Goal: Task Accomplishment & Management: Manage account settings

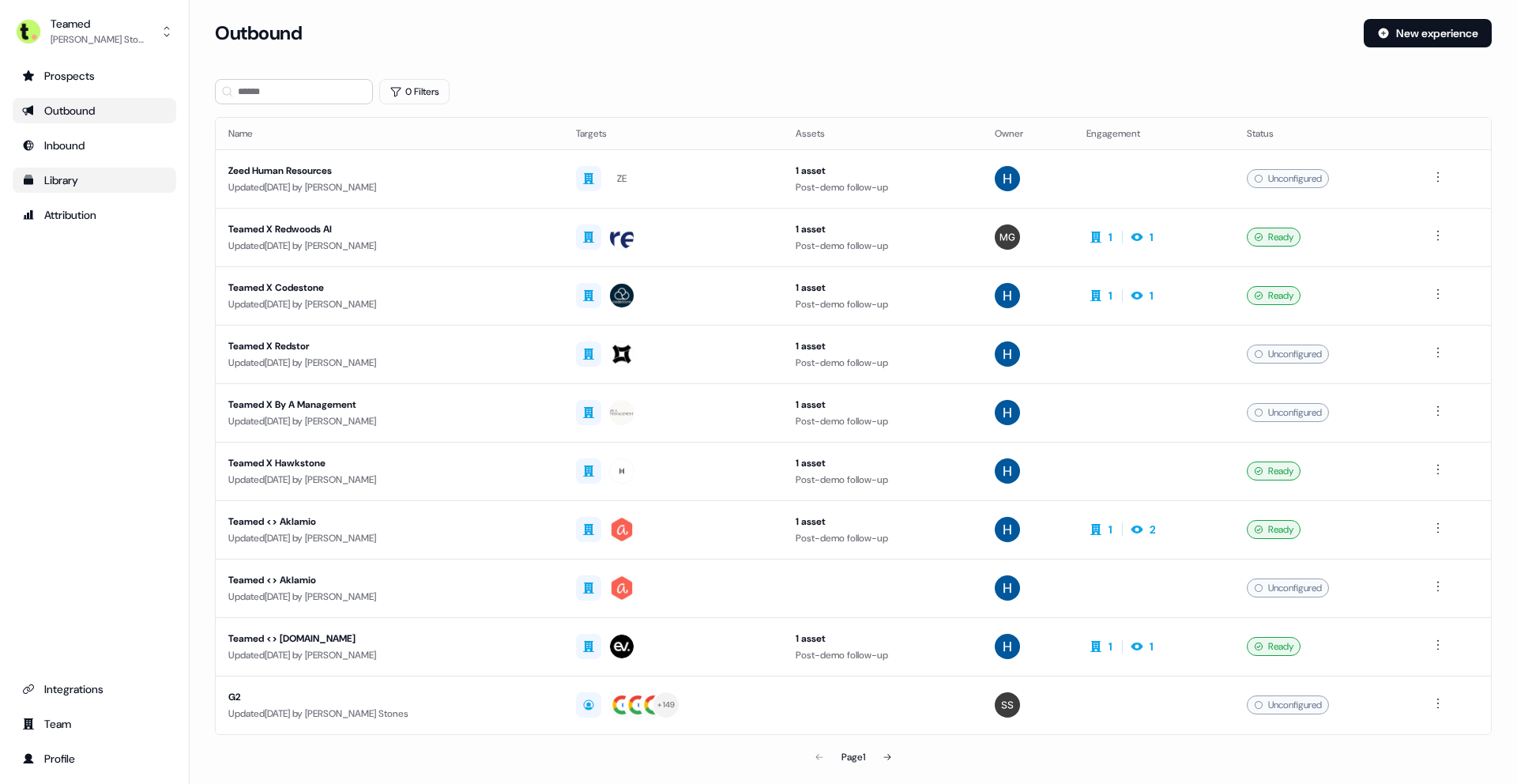
click at [87, 175] on div "Library" at bounding box center [95, 180] width 144 height 16
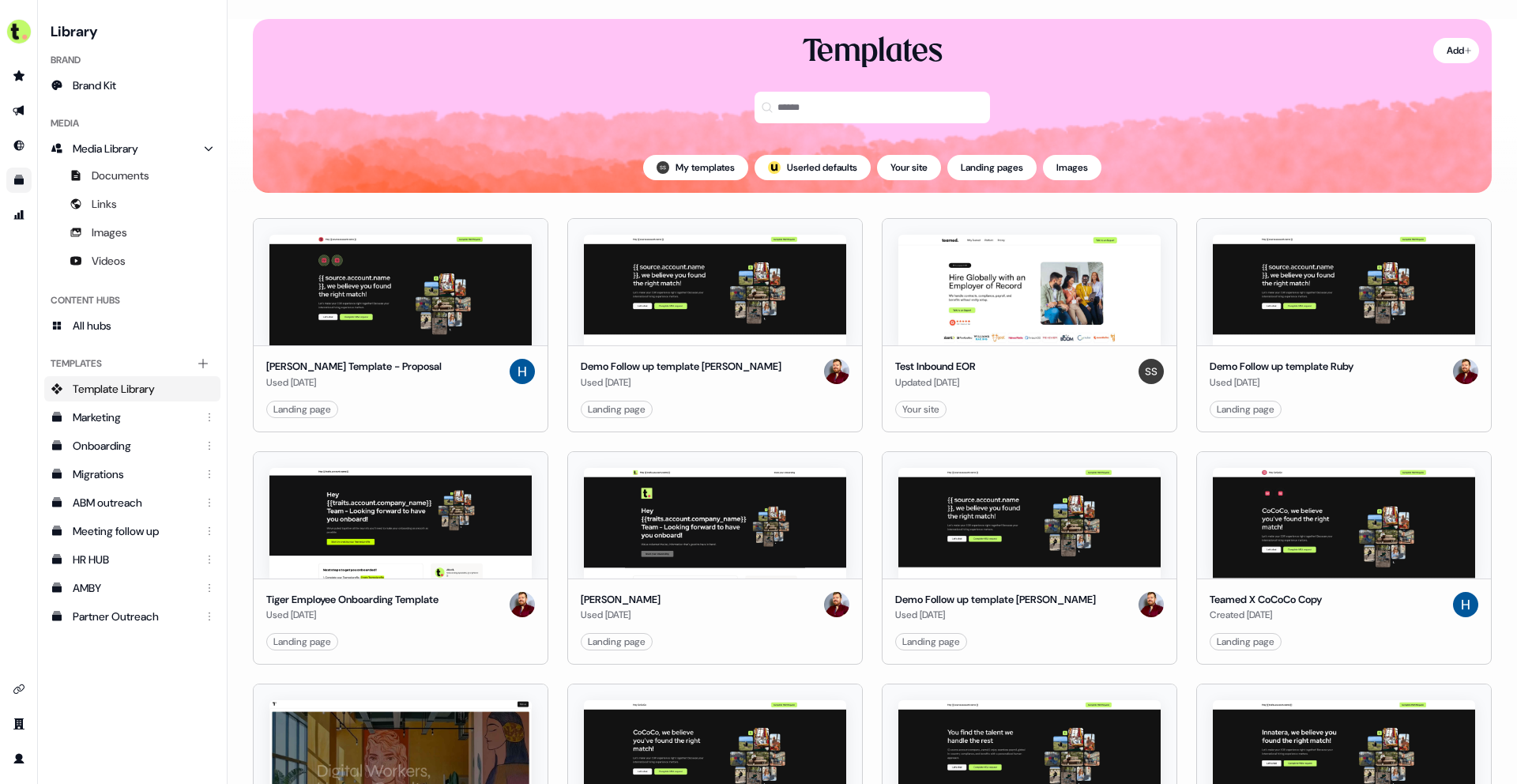
click at [152, 338] on div "Content Hubs All hubs" at bounding box center [132, 313] width 176 height 63
click at [152, 335] on link "All hubs" at bounding box center [132, 325] width 176 height 26
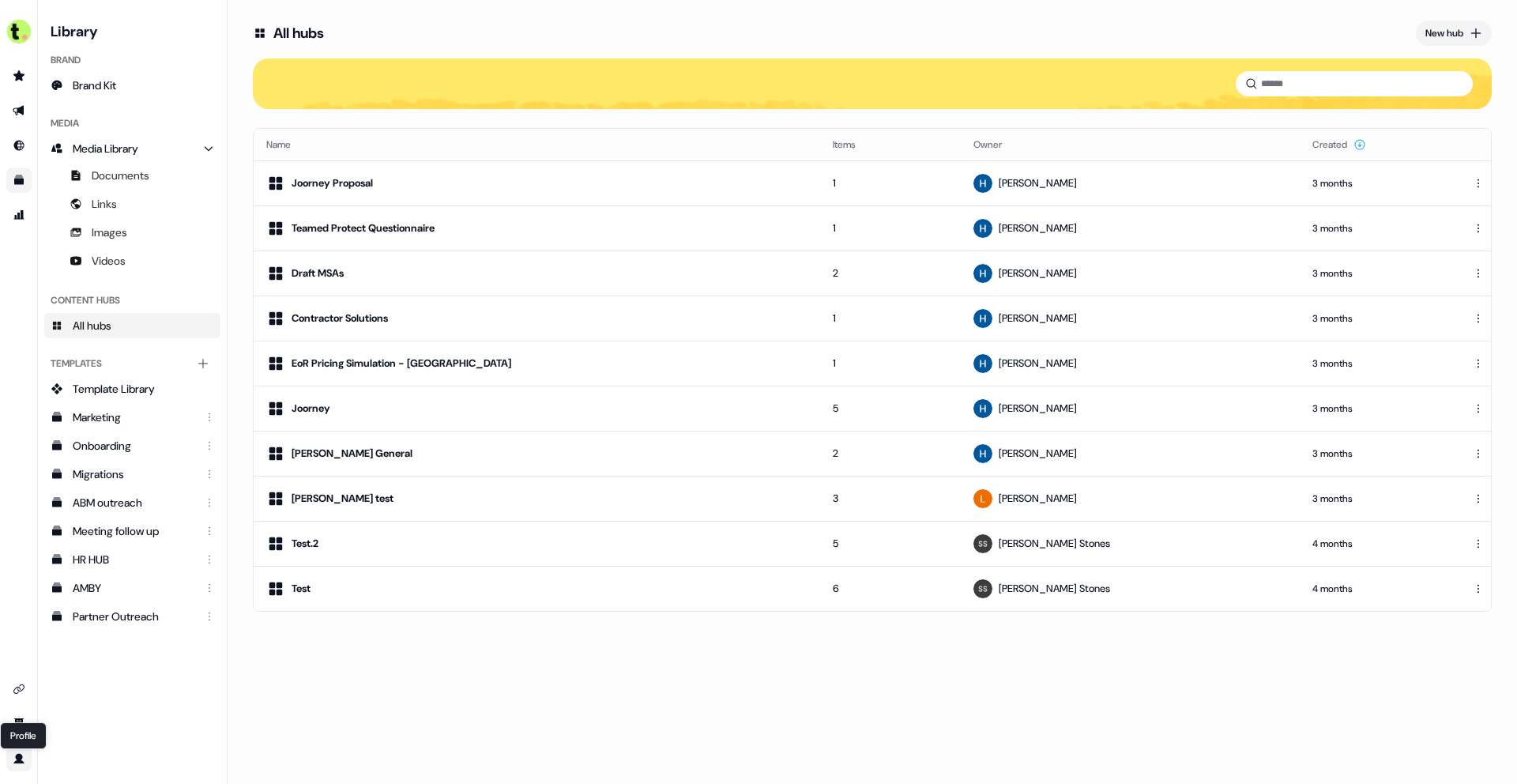
click at [18, 762] on icon "Go to profile" at bounding box center [19, 758] width 10 height 10
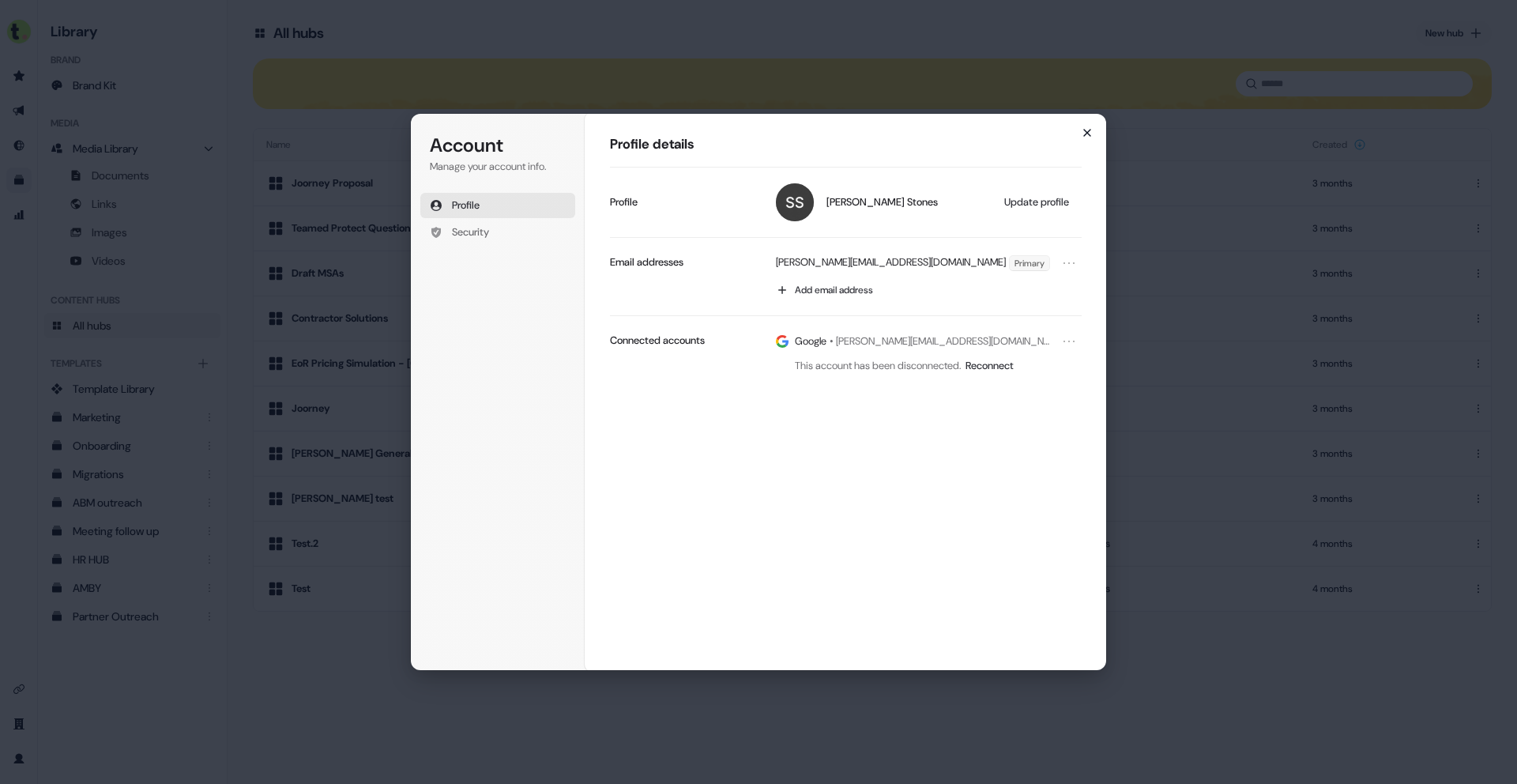
click at [1089, 136] on icon "button" at bounding box center [1087, 133] width 13 height 13
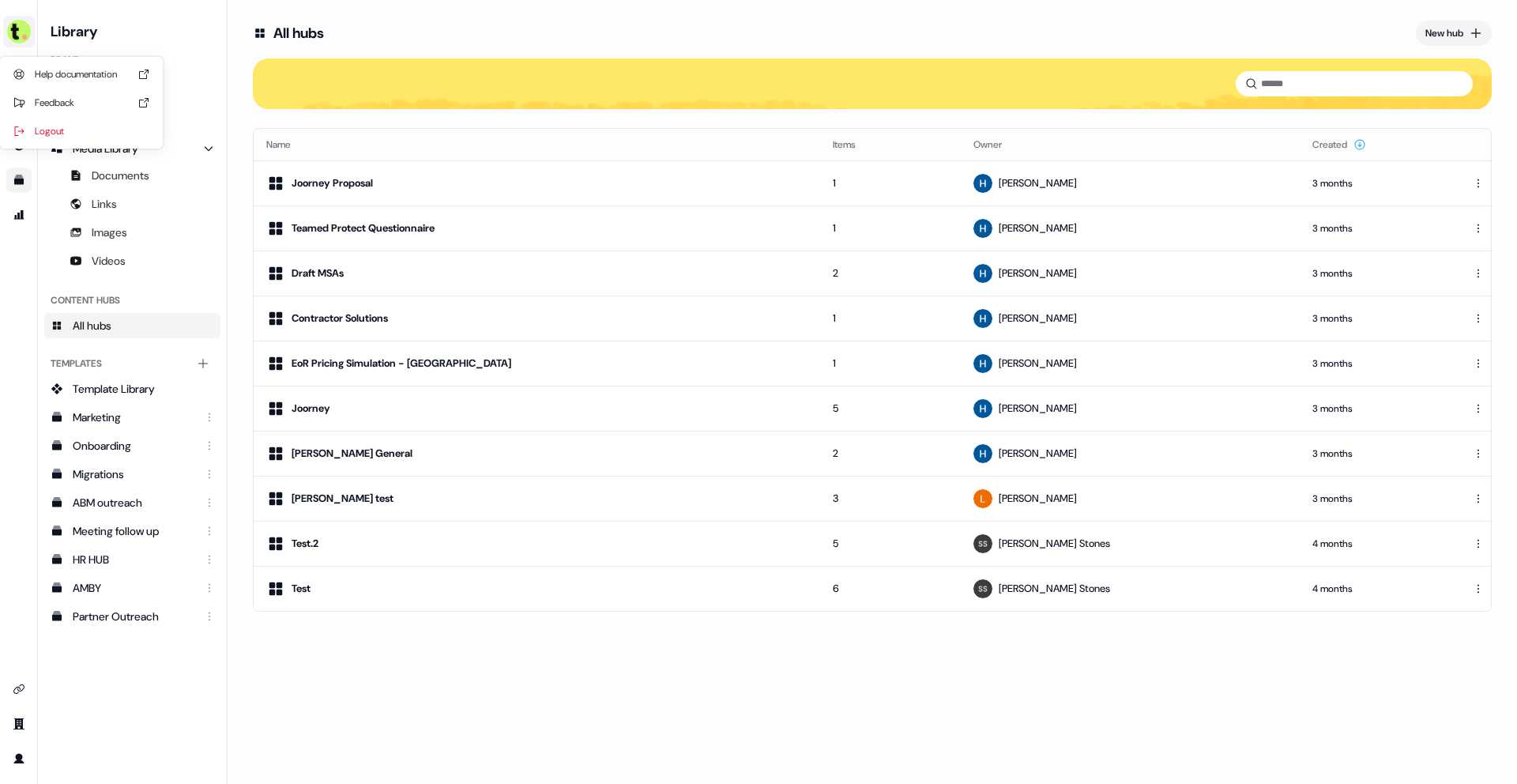
click at [10, 30] on img "side nav menu" at bounding box center [19, 32] width 26 height 26
click at [22, 718] on div "Help documentation Feedback Logout" at bounding box center [18, 392] width 38 height 784
click at [23, 721] on icon "Go to team" at bounding box center [19, 724] width 13 height 13
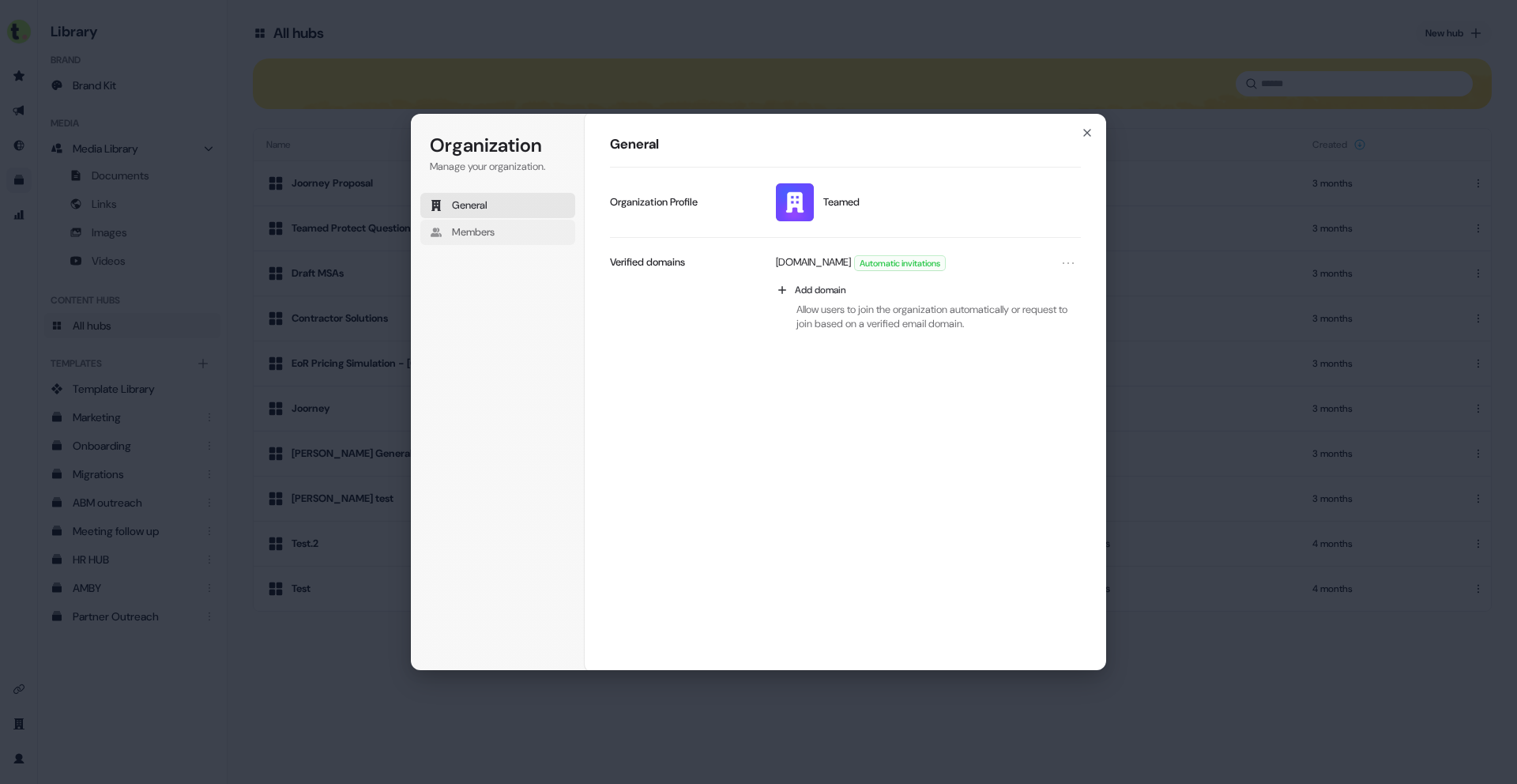
click at [520, 244] on button "Members" at bounding box center [497, 232] width 155 height 26
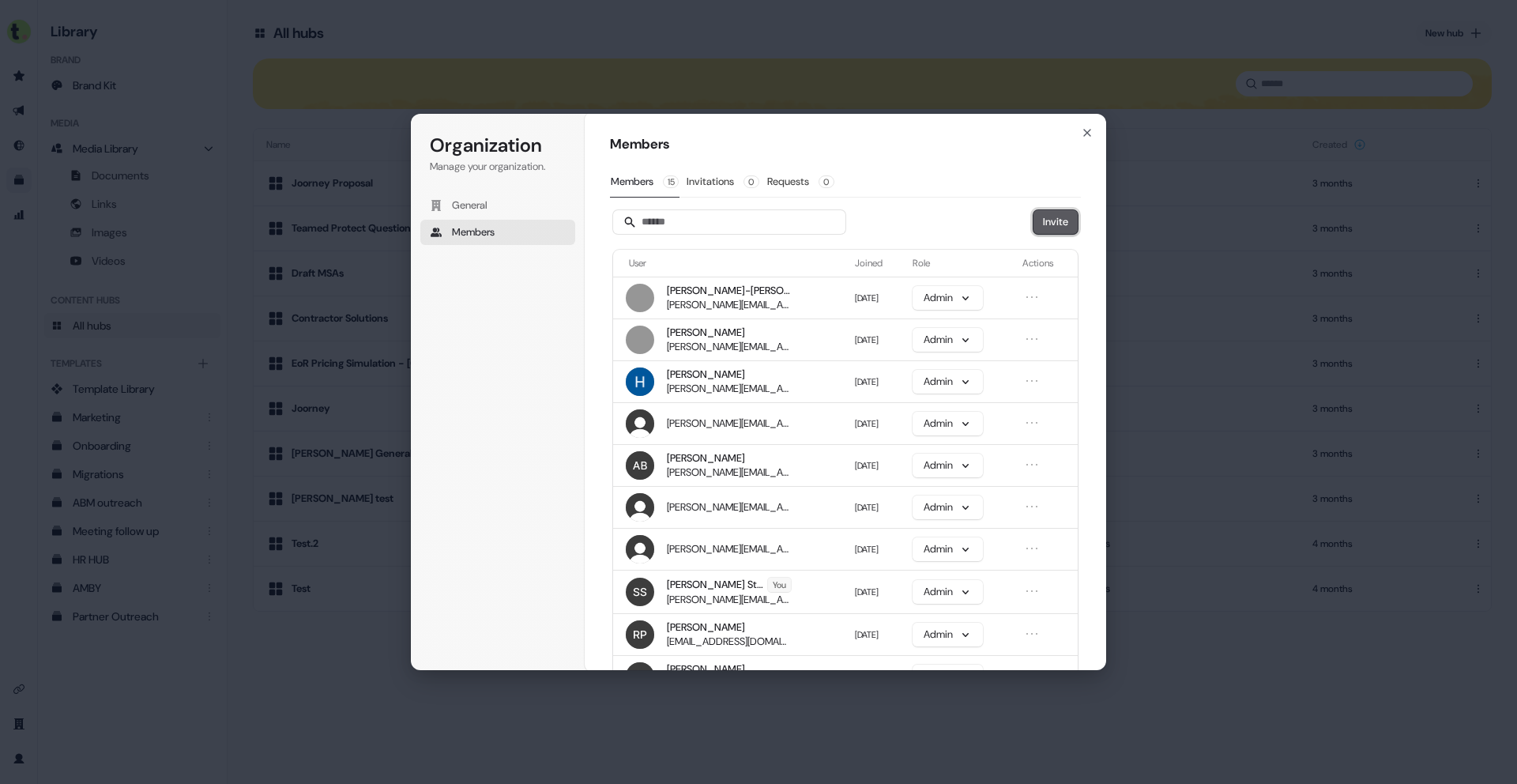
click at [1042, 222] on button "Invite" at bounding box center [1055, 222] width 44 height 24
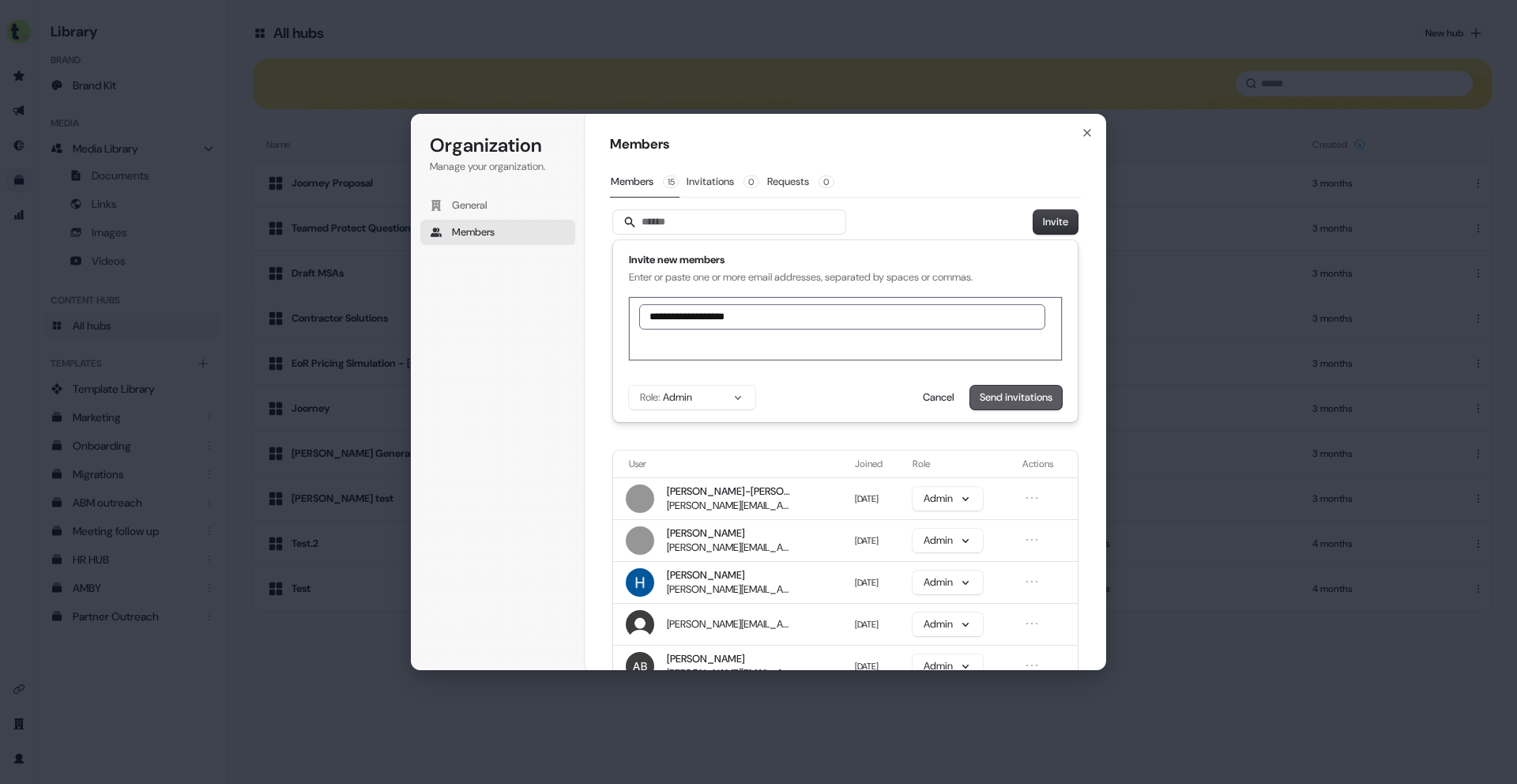
type input "**********"
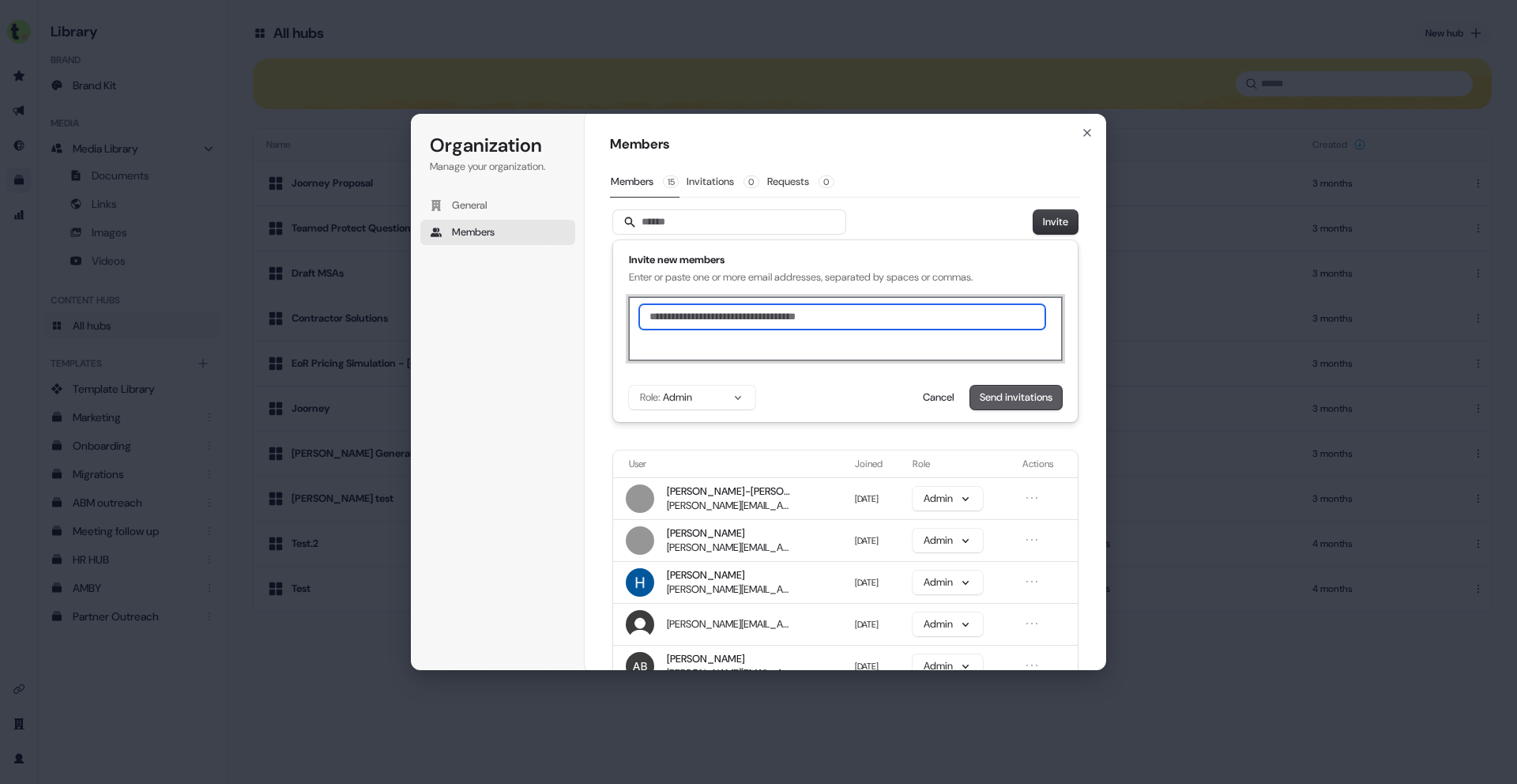
click at [1005, 392] on button "Send invitations" at bounding box center [1016, 398] width 91 height 24
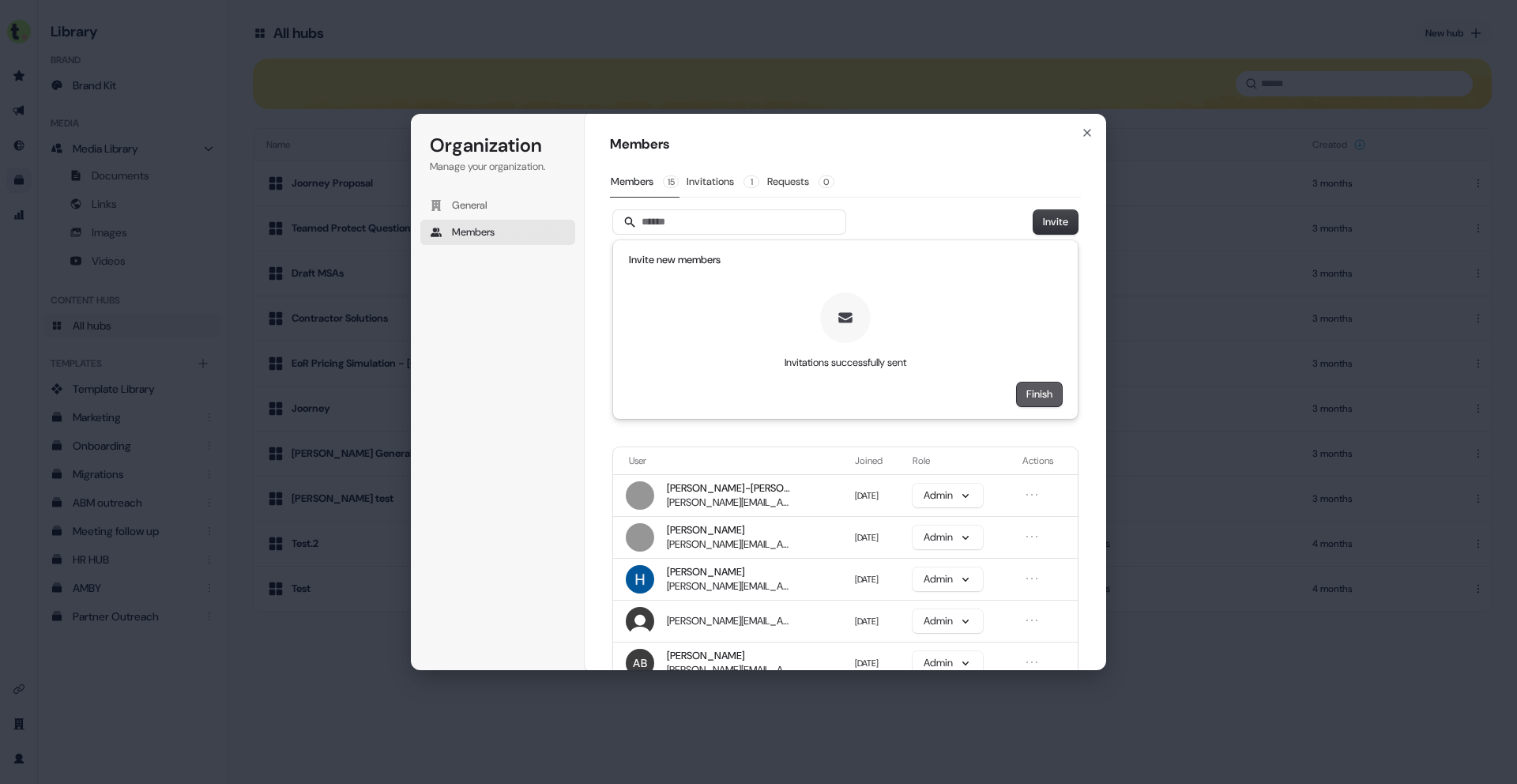
click at [1025, 392] on button "Finish" at bounding box center [1039, 394] width 45 height 24
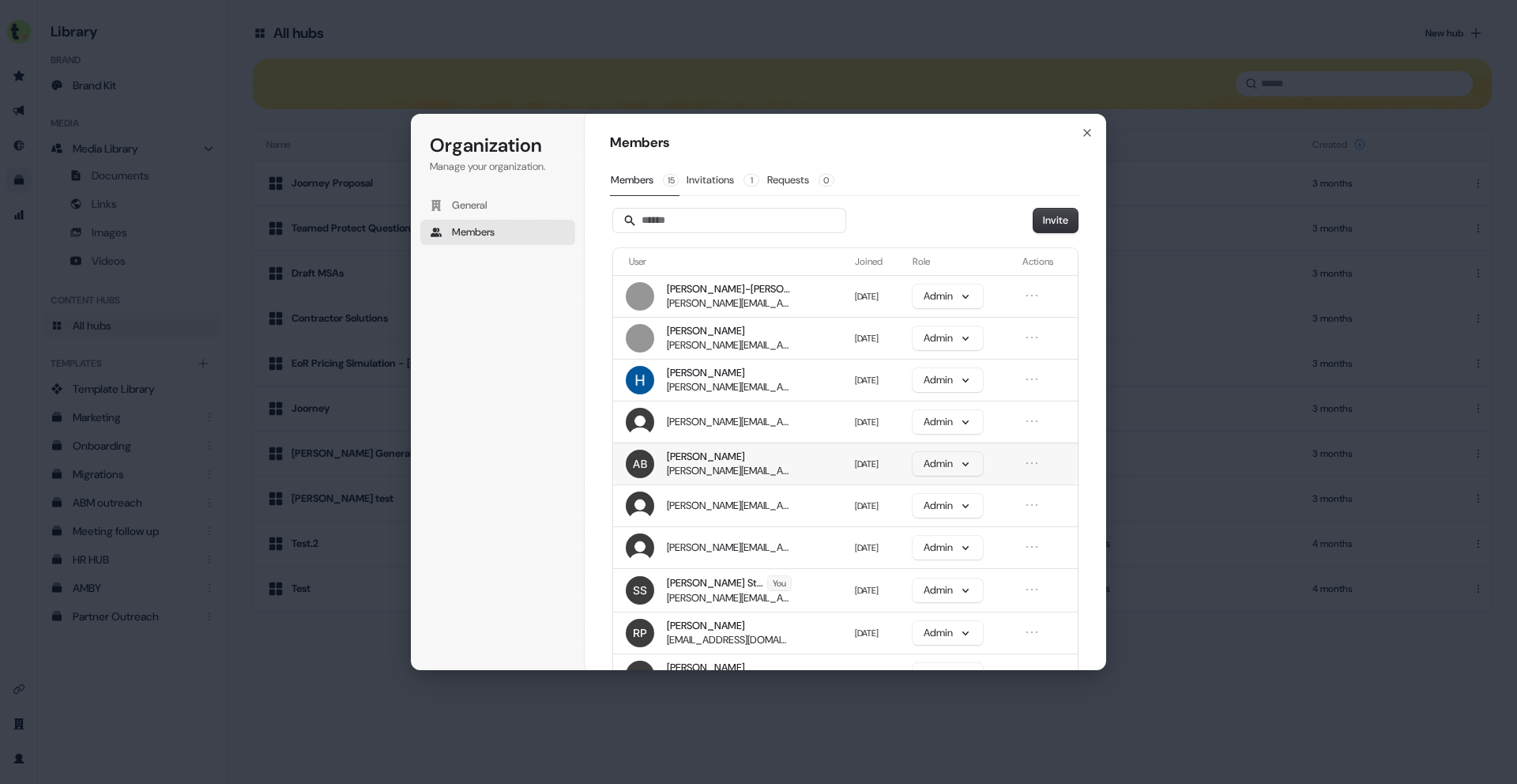
scroll to position [83, 0]
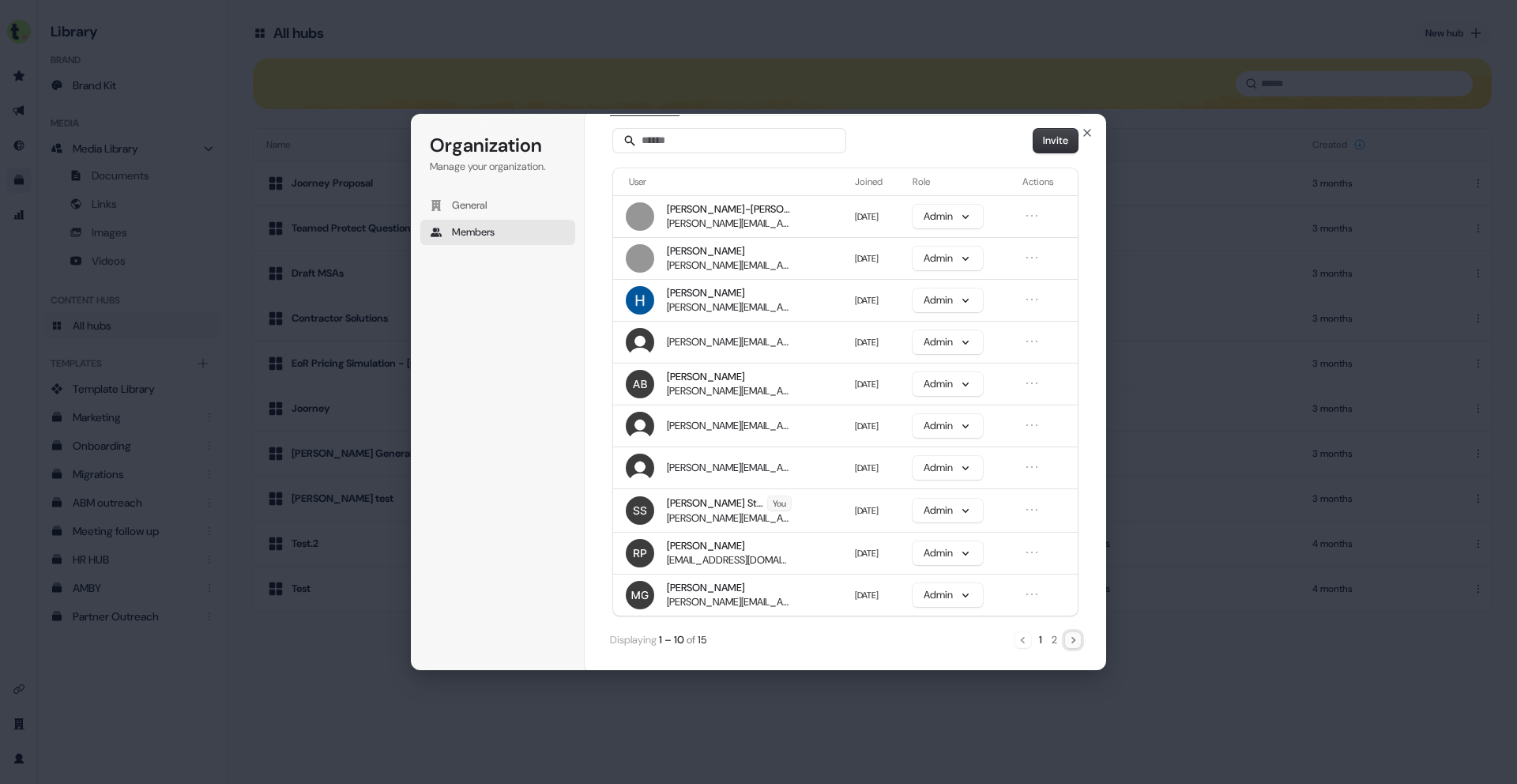
click at [1074, 635] on icon "Next" at bounding box center [1073, 640] width 13 height 13
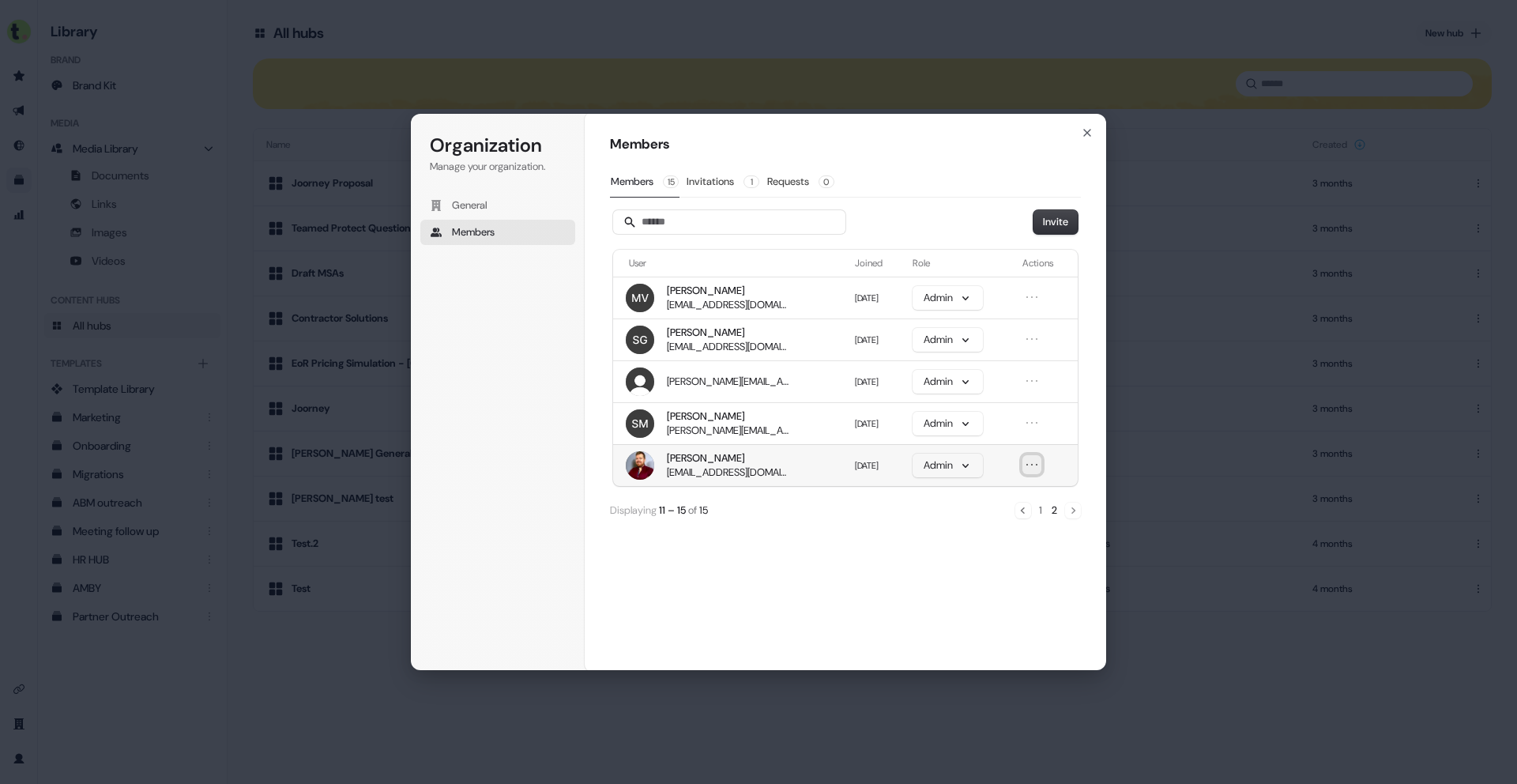
click at [1025, 471] on icon "Open menu" at bounding box center [1032, 465] width 16 height 16
click at [1003, 493] on button "Remove member" at bounding box center [985, 495] width 95 height 21
drag, startPoint x: 1049, startPoint y: 422, endPoint x: 1040, endPoint y: 424, distance: 9.2
click at [1044, 423] on td at bounding box center [1046, 423] width 62 height 42
click at [1038, 424] on icon "Open menu" at bounding box center [1032, 422] width 16 height 16
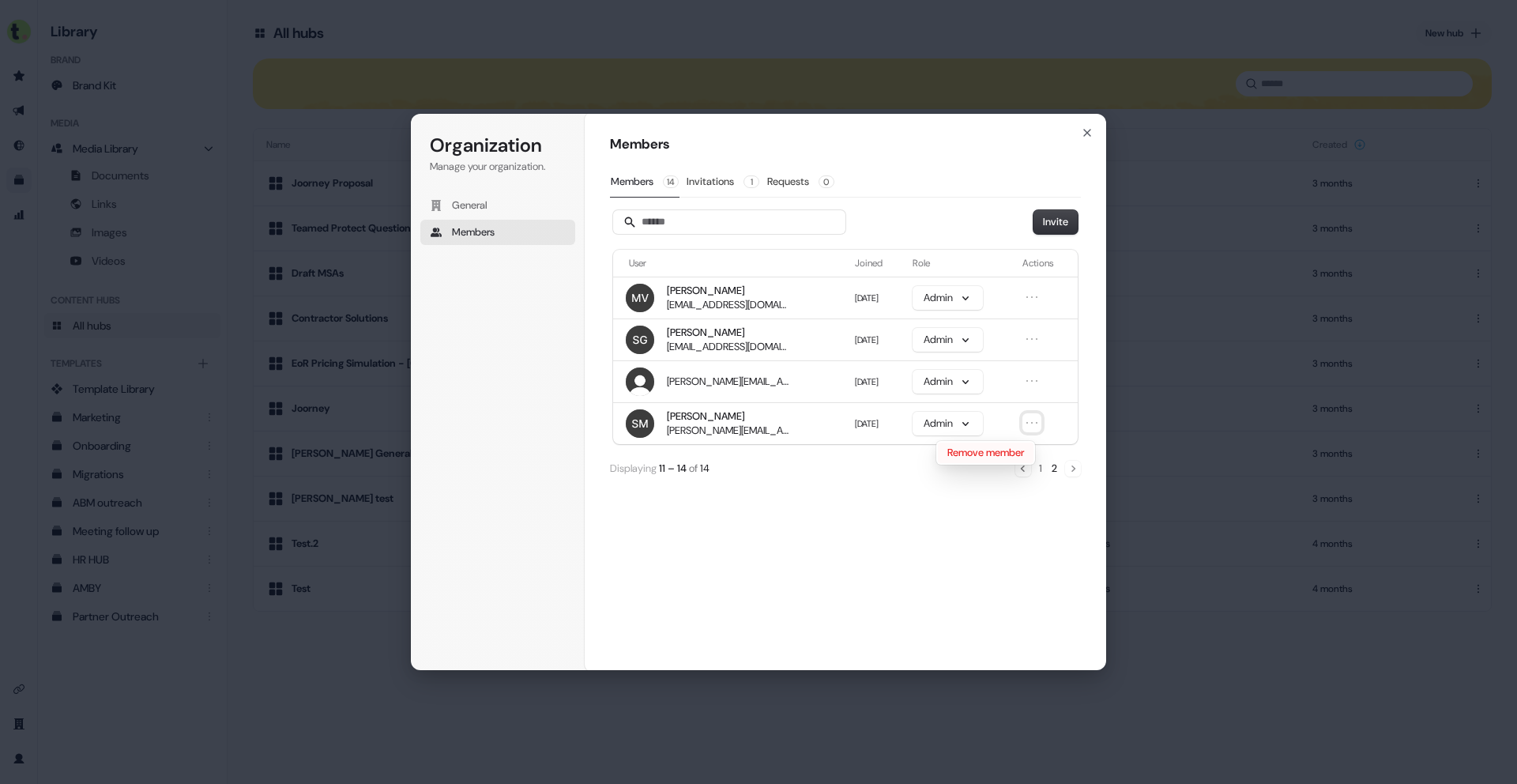
click at [1009, 455] on button "Remove member" at bounding box center [985, 453] width 95 height 21
click at [1030, 385] on icon "Open menu" at bounding box center [1032, 381] width 16 height 16
click at [1013, 410] on button "Remove member" at bounding box center [984, 411] width 95 height 21
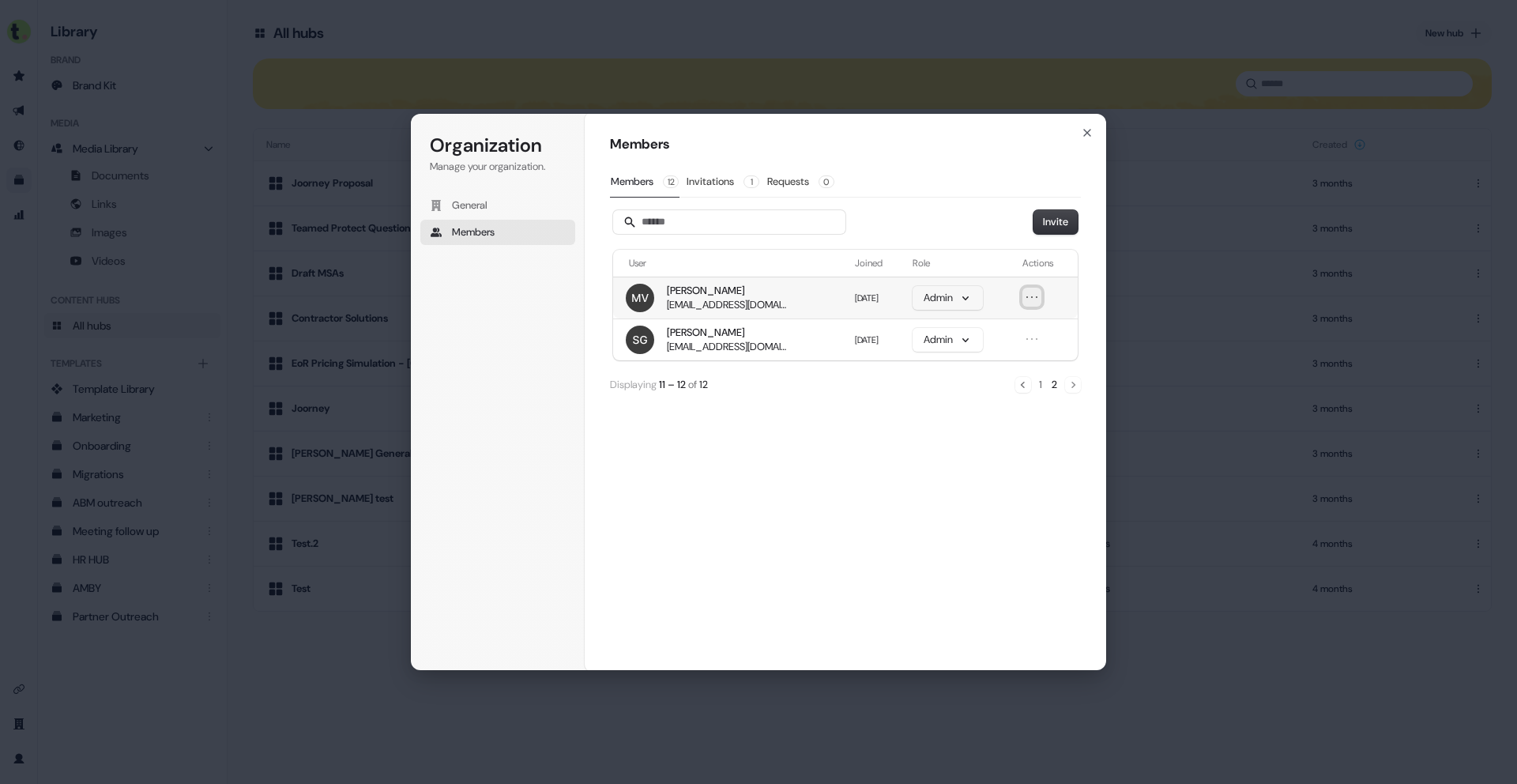
click at [1030, 296] on icon "Open menu" at bounding box center [1032, 297] width 16 height 16
click at [1013, 326] on button "Remove member" at bounding box center [984, 327] width 95 height 21
click at [1025, 341] on icon "Previous" at bounding box center [1023, 343] width 13 height 13
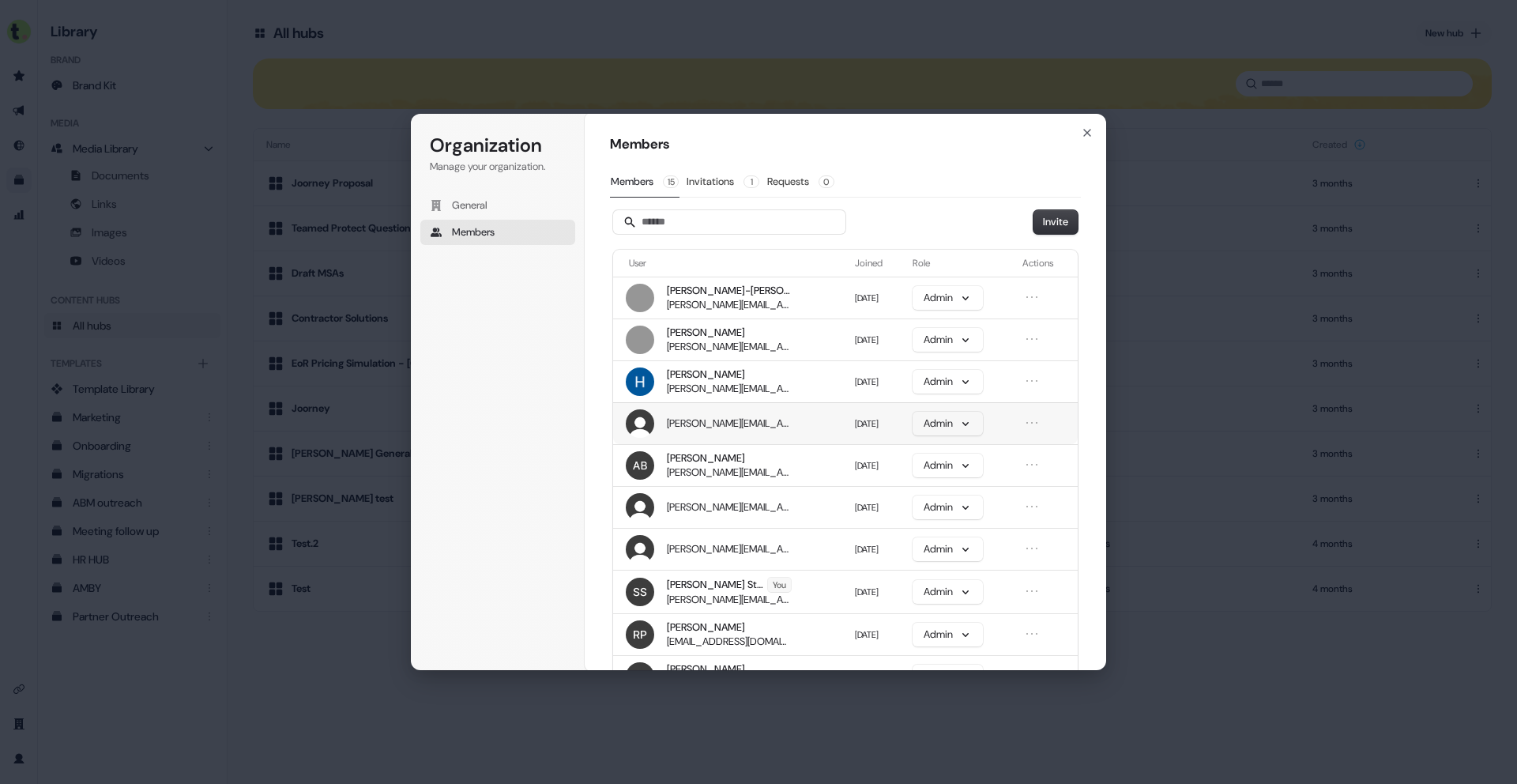
scroll to position [83, 0]
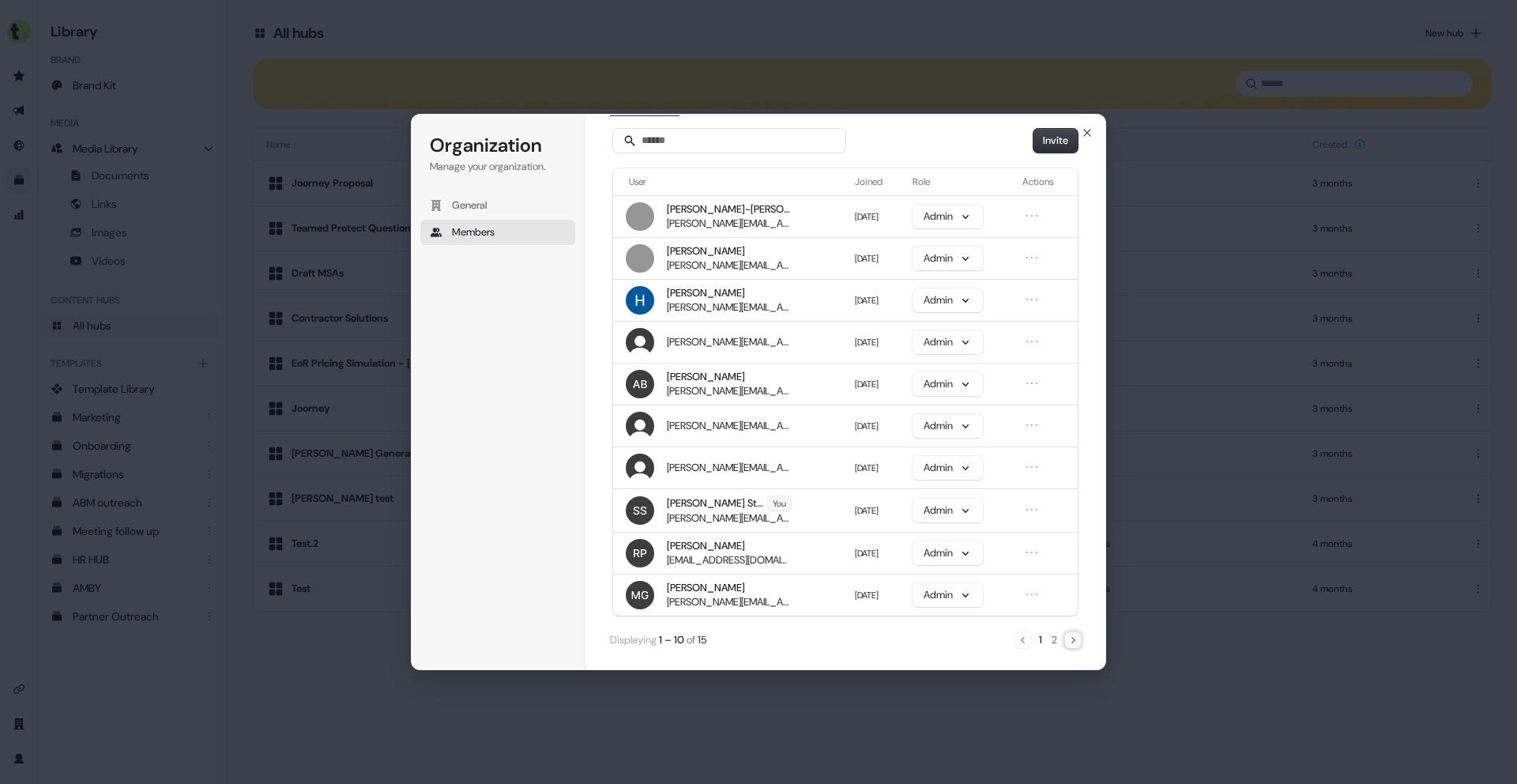
click at [1069, 638] on icon "Next" at bounding box center [1073, 640] width 13 height 13
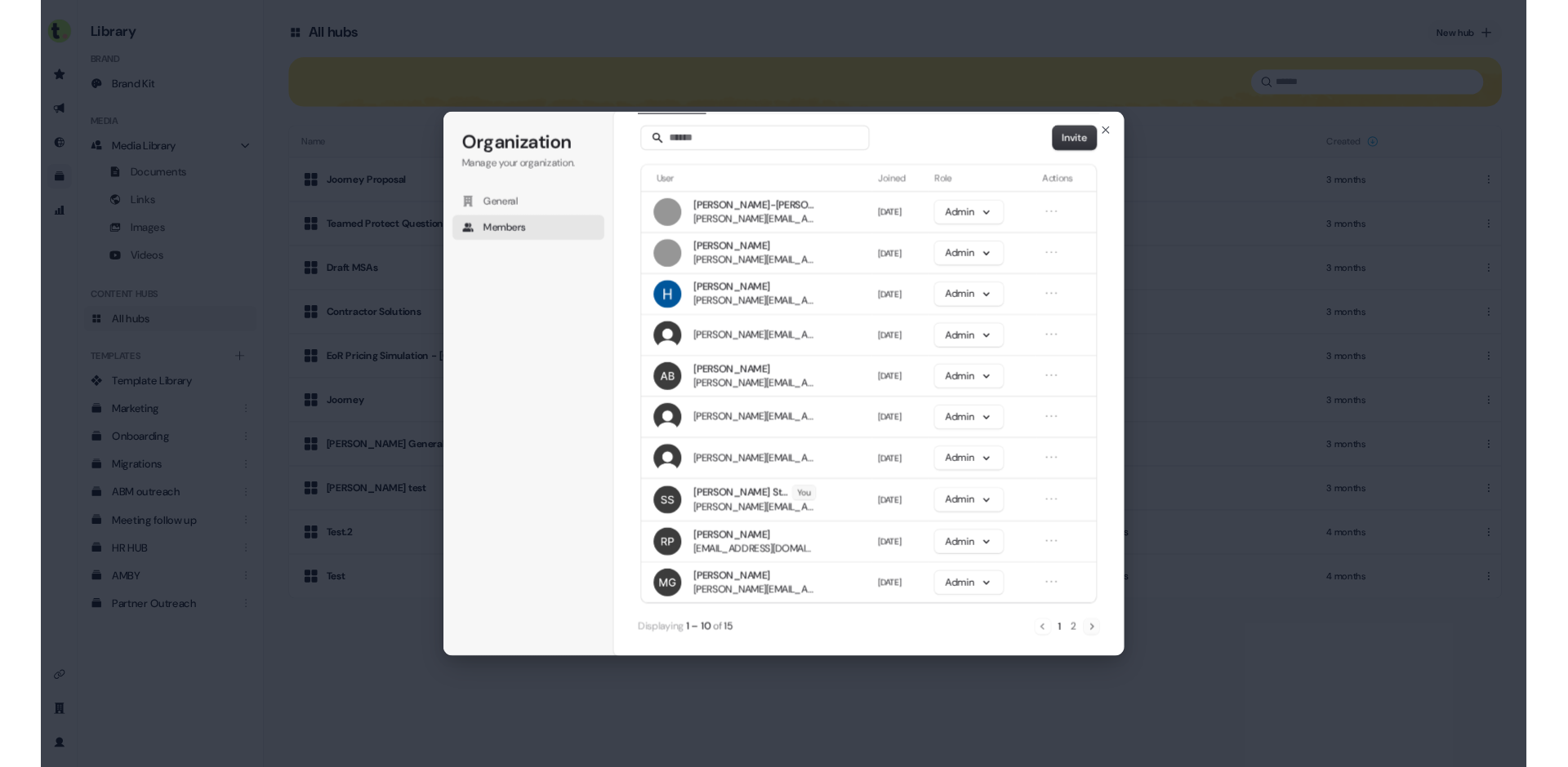
scroll to position [0, 0]
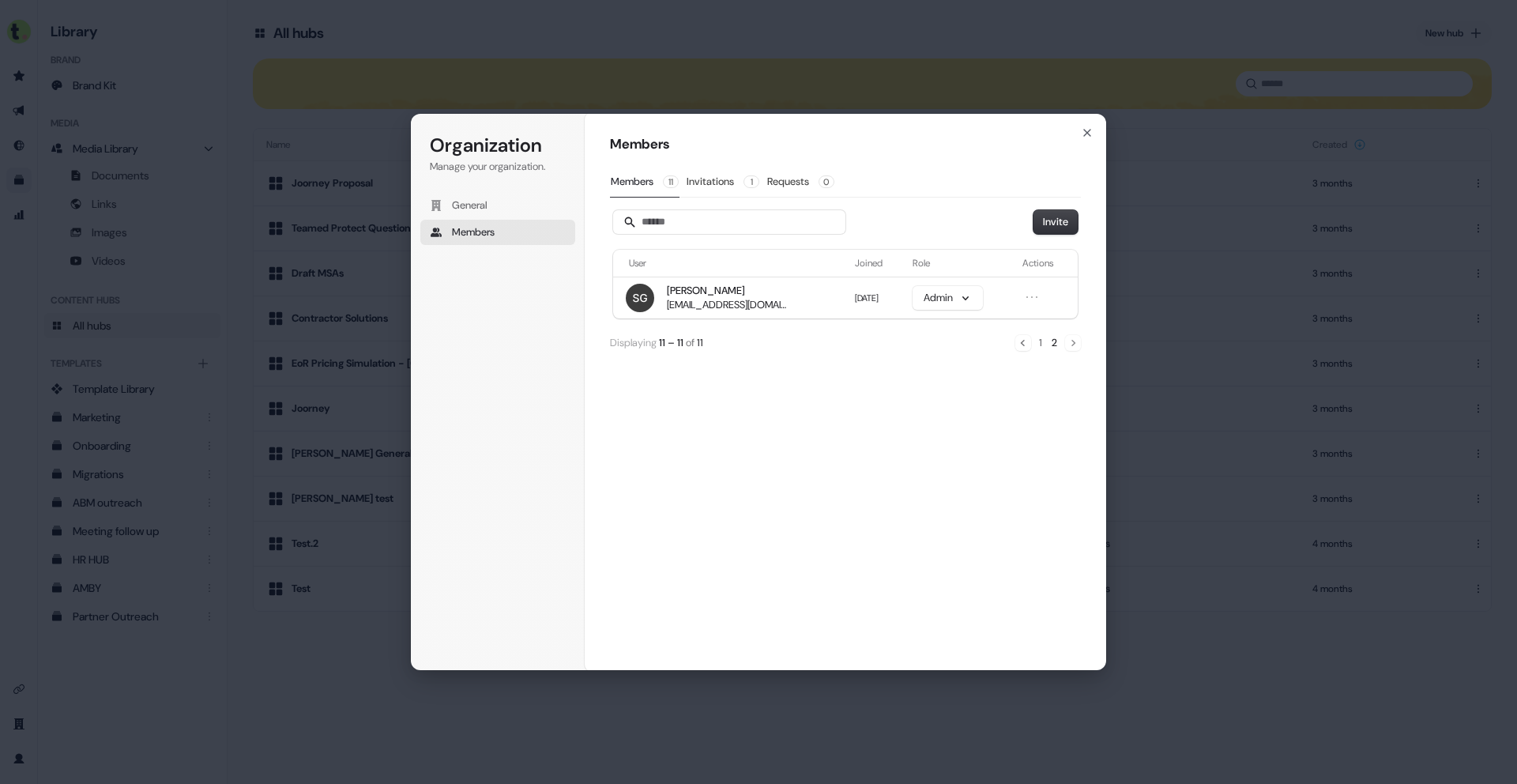
click at [683, 182] on div "Members 11 Invitations 1 Requests 0" at bounding box center [845, 182] width 471 height 30
click at [705, 175] on button "Invitations 1" at bounding box center [722, 181] width 75 height 30
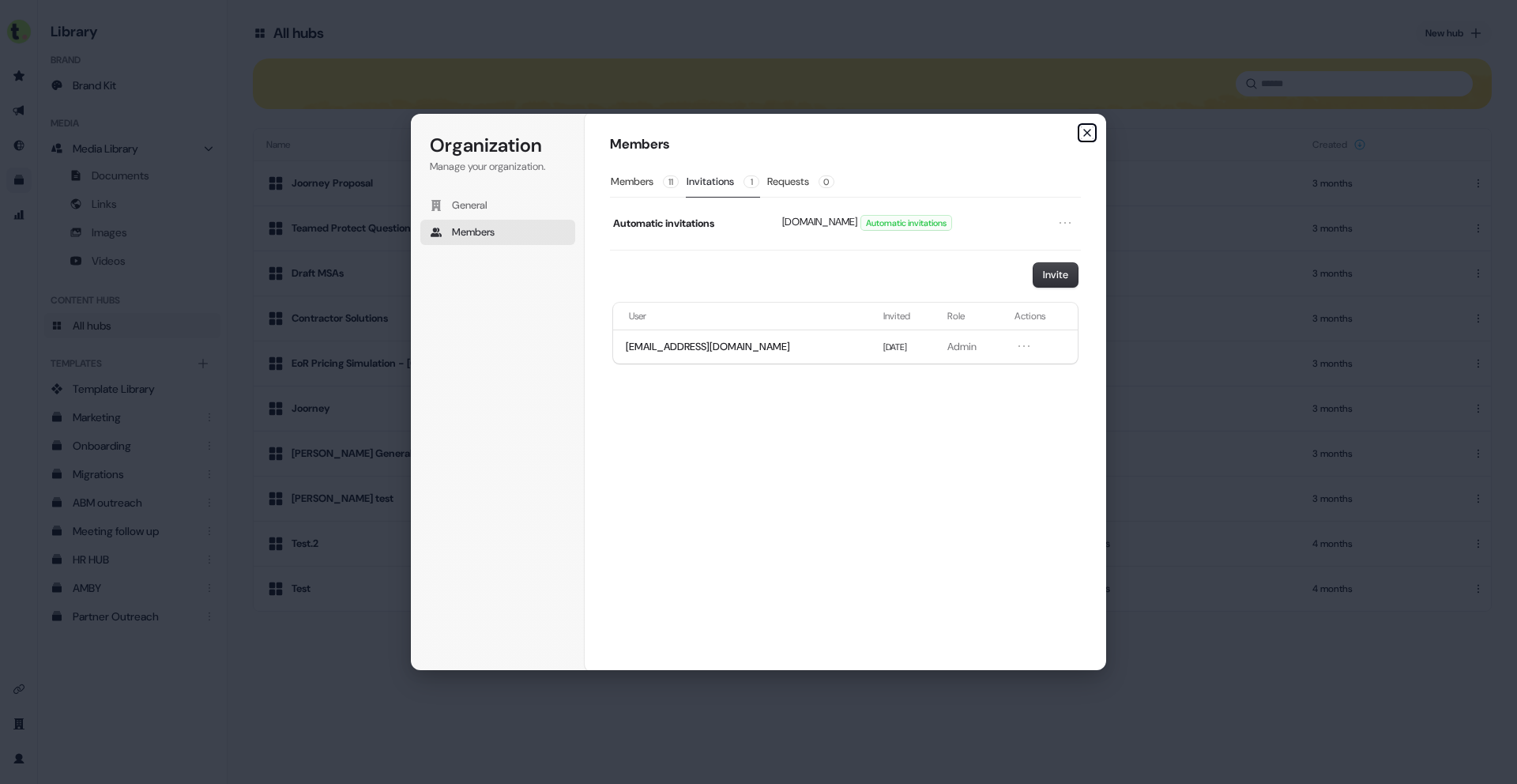
click at [1086, 133] on icon "button" at bounding box center [1087, 133] width 13 height 13
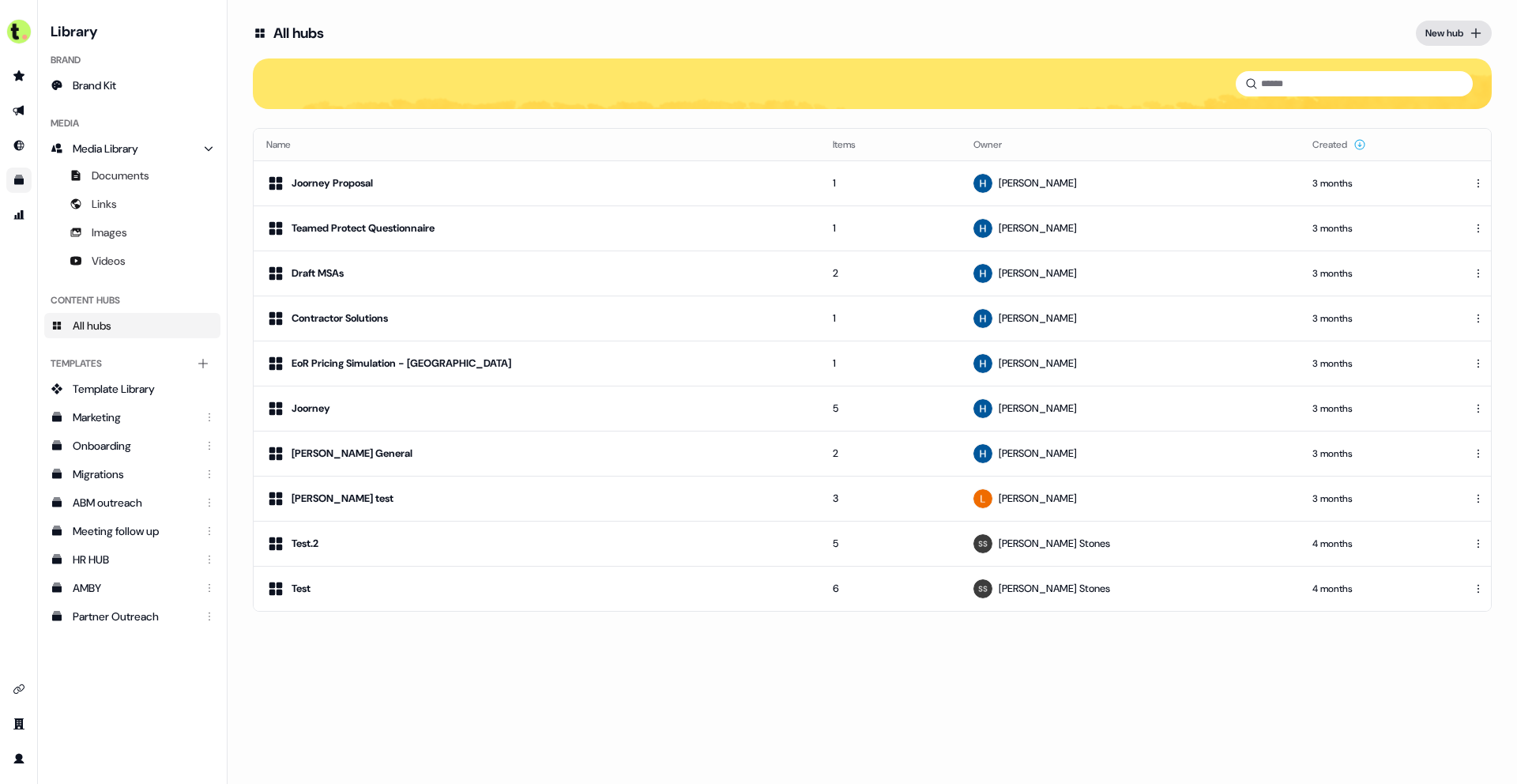
click at [1473, 25] on button "New hub" at bounding box center [1454, 34] width 76 height 26
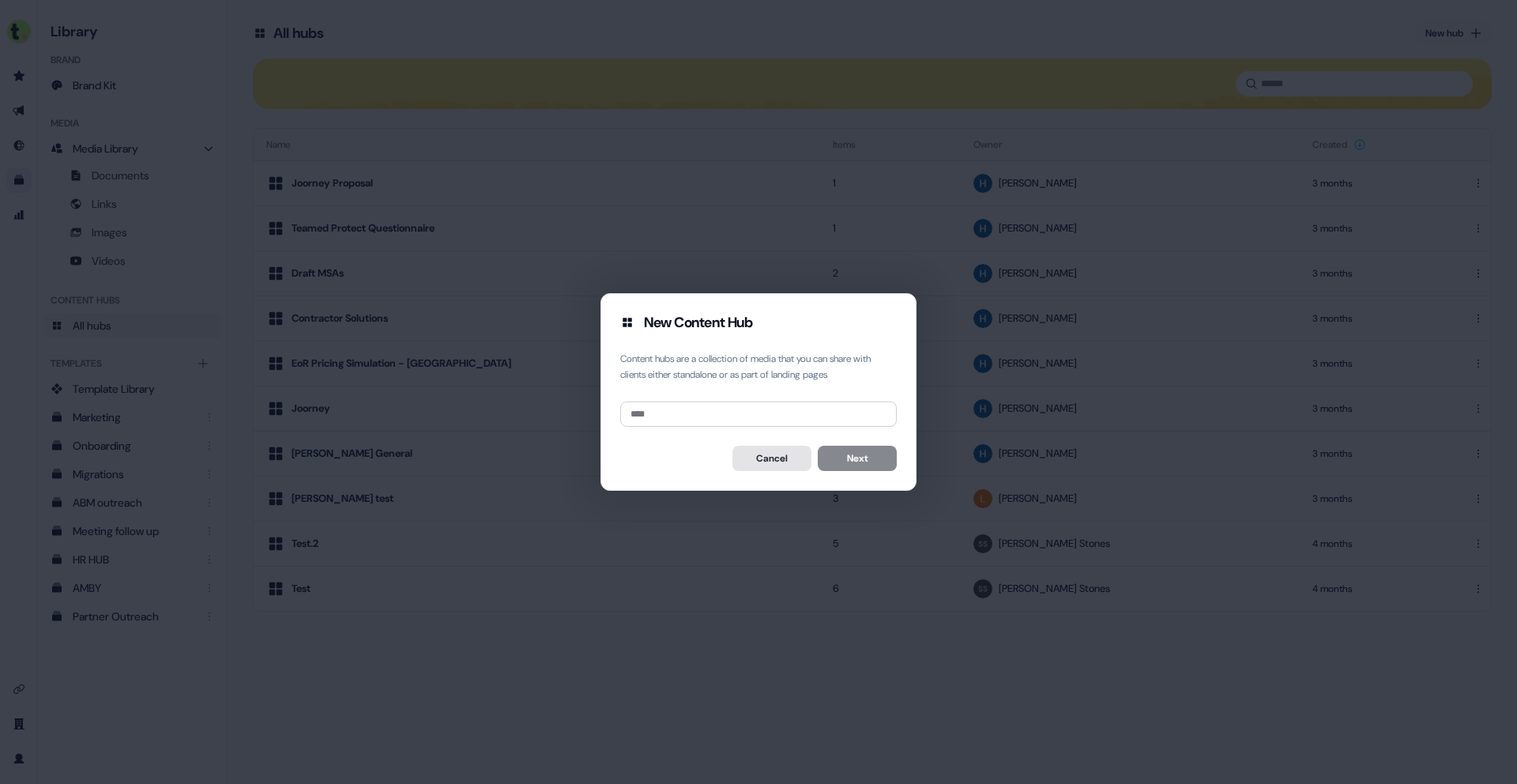
click at [783, 463] on button "Cancel" at bounding box center [772, 459] width 79 height 26
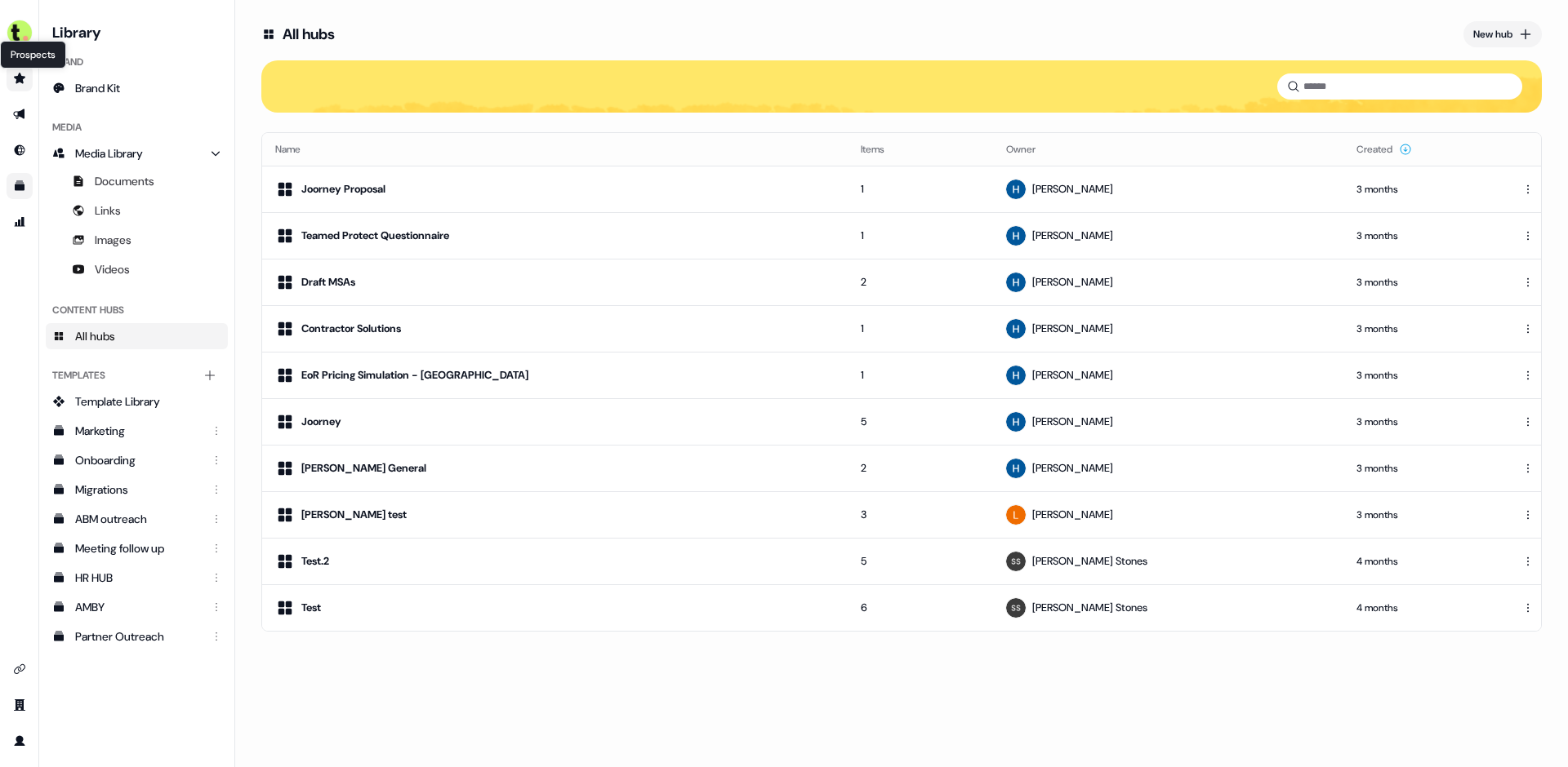
click at [24, 81] on icon "Go to prospects" at bounding box center [20, 79] width 13 height 13
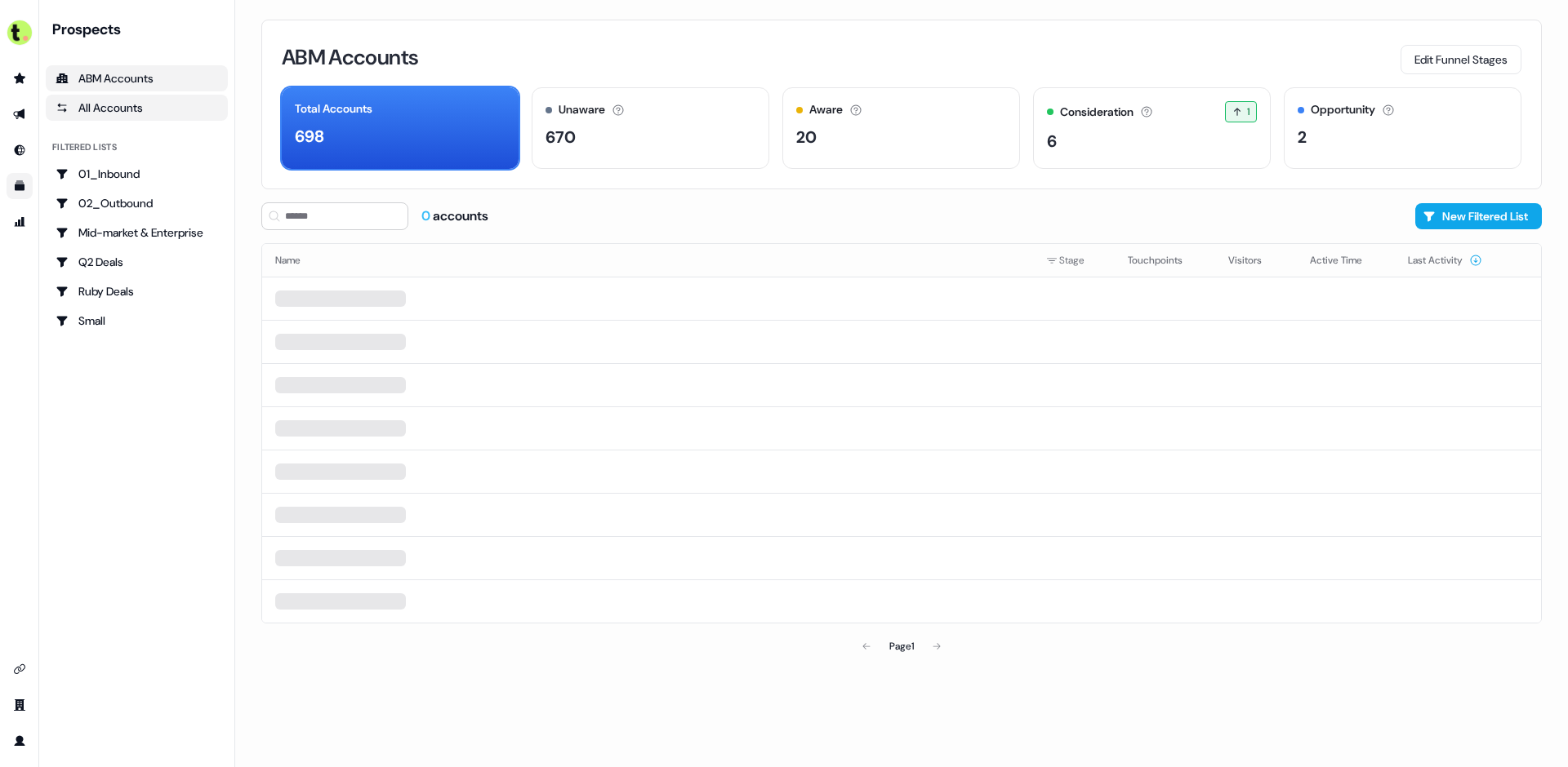
click at [91, 103] on div "All Accounts" at bounding box center [137, 108] width 162 height 17
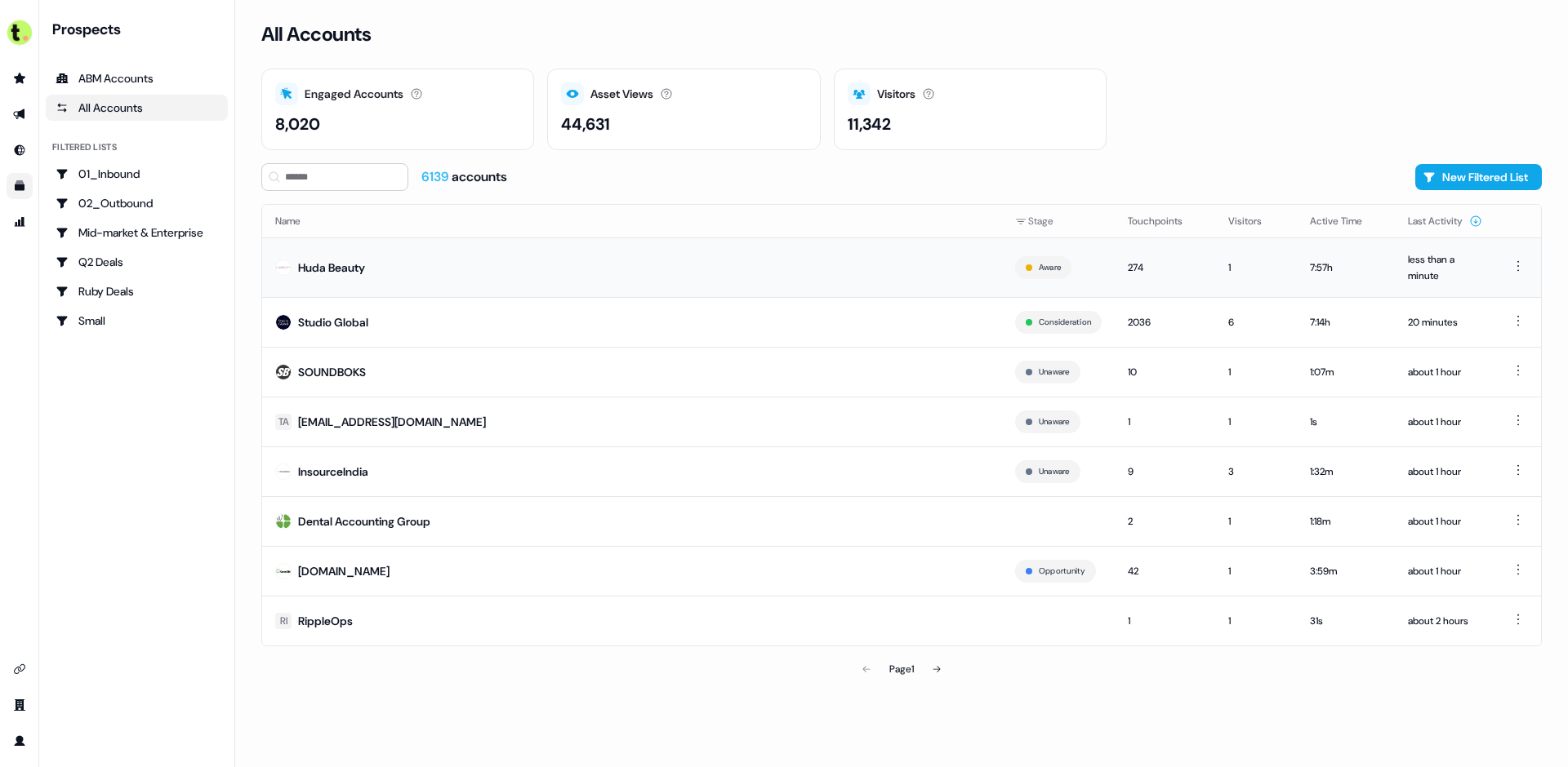
click at [355, 267] on div "Huda Beauty" at bounding box center [332, 268] width 67 height 17
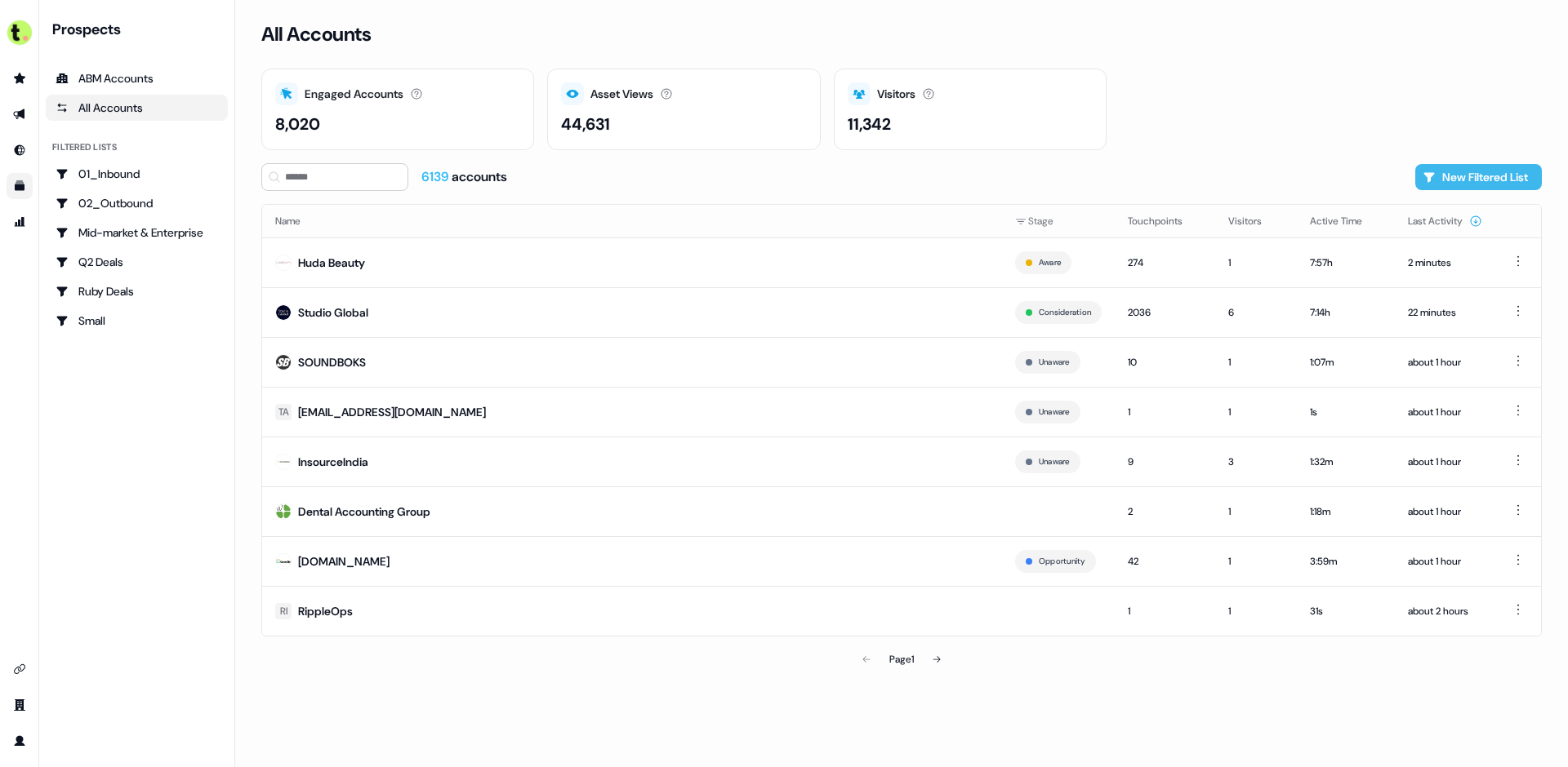
click at [1447, 181] on button "New Filtered List" at bounding box center [1478, 177] width 127 height 27
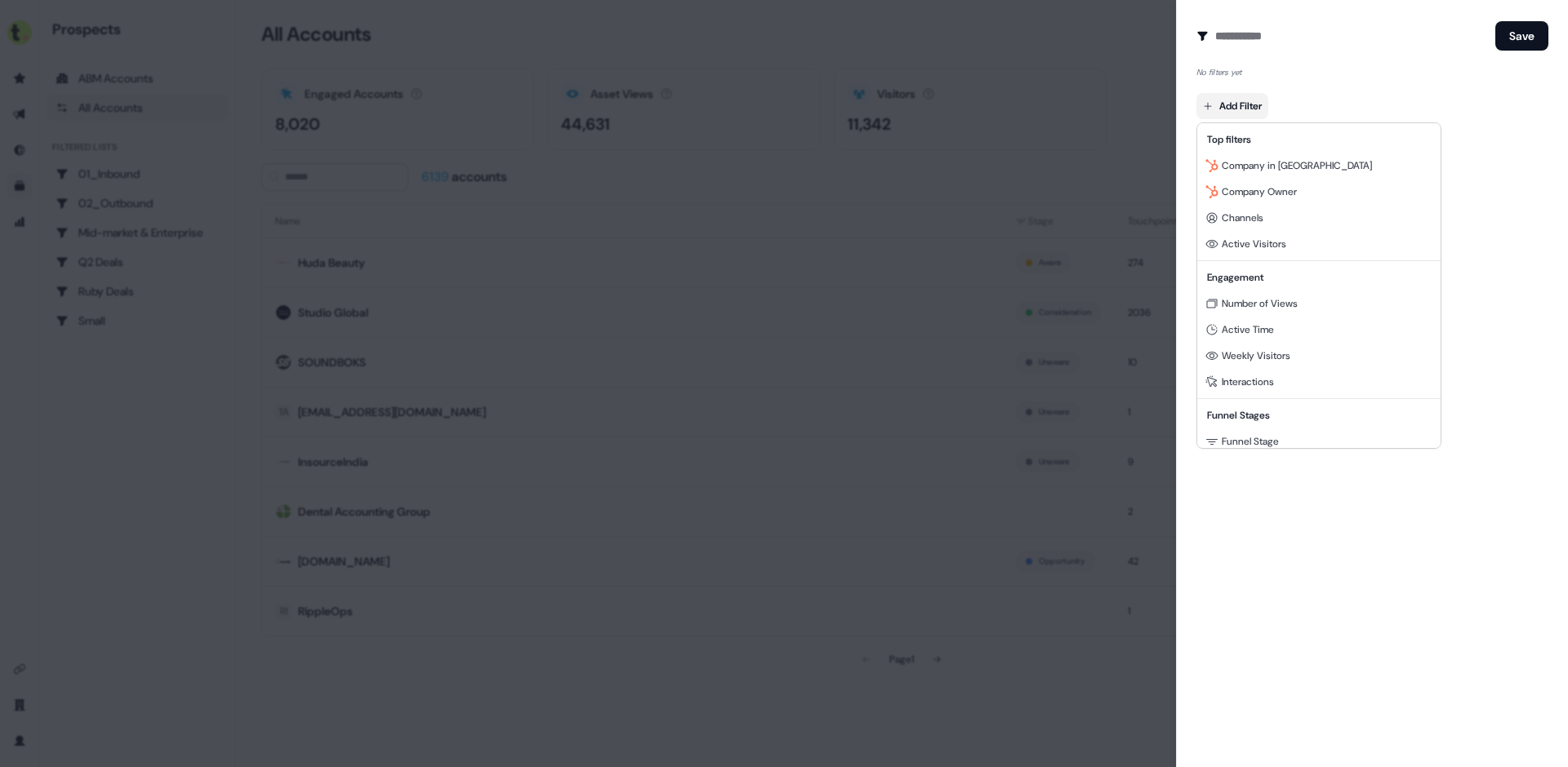
click at [1241, 104] on body "For the best experience switch devices to a bigger screen. Go to [DOMAIN_NAME] …" at bounding box center [784, 384] width 1568 height 767
click at [1276, 304] on span "Funnel Stage" at bounding box center [1250, 300] width 57 height 13
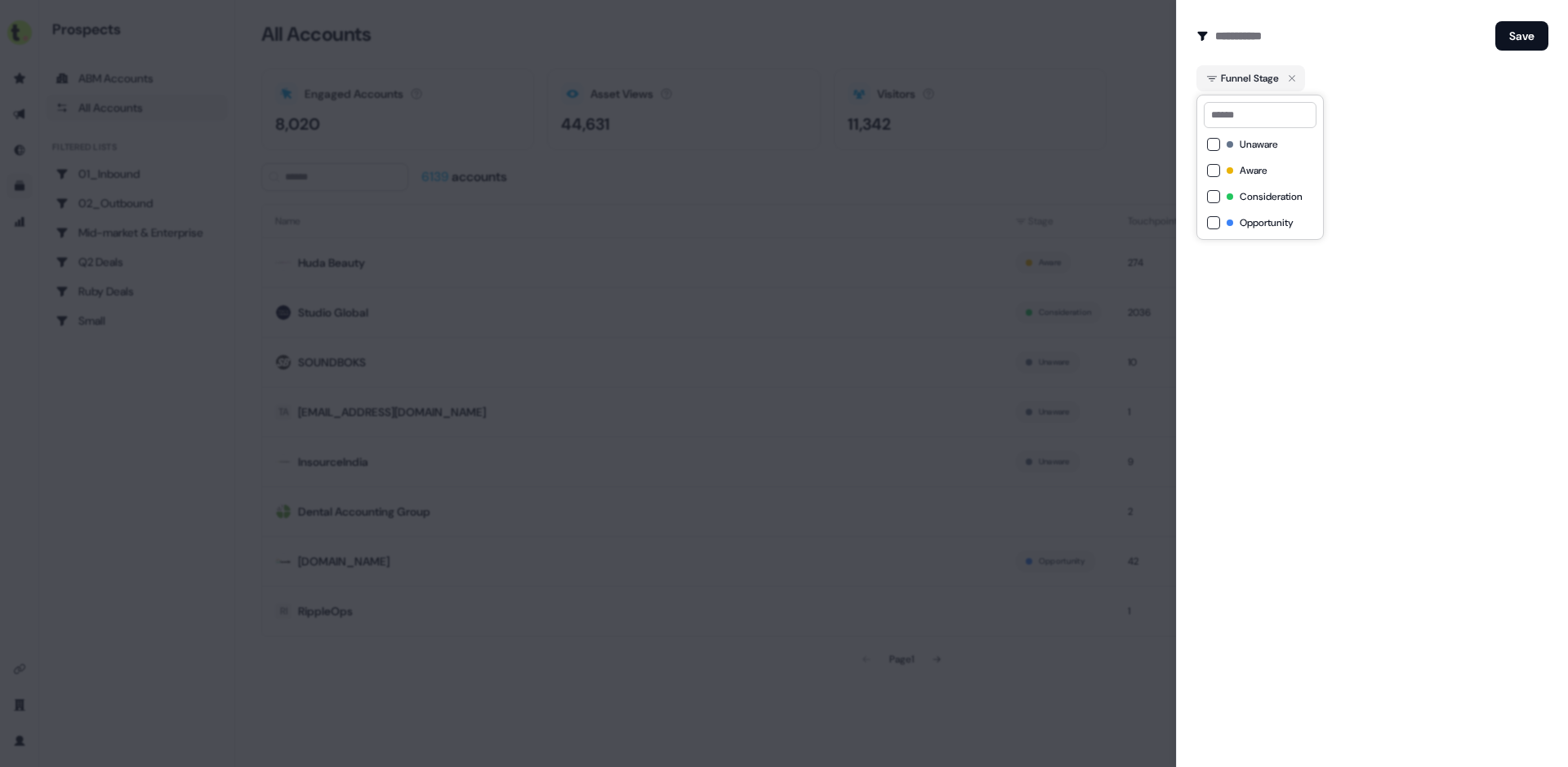
click at [1212, 171] on button "Aware" at bounding box center [1213, 171] width 13 height 13
click at [1213, 197] on button "Consideration" at bounding box center [1213, 197] width 13 height 13
click at [1513, 49] on button "Save" at bounding box center [1522, 36] width 53 height 29
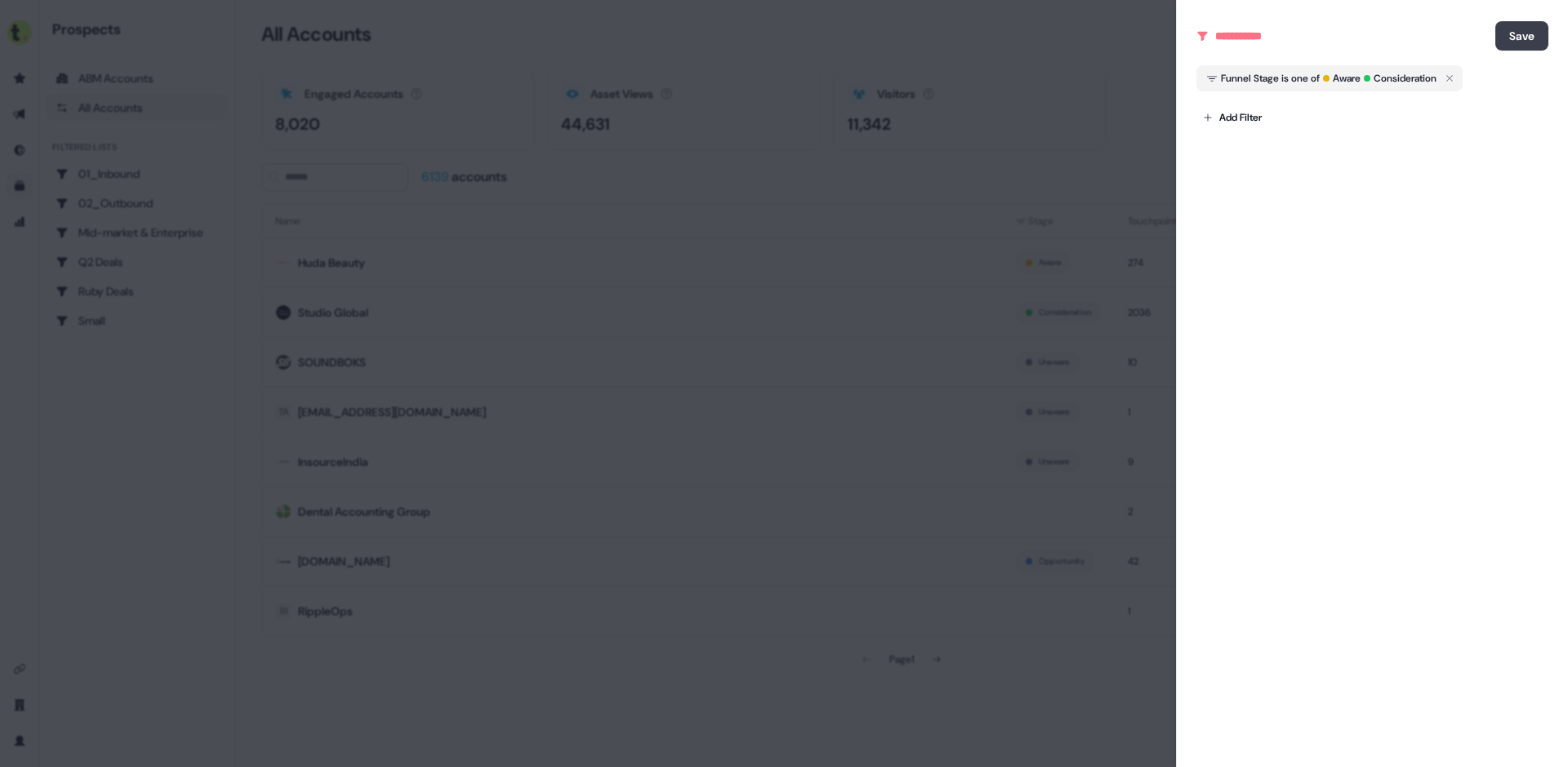
click at [1522, 30] on button "Save" at bounding box center [1522, 36] width 53 height 29
type input "**********"
click at [1538, 36] on button "Save" at bounding box center [1522, 36] width 53 height 29
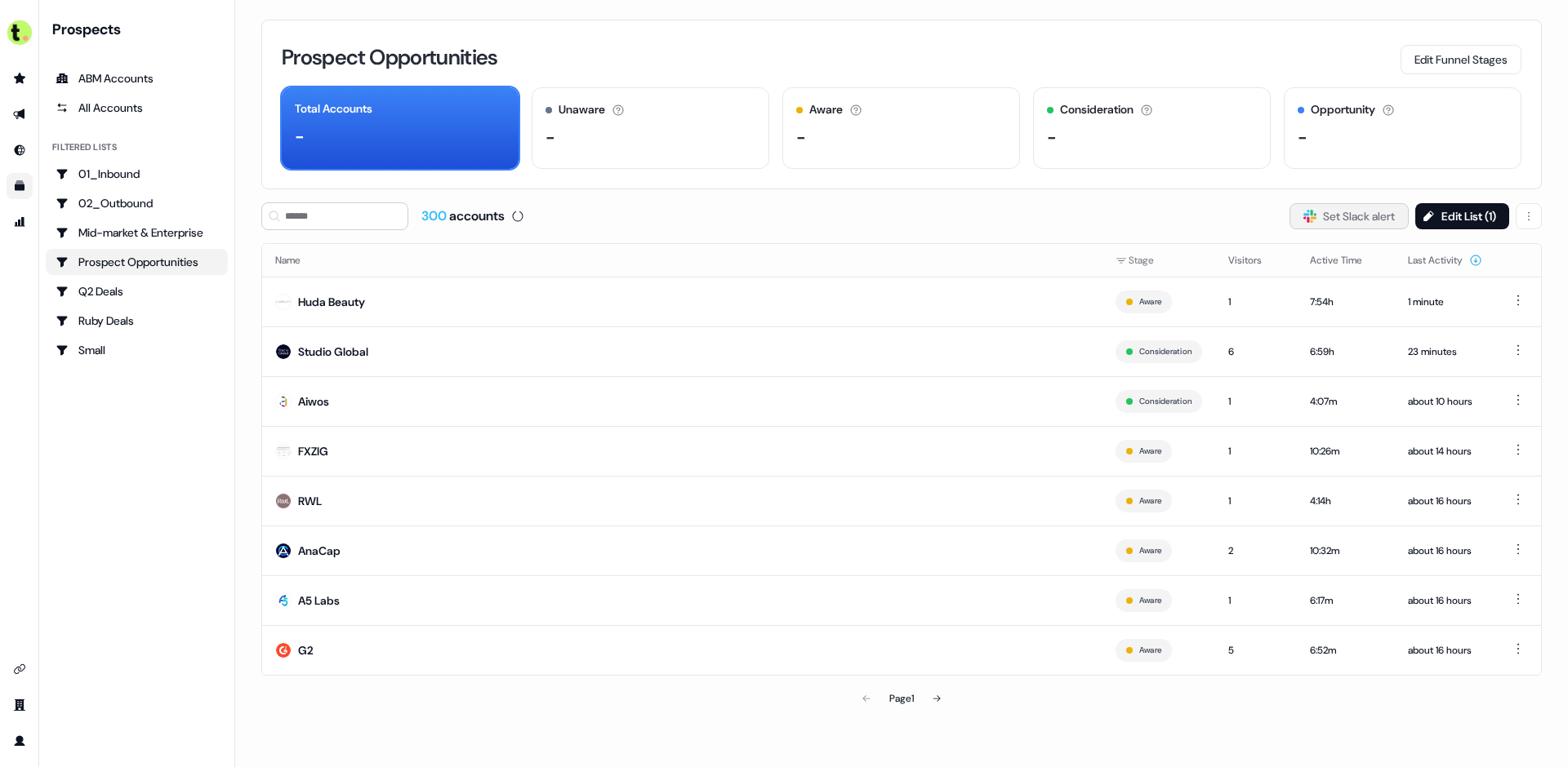
click at [1313, 210] on button "Slack Logo SVG Set Slack alert" at bounding box center [1349, 216] width 119 height 27
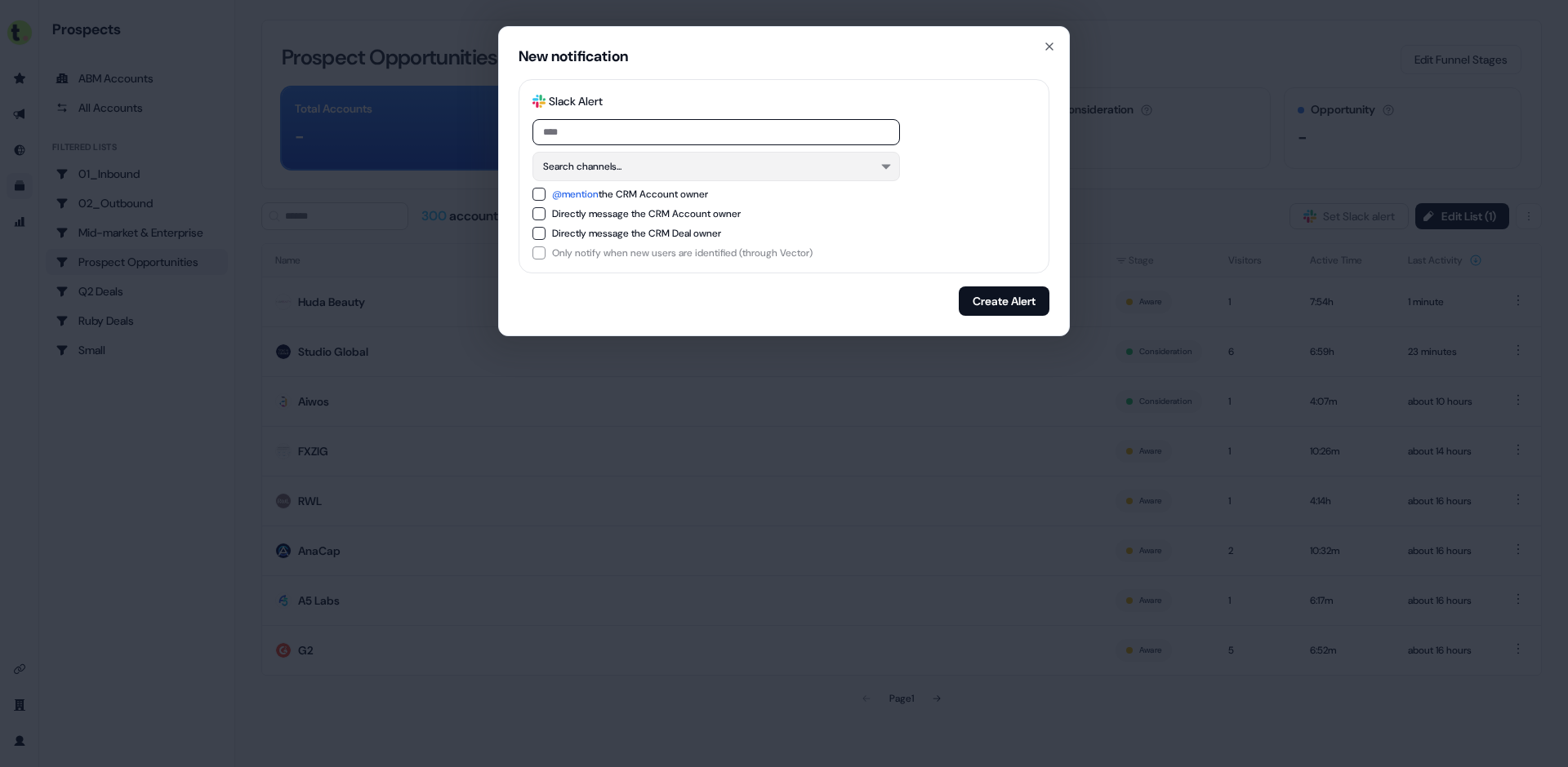
click at [712, 166] on button "Search channels..." at bounding box center [716, 166] width 367 height 29
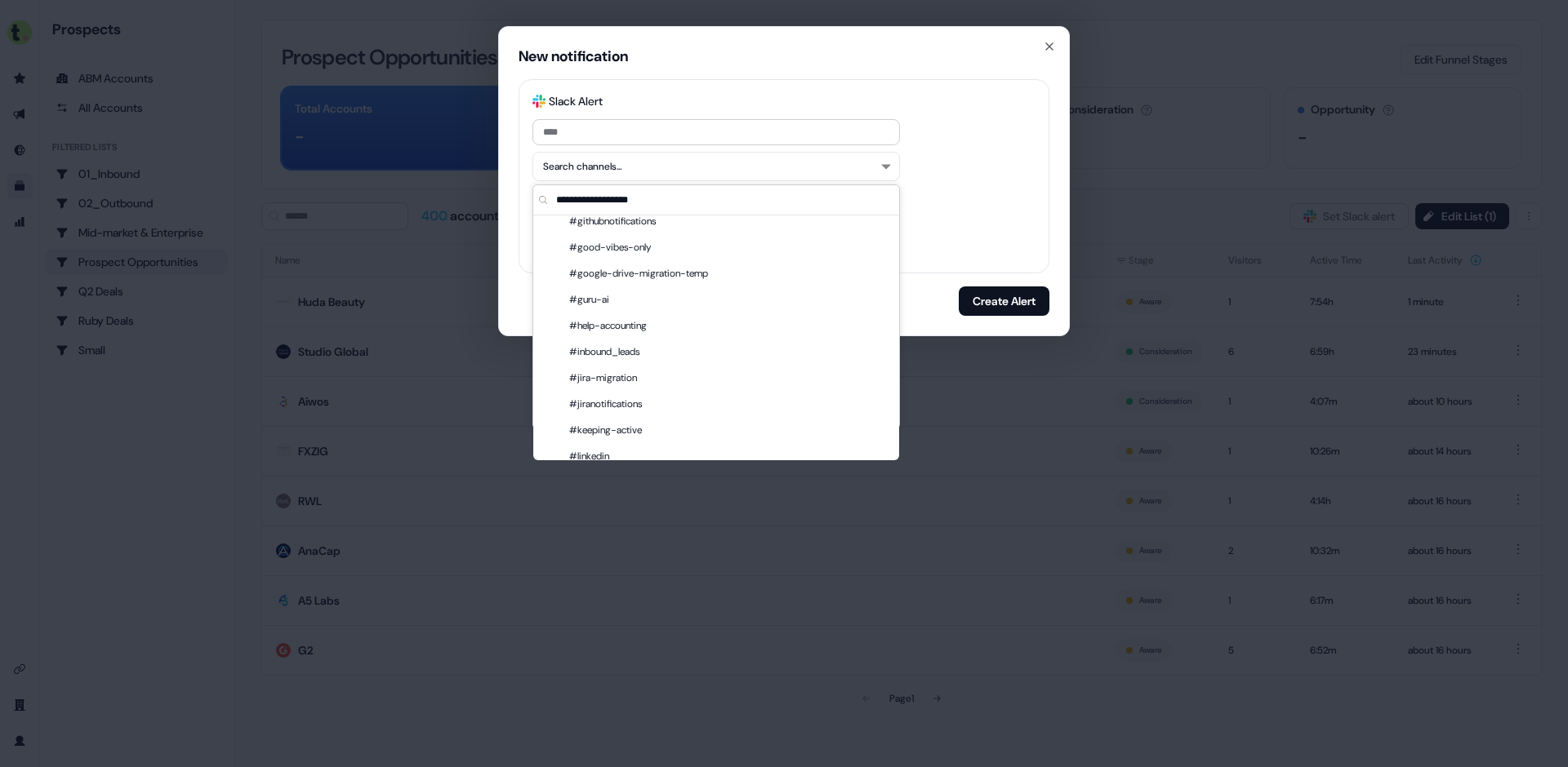
scroll to position [564, 0]
click at [958, 188] on div "@mention the CRM Account owner" at bounding box center [784, 195] width 503 height 13
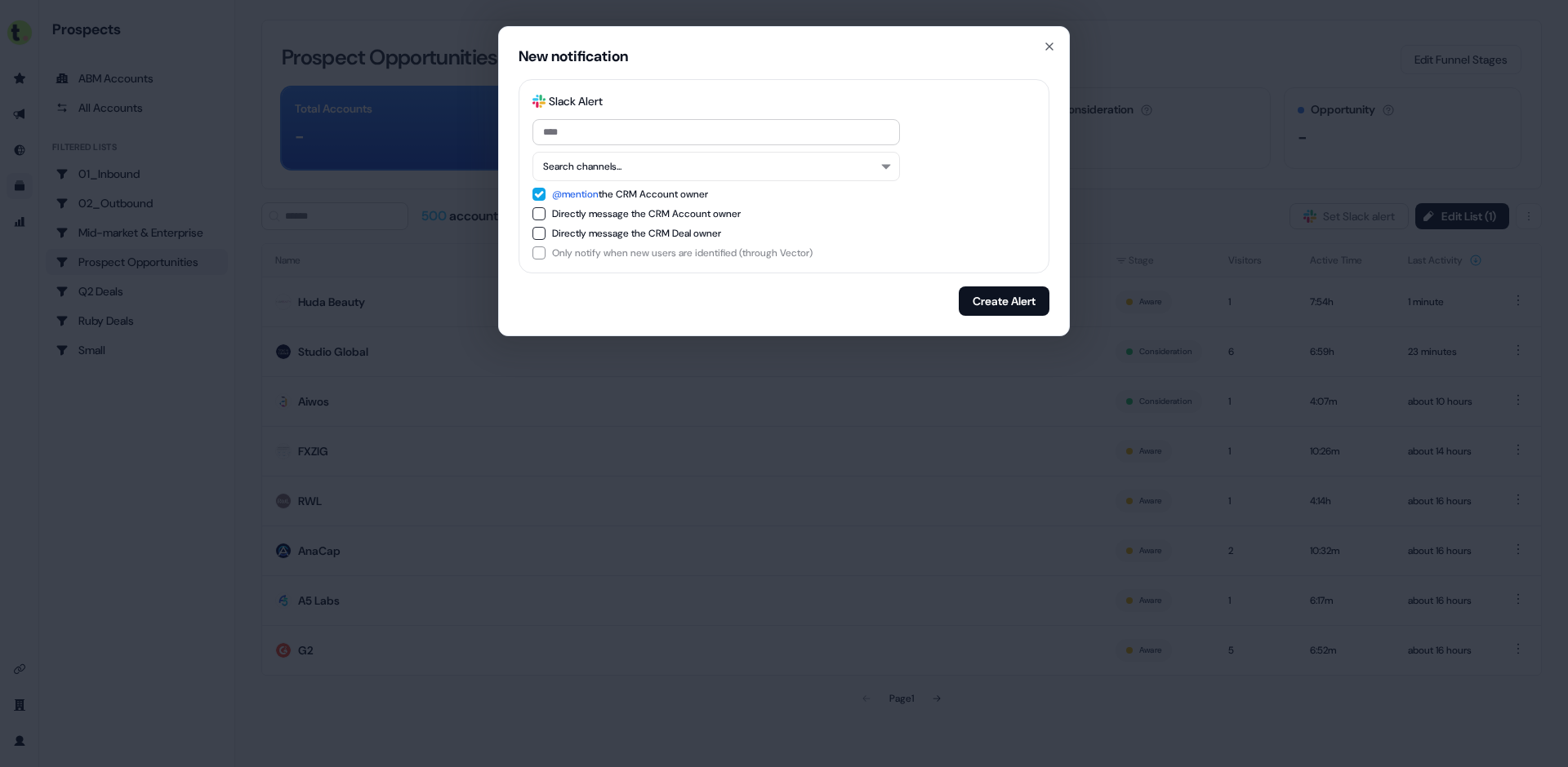
click at [661, 194] on div "@mention the CRM Account owner" at bounding box center [630, 195] width 156 height 17
click at [736, 176] on button "Search channels..." at bounding box center [716, 166] width 367 height 29
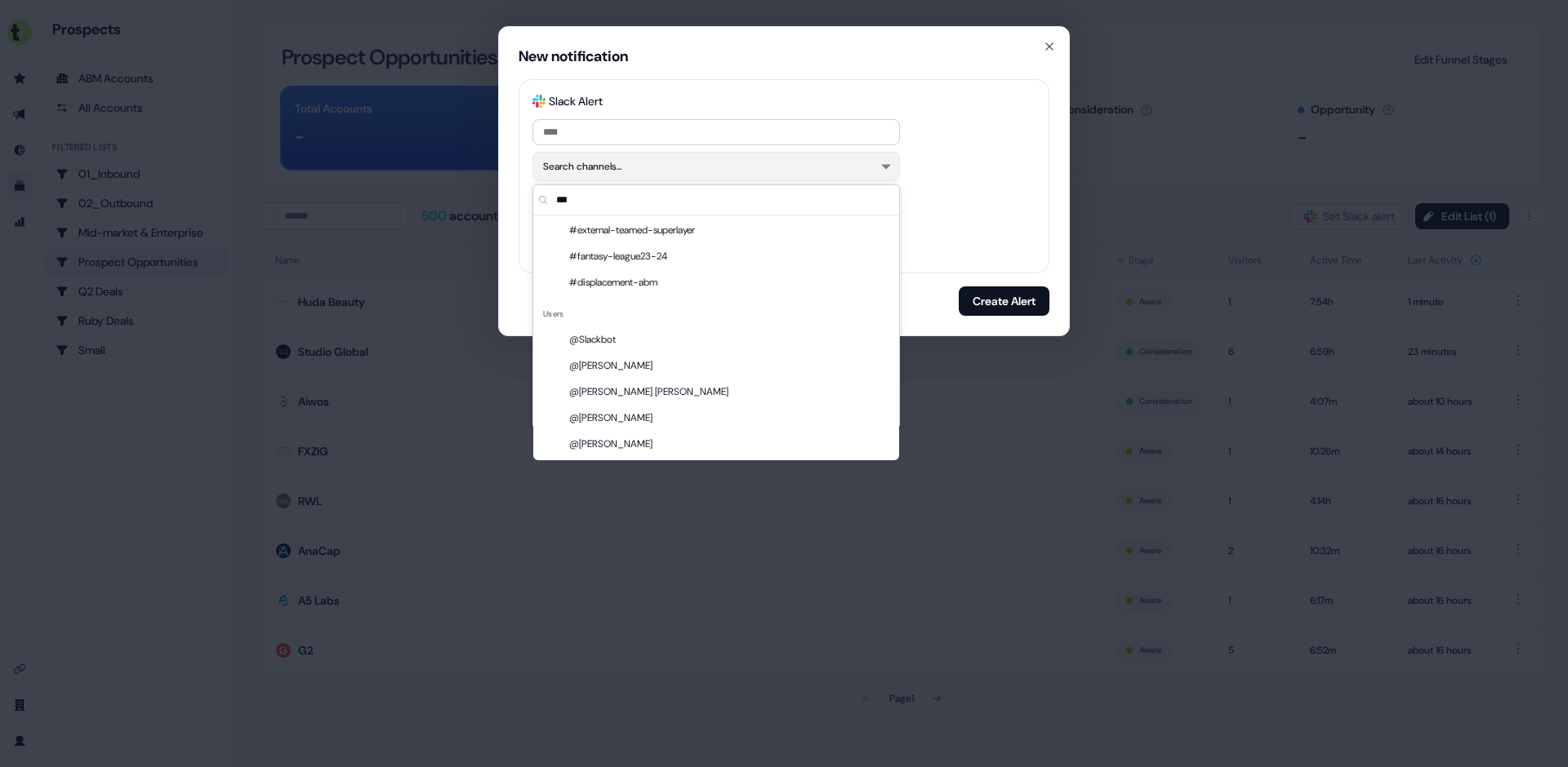
scroll to position [27, 0]
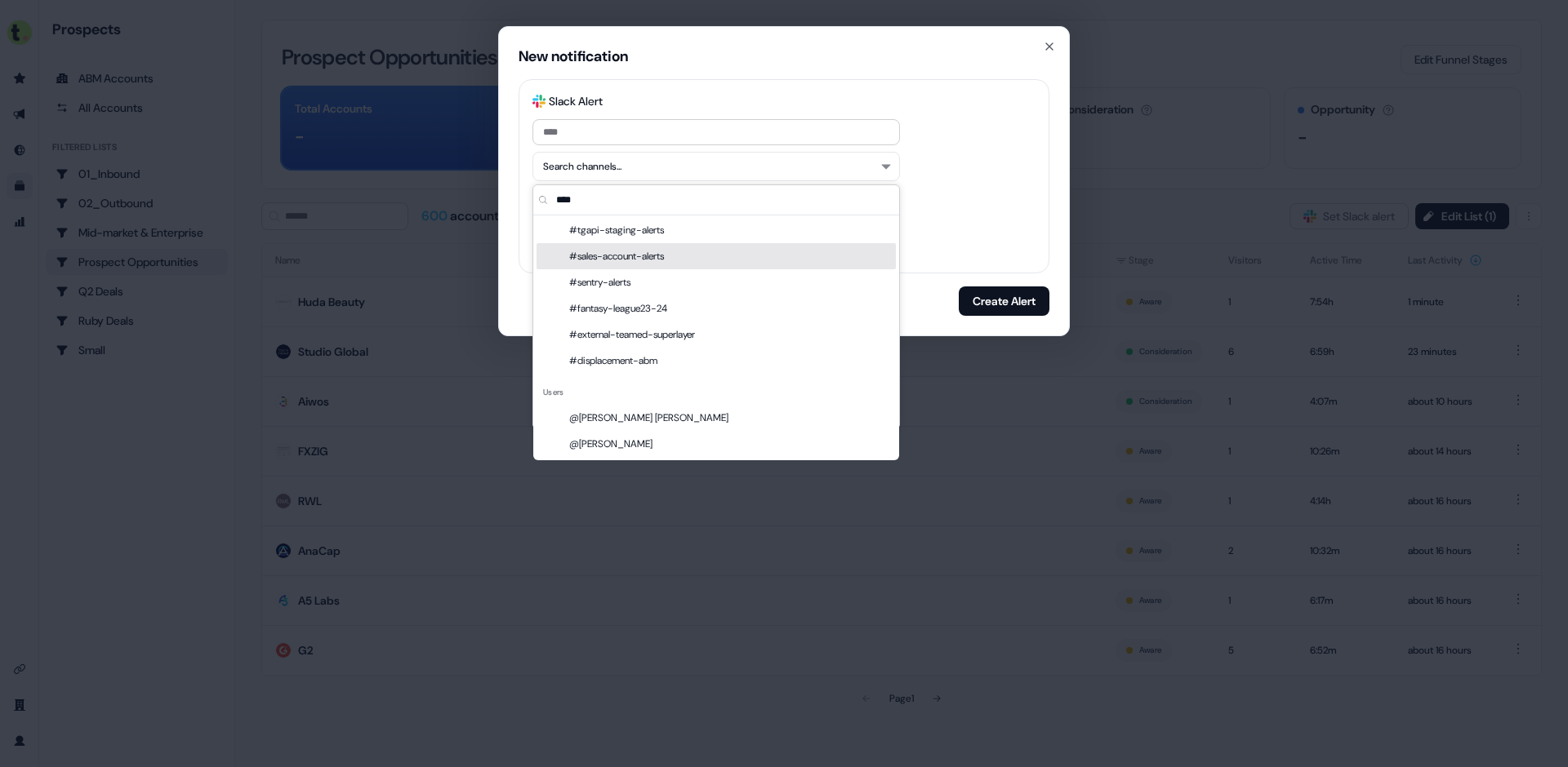
type input "****"
click at [690, 252] on div "#sales-account-alerts" at bounding box center [716, 257] width 360 height 27
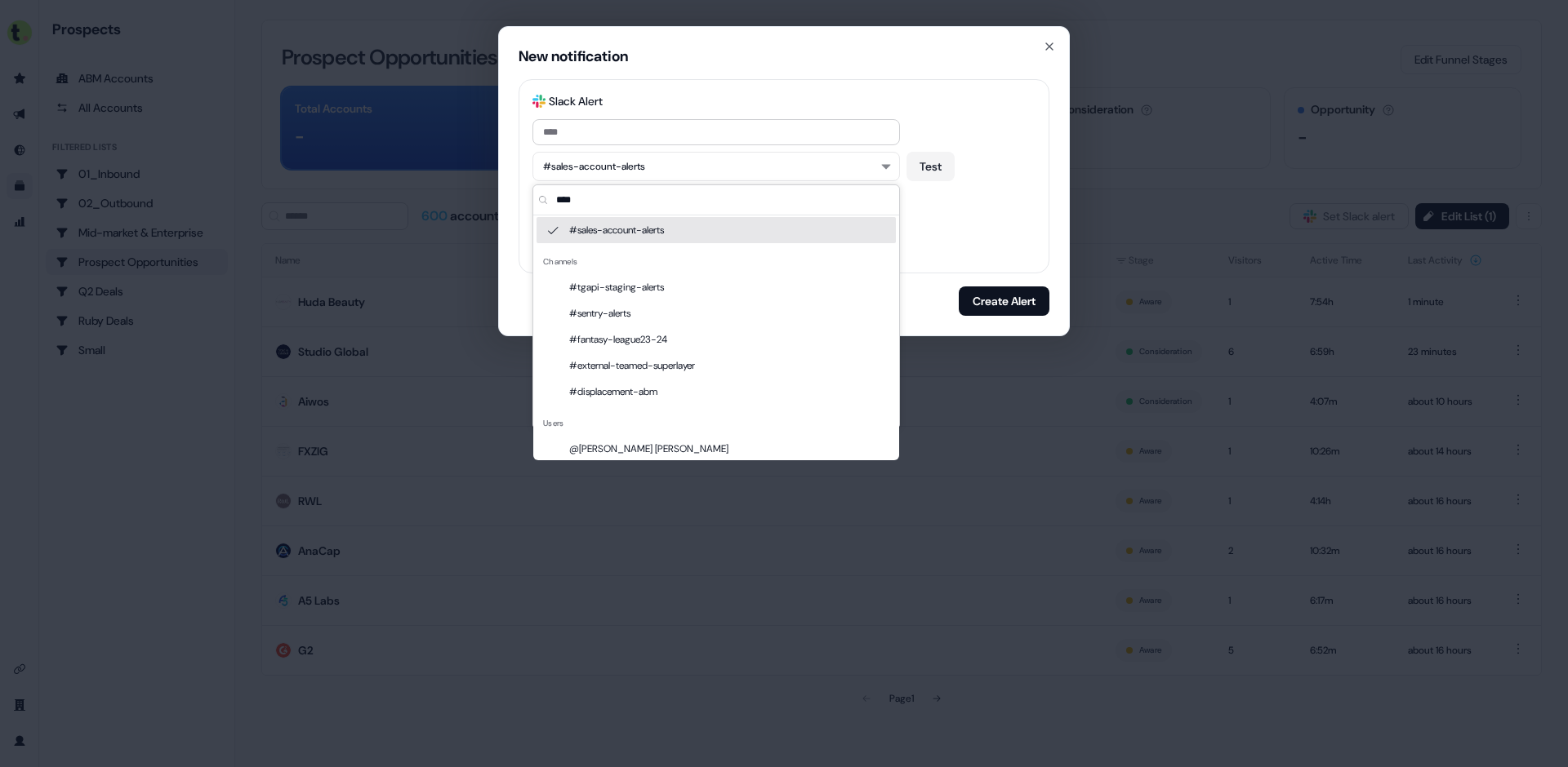
scroll to position [57, 0]
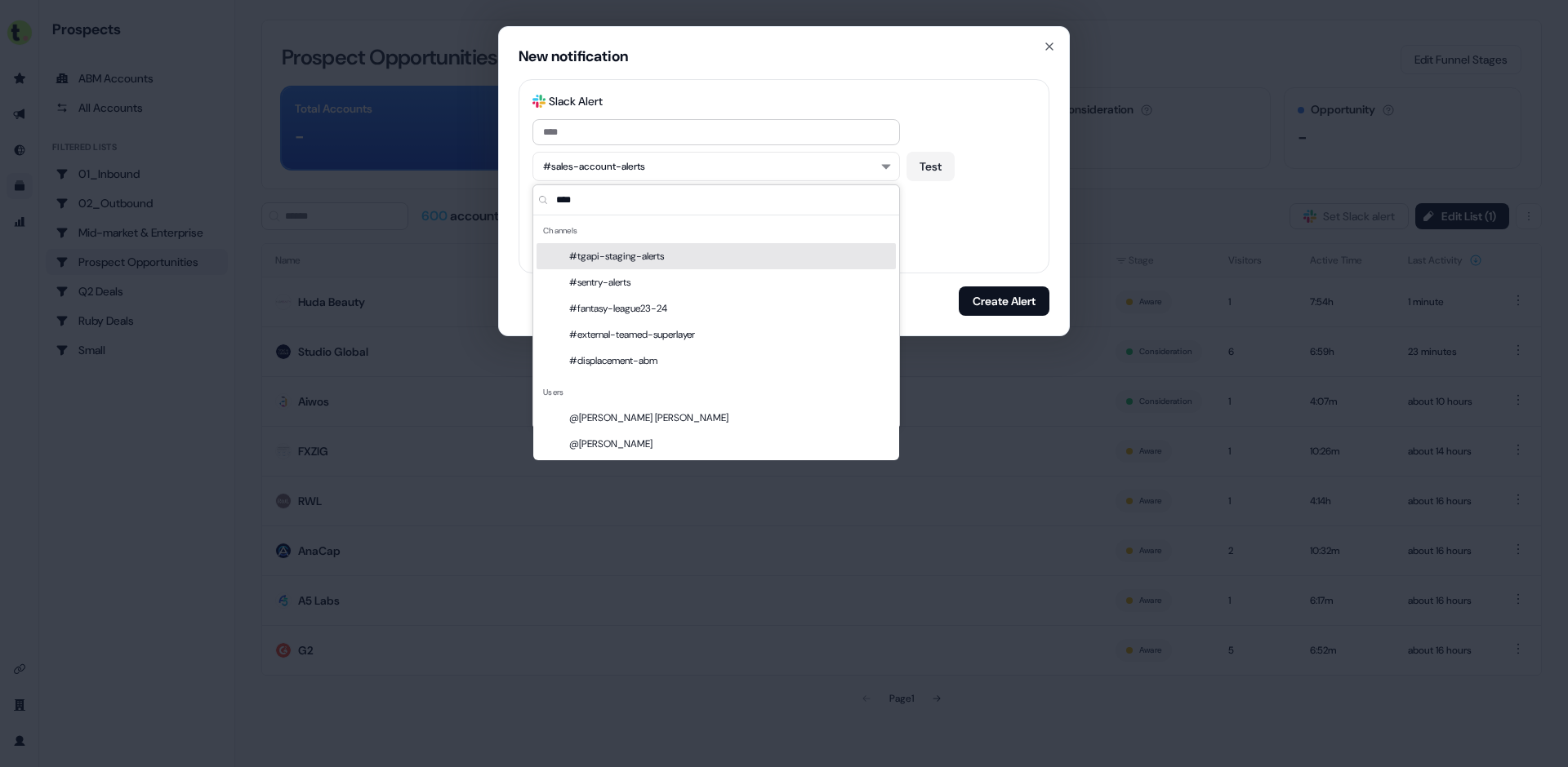
click at [976, 211] on div "Directly message the CRM Account owner" at bounding box center [784, 214] width 503 height 13
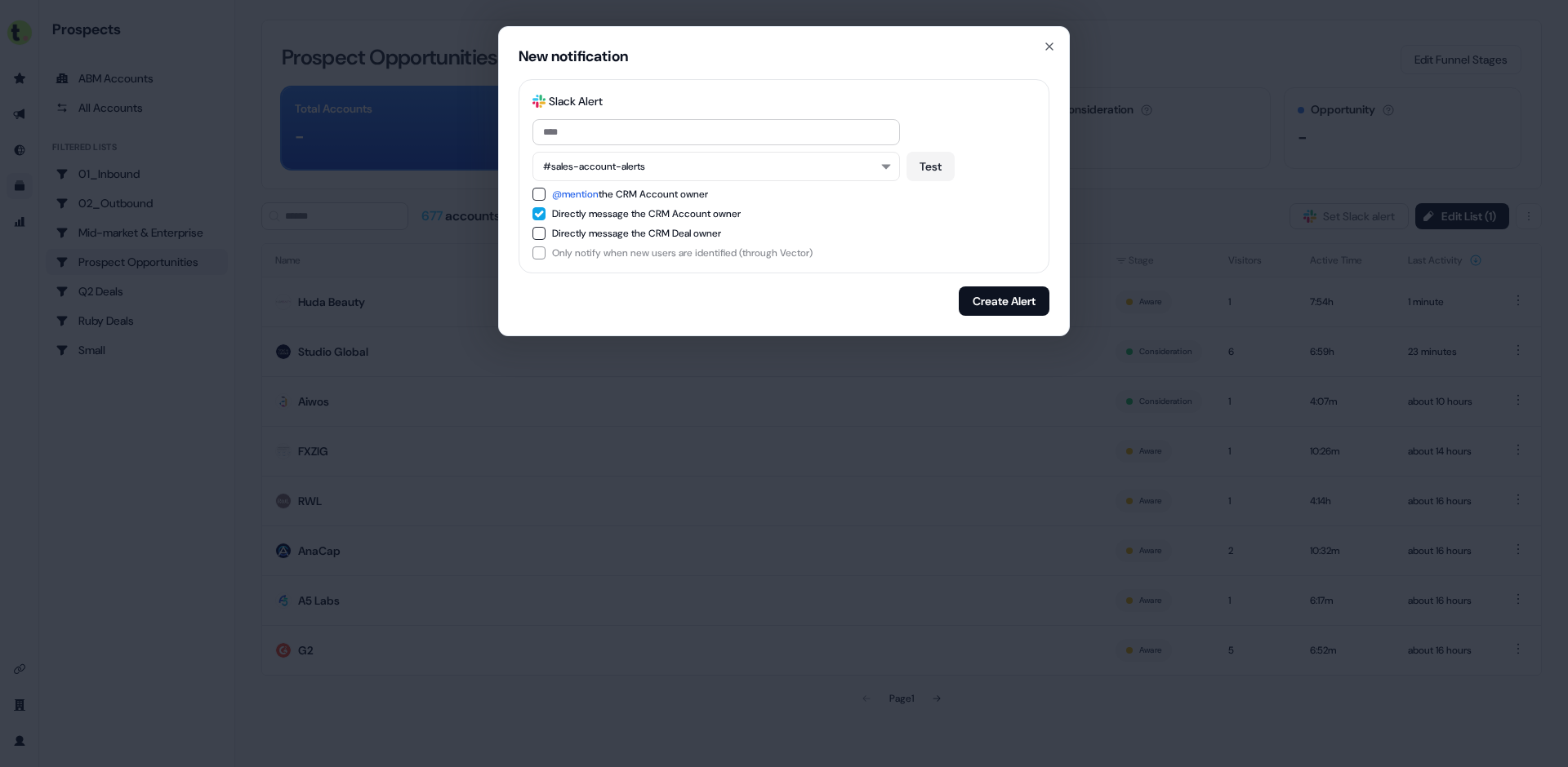
click at [539, 214] on button "Directly message the CRM Account owner" at bounding box center [540, 214] width 13 height 13
click at [942, 162] on button "Test" at bounding box center [931, 166] width 48 height 29
click at [1012, 296] on button "Create Alert" at bounding box center [1004, 301] width 90 height 29
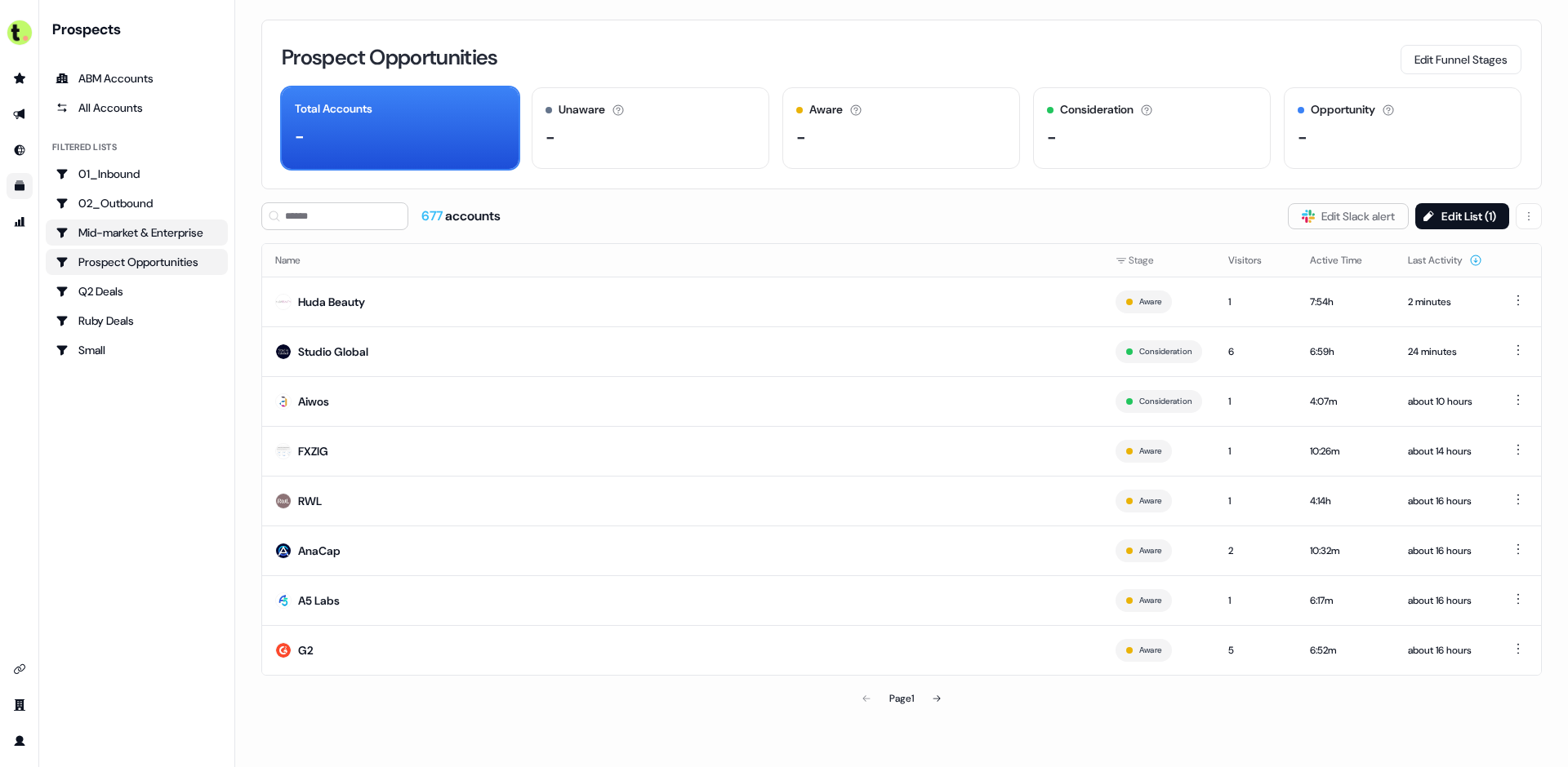
click at [126, 225] on div "Mid-market & Enterprise" at bounding box center [137, 233] width 162 height 17
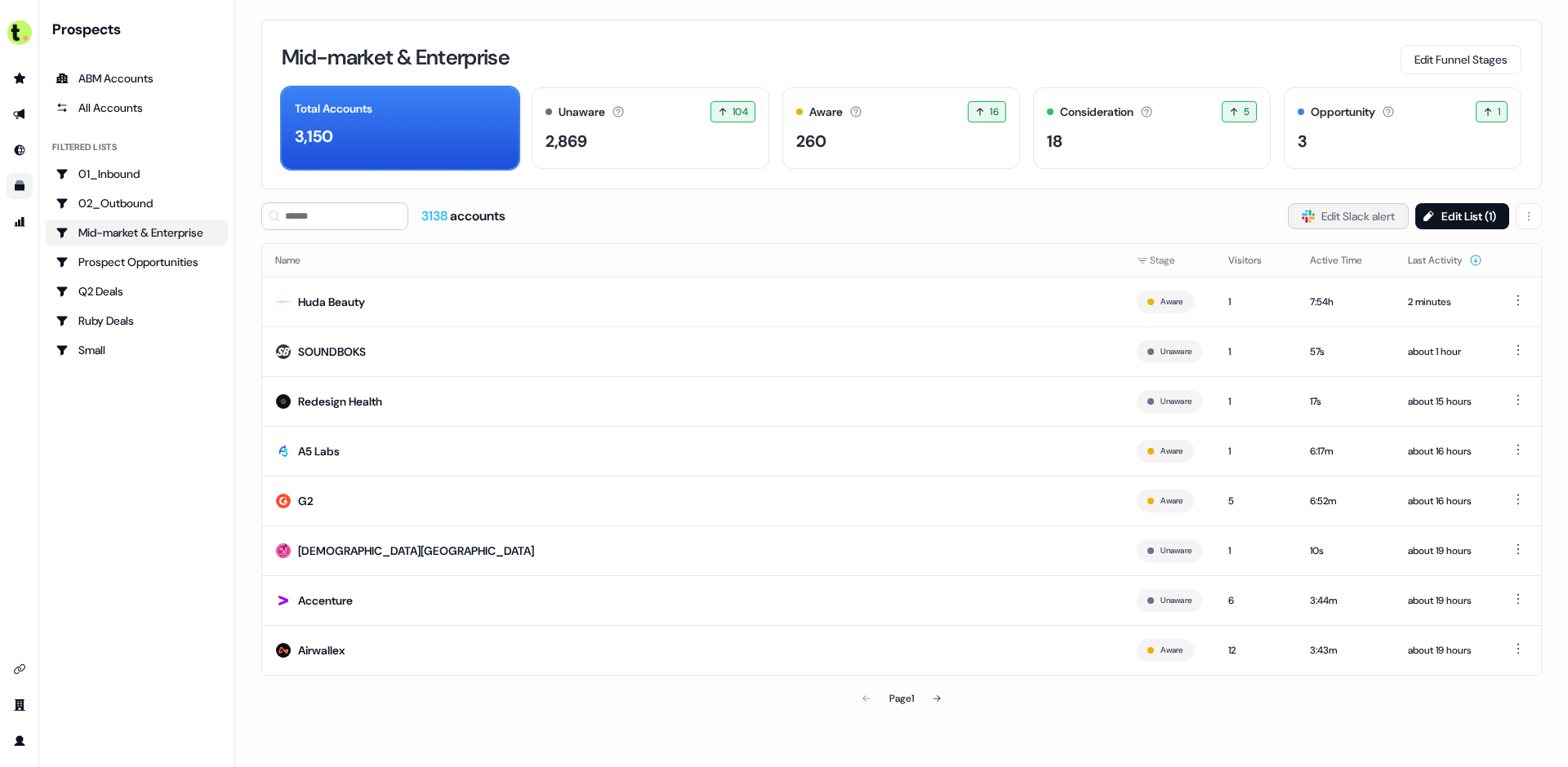
click at [1345, 210] on button "Slack Logo SVG Edit Slack alert" at bounding box center [1348, 216] width 121 height 27
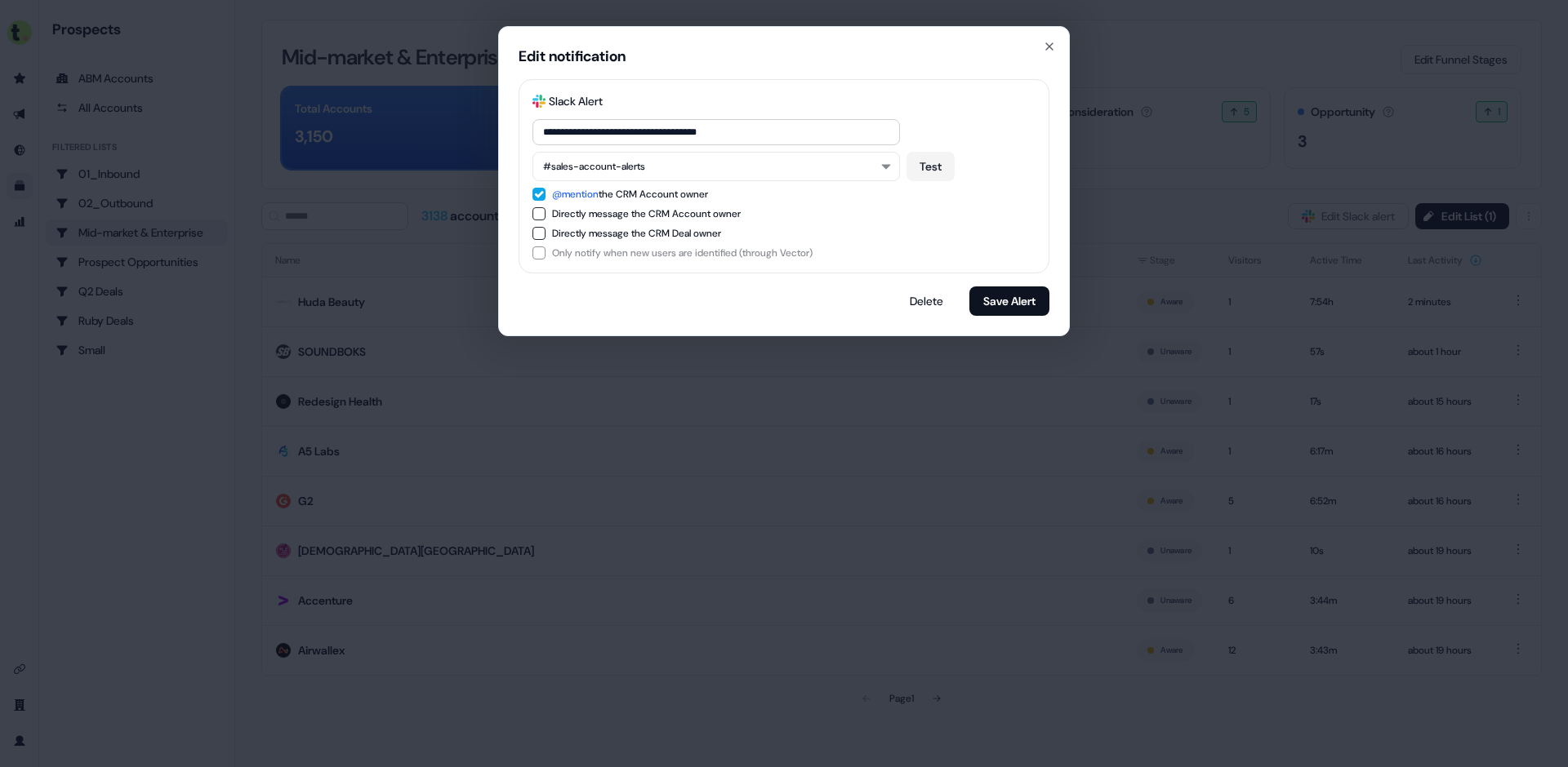
click at [540, 194] on button "@mention the CRM Account owner" at bounding box center [540, 195] width 13 height 13
click at [925, 300] on button "Delete" at bounding box center [927, 301] width 60 height 29
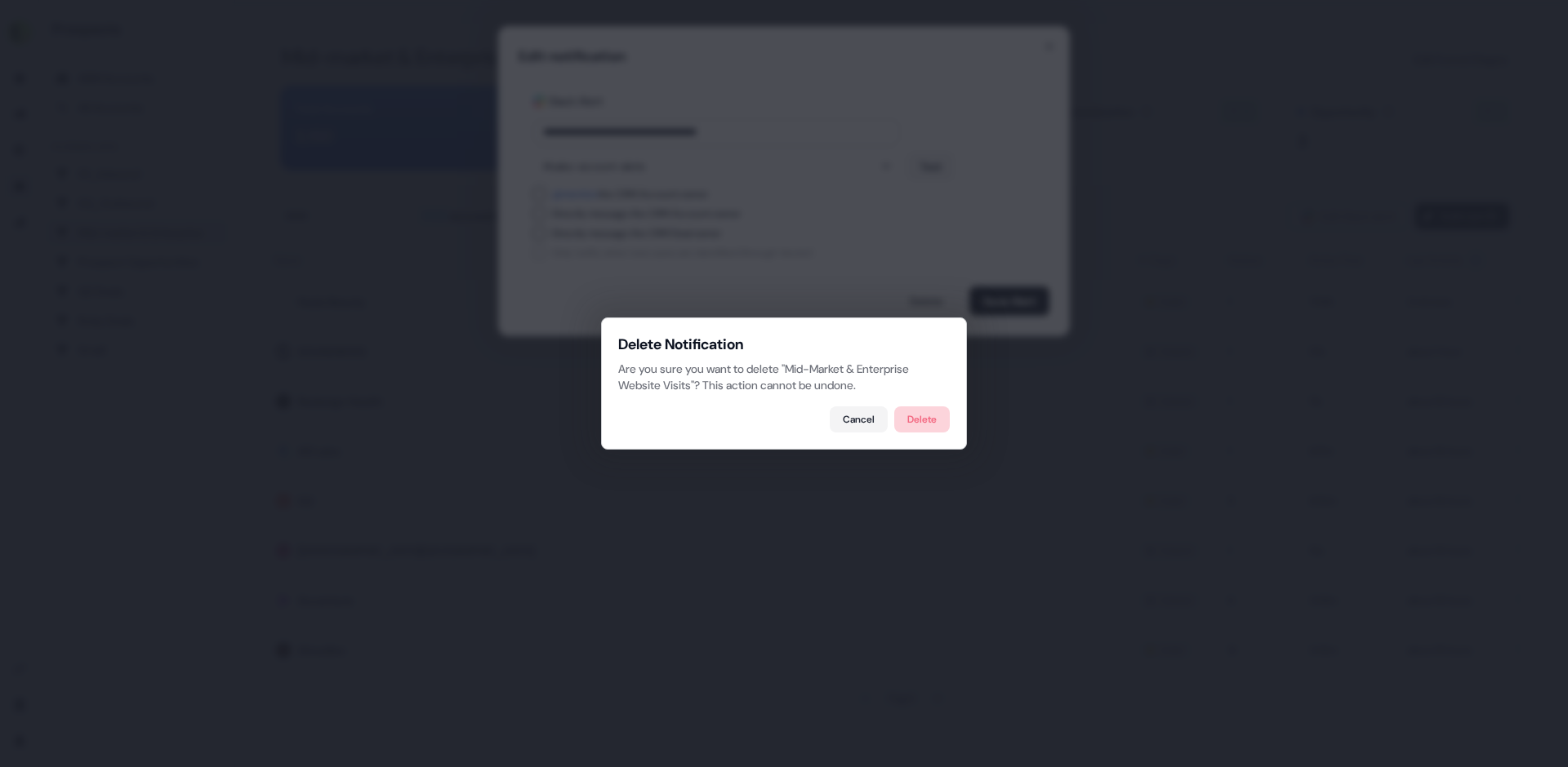
click at [934, 418] on button "Delete" at bounding box center [922, 420] width 56 height 27
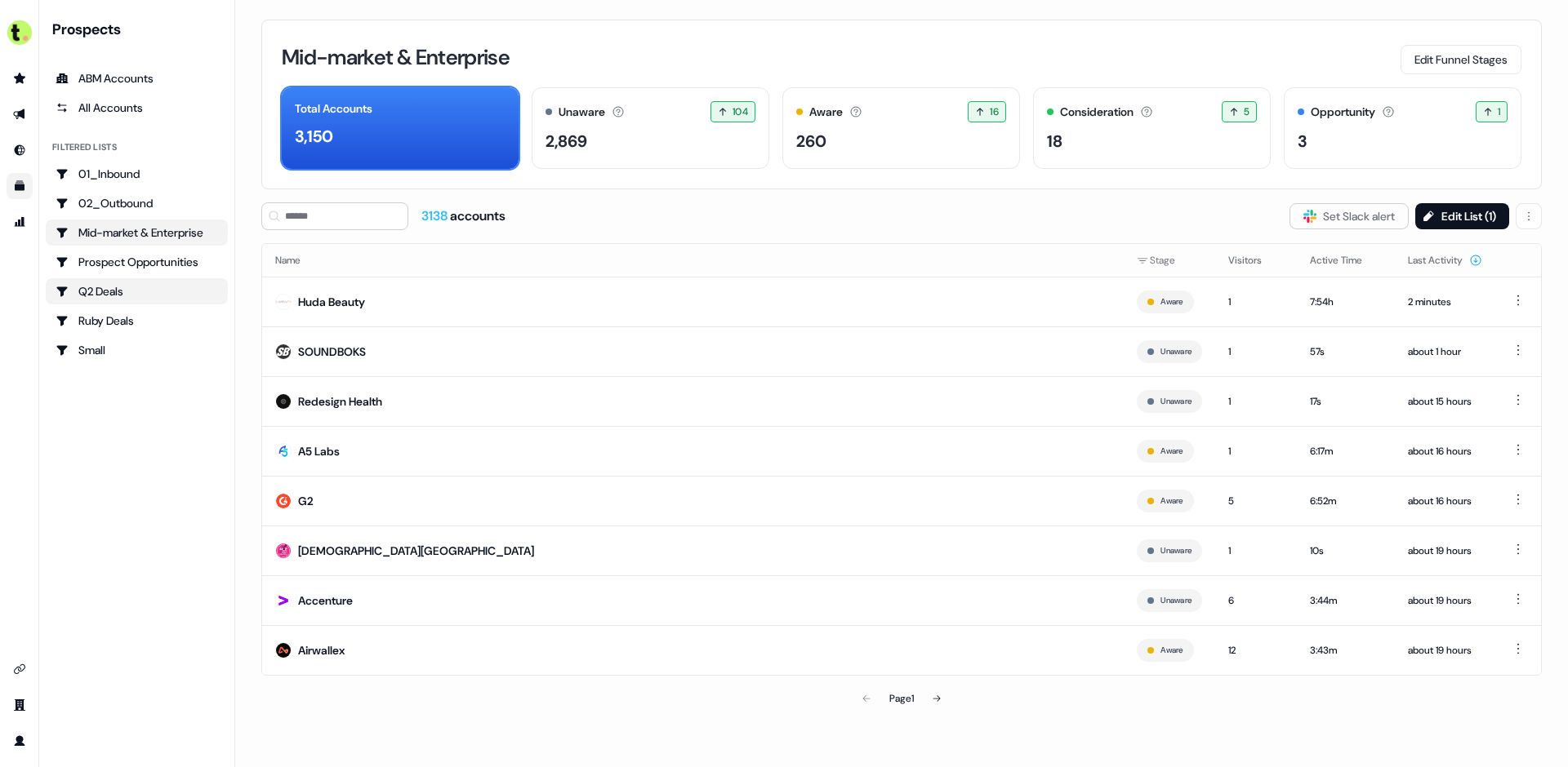
click at [147, 284] on div "Q2 Deals" at bounding box center [137, 292] width 162 height 17
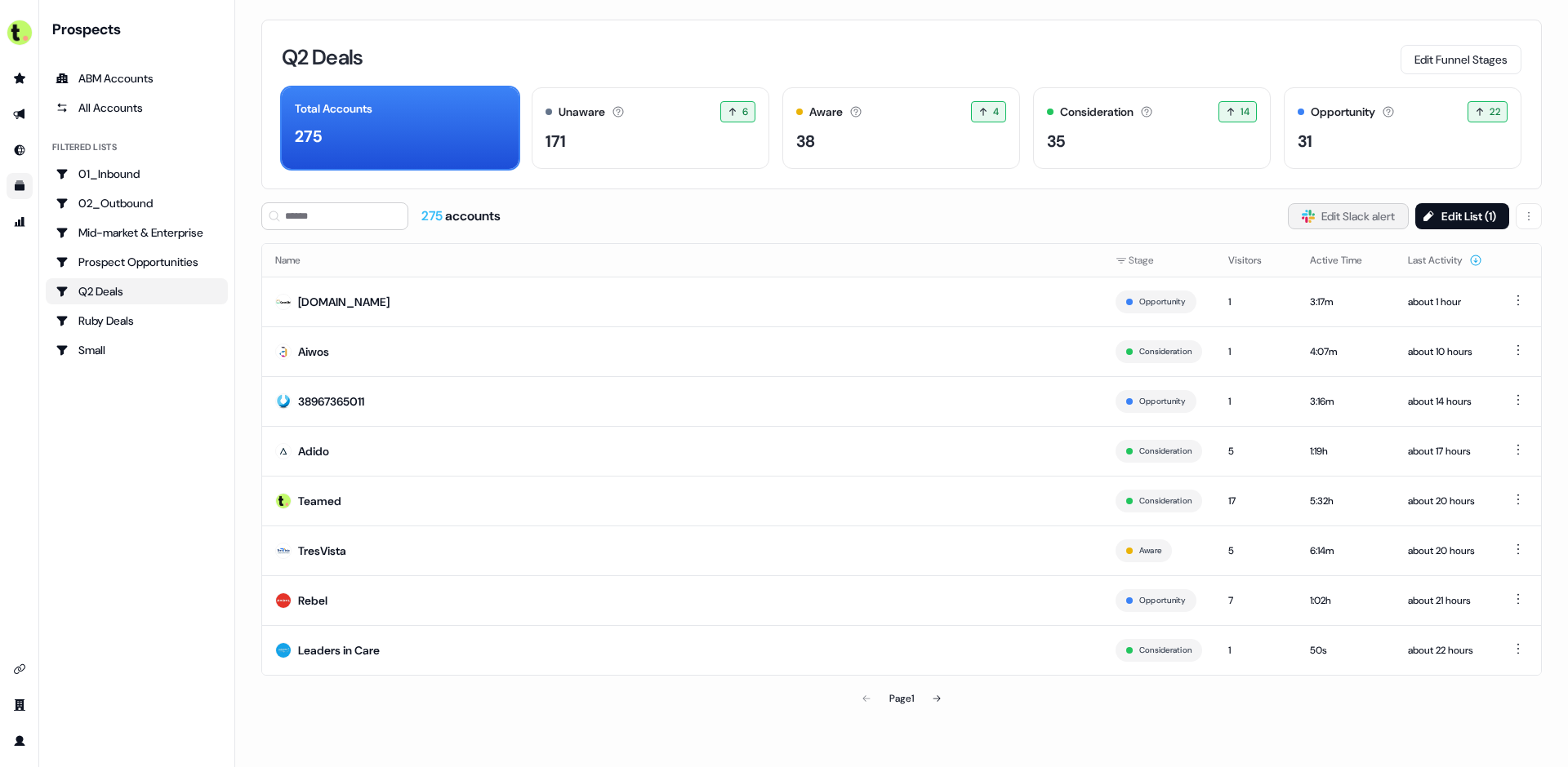
click at [1383, 218] on button "Slack Logo SVG Edit Slack alert" at bounding box center [1348, 216] width 121 height 27
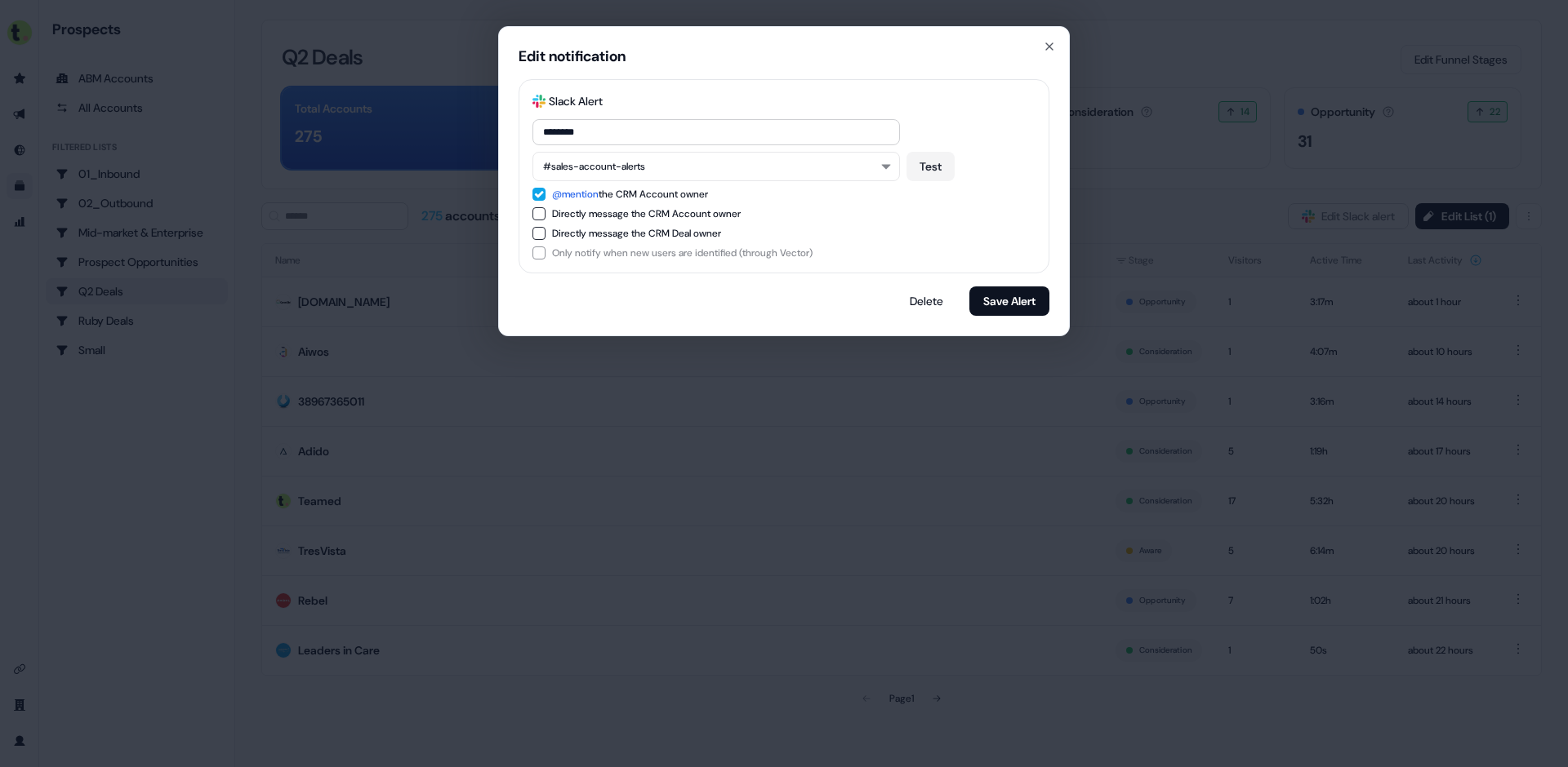
click at [535, 196] on button "@mention the CRM Account owner" at bounding box center [540, 195] width 13 height 13
click at [923, 292] on button "Delete" at bounding box center [927, 301] width 60 height 29
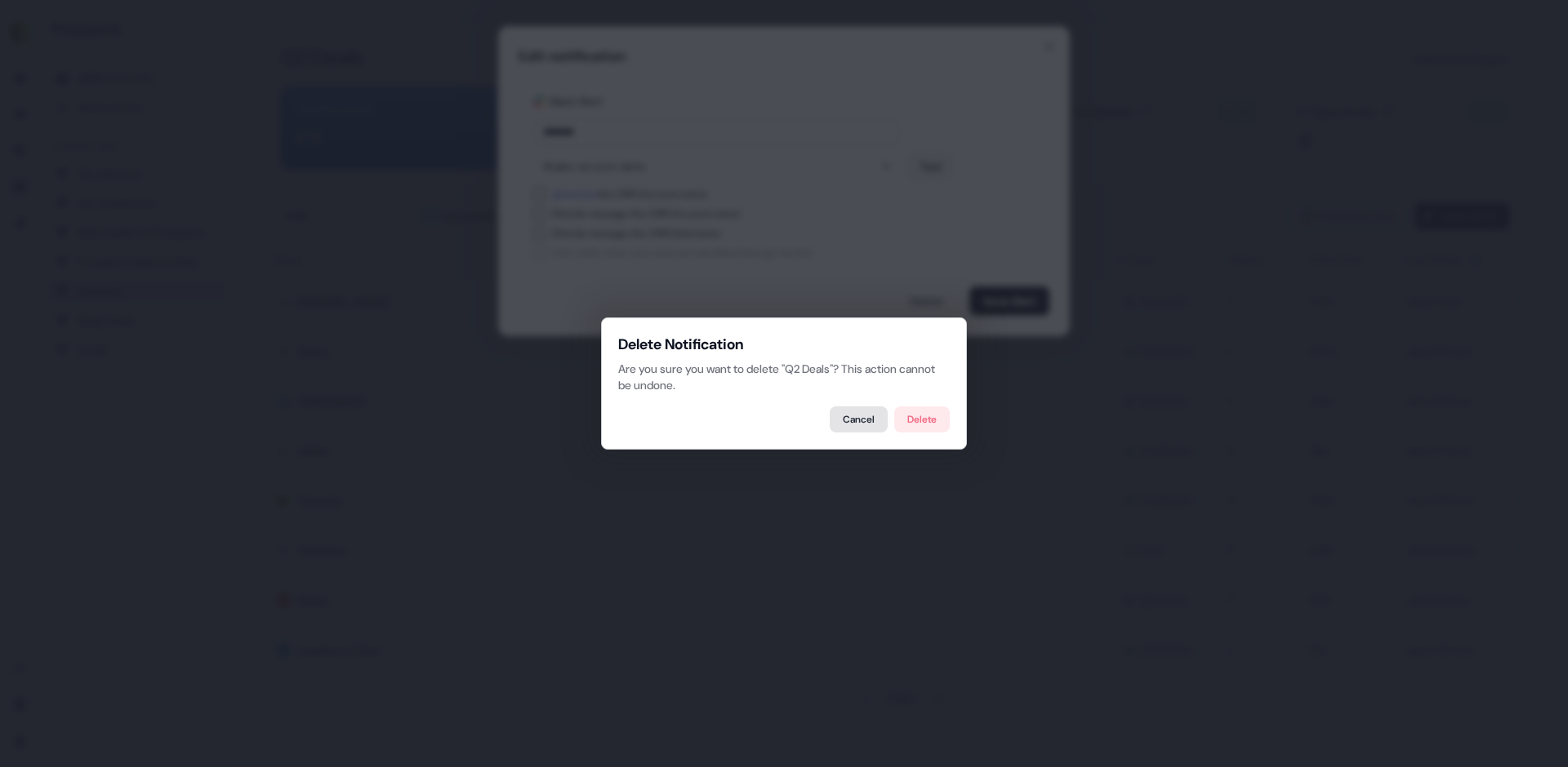
click at [844, 425] on button "Cancel" at bounding box center [859, 420] width 58 height 27
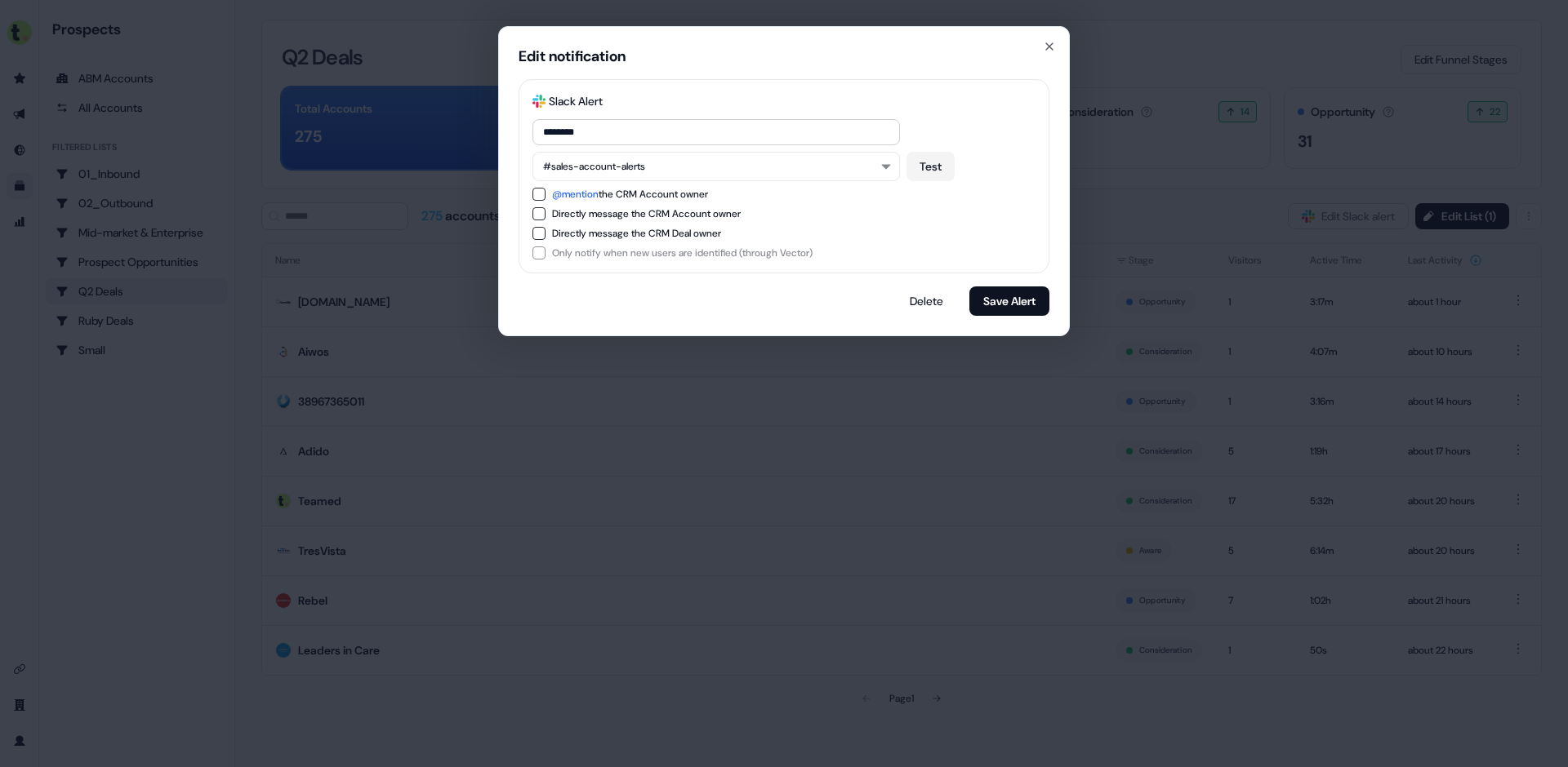
click at [538, 229] on button "Directly message the CRM Deal owner" at bounding box center [540, 234] width 13 height 13
click at [1018, 301] on button "Save Alert" at bounding box center [1009, 301] width 80 height 29
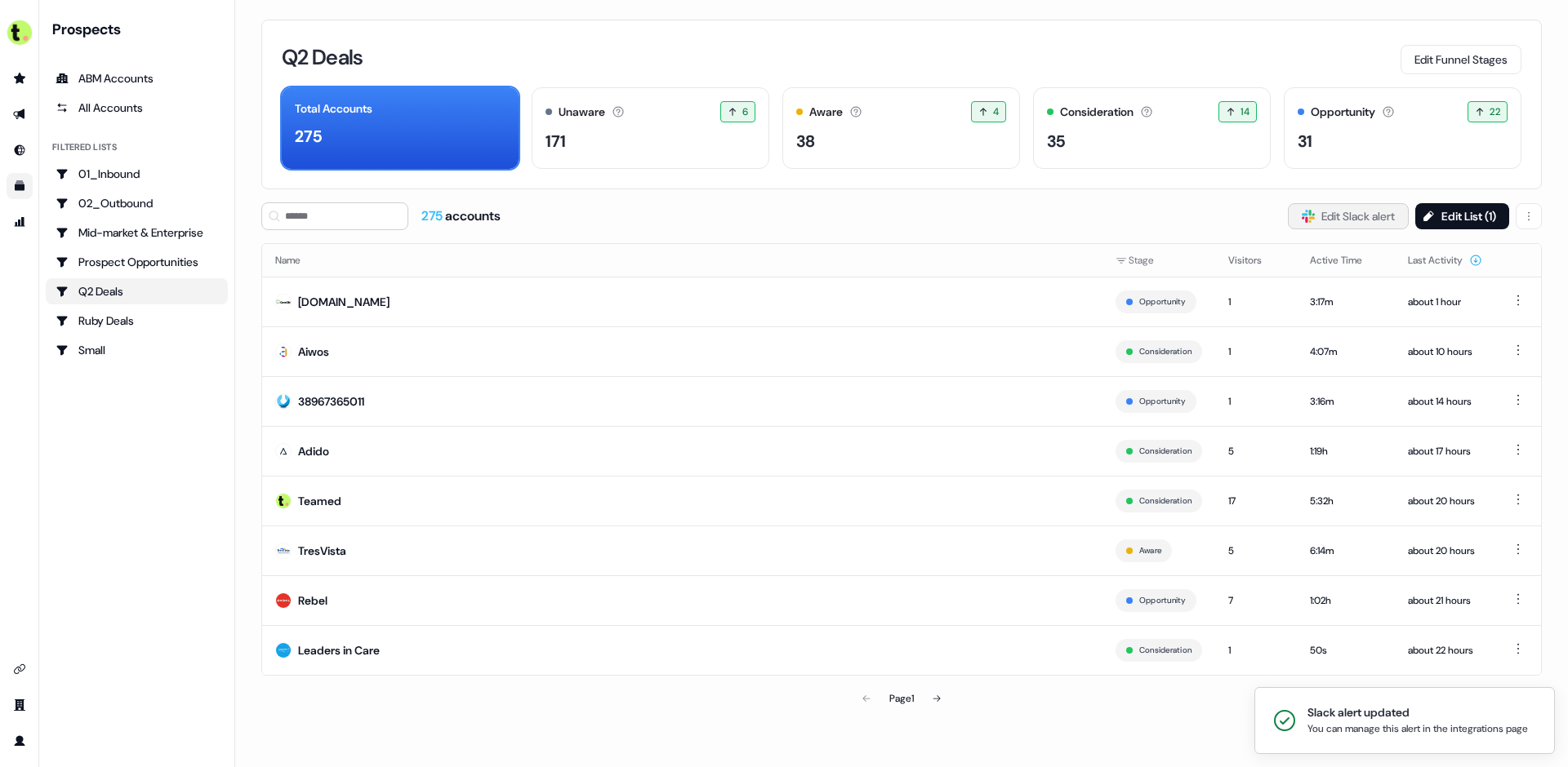
click at [1356, 219] on button "Slack Logo SVG Edit Slack alert" at bounding box center [1348, 216] width 121 height 27
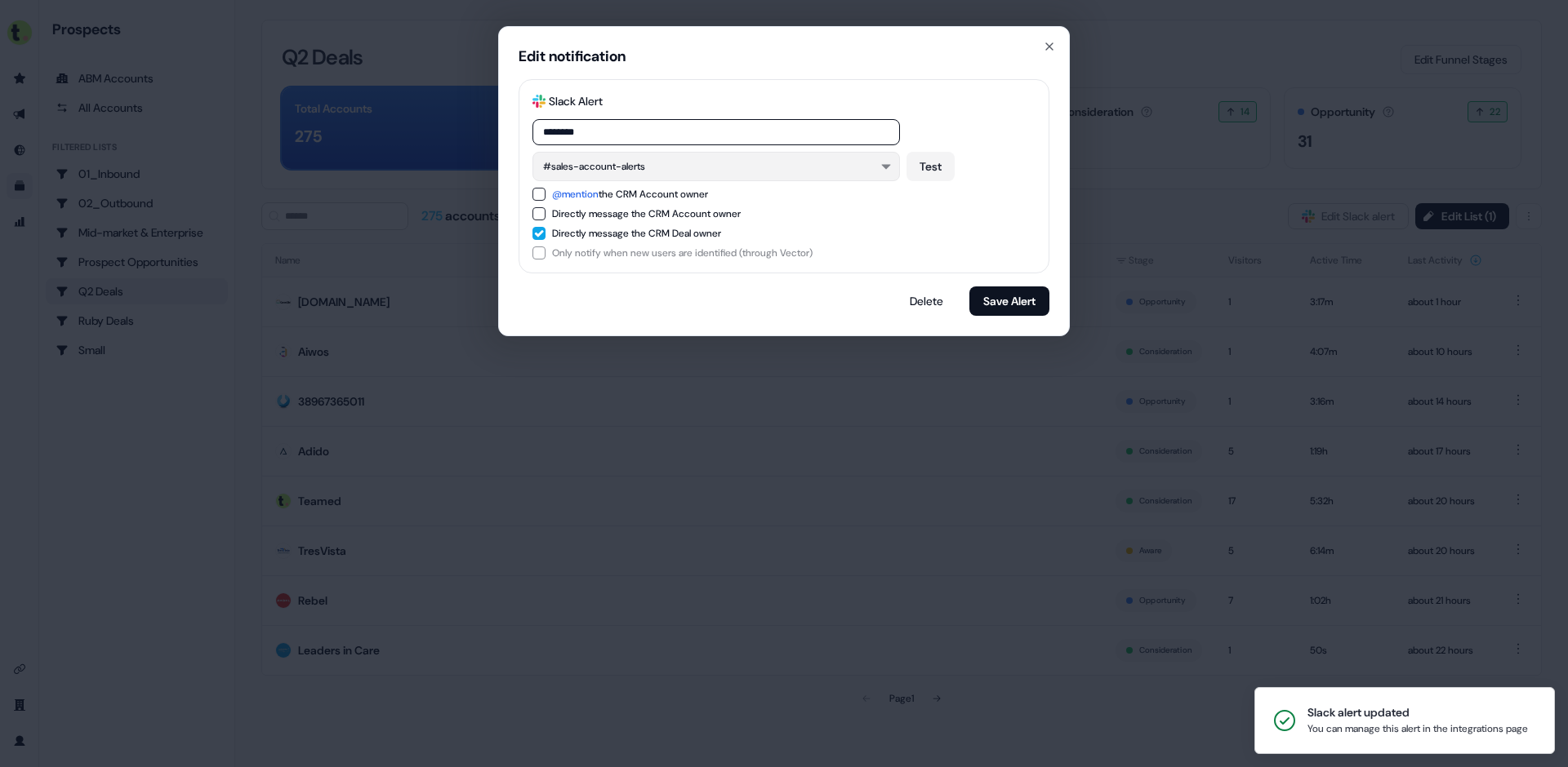
click at [893, 169] on icon "button" at bounding box center [886, 166] width 20 height 13
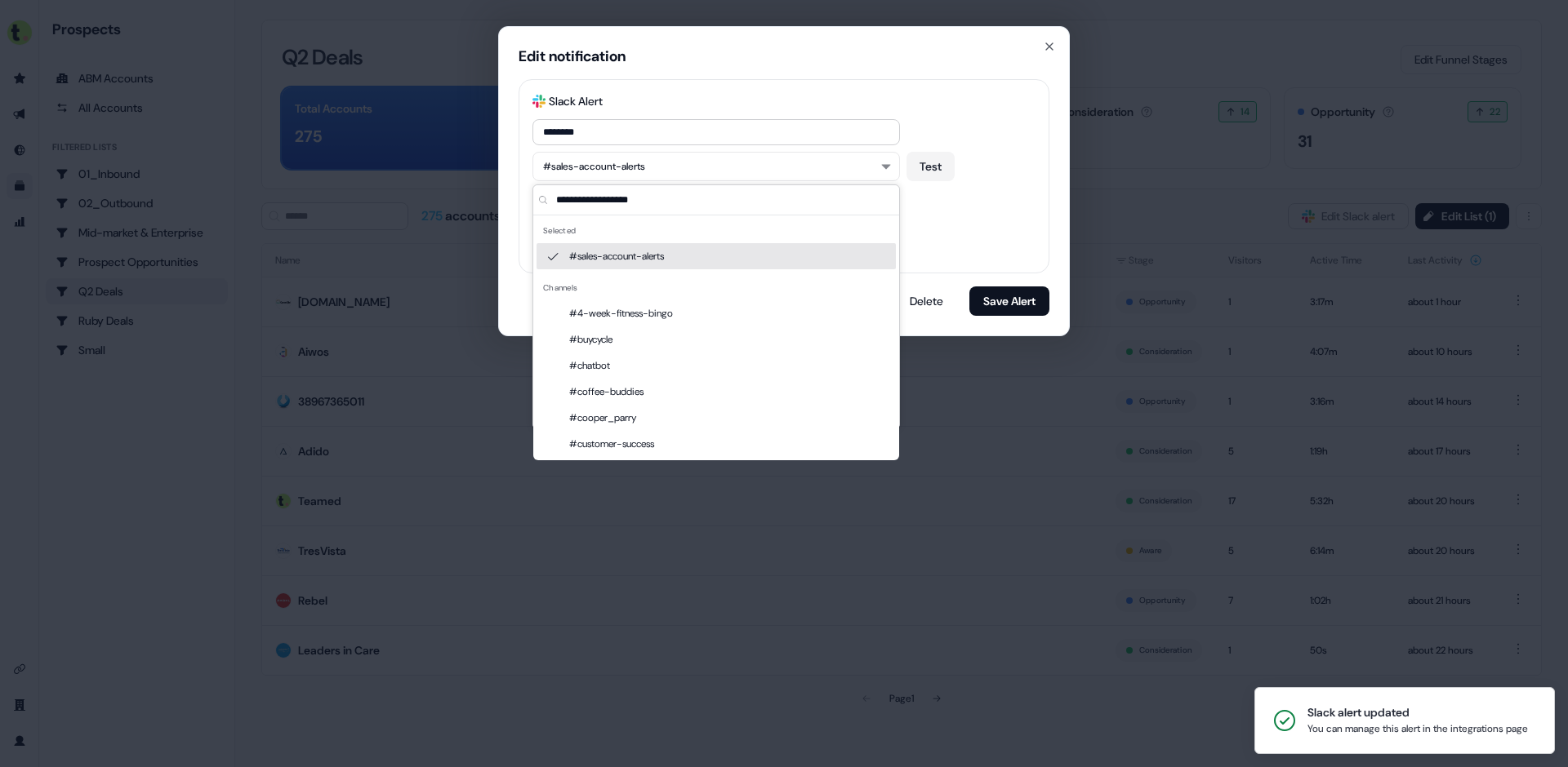
click at [786, 252] on div "#sales-account-alerts" at bounding box center [716, 257] width 360 height 27
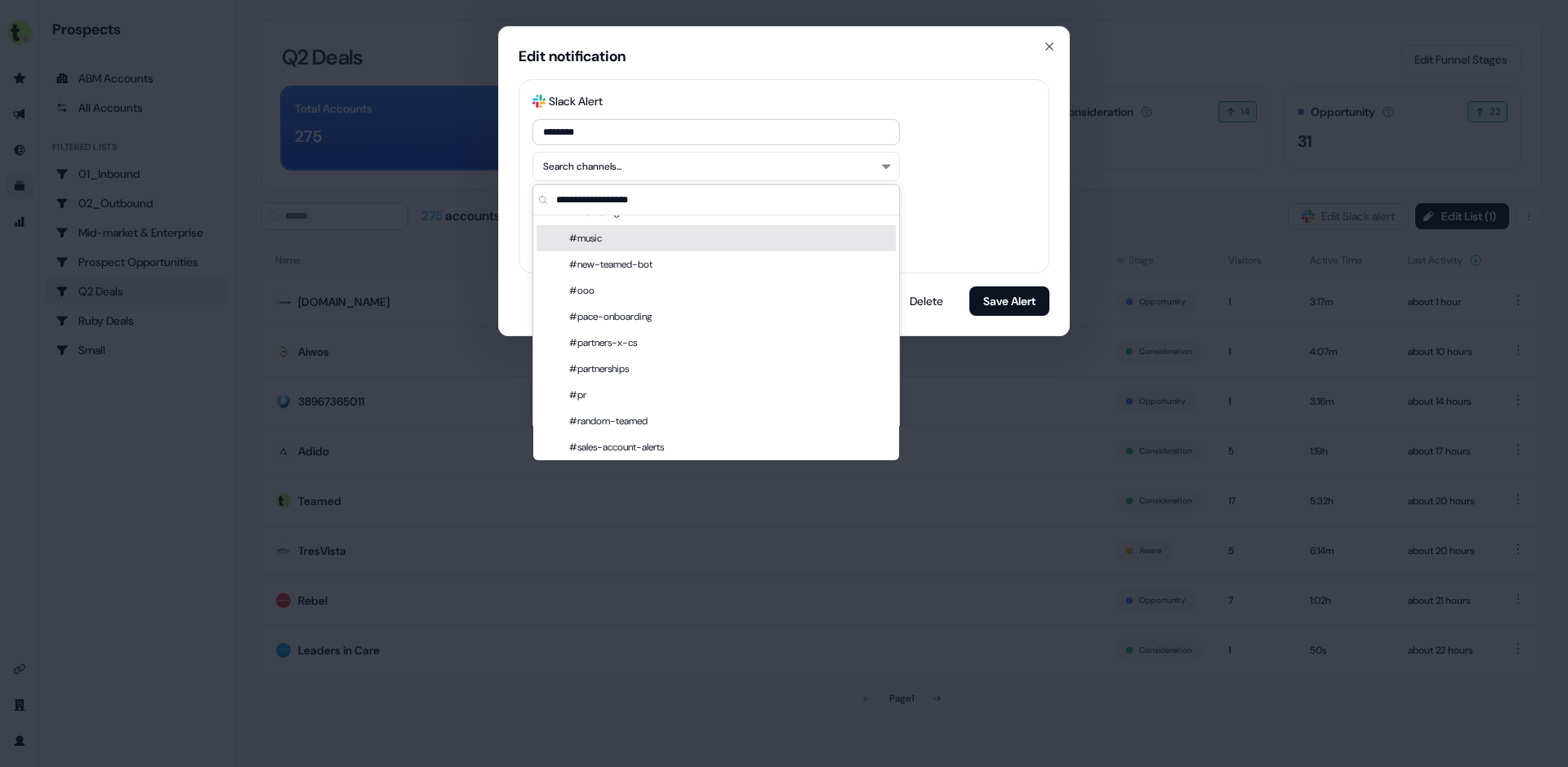
click at [1051, 191] on div "Edit notification Slack Logo SVG Slack Alert ******** Search channels... @menti…" at bounding box center [784, 181] width 572 height 310
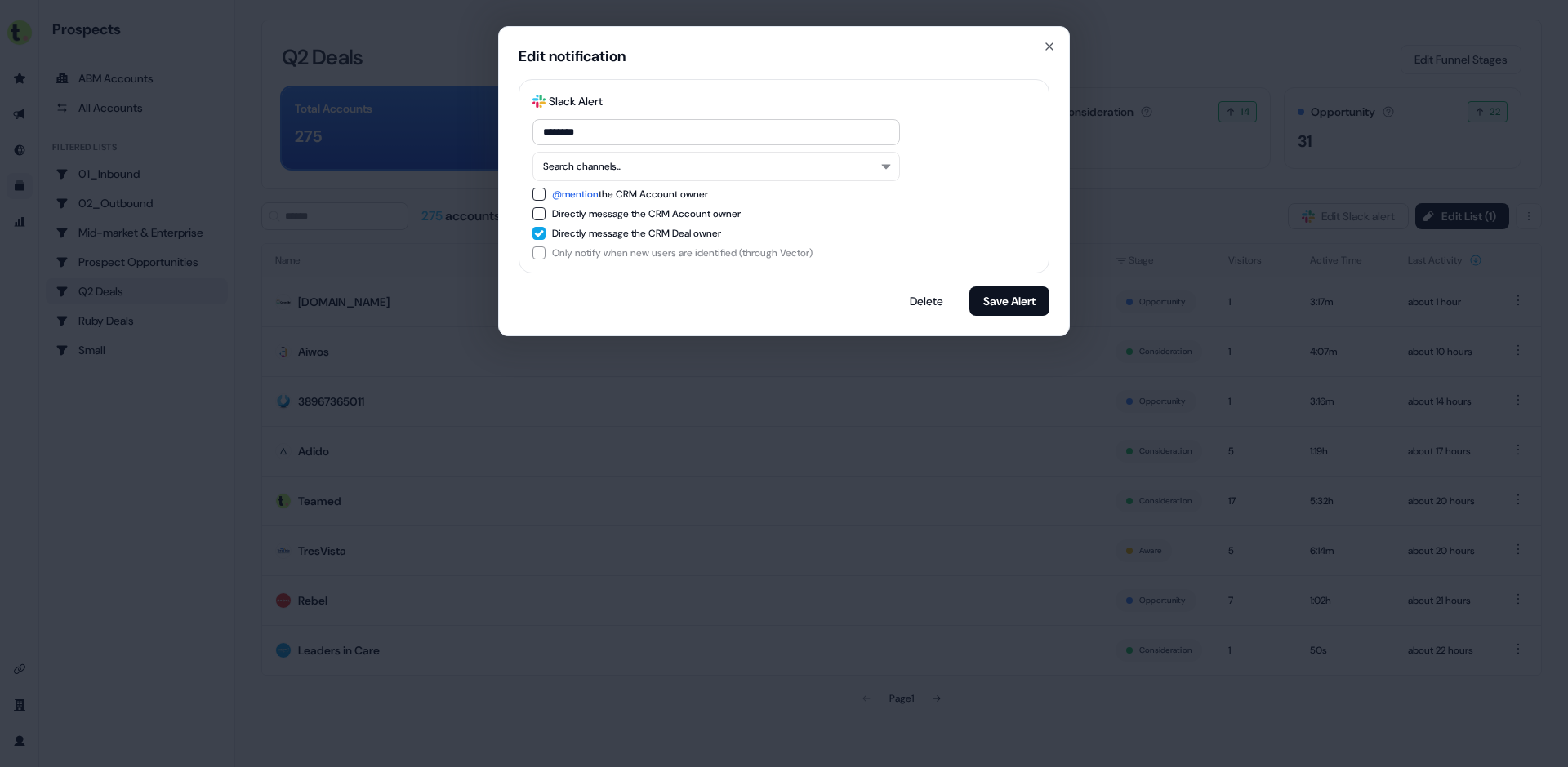
drag, startPoint x: 1021, startPoint y: 297, endPoint x: 1014, endPoint y: 219, distance: 78.3
click at [1014, 219] on div "Slack Logo SVG Slack Alert ******** Search channels... @mention the CRM Account…" at bounding box center [784, 198] width 531 height 237
click at [1017, 300] on button "Save Alert" at bounding box center [1009, 301] width 80 height 29
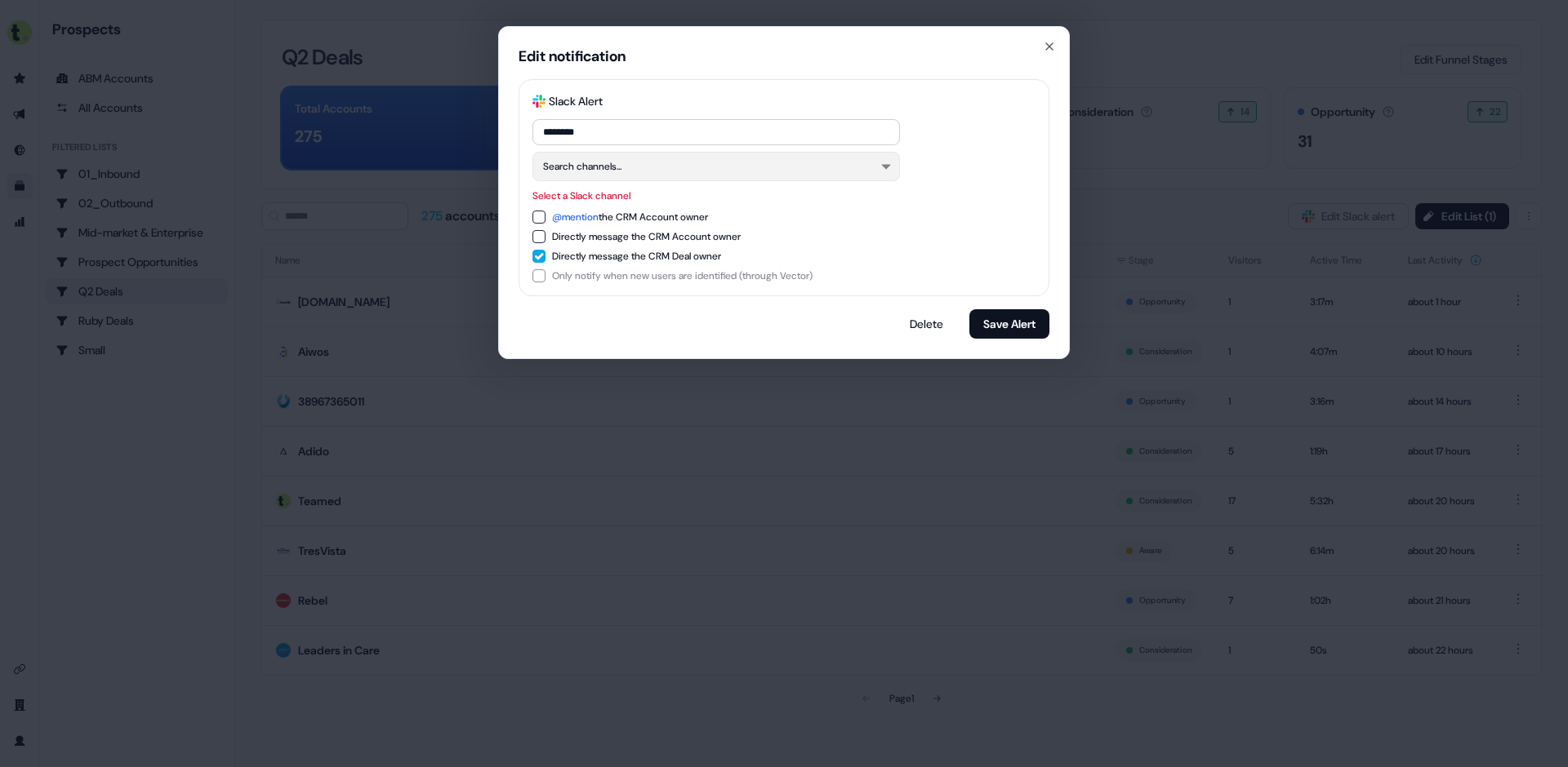
click at [827, 168] on button "Search channels..." at bounding box center [716, 166] width 367 height 29
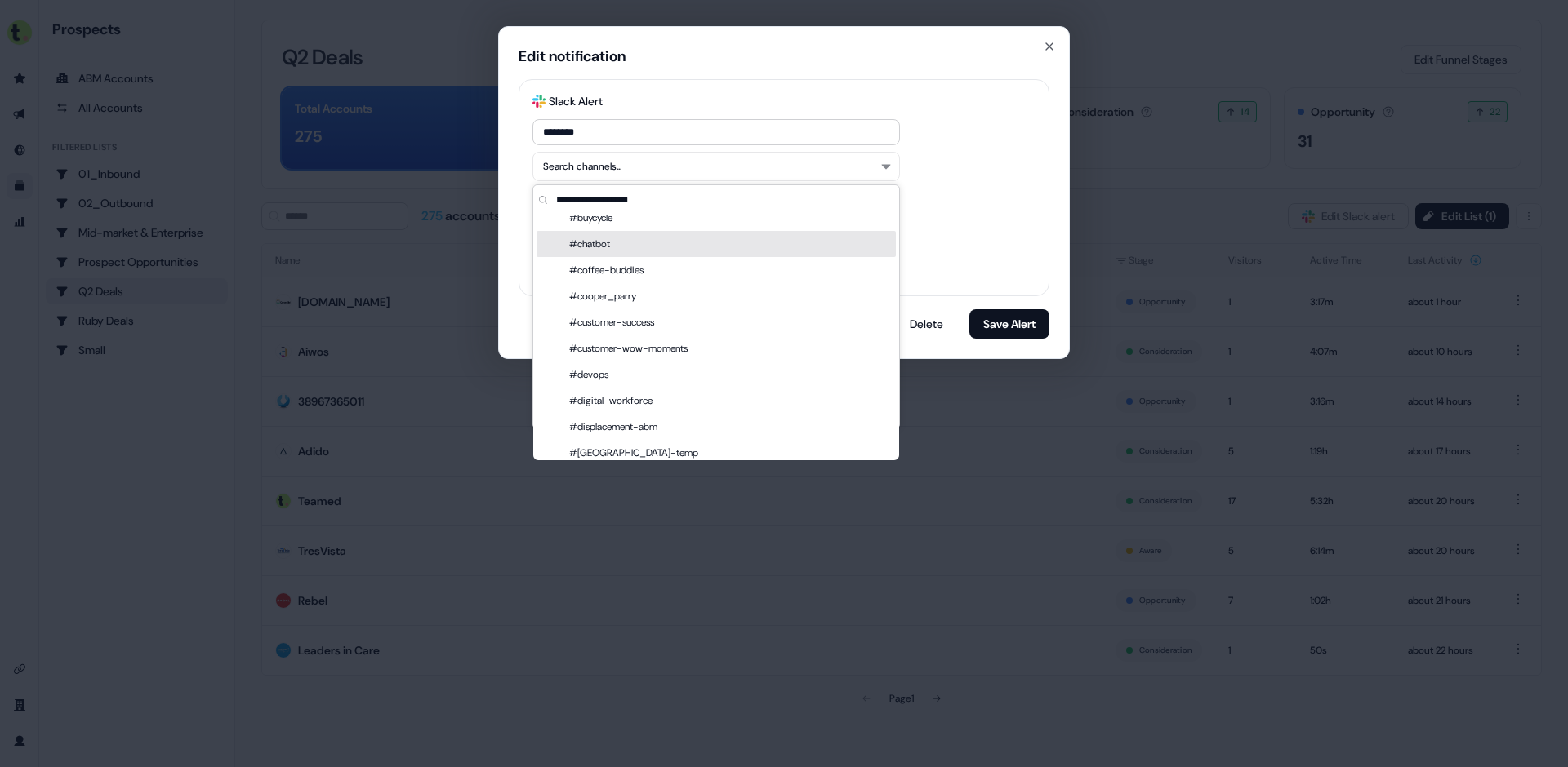
scroll to position [0, 0]
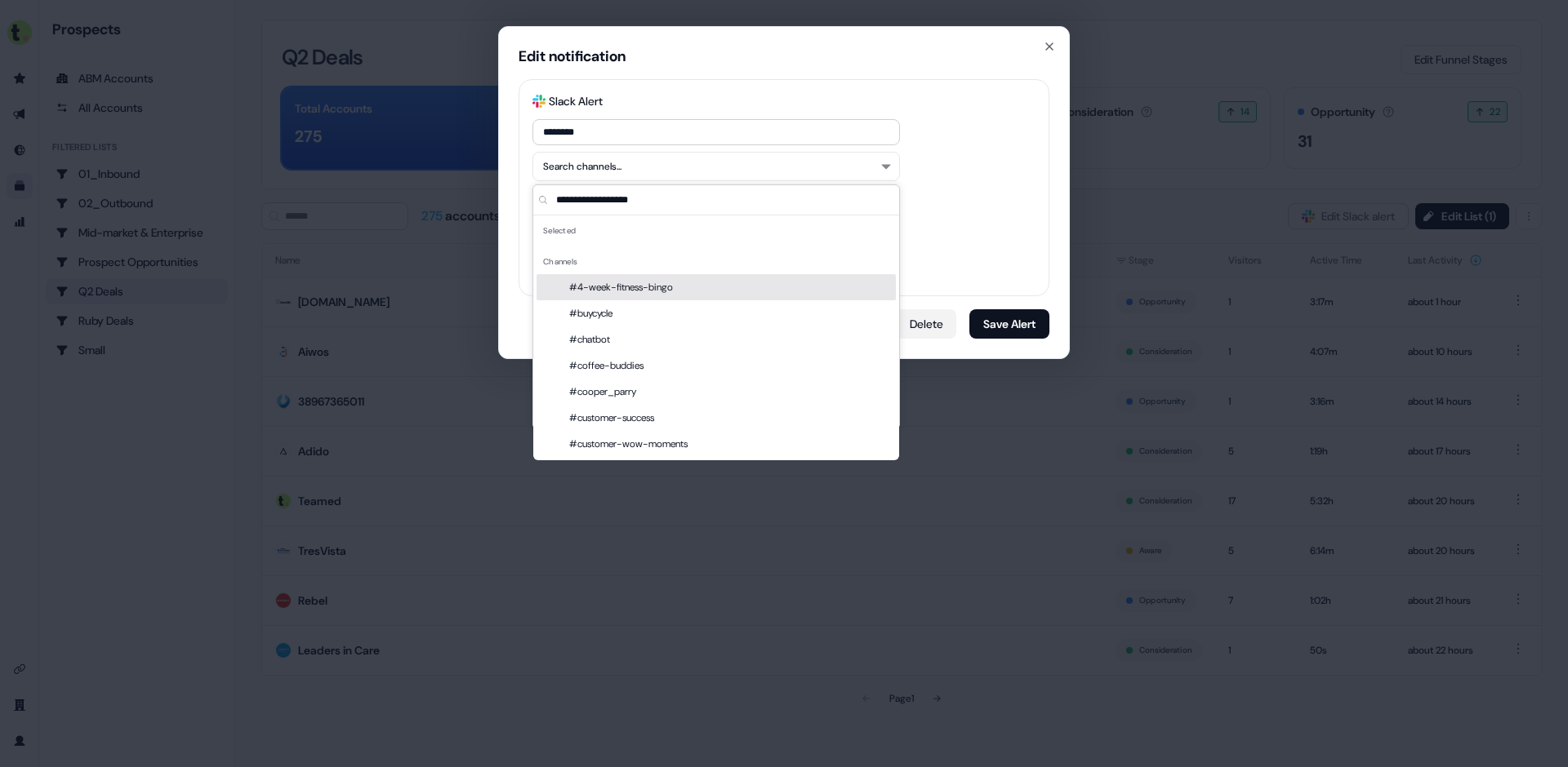
click at [937, 323] on button "Delete" at bounding box center [927, 323] width 60 height 29
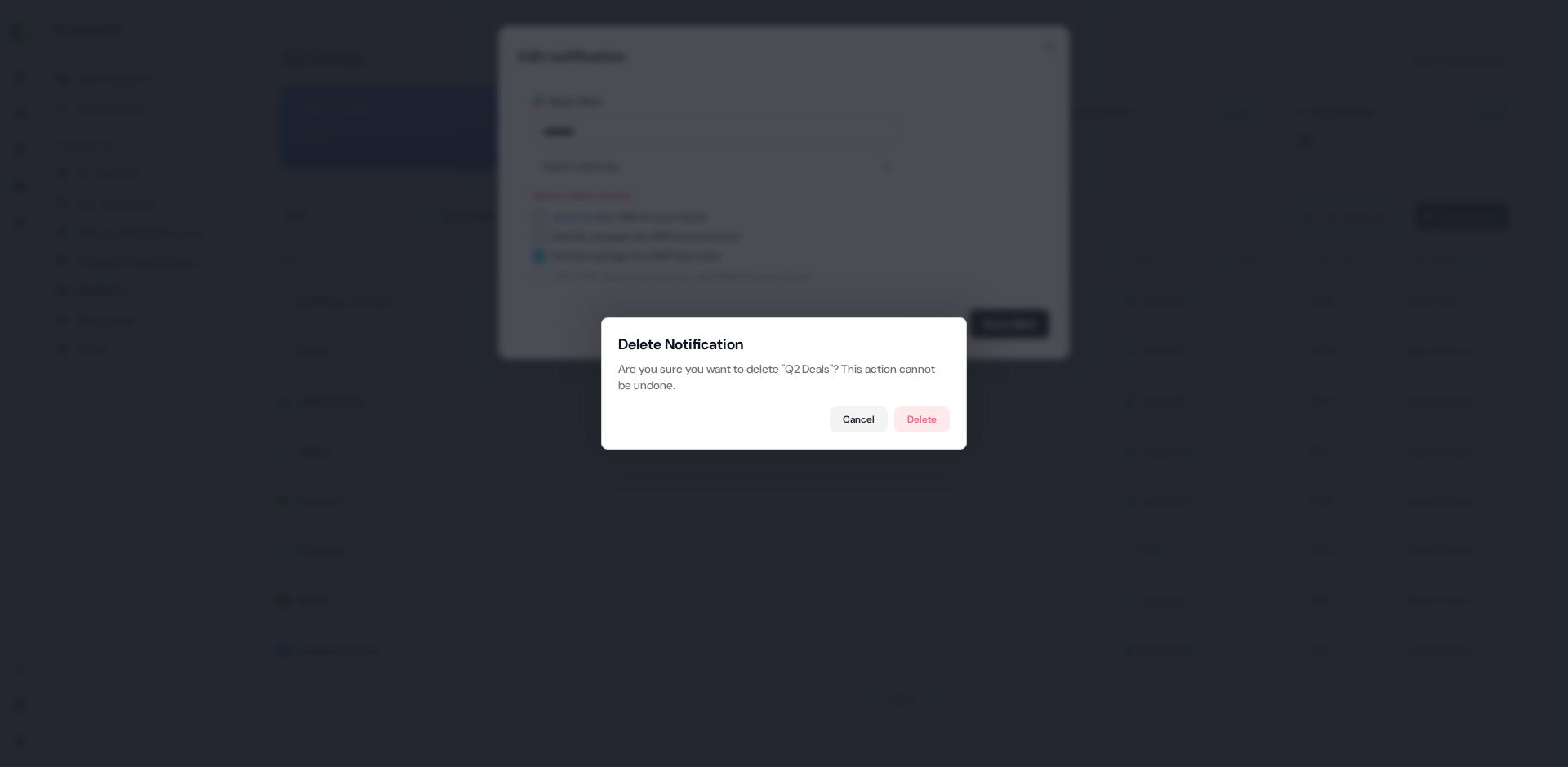
click at [918, 419] on button "Delete" at bounding box center [922, 420] width 56 height 27
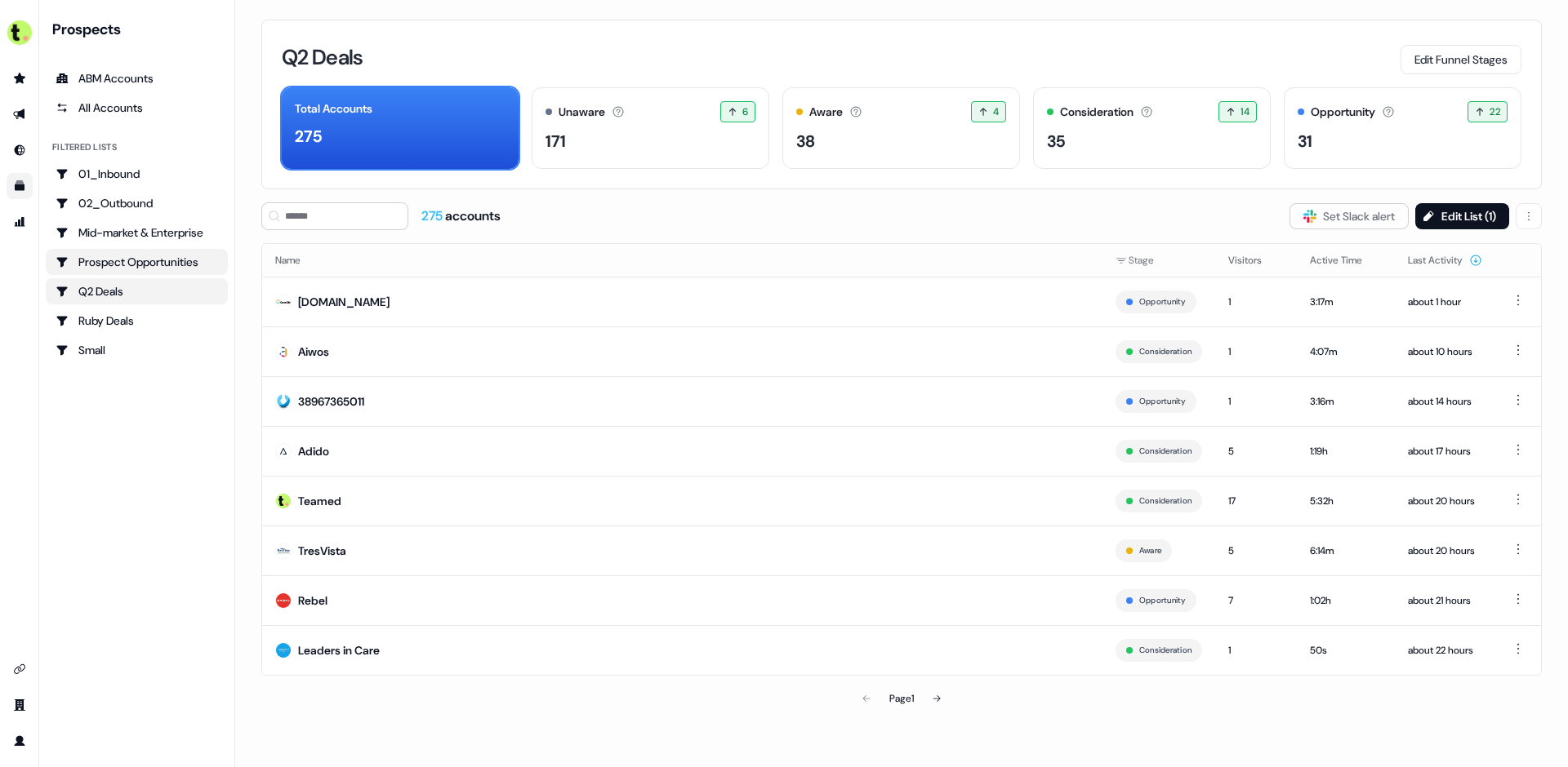
click at [160, 264] on div "Prospect Opportunities" at bounding box center [137, 262] width 162 height 17
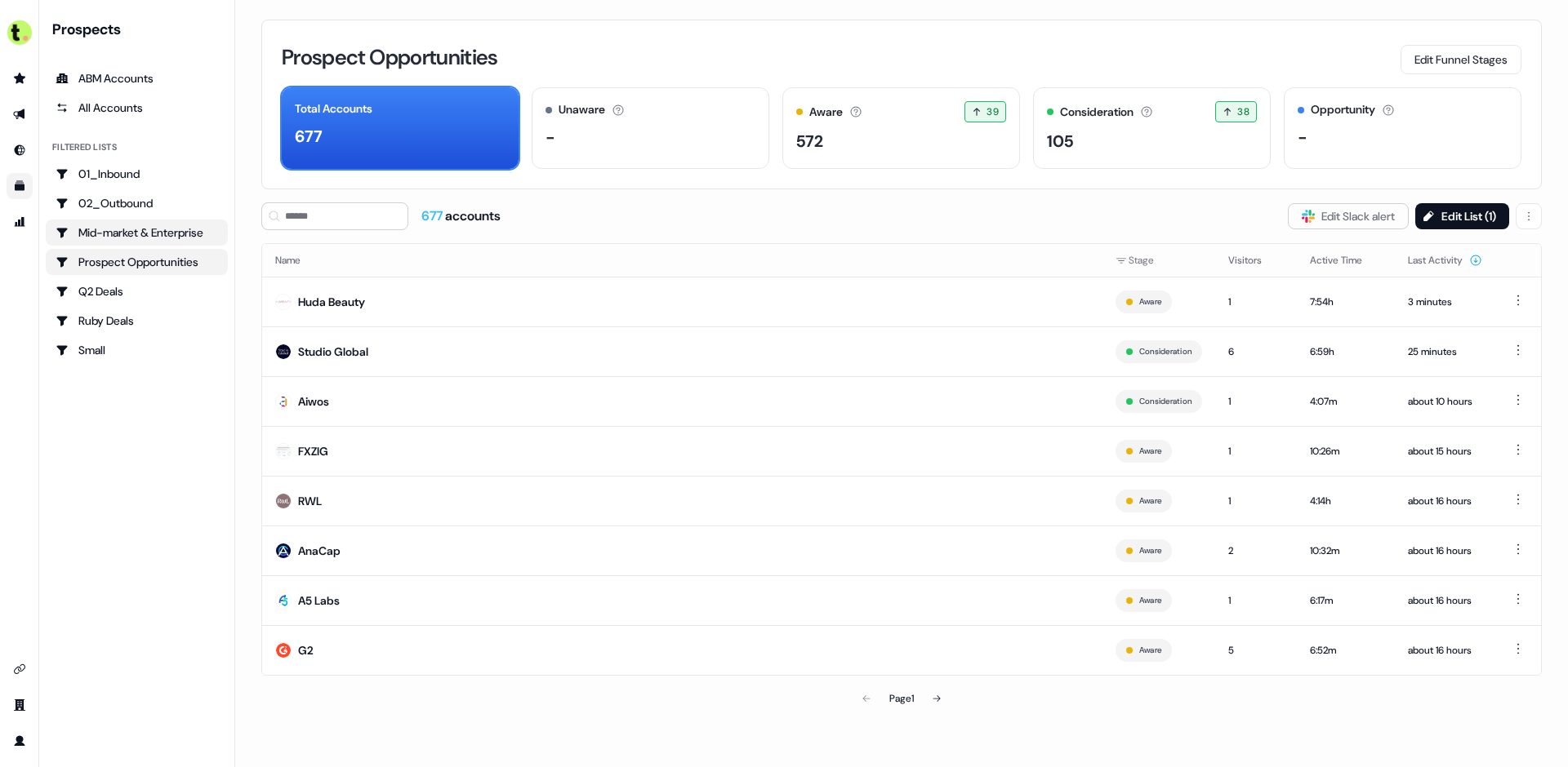
click at [155, 235] on div "Mid-market & Enterprise" at bounding box center [137, 233] width 162 height 17
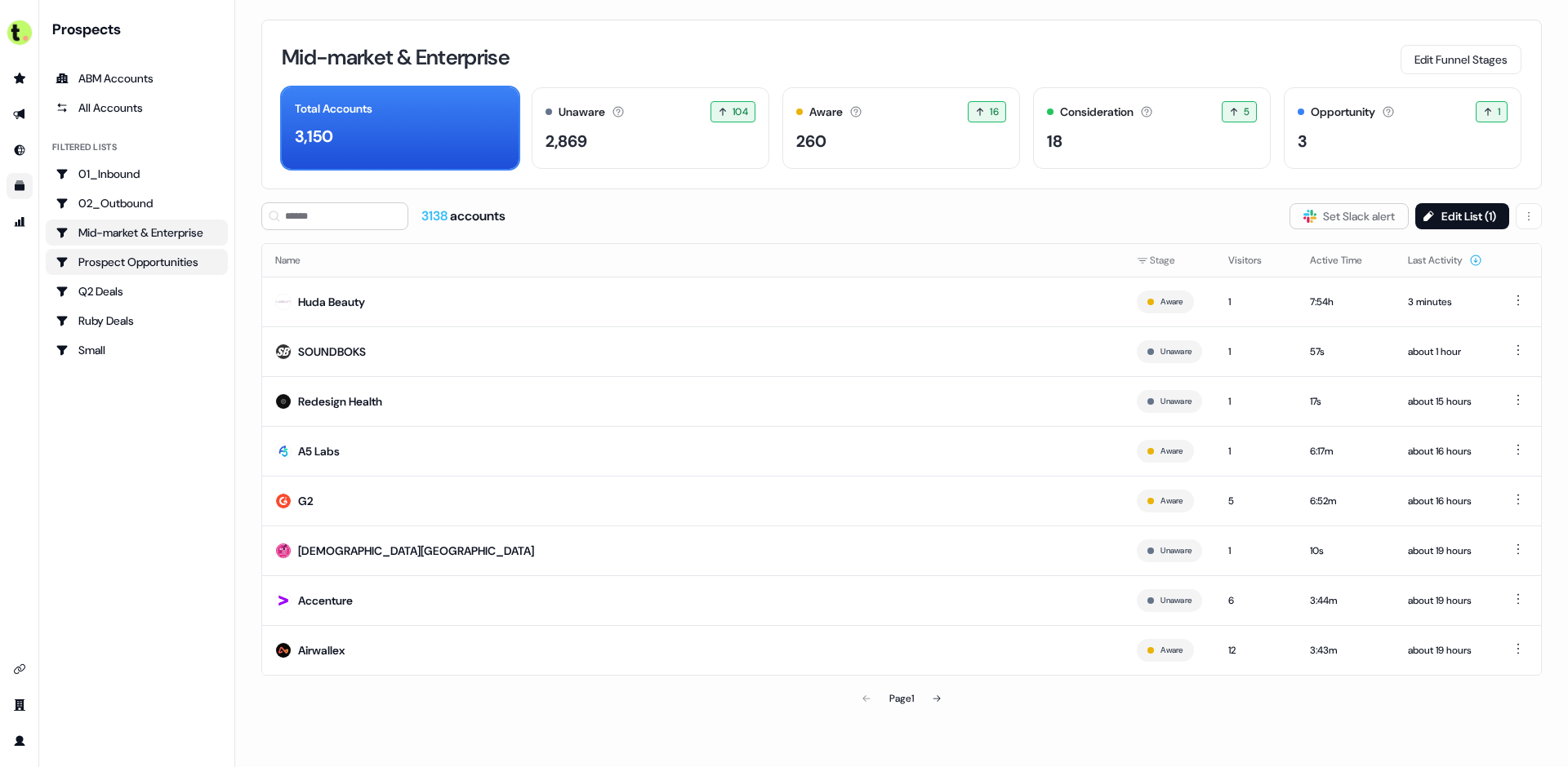
click at [152, 259] on div "Prospect Opportunities" at bounding box center [137, 262] width 162 height 17
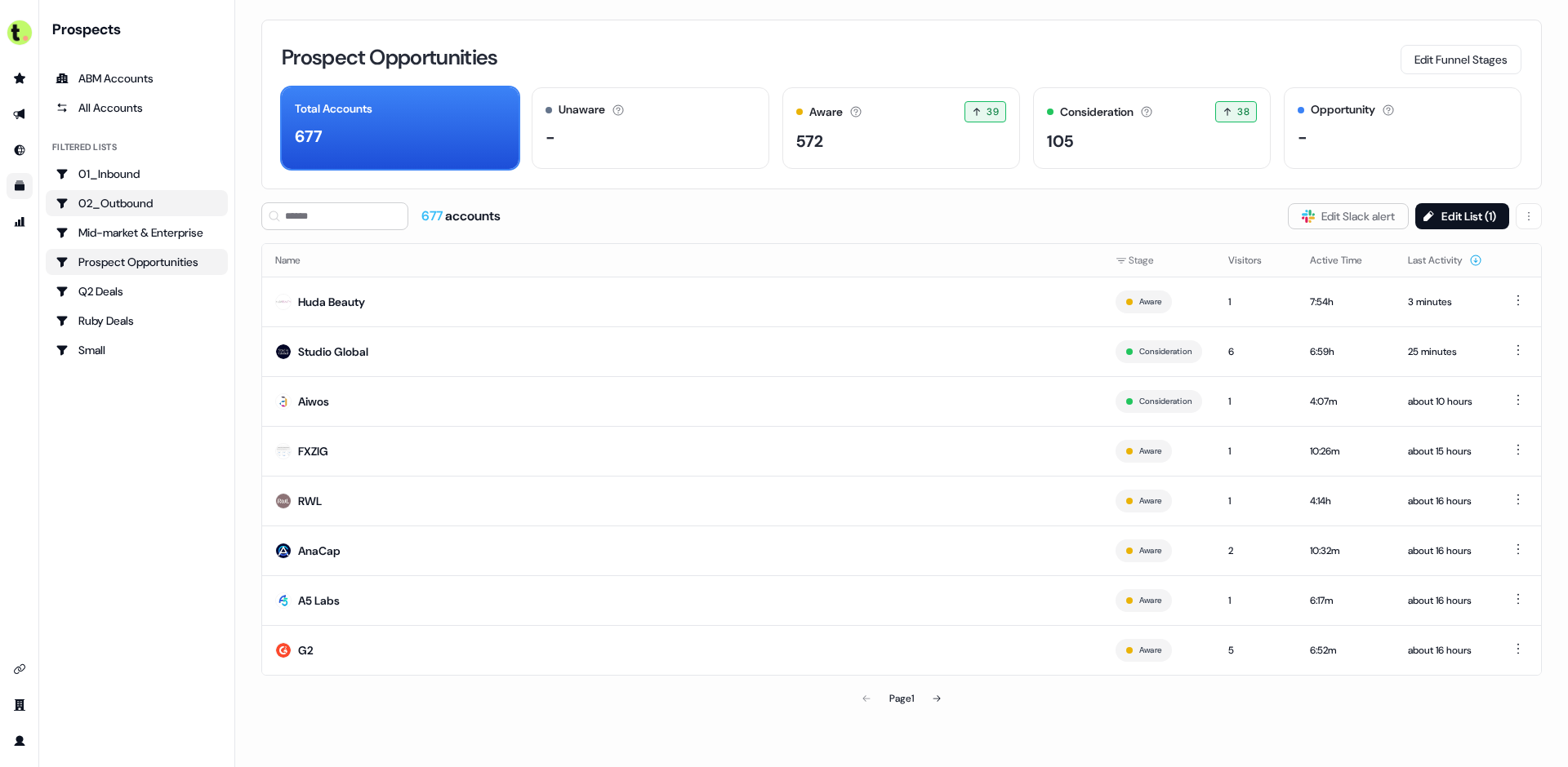
click at [125, 208] on div "02_Outbound" at bounding box center [137, 204] width 162 height 17
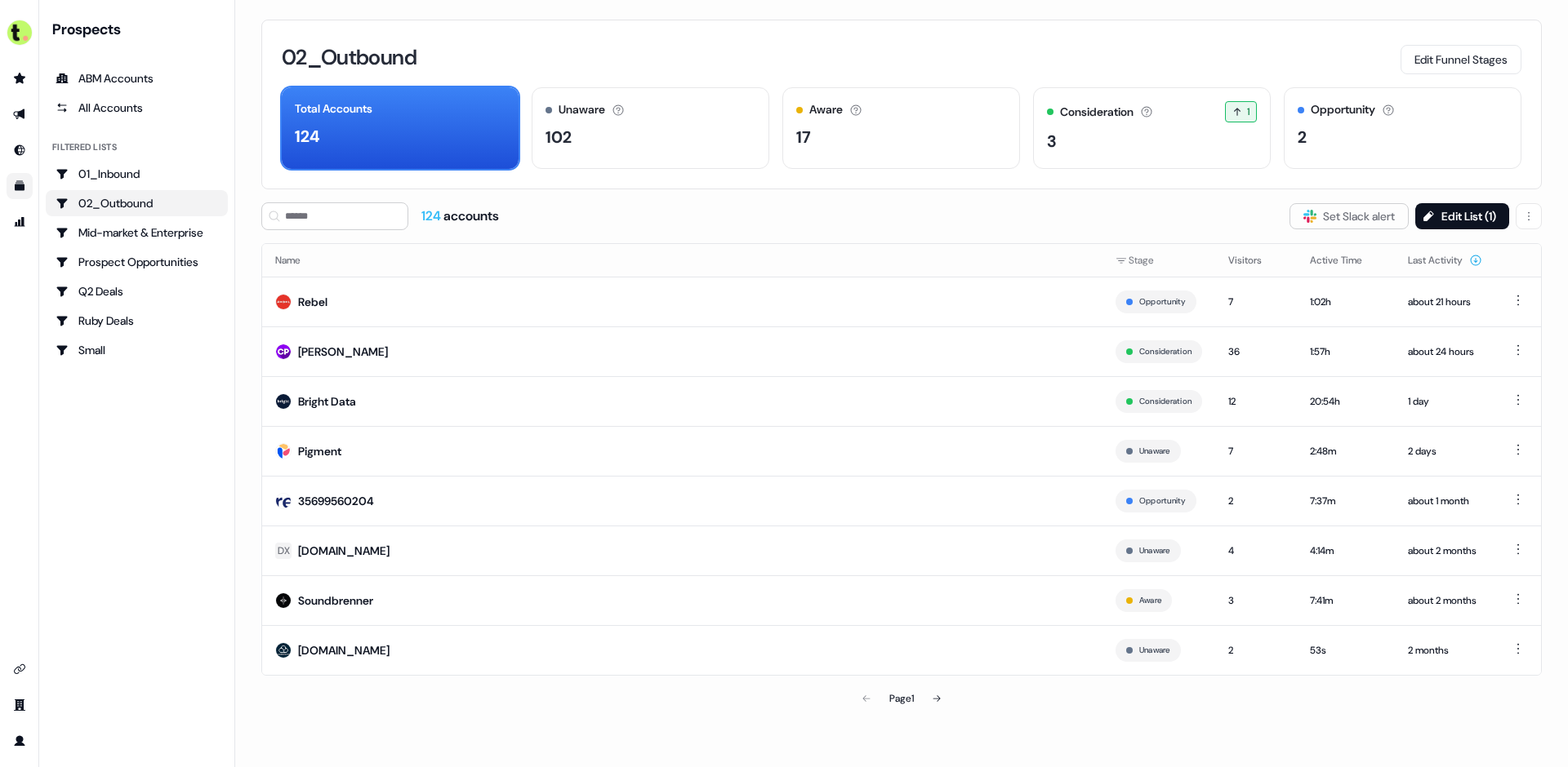
click at [124, 188] on ul "01_Inbound 02_Outbound Mid-market & Enterprise Prospect Opportunities Q2 Deals …" at bounding box center [137, 262] width 182 height 202
click at [125, 178] on div "01_Inbound" at bounding box center [137, 174] width 162 height 17
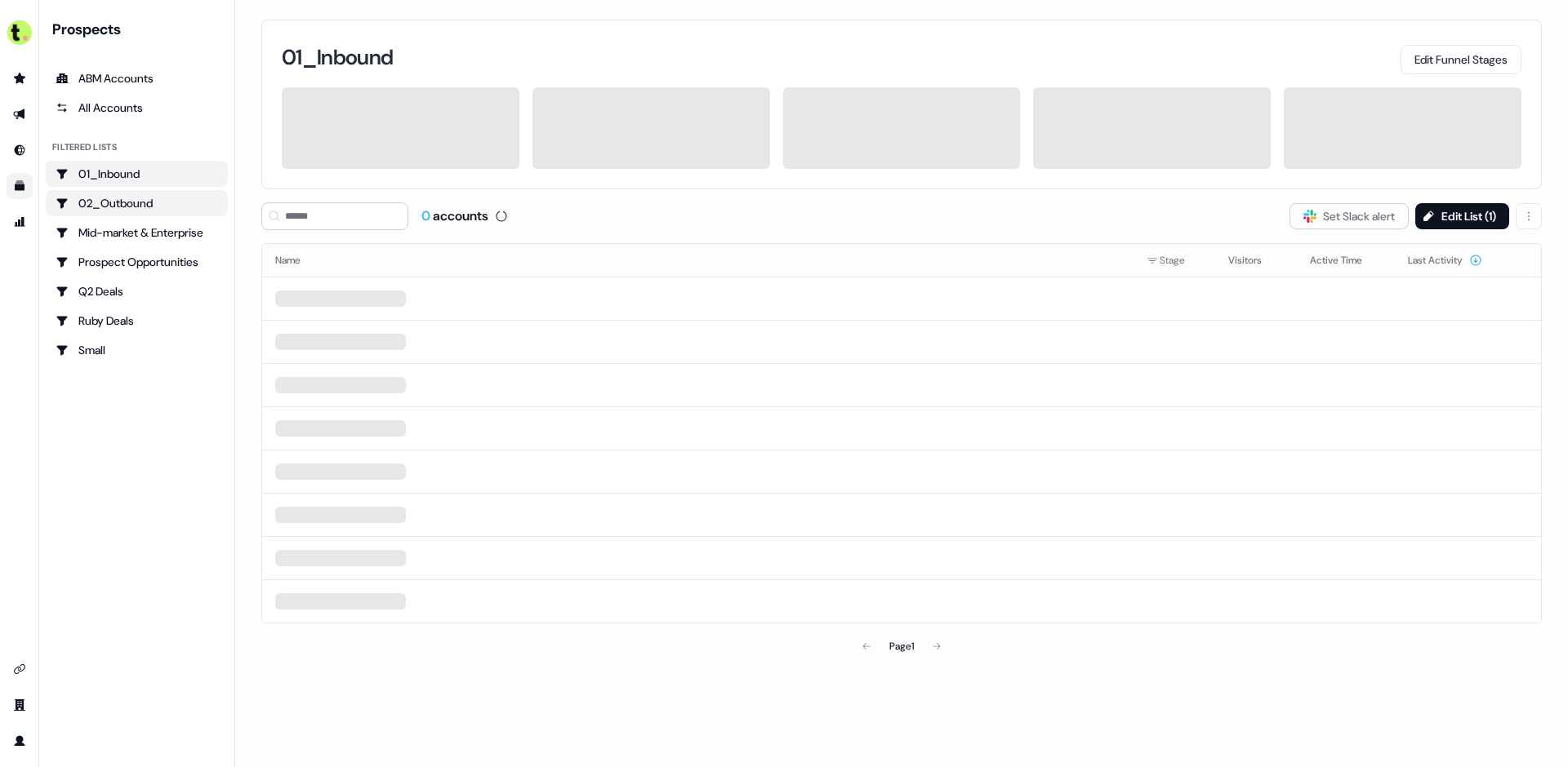
click at [129, 195] on div "02_Outbound" at bounding box center [137, 204] width 162 height 17
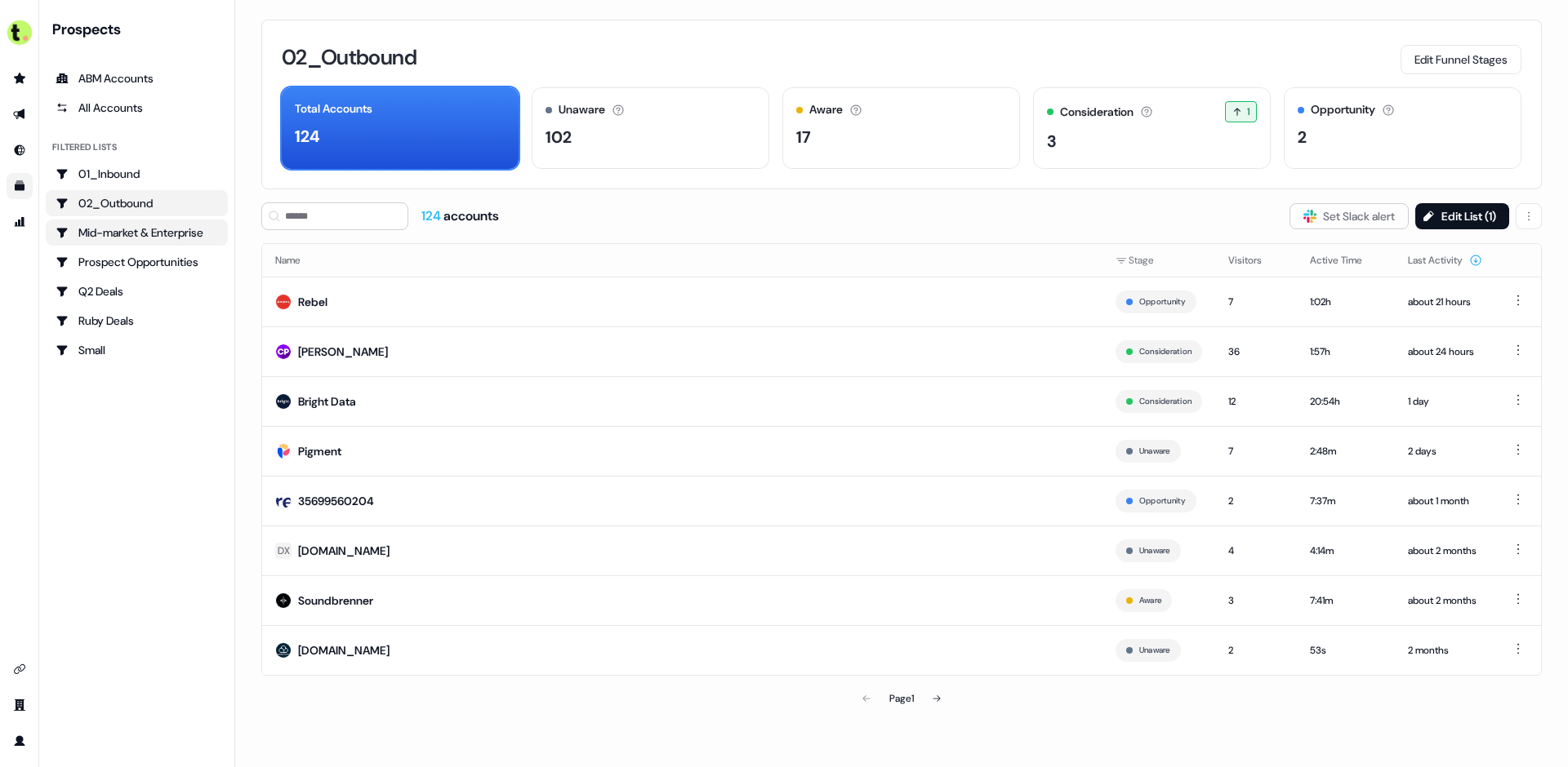
click at [146, 230] on div "Mid-market & Enterprise" at bounding box center [137, 233] width 162 height 17
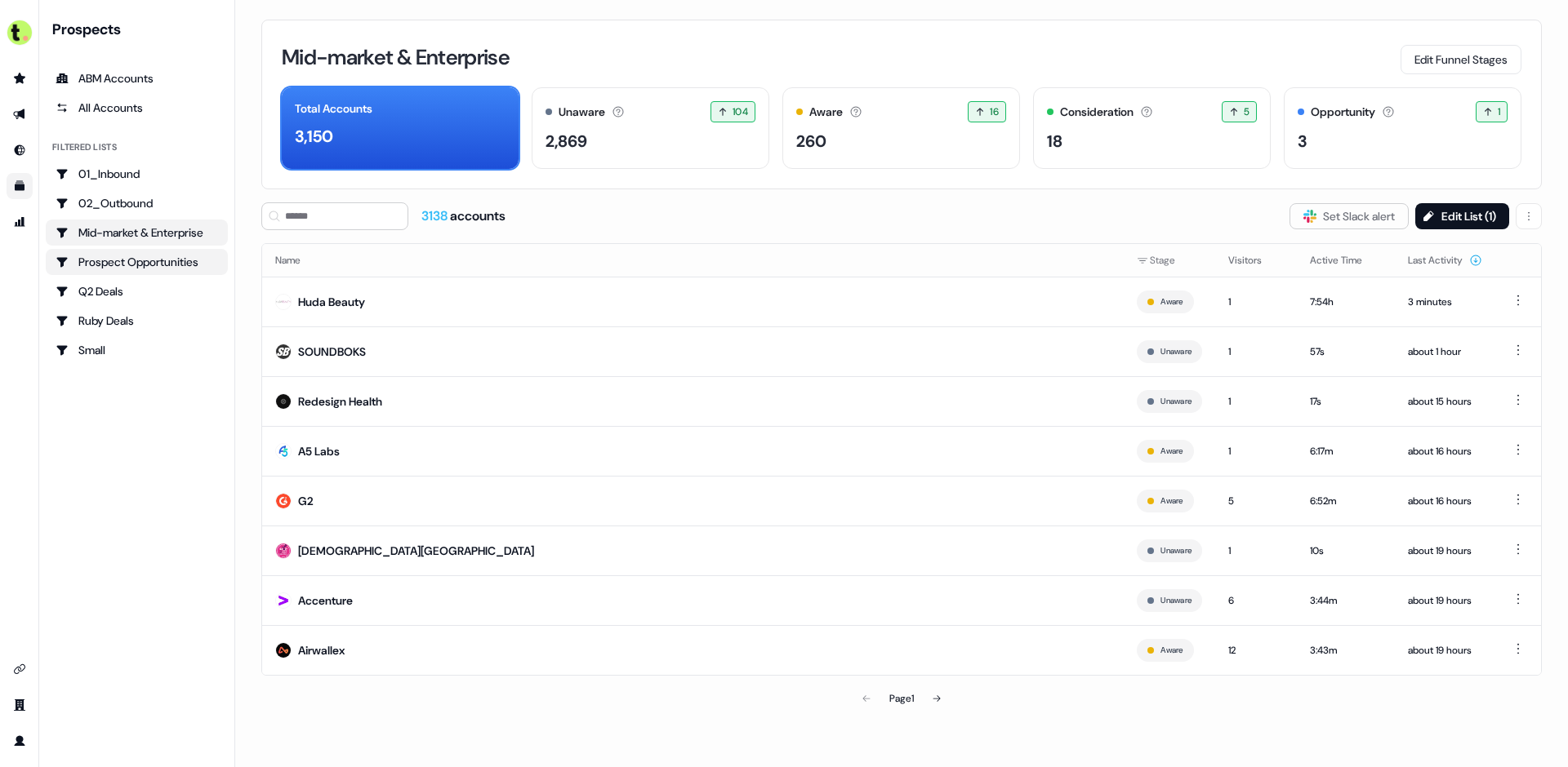
click at [138, 259] on div "Prospect Opportunities" at bounding box center [137, 262] width 162 height 17
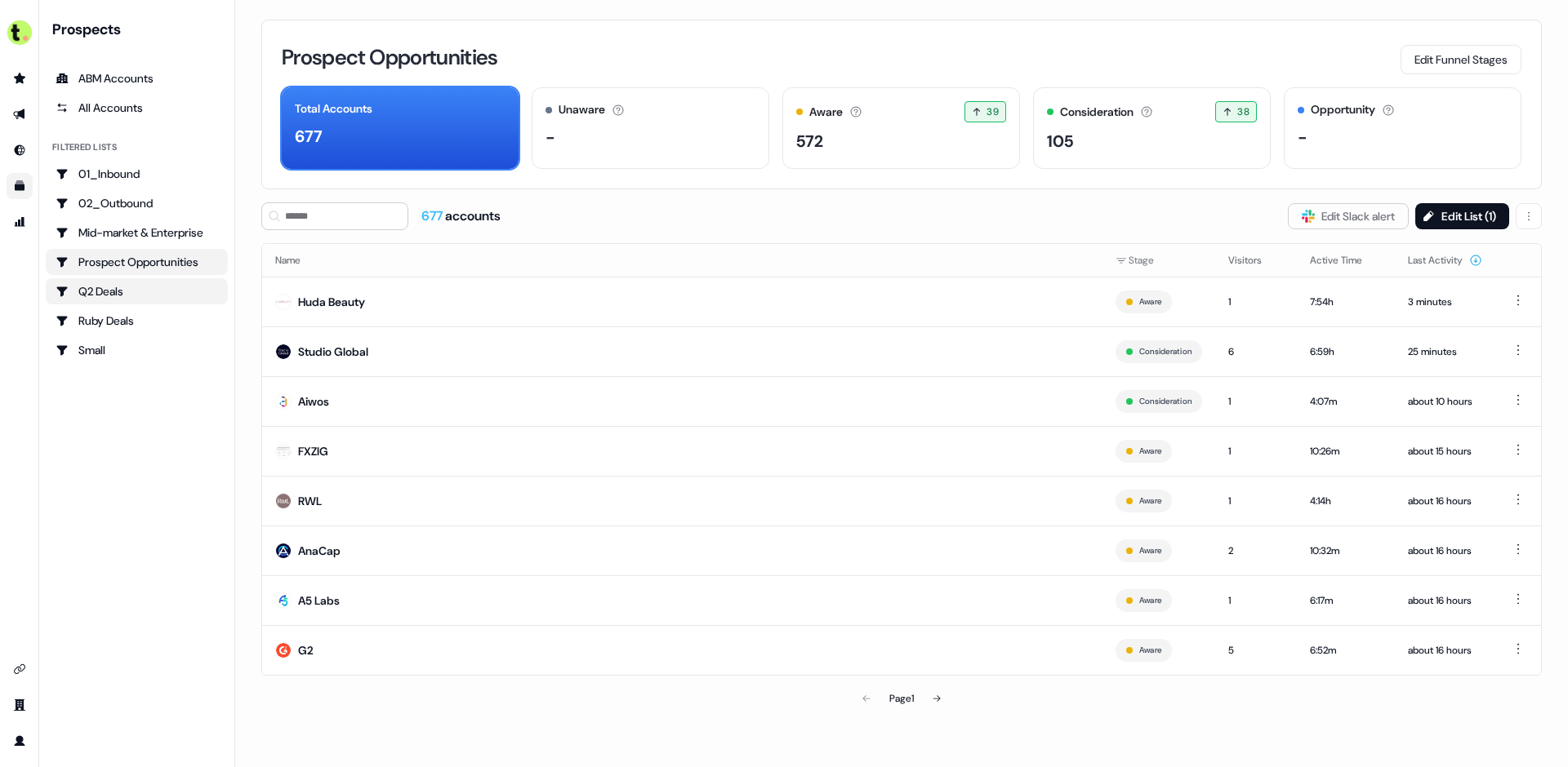
click at [109, 286] on div "Q2 Deals" at bounding box center [137, 292] width 162 height 17
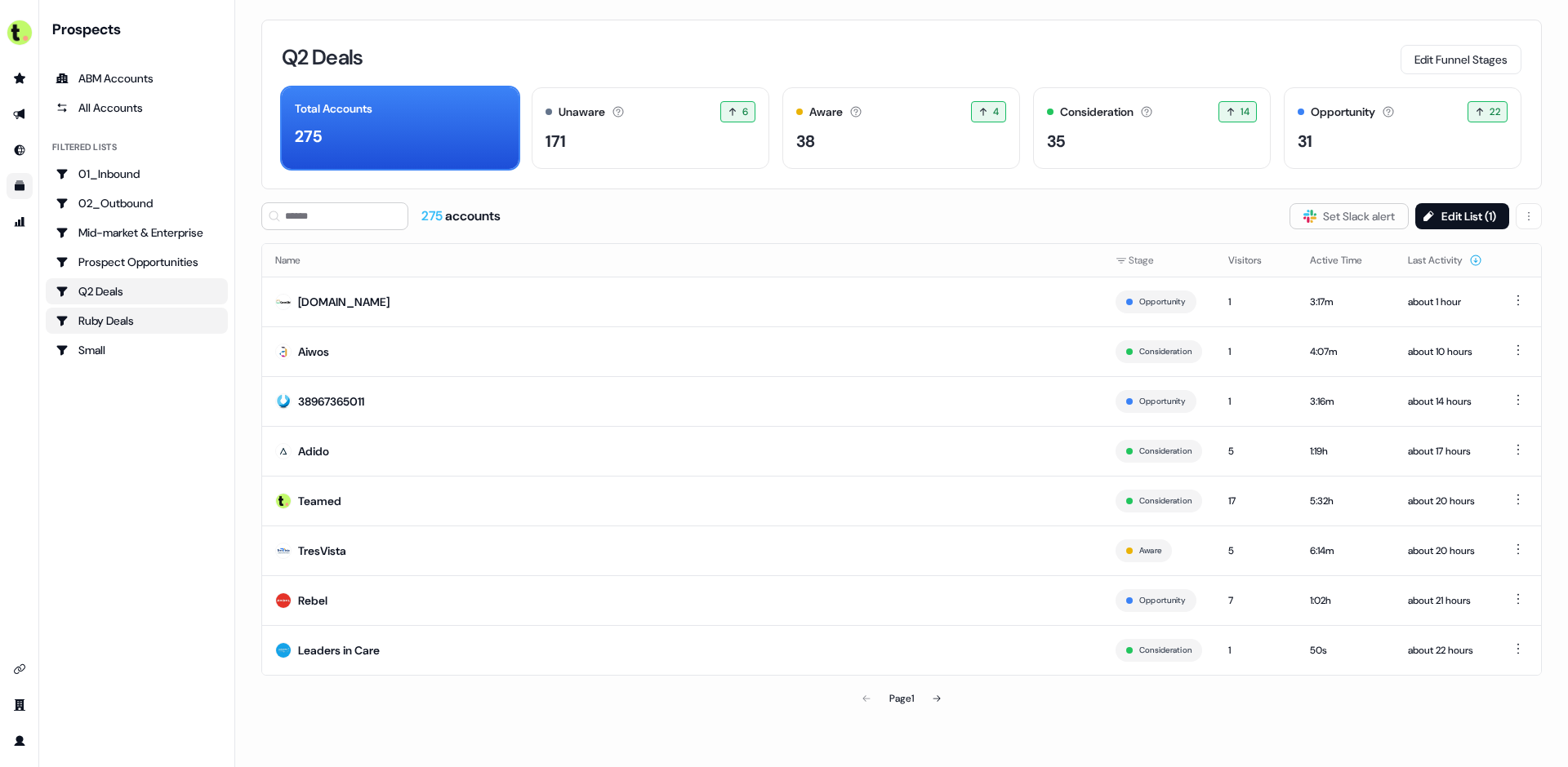
click at [116, 323] on div "Ruby Deals" at bounding box center [137, 321] width 162 height 17
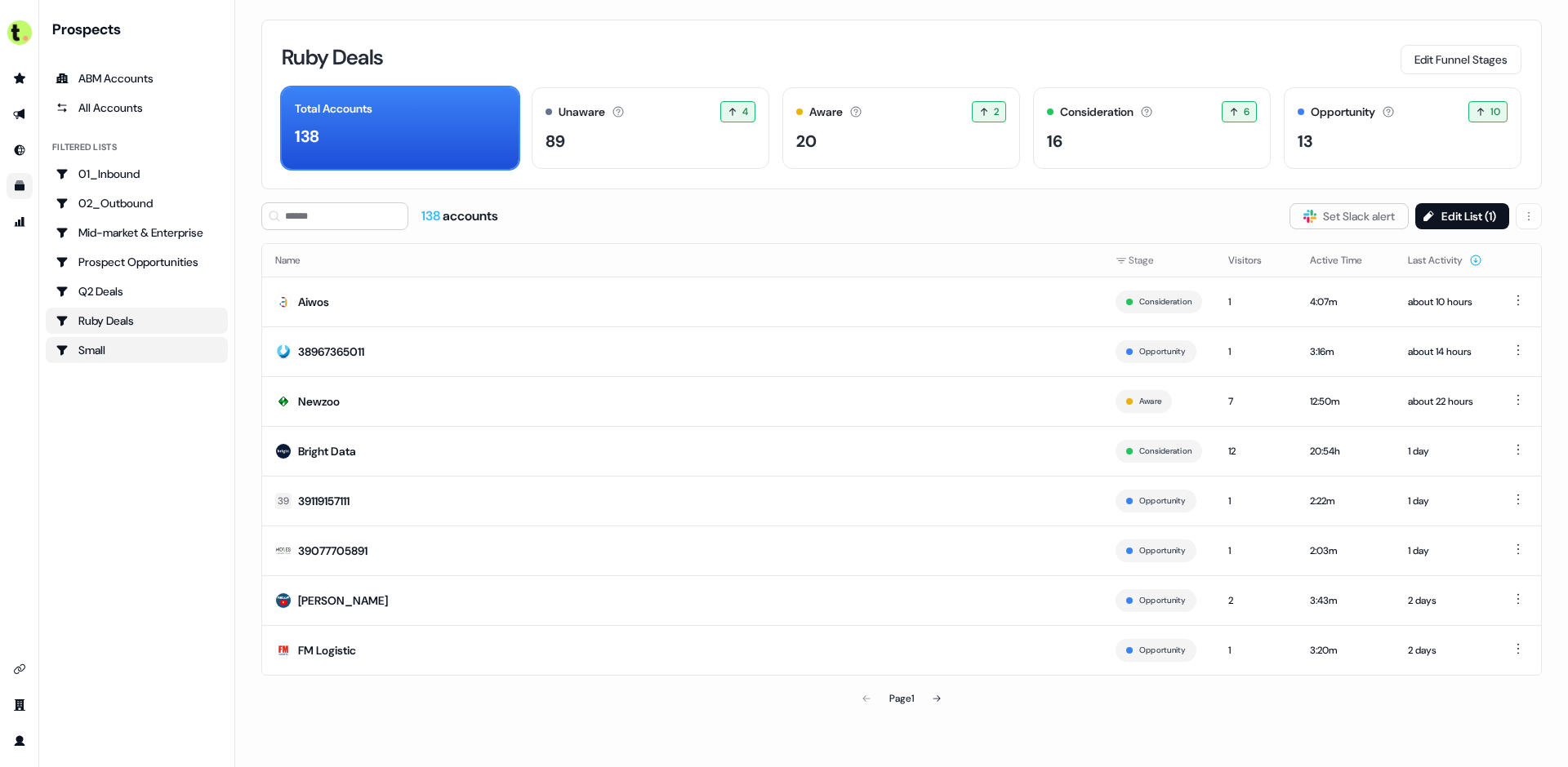
click at [111, 346] on div "Small" at bounding box center [137, 350] width 162 height 17
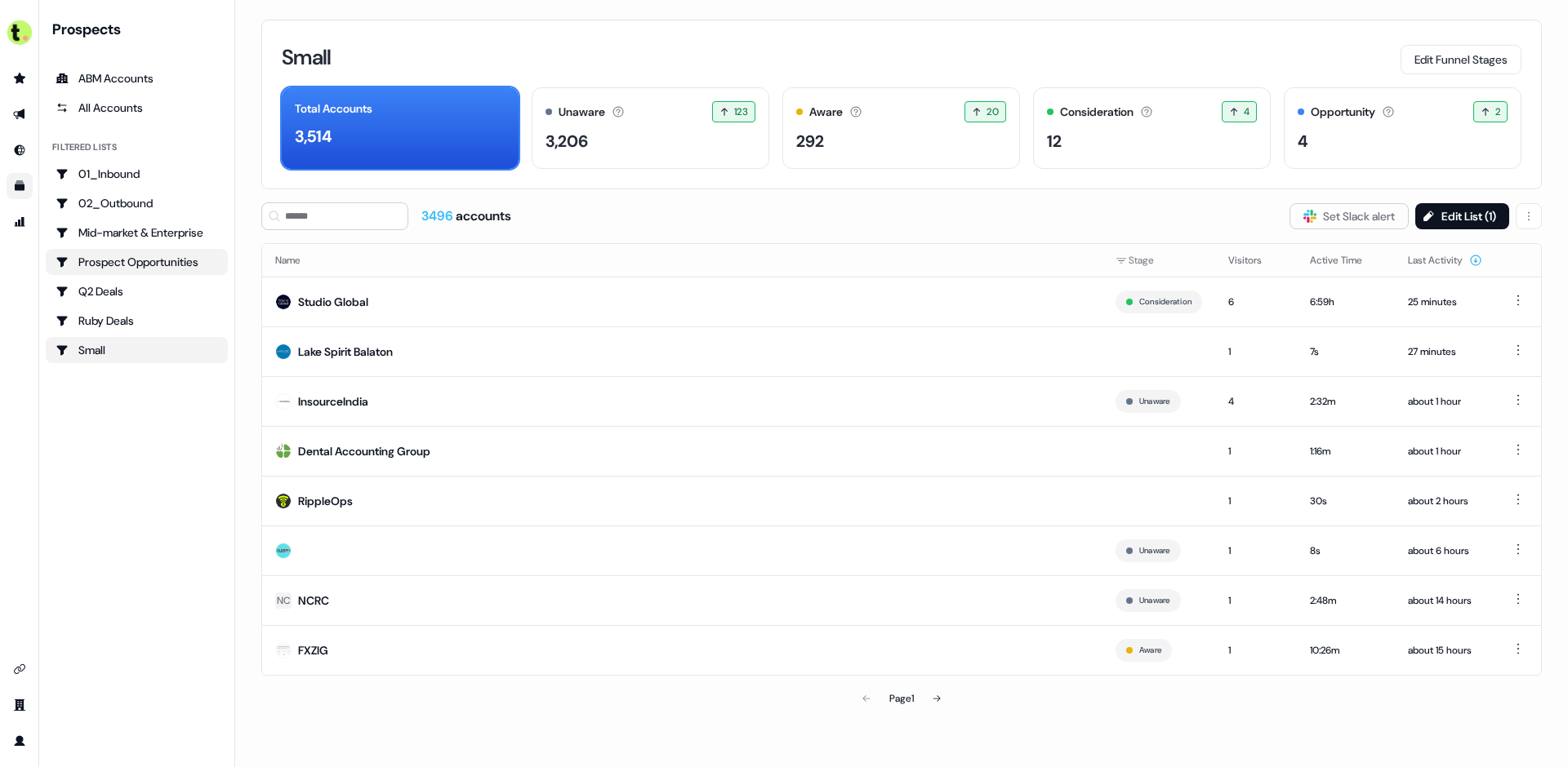
click at [143, 264] on div "Prospect Opportunities" at bounding box center [137, 262] width 162 height 17
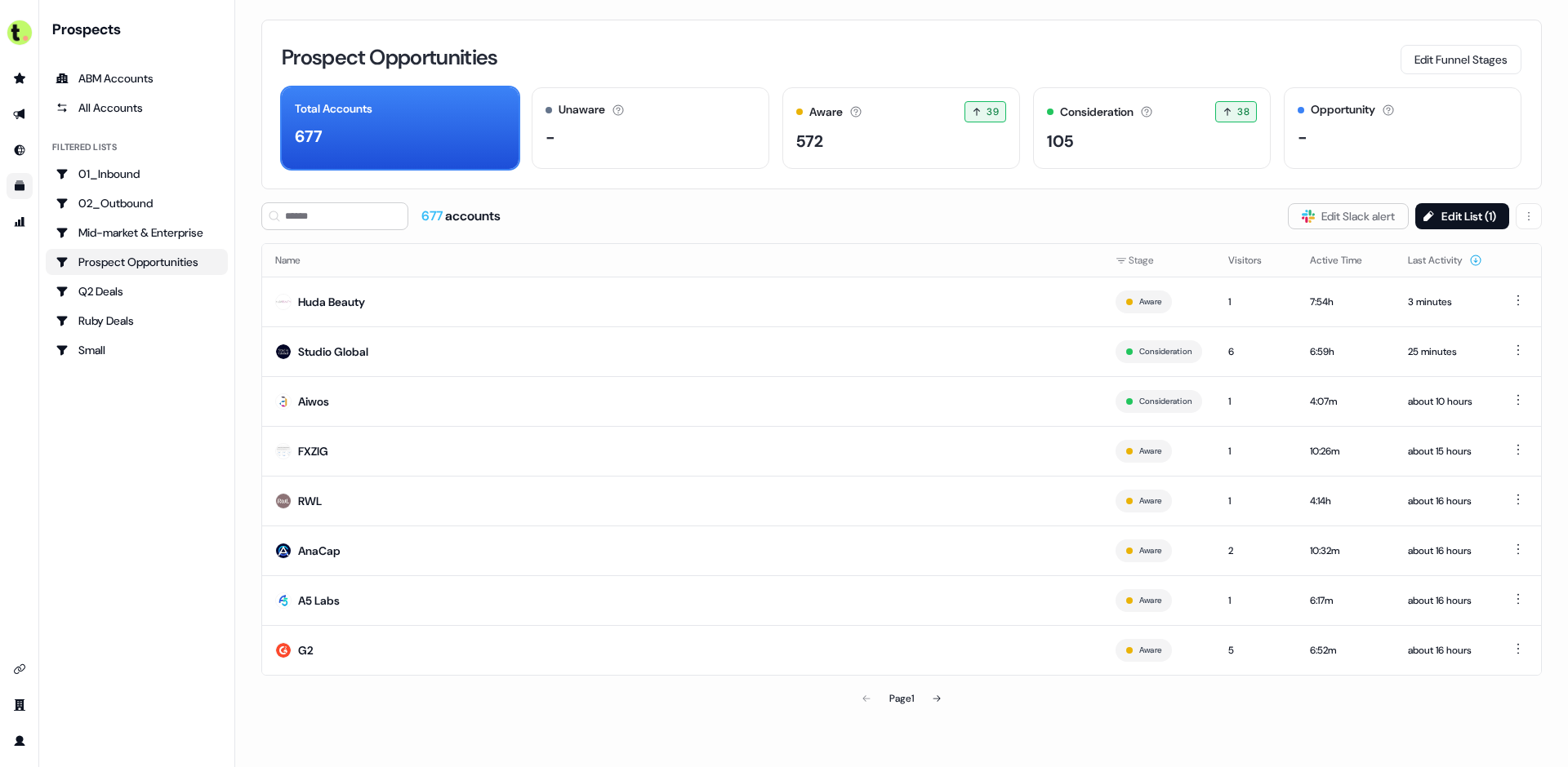
click at [196, 247] on ul "01_Inbound 02_Outbound Mid-market & Enterprise Prospect Opportunities Q2 Deals …" at bounding box center [137, 262] width 182 height 202
click at [196, 236] on div "Mid-market & Enterprise" at bounding box center [137, 233] width 162 height 17
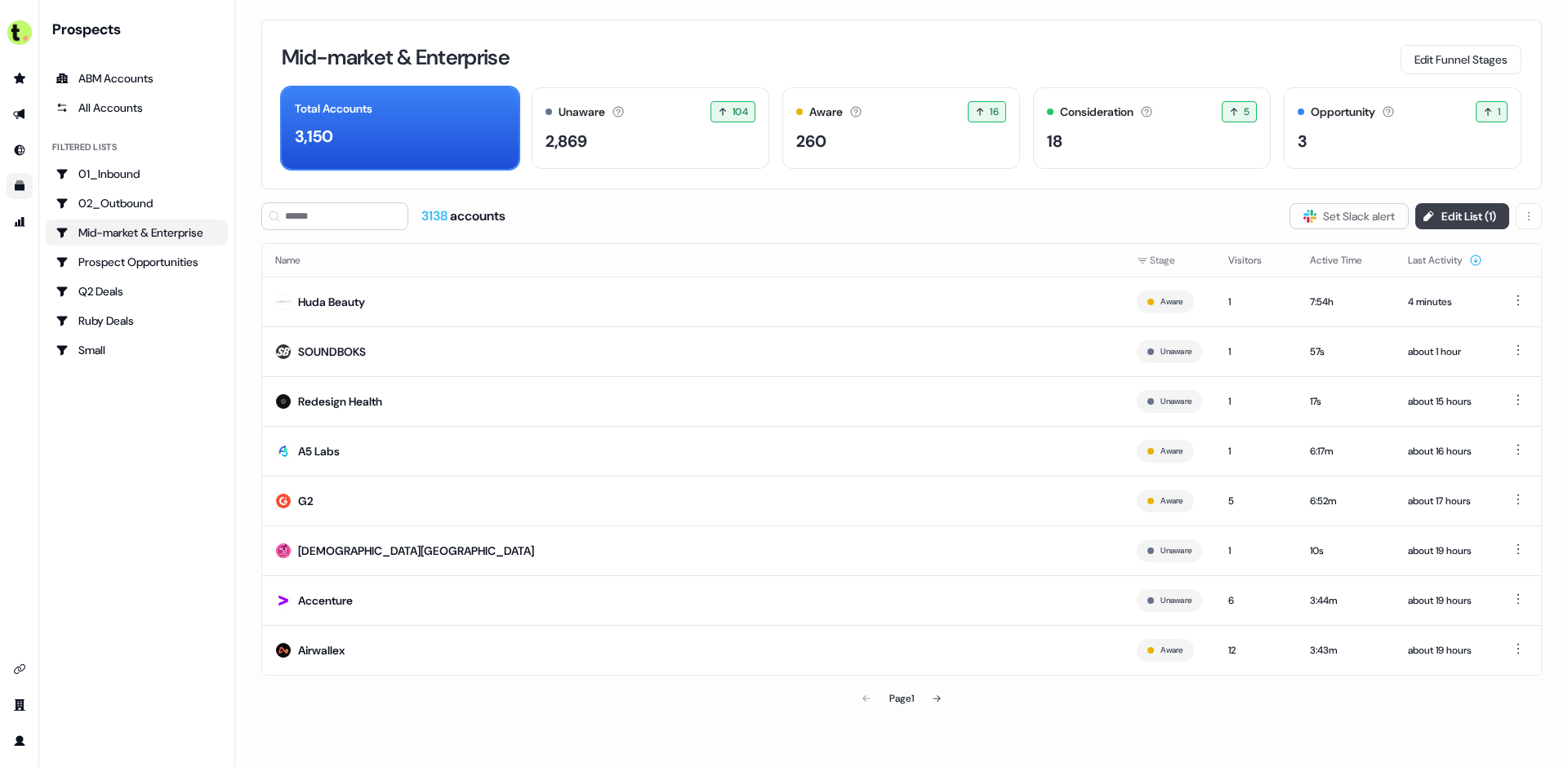
click at [1447, 214] on button "Edit List ( 1 )" at bounding box center [1462, 216] width 94 height 27
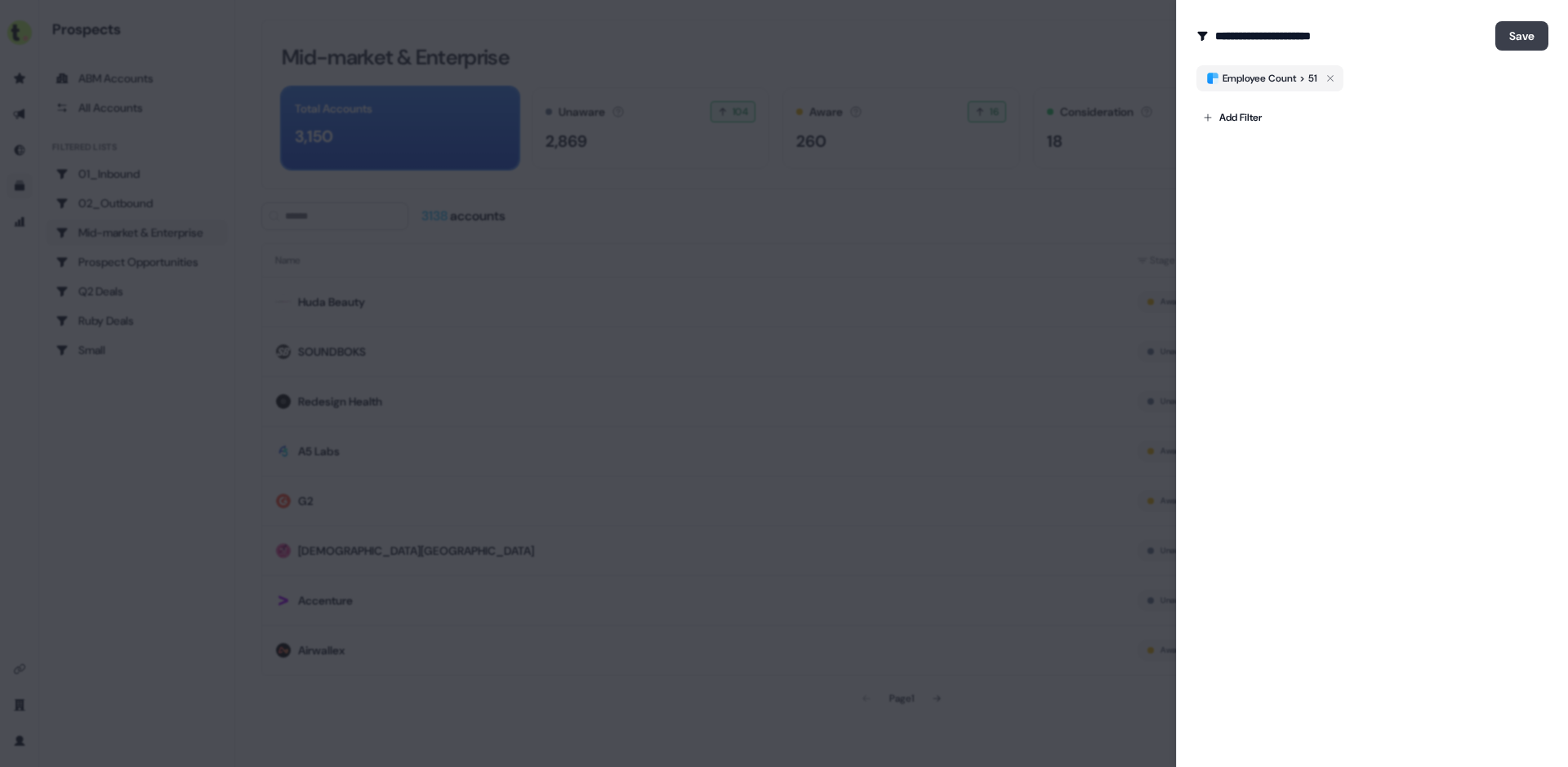
click at [1530, 43] on button "Save" at bounding box center [1522, 36] width 53 height 29
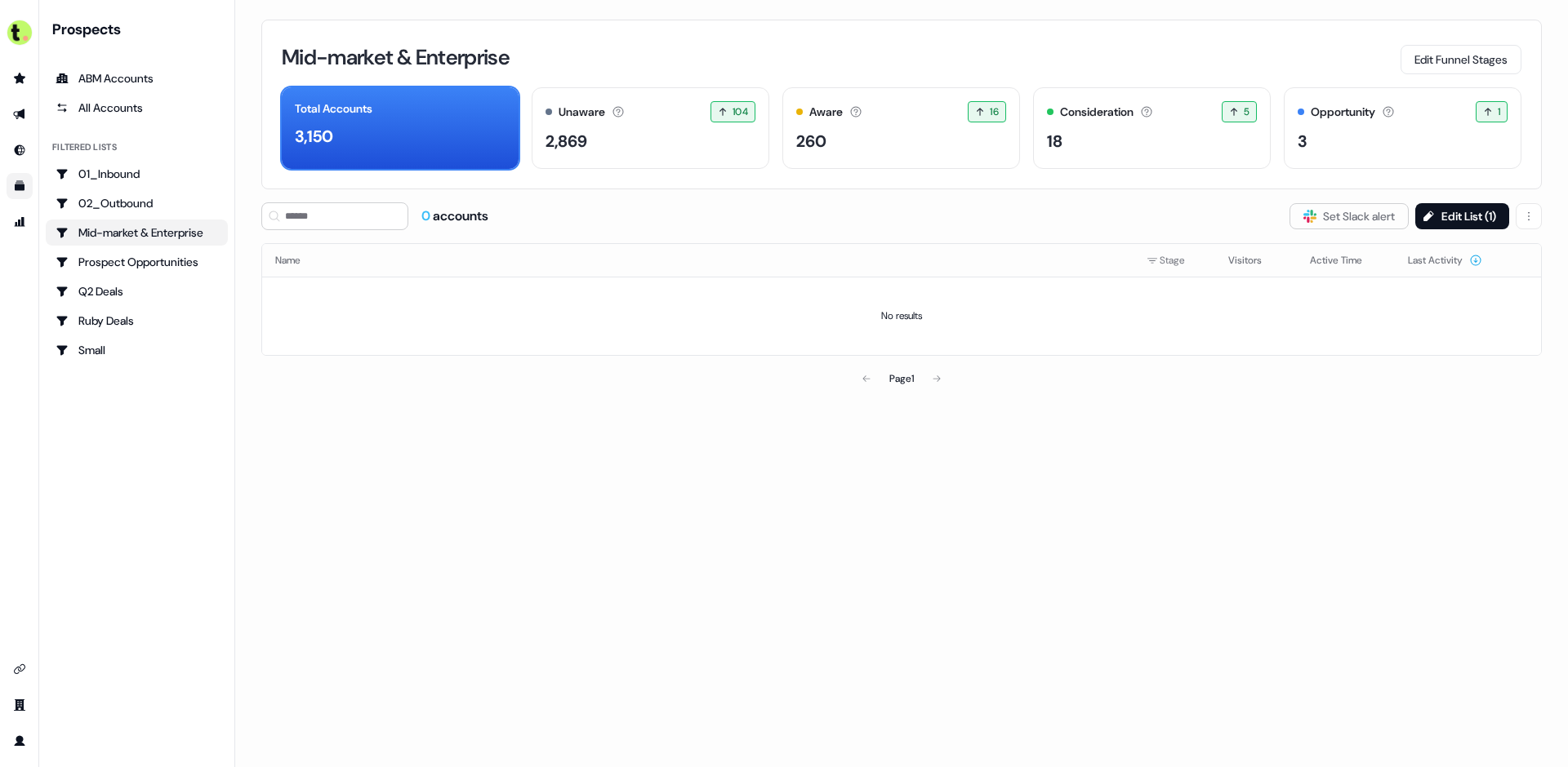
click at [22, 187] on icon "Go to templates" at bounding box center [20, 186] width 10 height 10
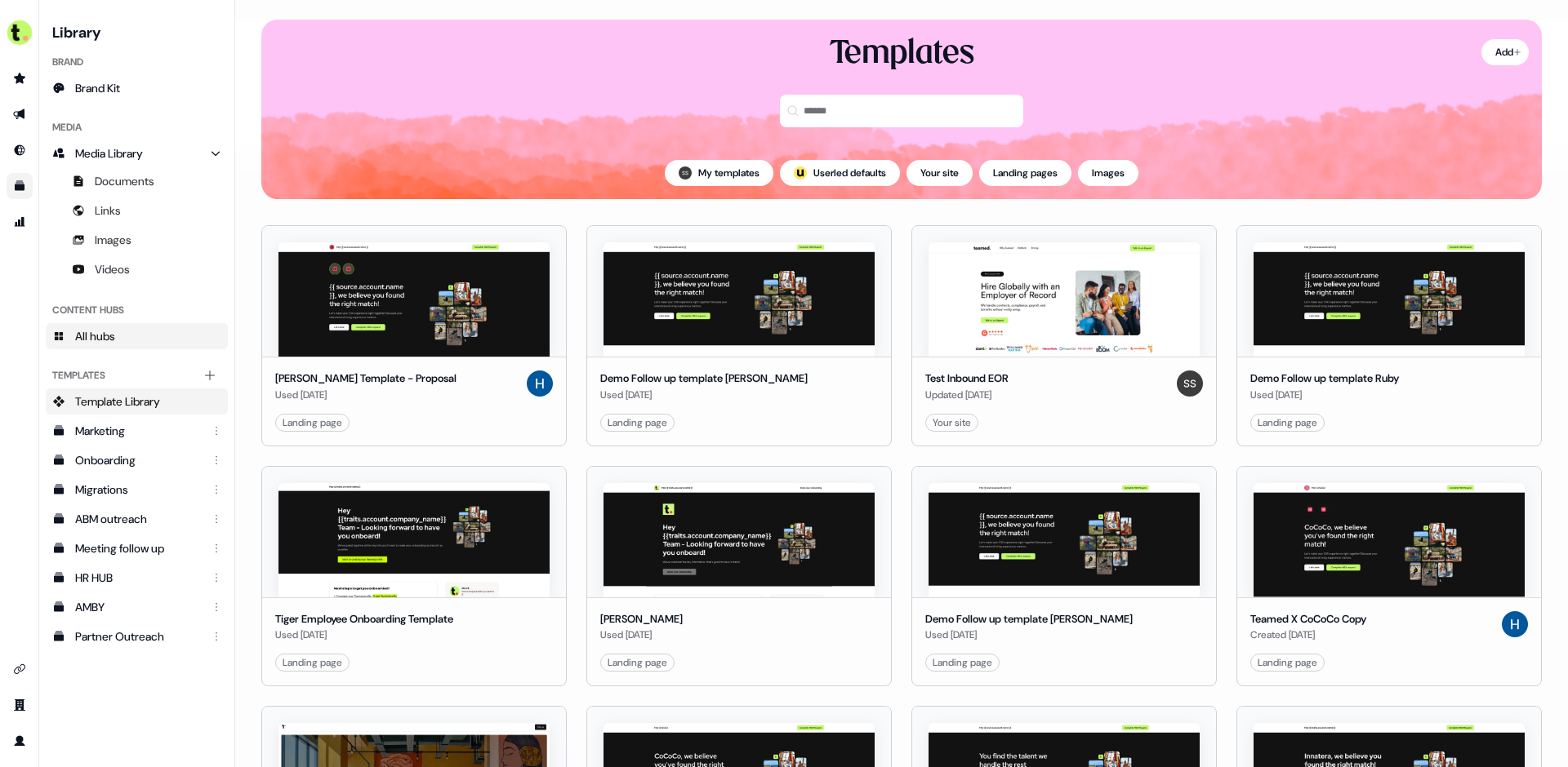
click at [184, 345] on link "All hubs" at bounding box center [137, 336] width 182 height 27
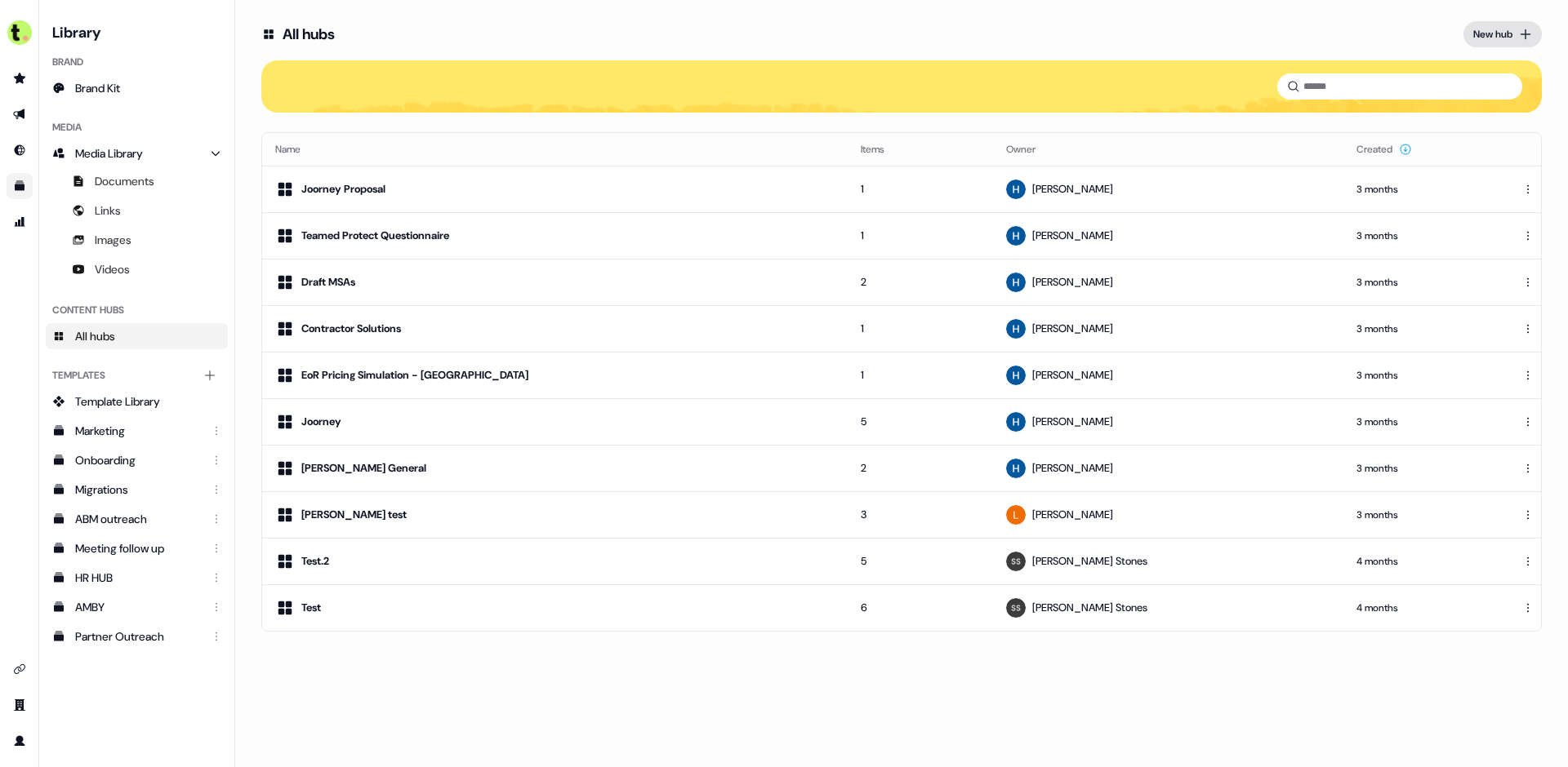
click at [1489, 38] on div "New hub" at bounding box center [1493, 35] width 39 height 17
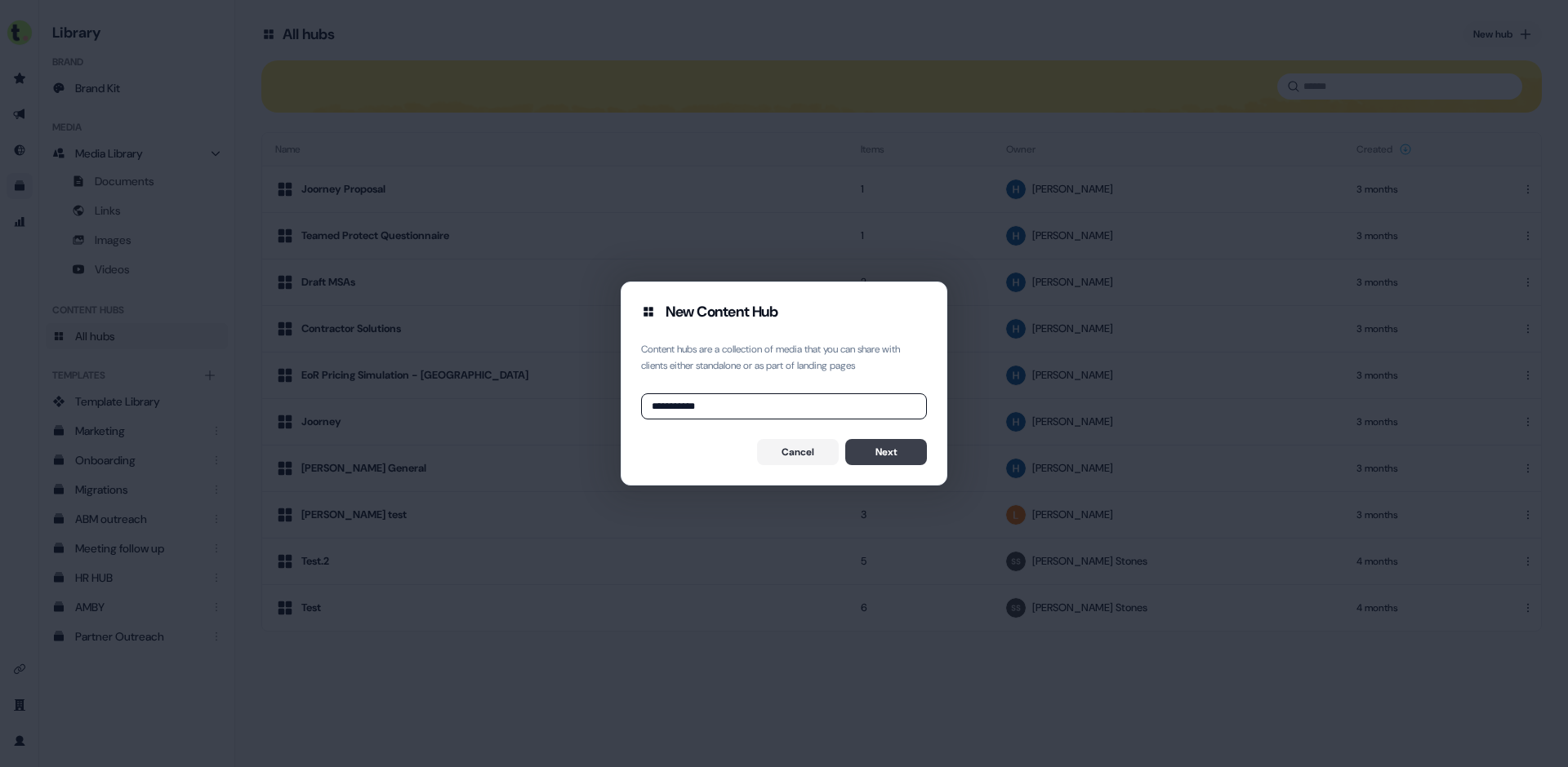
type input "**********"
click at [903, 458] on button "Next" at bounding box center [886, 452] width 82 height 27
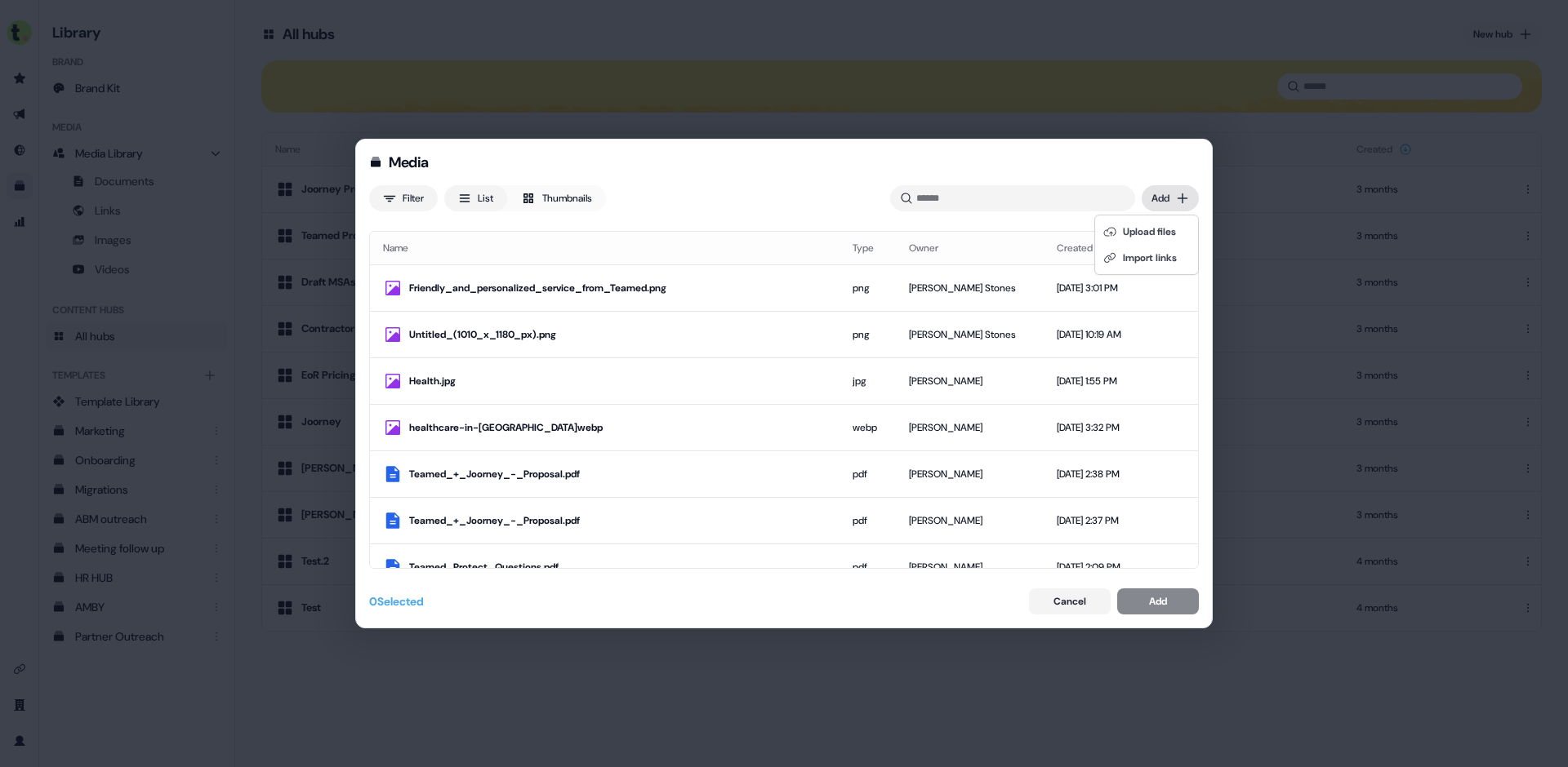
click at [1169, 197] on div "Media Filter List Thumbnails Uploaded Add Name Type Owner Created date Friendly…" at bounding box center [784, 384] width 1568 height 767
click at [1165, 202] on div "Media Filter List Thumbnails Uploaded Add Name Type Owner Created date Friendly…" at bounding box center [784, 384] width 1568 height 767
click at [566, 289] on div "Friendly_and_personalized_service_from_Teamed.png" at bounding box center [618, 288] width 418 height 17
click at [1154, 606] on div "Add" at bounding box center [1159, 601] width 18 height 17
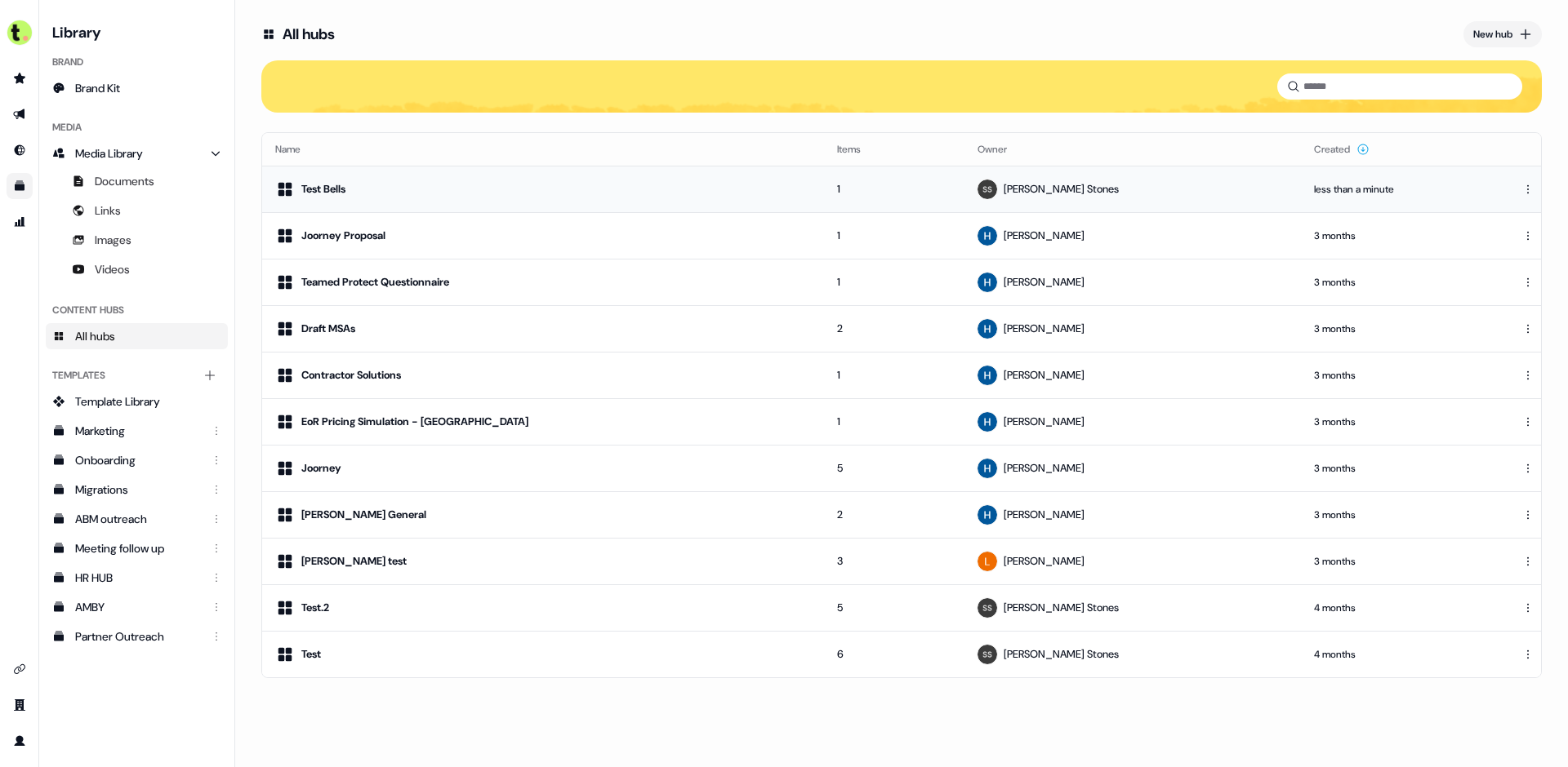
click at [587, 195] on div "Test Bells" at bounding box center [543, 190] width 535 height 20
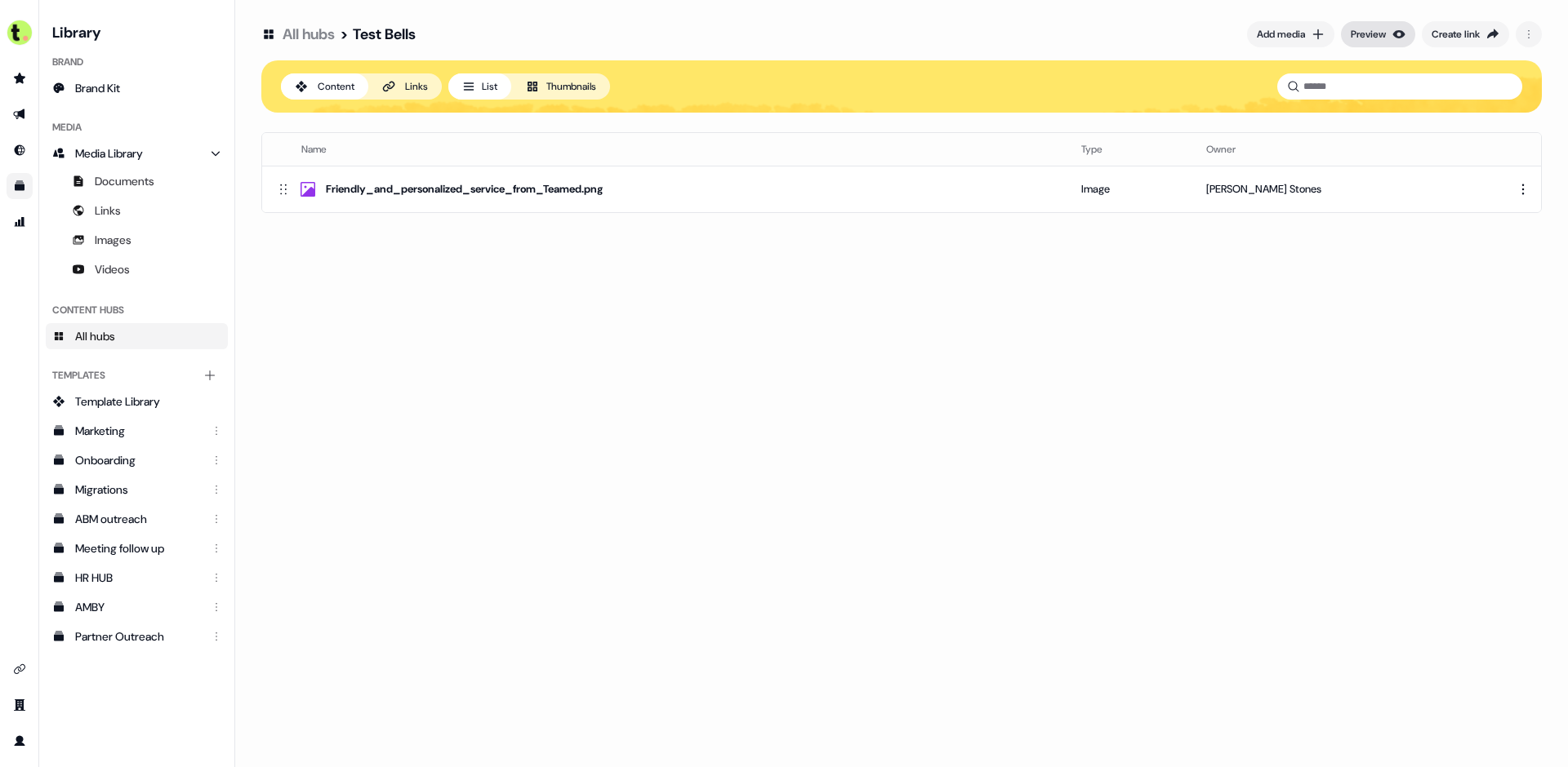
click at [1377, 34] on div "Preview" at bounding box center [1368, 35] width 35 height 17
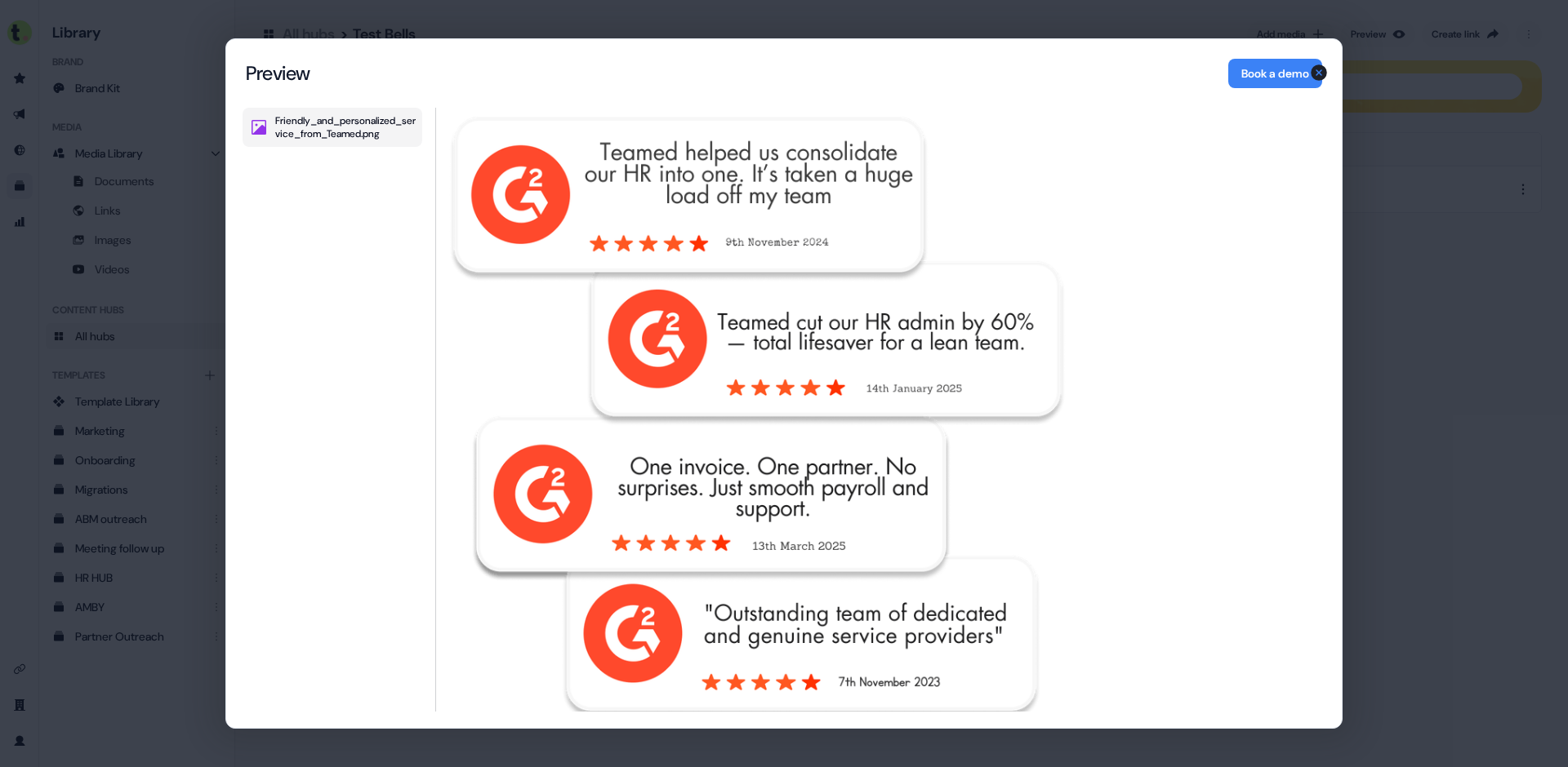
click at [345, 155] on div "Friendly_and_personalized_service_from_Teamed.png" at bounding box center [332, 409] width 180 height 604
click at [1319, 70] on icon "button" at bounding box center [1319, 73] width 17 height 17
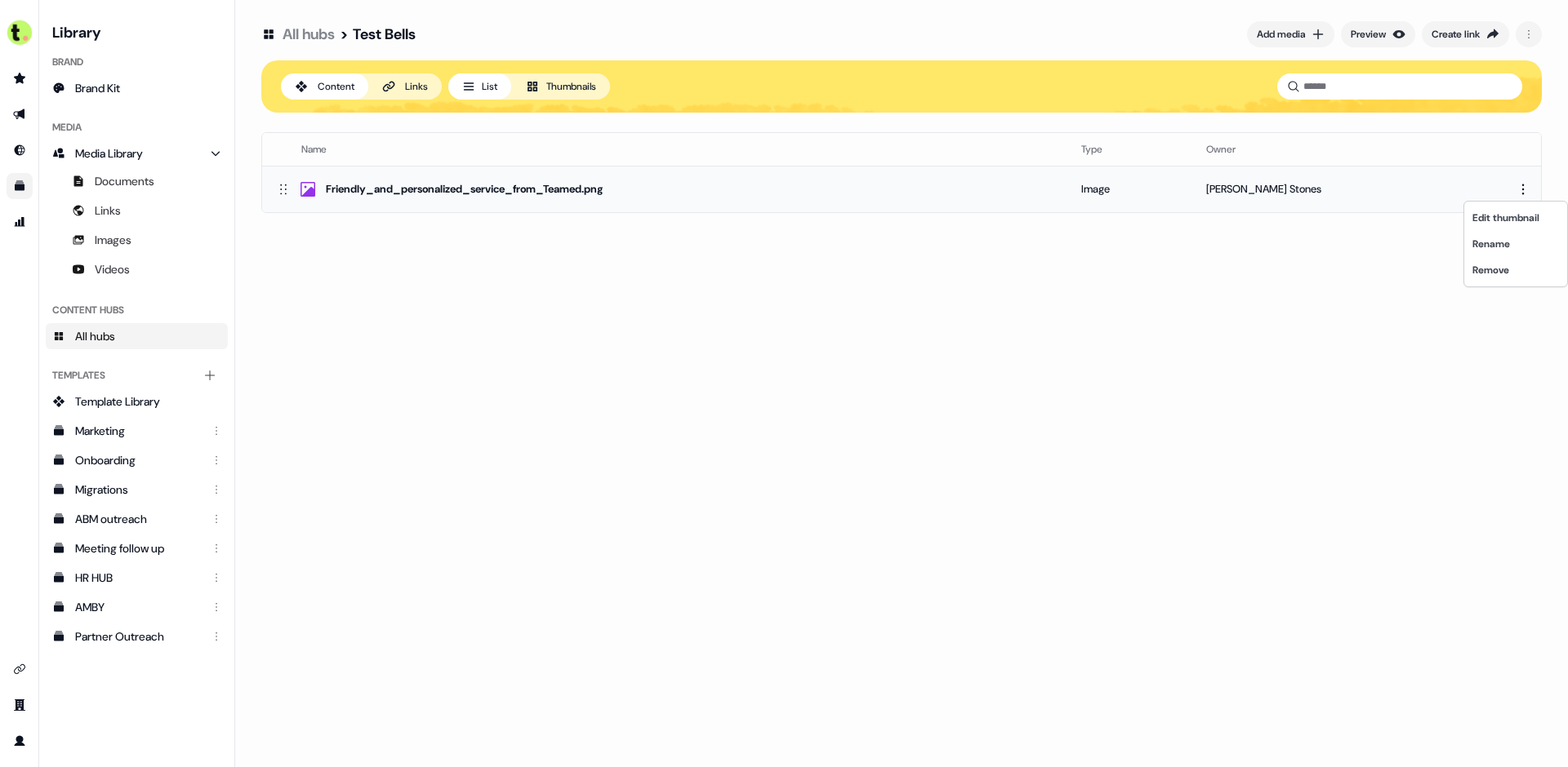
click at [1528, 194] on html "For the best experience switch devices to a bigger screen. Go to [DOMAIN_NAME] …" at bounding box center [784, 384] width 1568 height 767
click at [1511, 177] on html "For the best experience switch devices to a bigger screen. Go to [DOMAIN_NAME] …" at bounding box center [784, 384] width 1568 height 767
click at [1529, 30] on html "For the best experience switch devices to a bigger screen. Go to [DOMAIN_NAME] …" at bounding box center [784, 384] width 1568 height 767
drag, startPoint x: 1058, startPoint y: 167, endPoint x: 1049, endPoint y: 168, distance: 9.1
click at [1055, 167] on html "For the best experience switch devices to a bigger screen. Go to [DOMAIN_NAME] …" at bounding box center [784, 384] width 1568 height 767
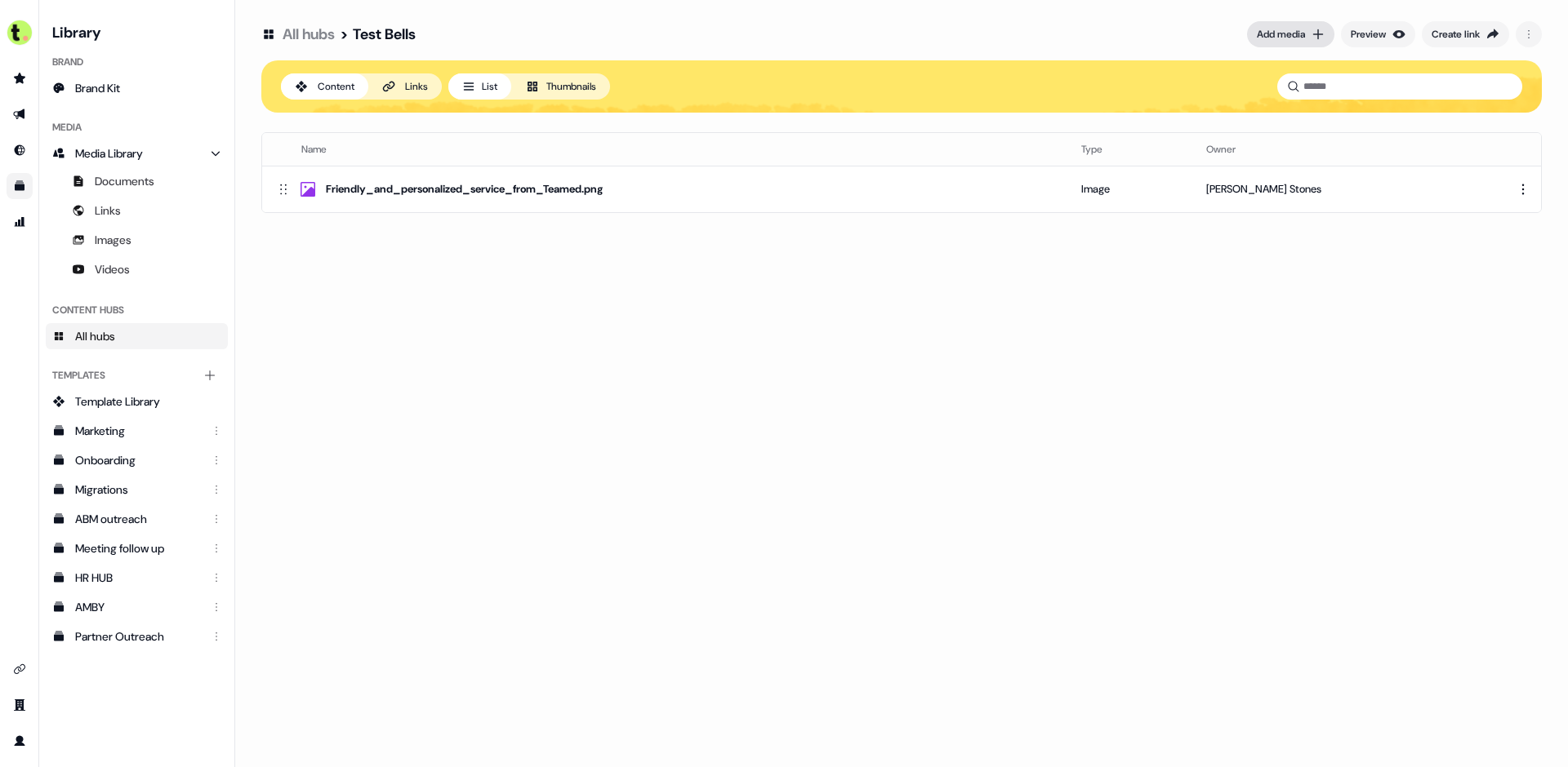
click at [1270, 32] on div "Add media" at bounding box center [1281, 35] width 48 height 17
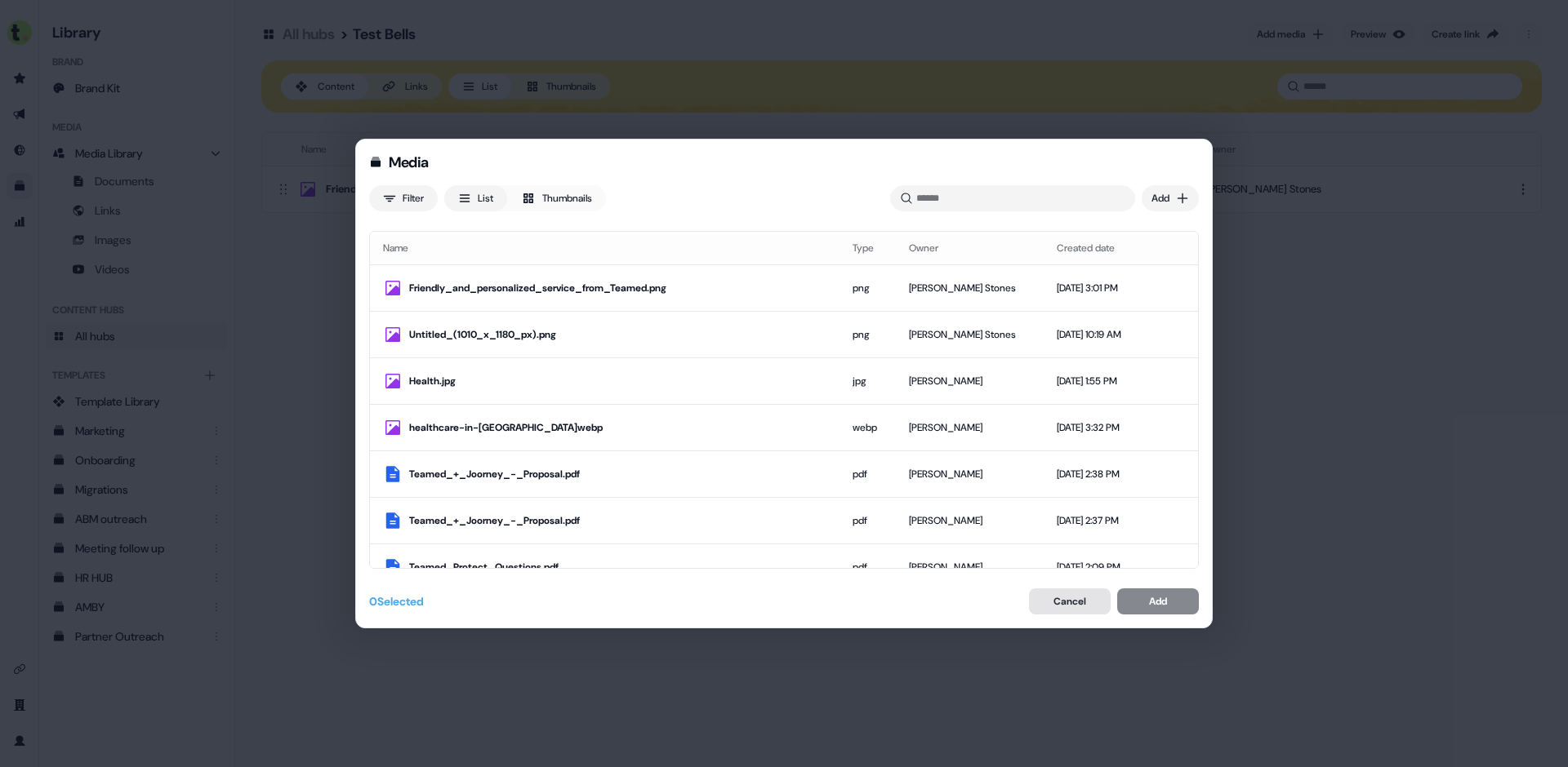
click at [1083, 595] on button "Cancel" at bounding box center [1070, 602] width 82 height 27
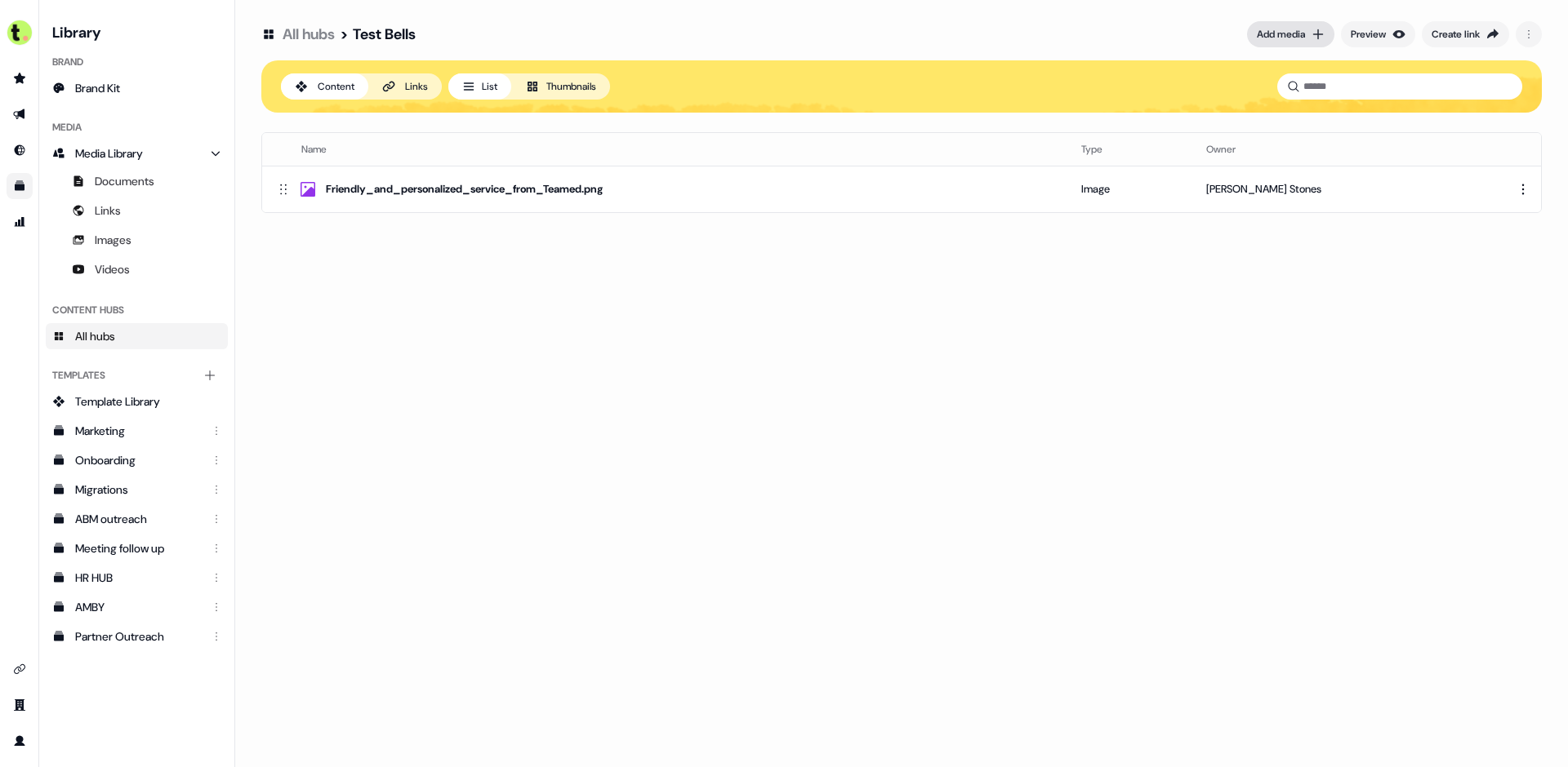
click at [1278, 34] on div "Add media" at bounding box center [1281, 35] width 48 height 17
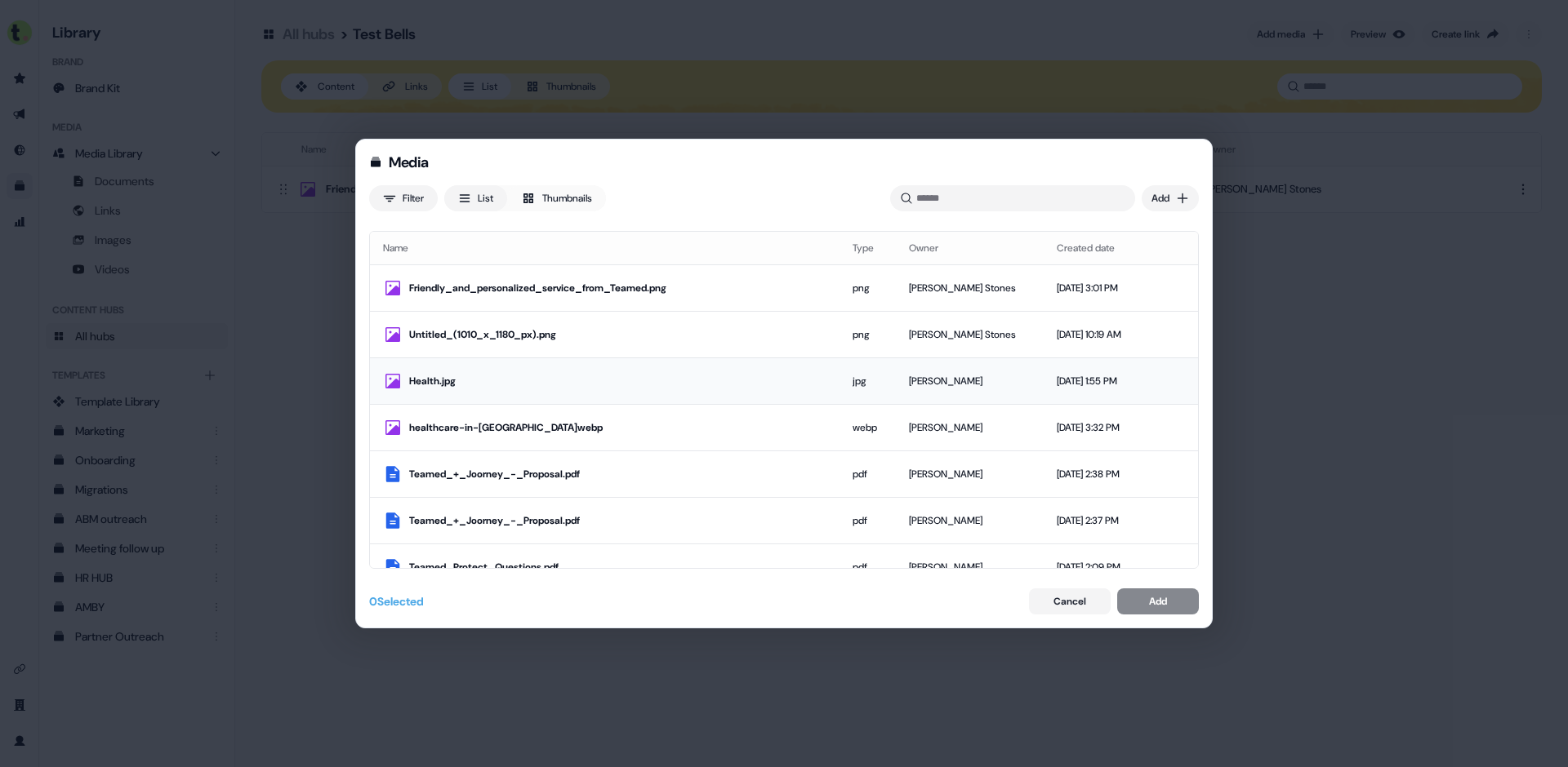
drag, startPoint x: 448, startPoint y: 331, endPoint x: 444, endPoint y: 377, distance: 46.2
click at [447, 331] on div "Untitled_(1010_x_1180_px).png" at bounding box center [618, 335] width 418 height 17
drag, startPoint x: 444, startPoint y: 380, endPoint x: 443, endPoint y: 415, distance: 35.0
click at [444, 380] on div "Health.jpg" at bounding box center [614, 381] width 409 height 17
click at [446, 430] on div "healthcare-in-[GEOGRAPHIC_DATA]webp" at bounding box center [614, 428] width 409 height 17
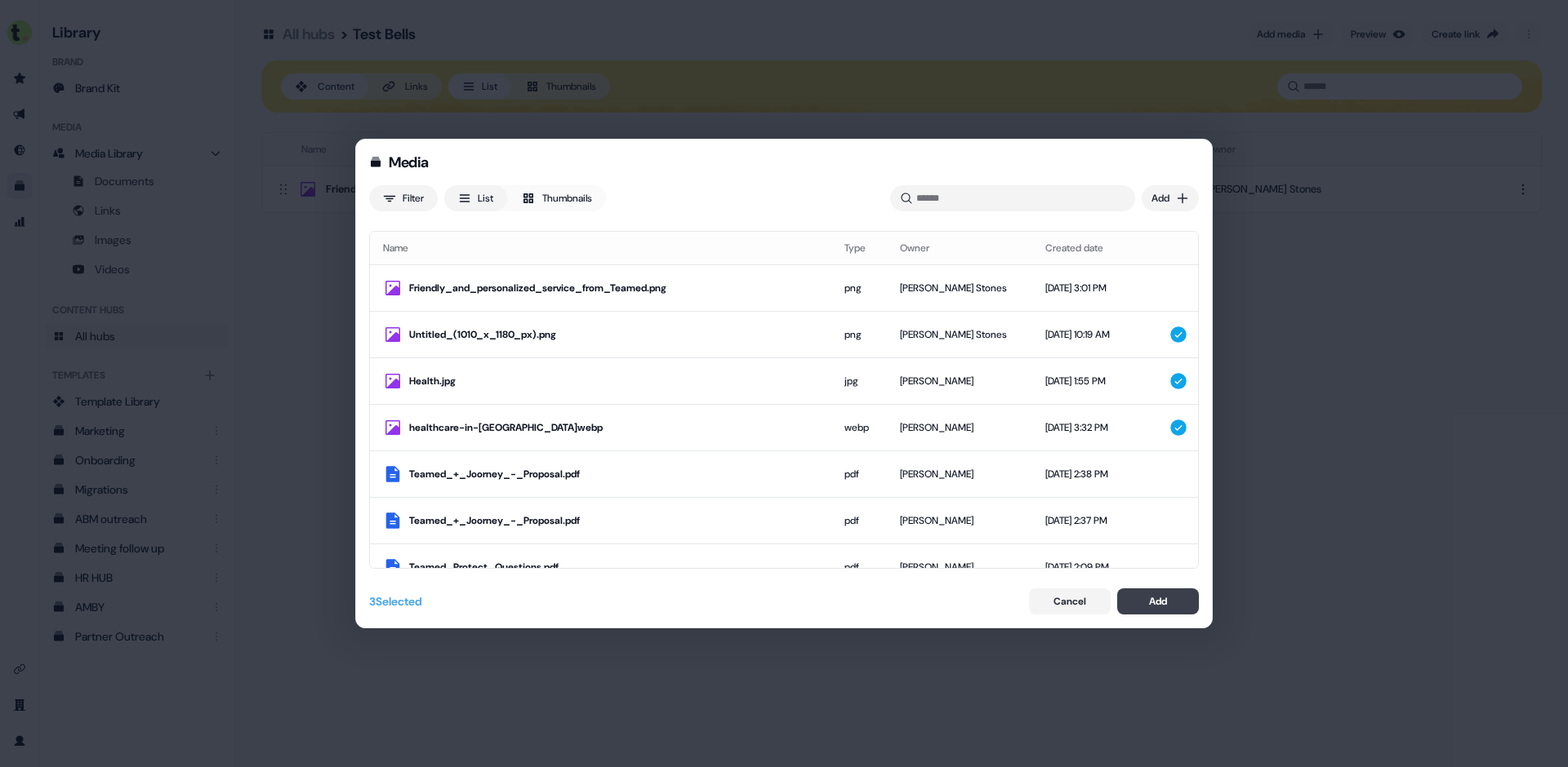
click at [1150, 601] on div "Add" at bounding box center [1159, 601] width 18 height 17
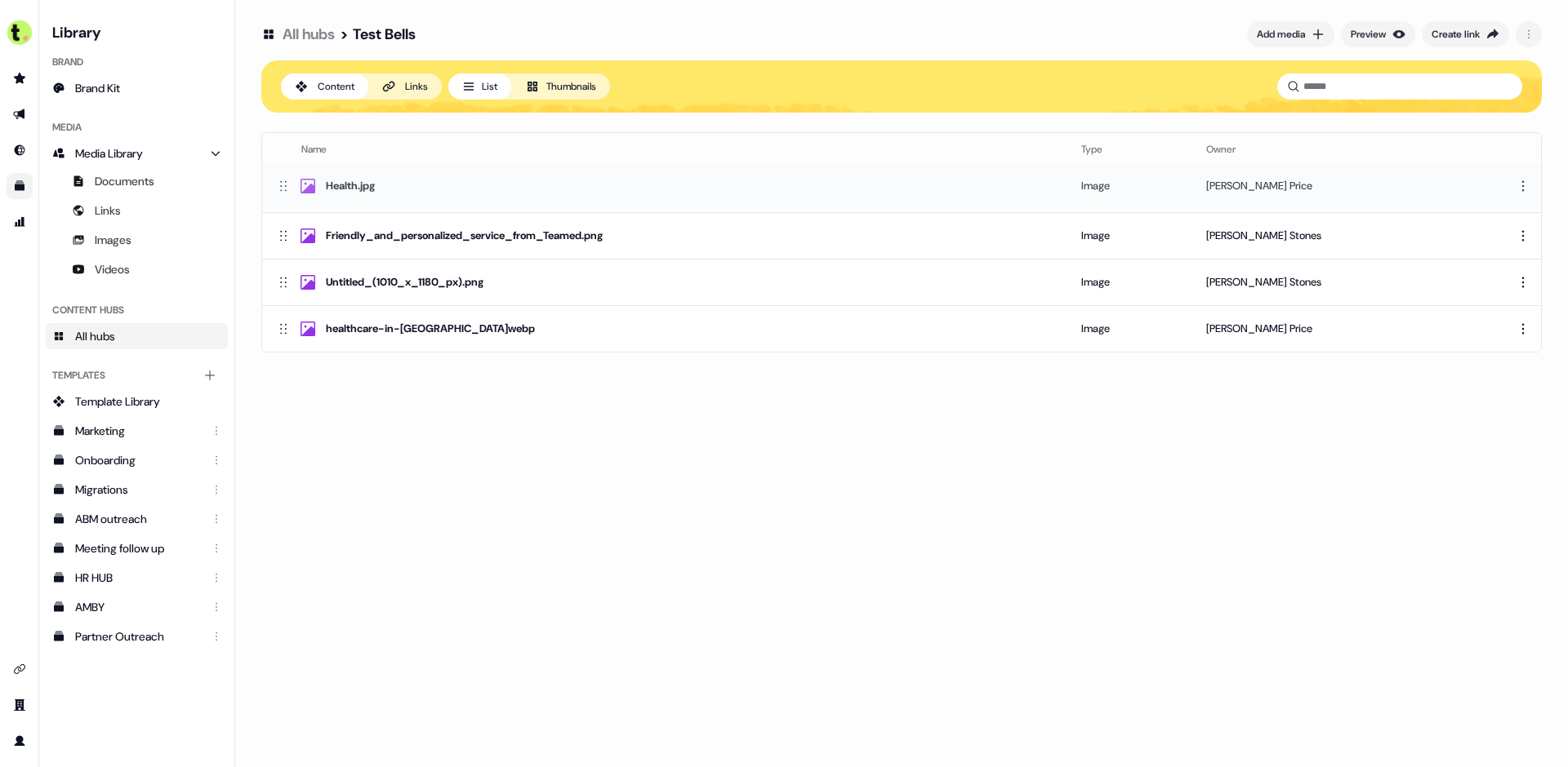
drag, startPoint x: 280, startPoint y: 280, endPoint x: 279, endPoint y: 184, distance: 96.0
click at [279, 184] on icon at bounding box center [283, 186] width 17 height 17
drag, startPoint x: 282, startPoint y: 183, endPoint x: 277, endPoint y: 282, distance: 99.1
click at [277, 282] on icon at bounding box center [283, 288] width 17 height 17
click at [414, 89] on div "Links" at bounding box center [417, 87] width 23 height 17
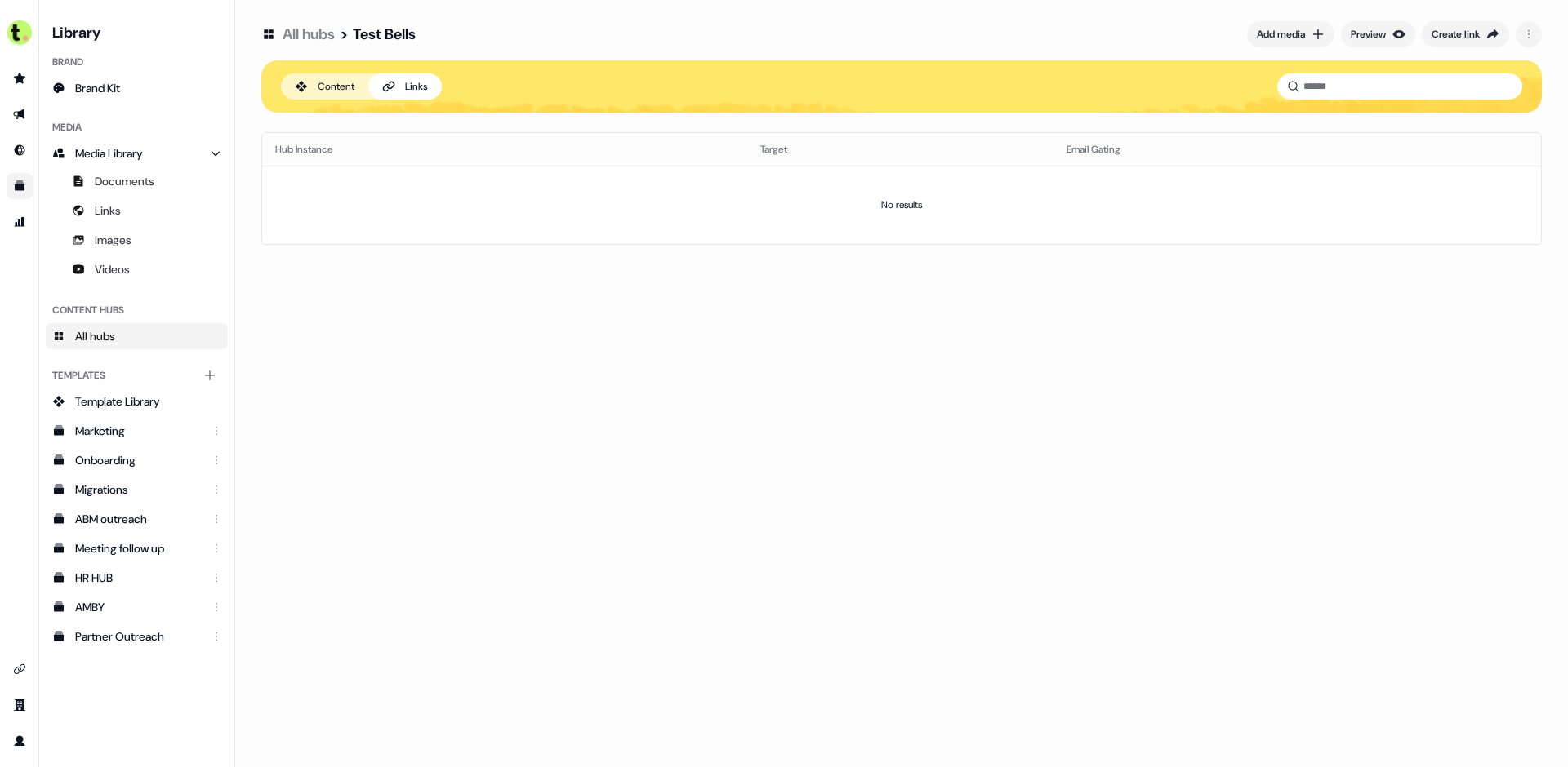
click at [346, 87] on div "Content" at bounding box center [336, 87] width 36 height 17
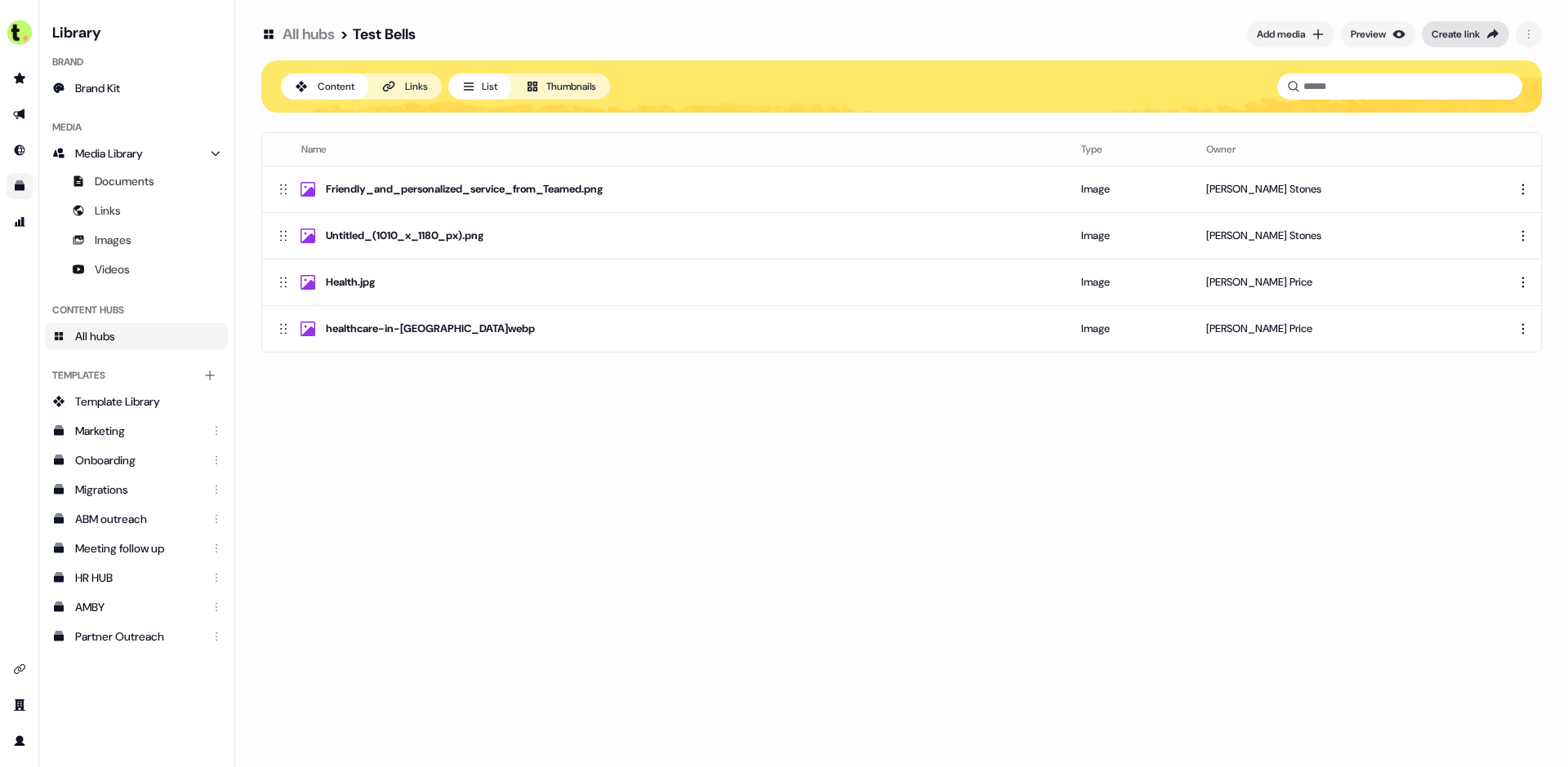
click at [1477, 32] on div "Create link" at bounding box center [1455, 35] width 48 height 17
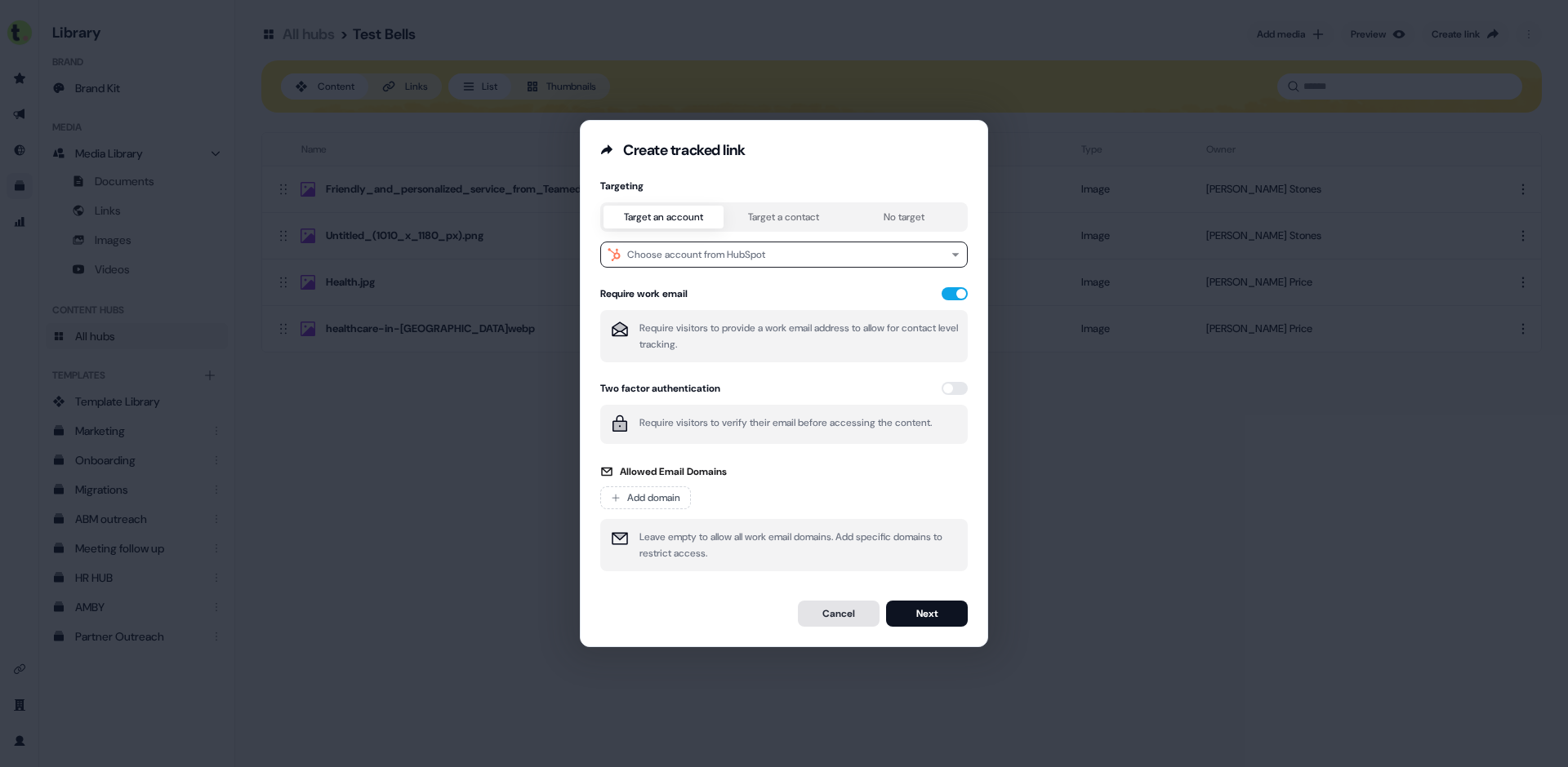
click at [831, 610] on button "Cancel" at bounding box center [839, 614] width 82 height 27
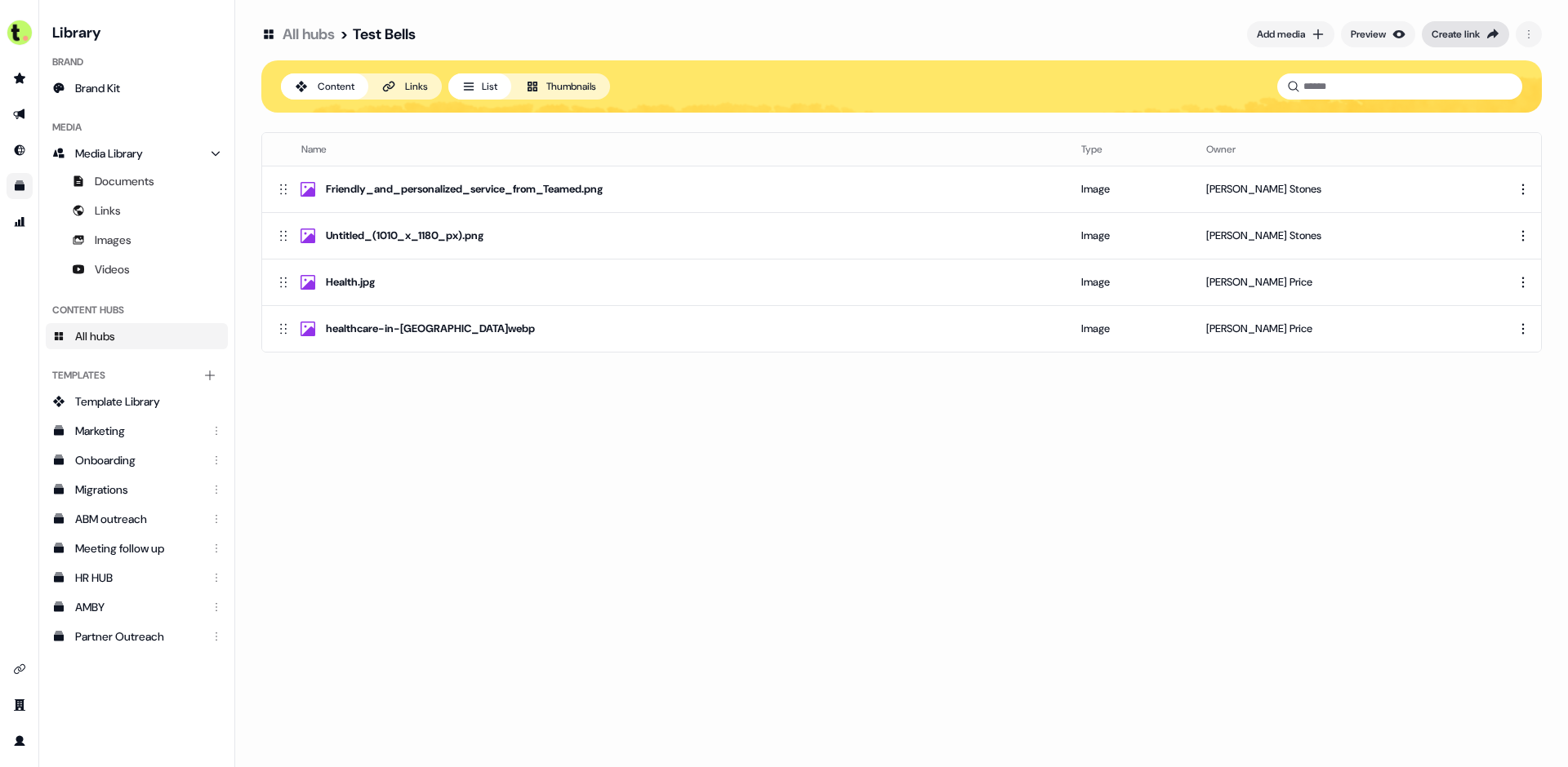
click at [1436, 37] on div "Create link" at bounding box center [1455, 35] width 48 height 17
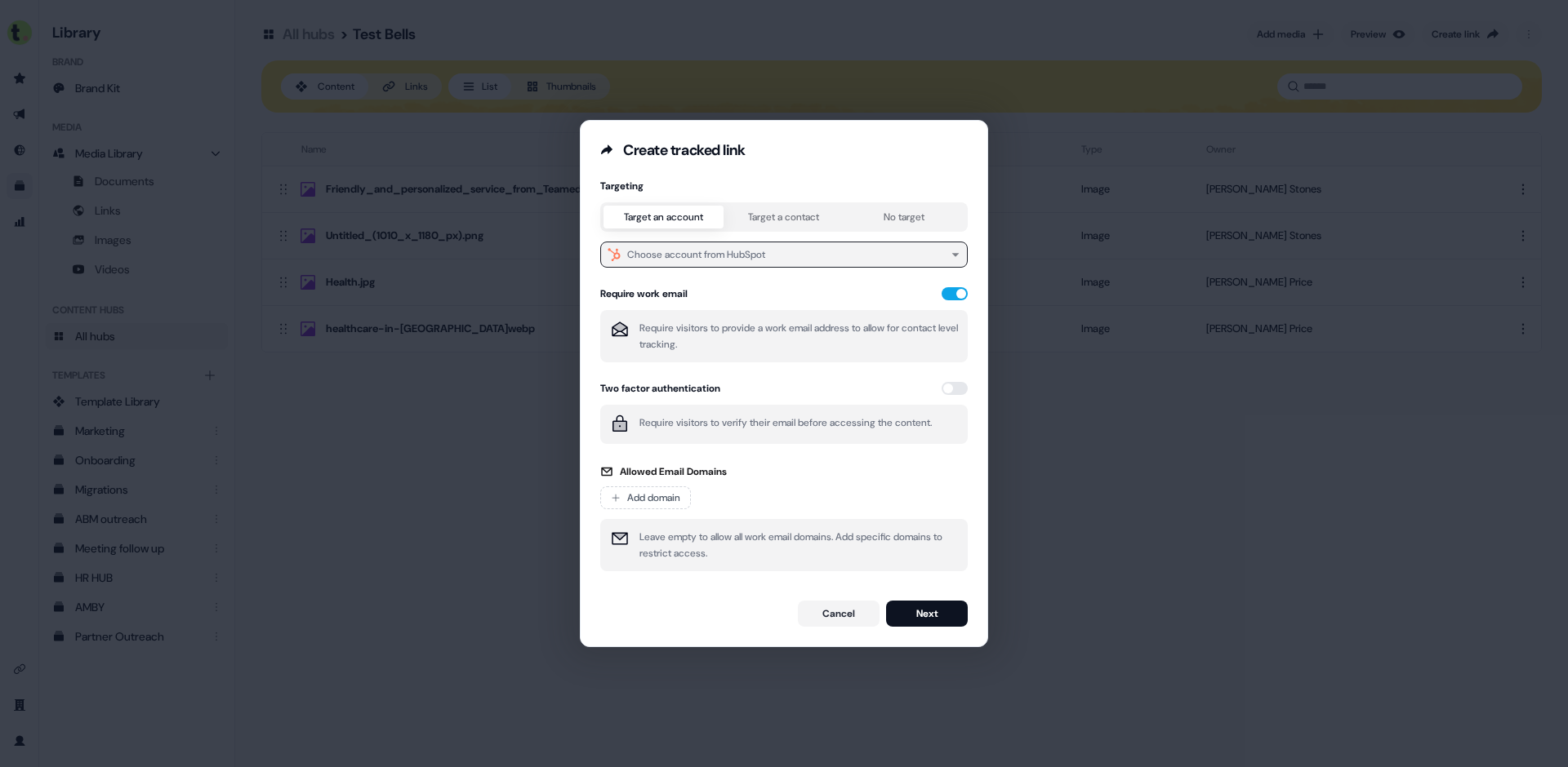
click at [752, 248] on div "Choose account from HubSpot" at bounding box center [696, 255] width 138 height 17
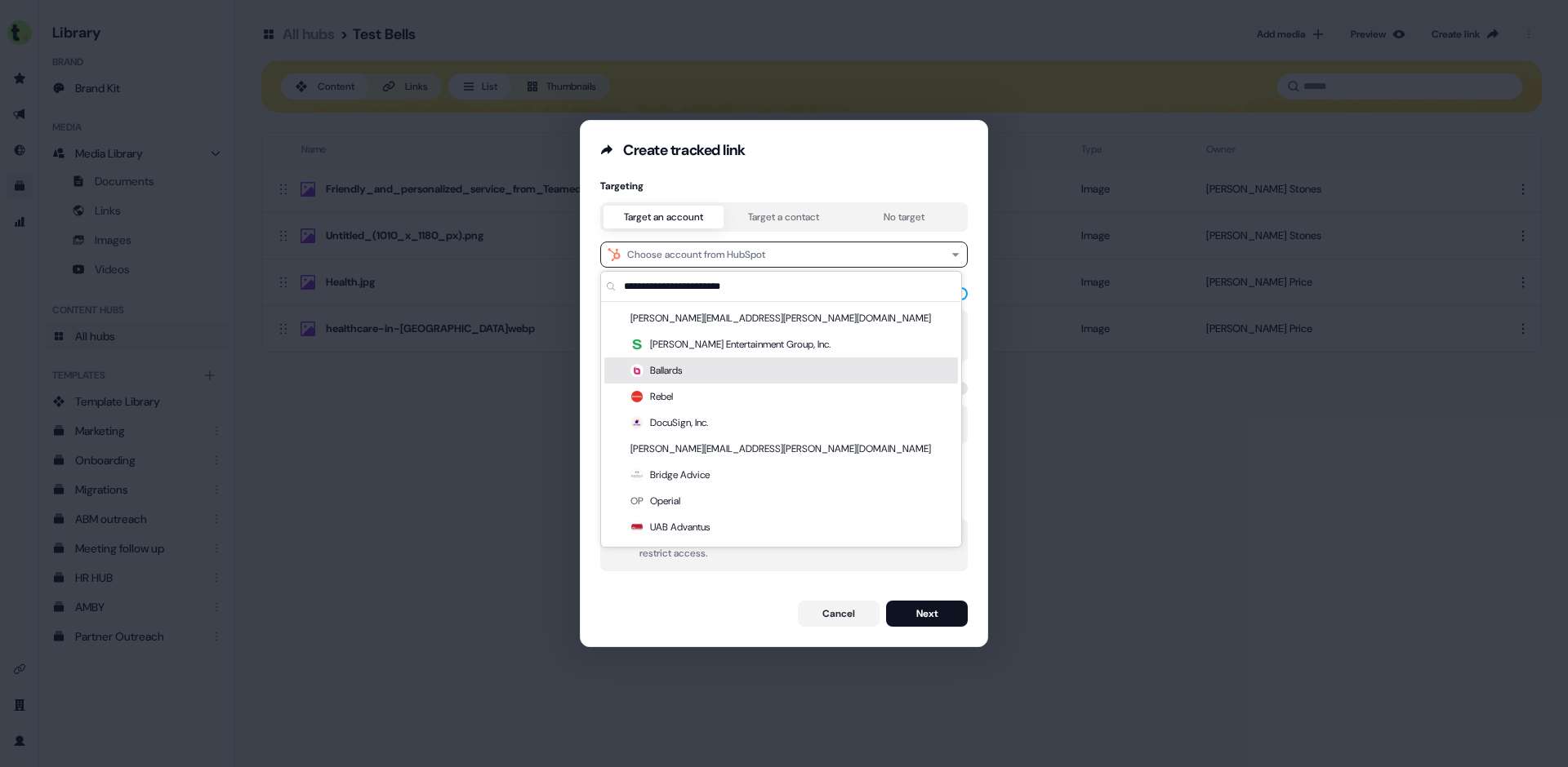
click at [703, 371] on div "Ballards" at bounding box center [781, 371] width 354 height 27
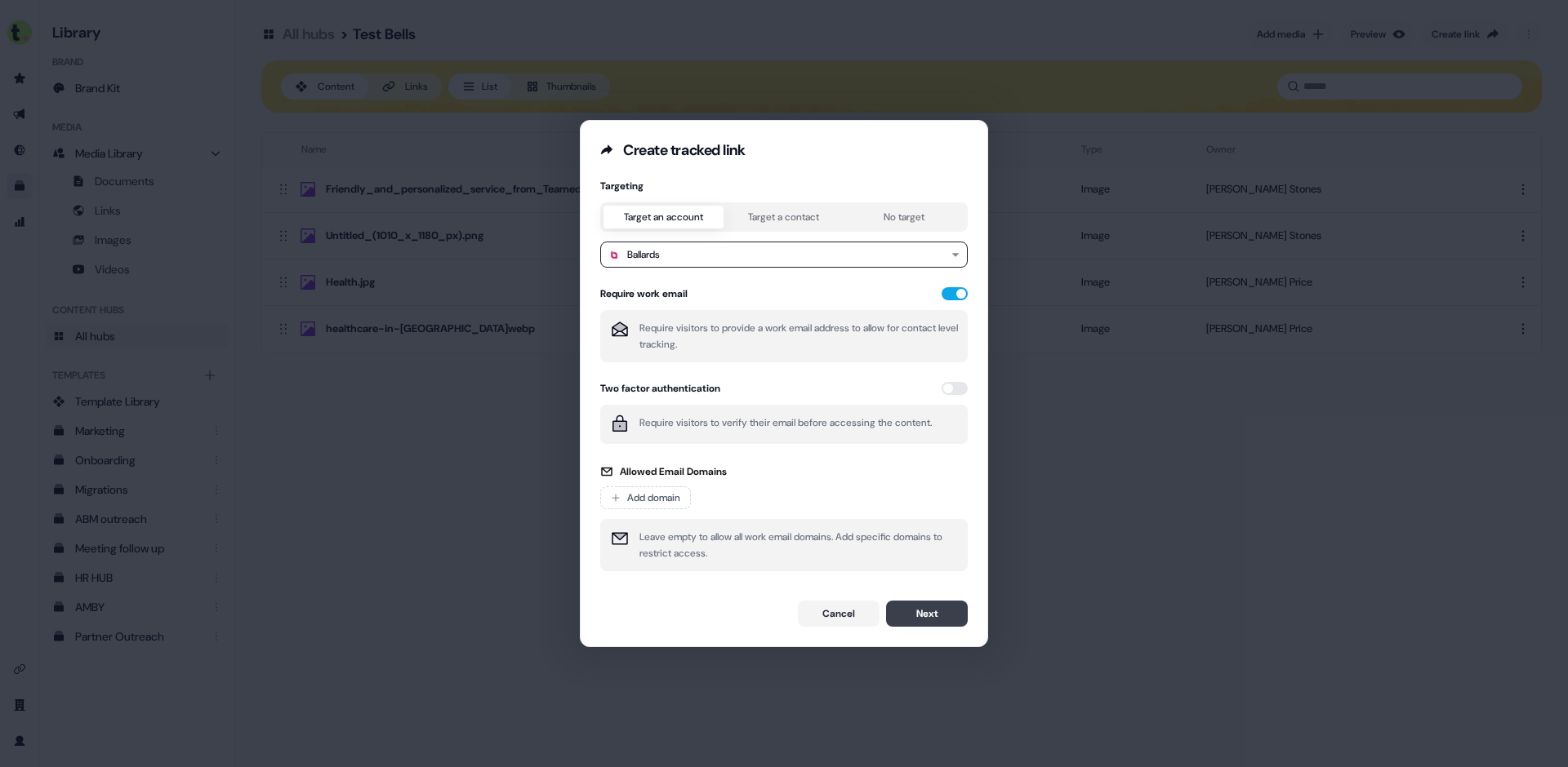
click at [918, 609] on button "Next" at bounding box center [927, 614] width 82 height 27
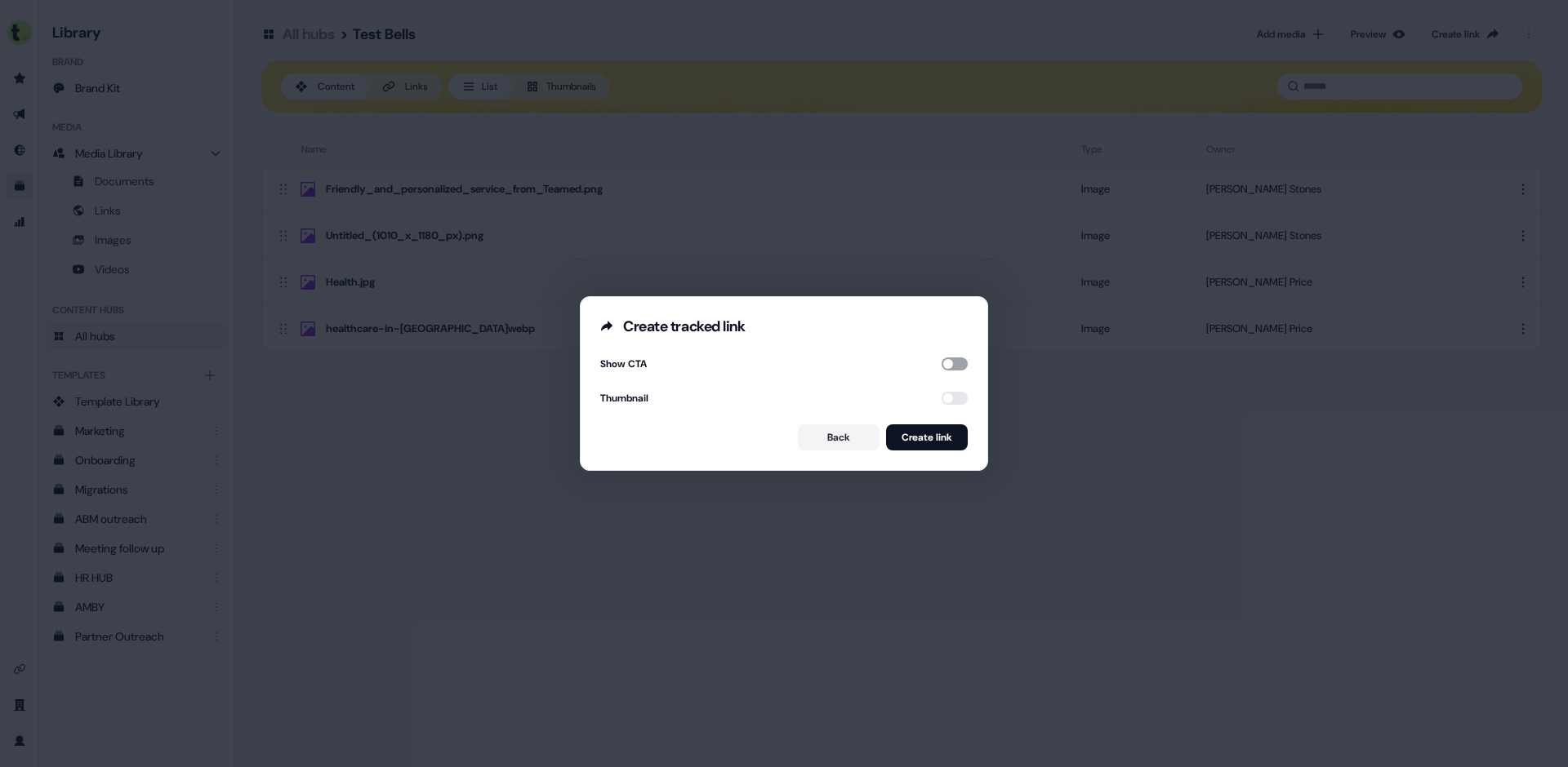
click at [949, 364] on button "button" at bounding box center [955, 364] width 27 height 13
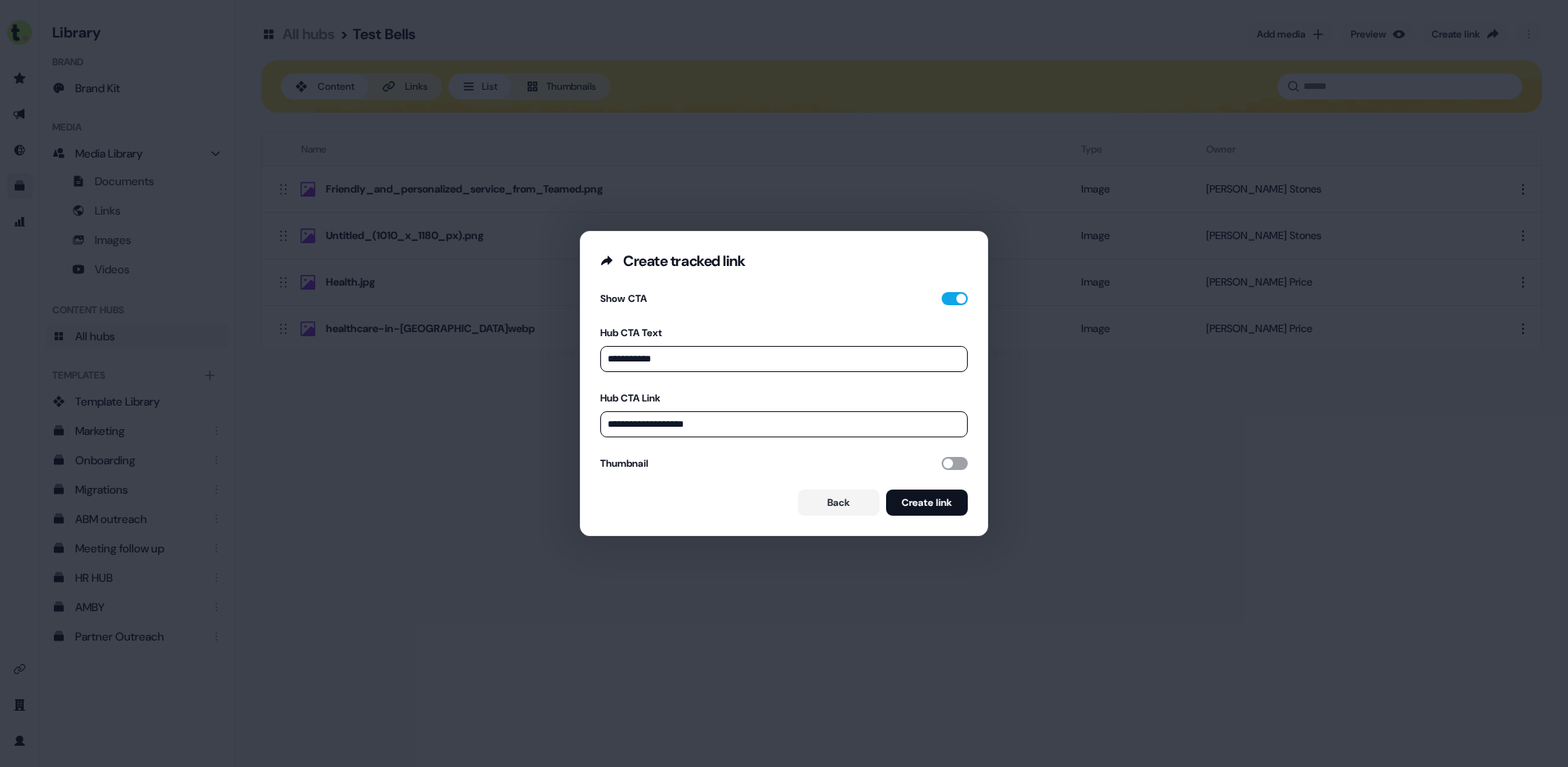
click at [947, 463] on button "button" at bounding box center [955, 464] width 27 height 13
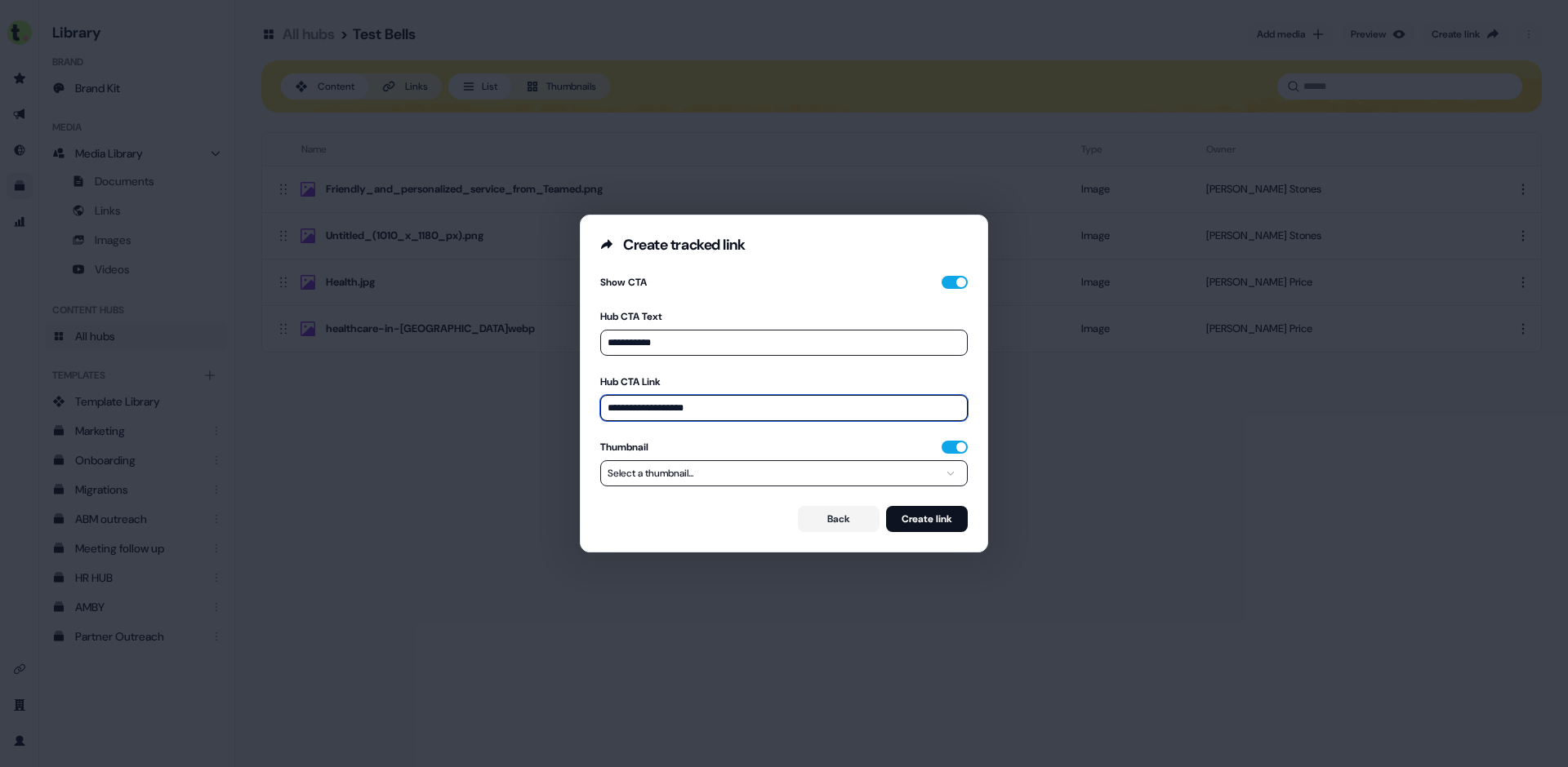
click at [710, 410] on input "**********" at bounding box center [783, 408] width 367 height 27
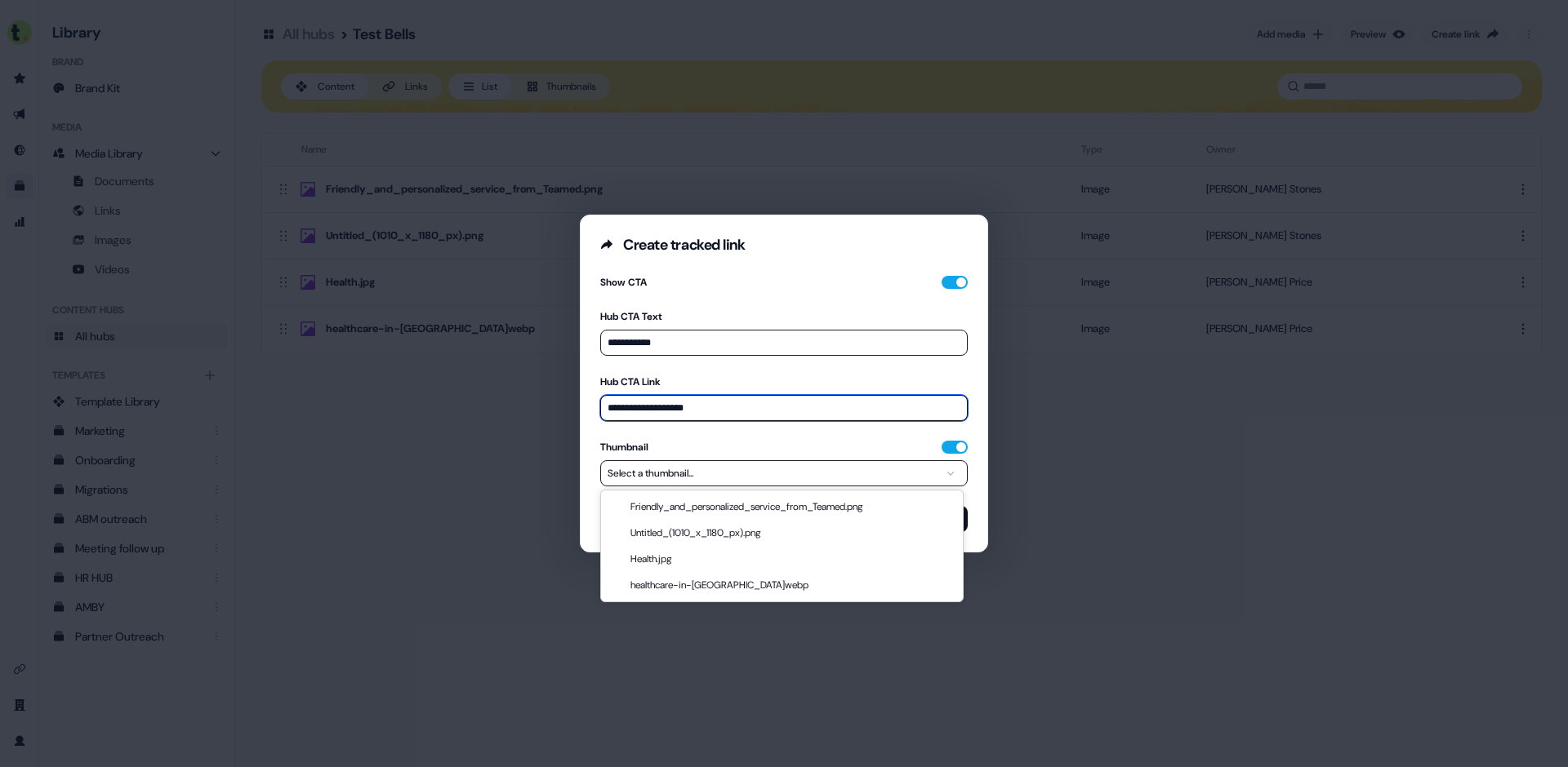
click at [808, 470] on button "Select a thumbnail..." at bounding box center [783, 474] width 367 height 27
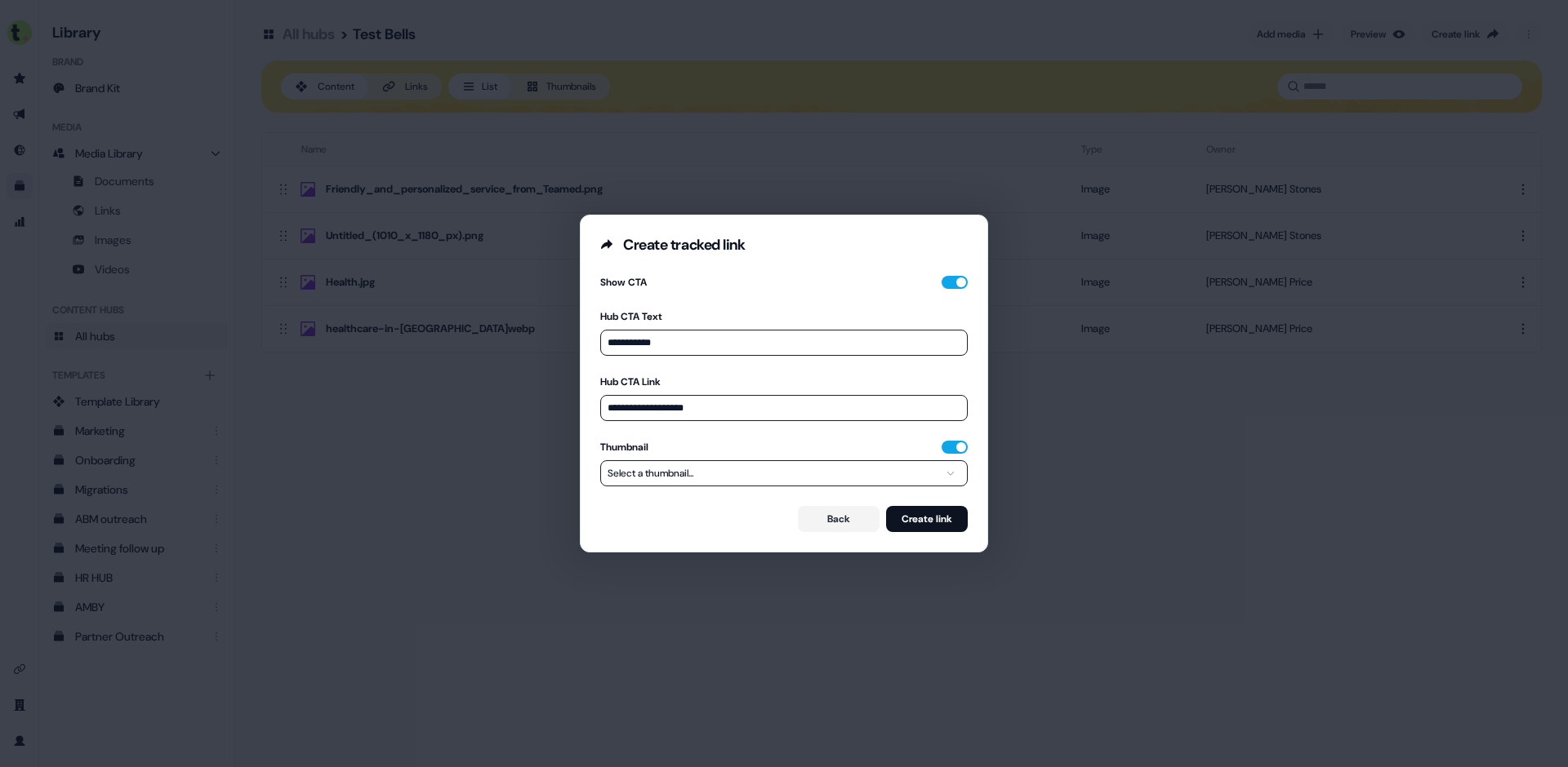
click at [808, 473] on button "Select a thumbnail..." at bounding box center [783, 474] width 367 height 27
click at [799, 417] on input "**********" at bounding box center [783, 408] width 367 height 27
click at [832, 523] on button "Back" at bounding box center [839, 519] width 82 height 27
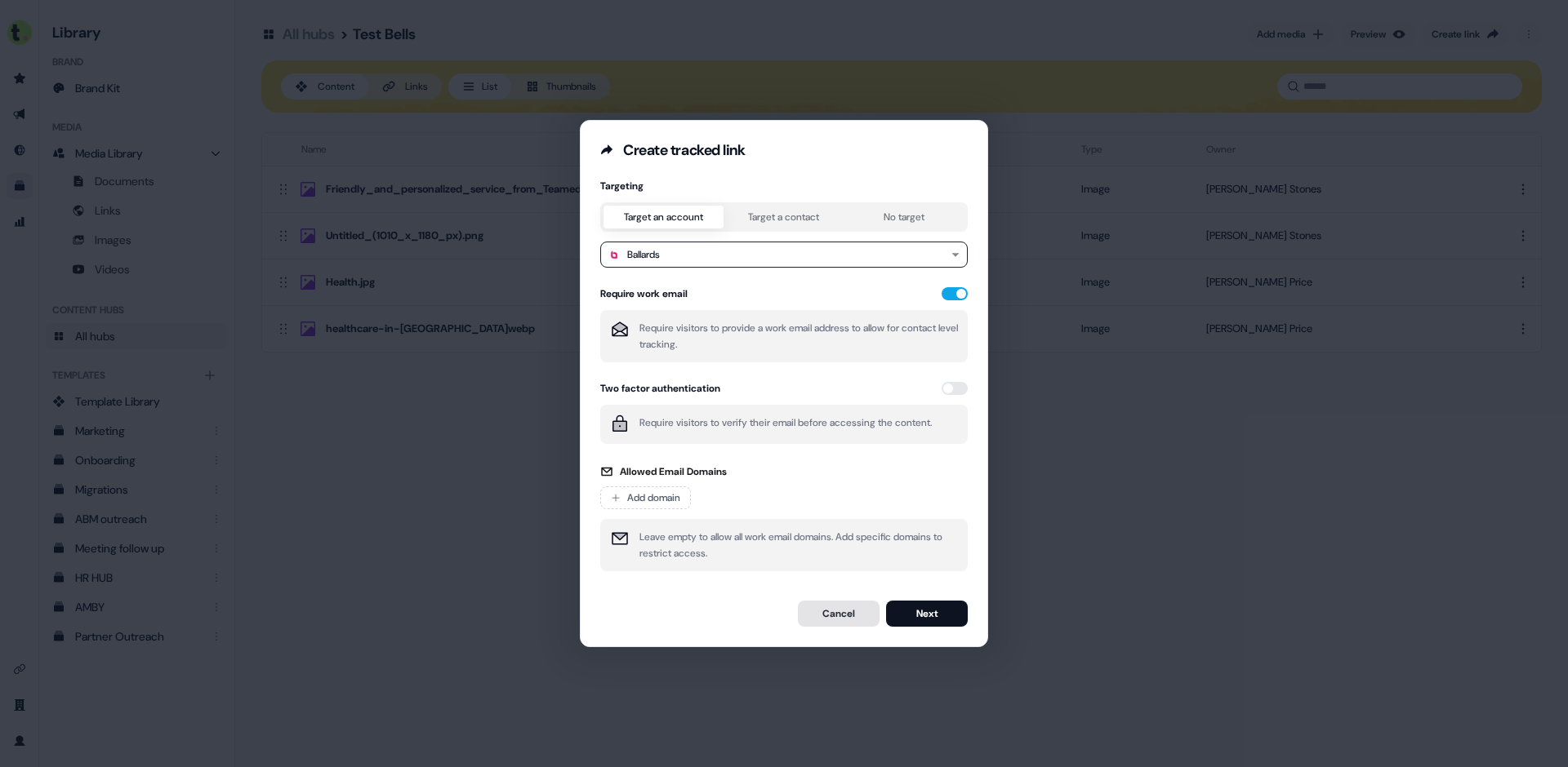
click at [844, 611] on button "Cancel" at bounding box center [839, 614] width 82 height 27
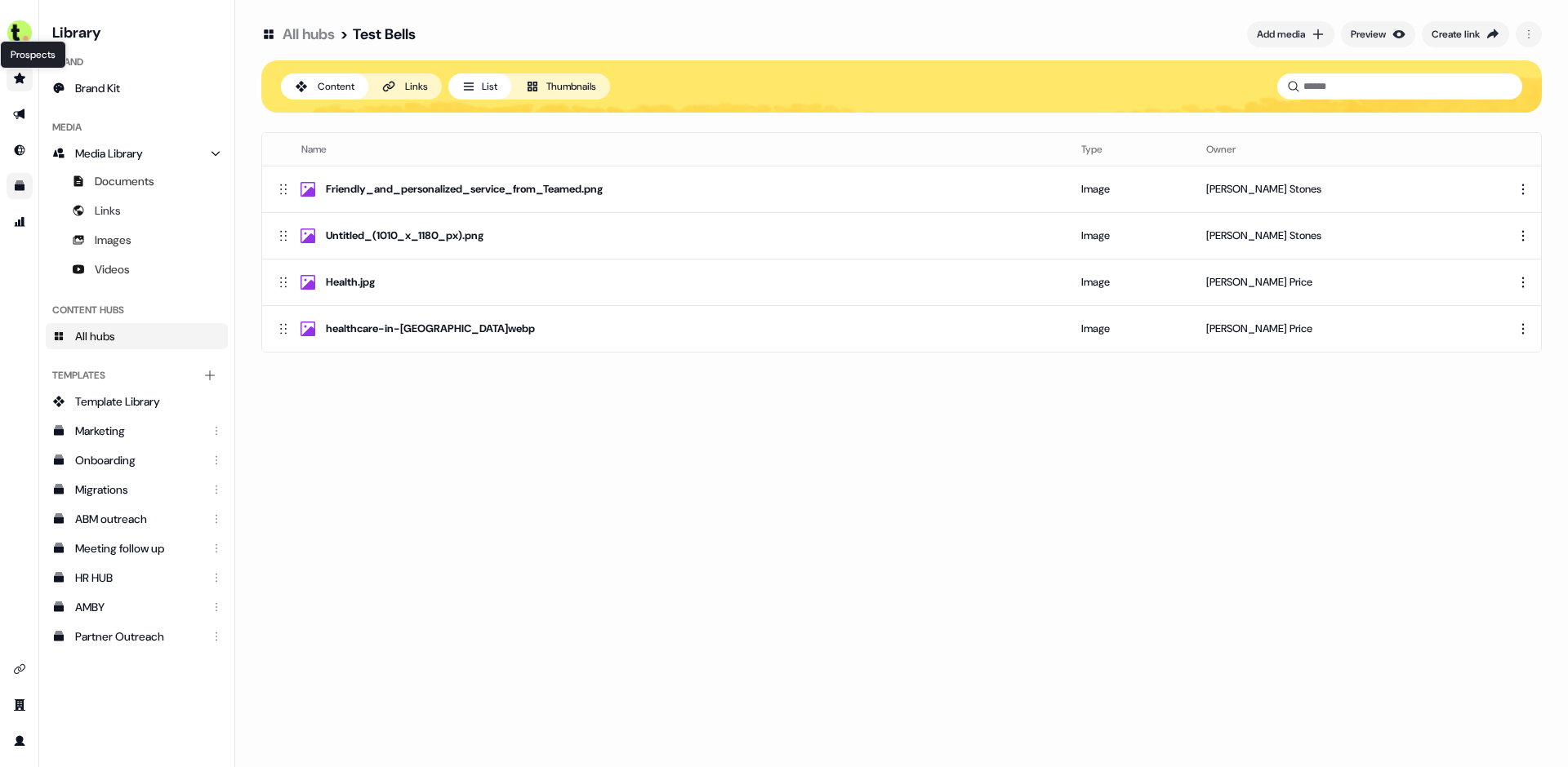
click at [12, 76] on link "Prospects Prospects" at bounding box center [20, 79] width 27 height 27
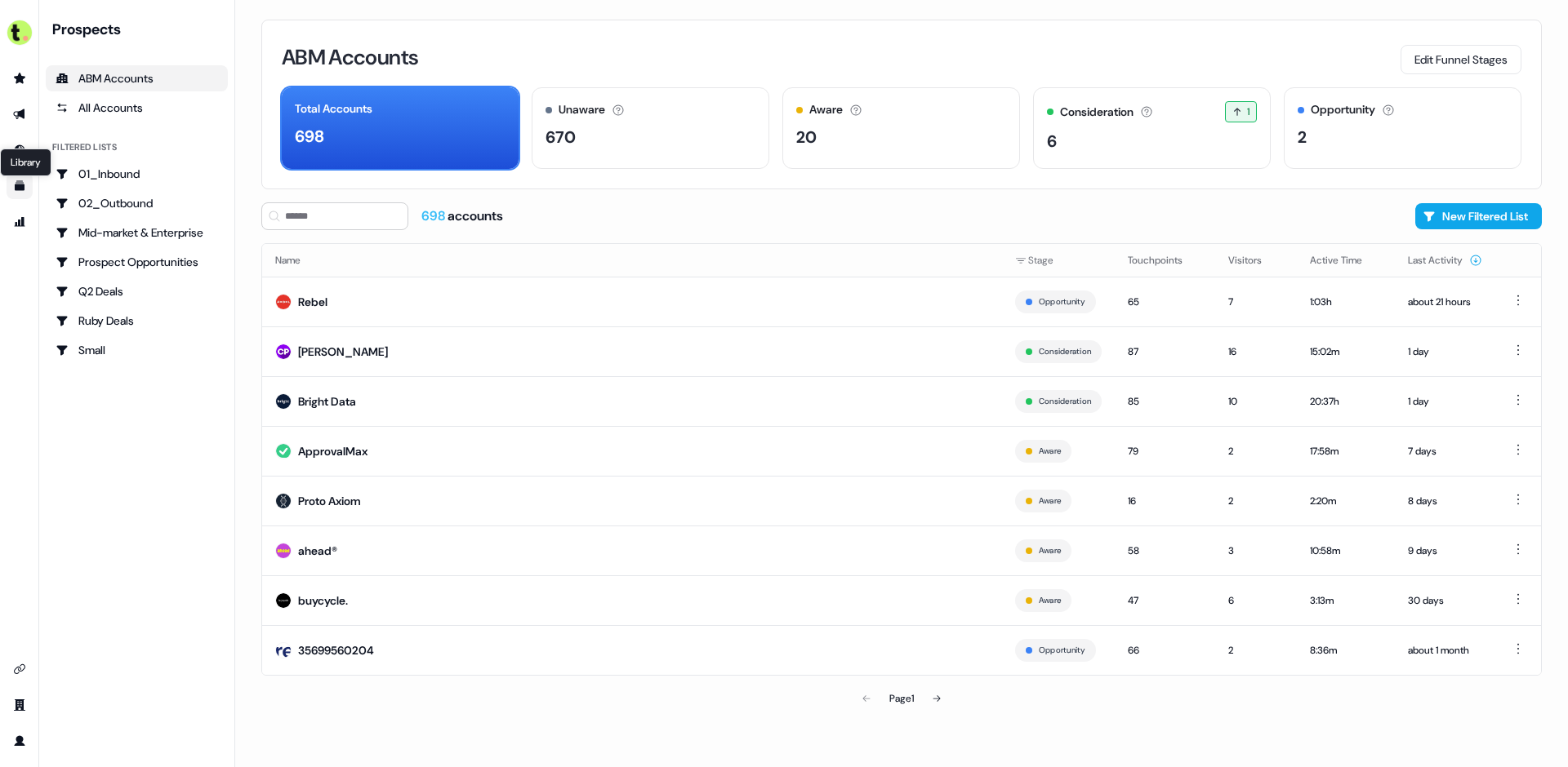
click at [20, 190] on icon "Go to templates" at bounding box center [20, 186] width 10 height 10
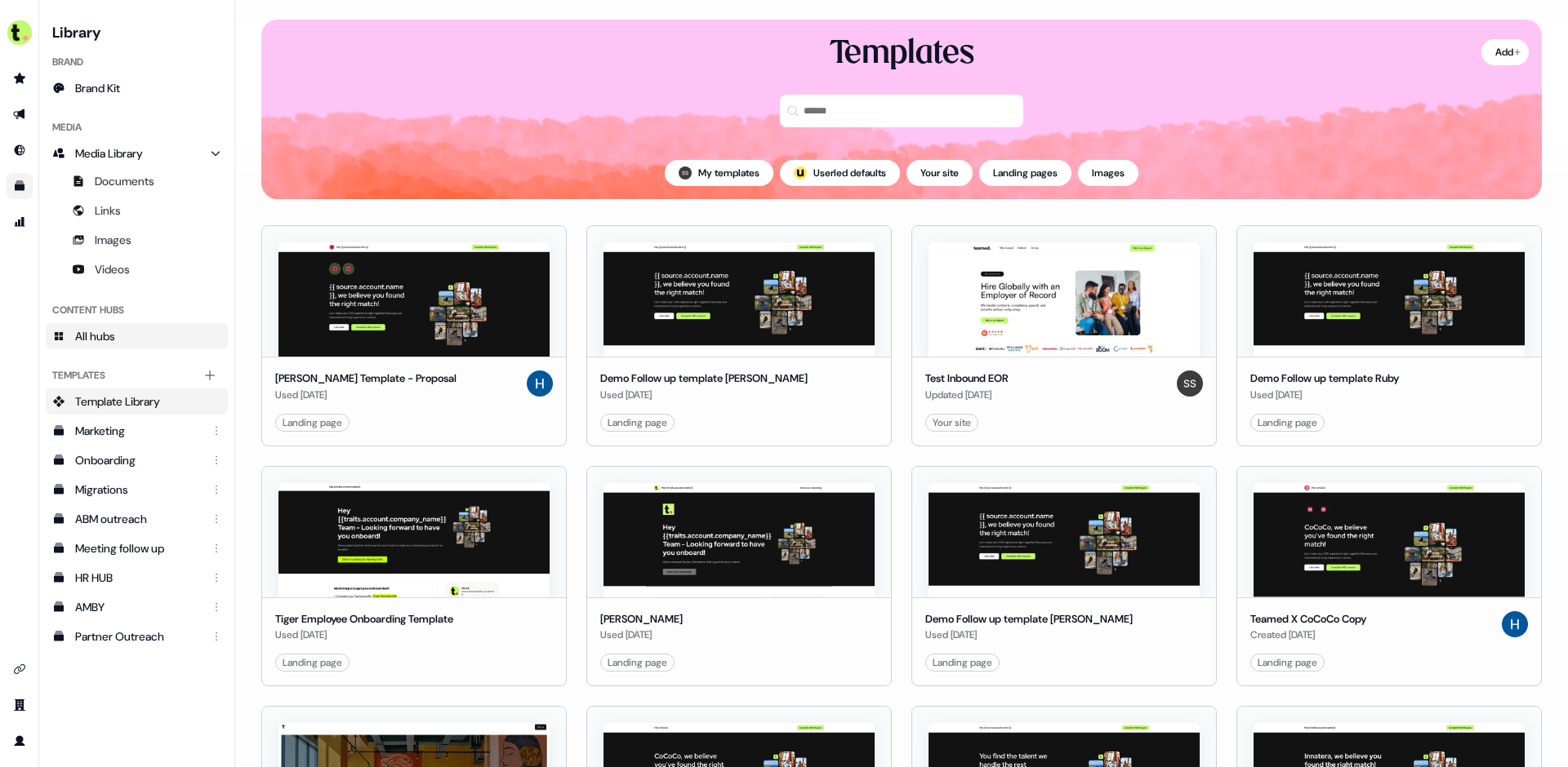
click at [115, 342] on span "All hubs" at bounding box center [95, 336] width 40 height 17
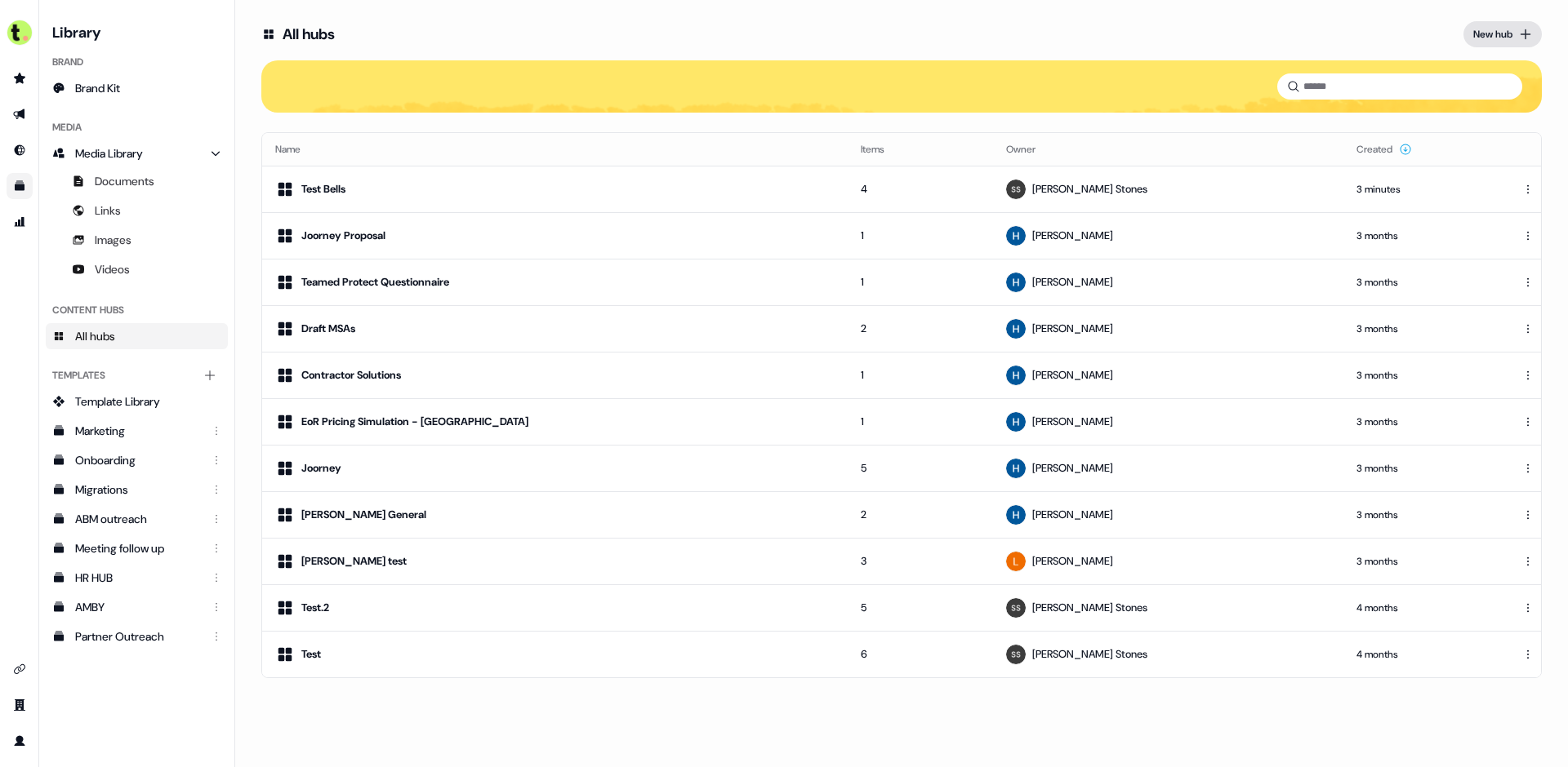
click at [1506, 38] on div "New hub" at bounding box center [1493, 35] width 39 height 17
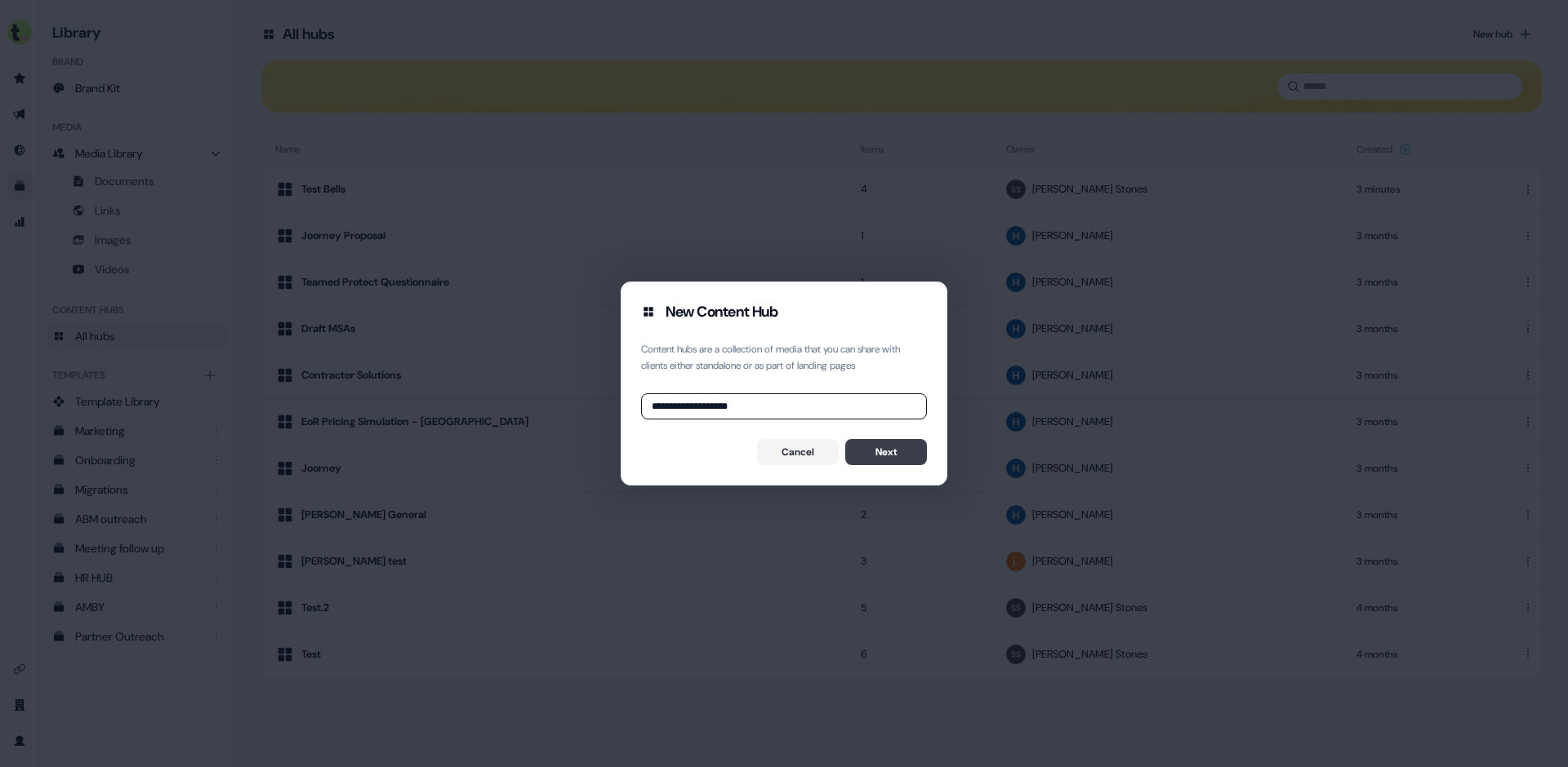
type input "**********"
click at [883, 463] on button "Next" at bounding box center [886, 452] width 82 height 27
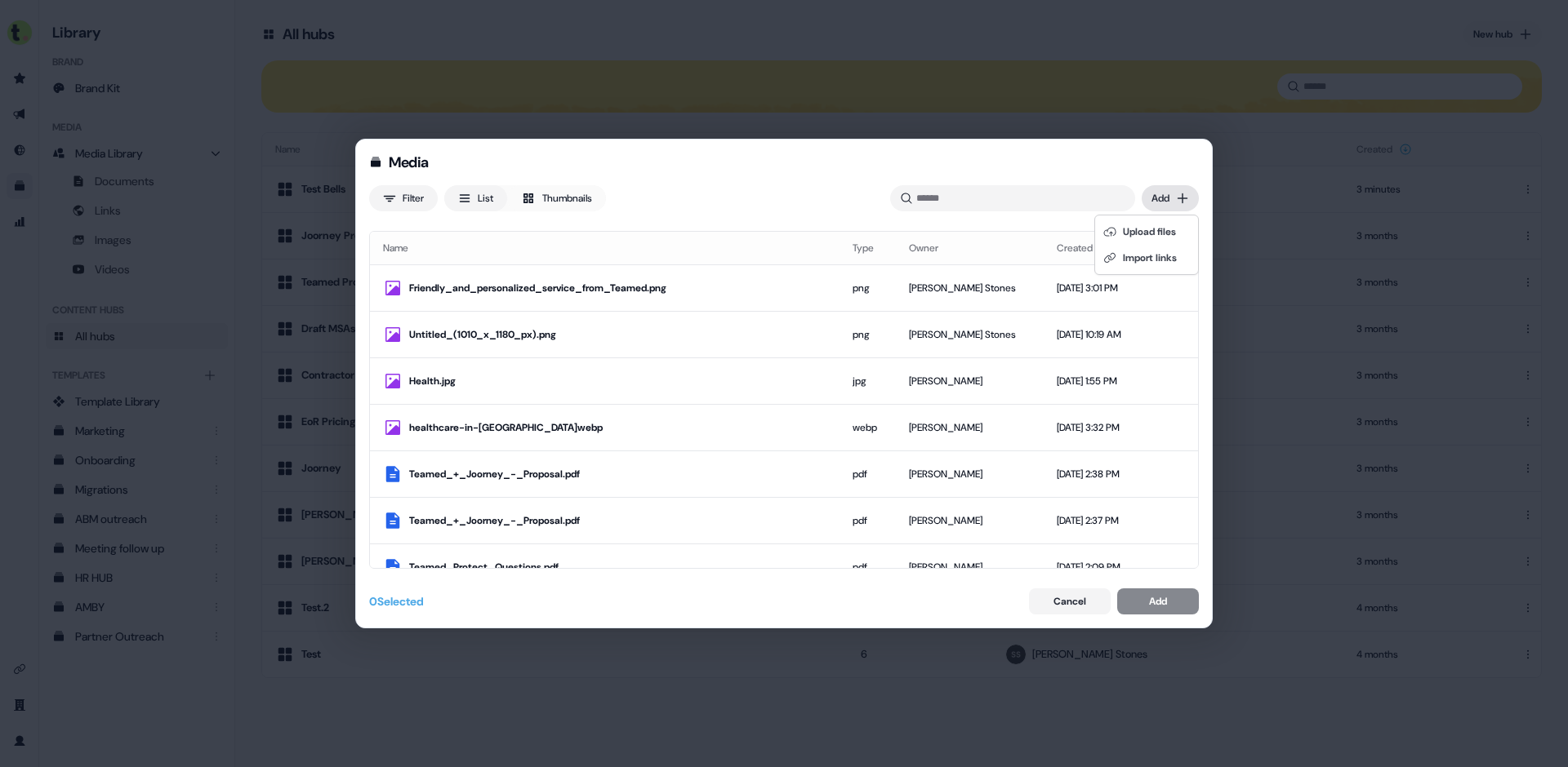
click at [1175, 195] on div "Media Filter List Thumbnails Uploaded Add Name Type Owner Created date Friendly…" at bounding box center [784, 384] width 1568 height 767
click at [1161, 224] on div "Upload files" at bounding box center [1146, 232] width 96 height 27
drag, startPoint x: 698, startPoint y: 293, endPoint x: 686, endPoint y: 306, distance: 17.7
click at [698, 293] on div "Friendly_and_personalized_service_from_Teamed.png" at bounding box center [618, 288] width 418 height 17
click at [675, 330] on div "Untitled_(1010_x_1180_px).png" at bounding box center [614, 335] width 409 height 17
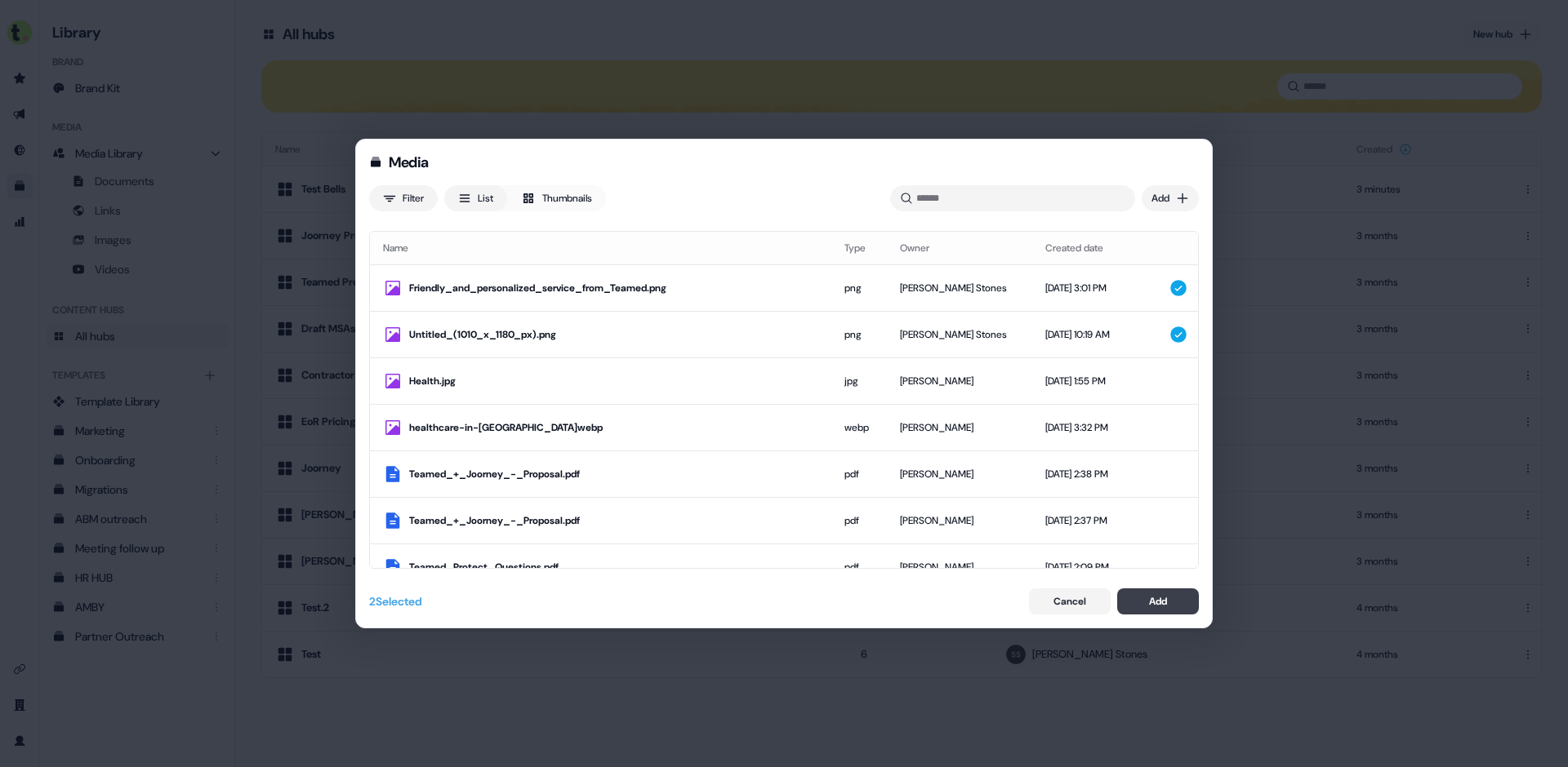
click at [1185, 607] on button "Add" at bounding box center [1158, 602] width 82 height 27
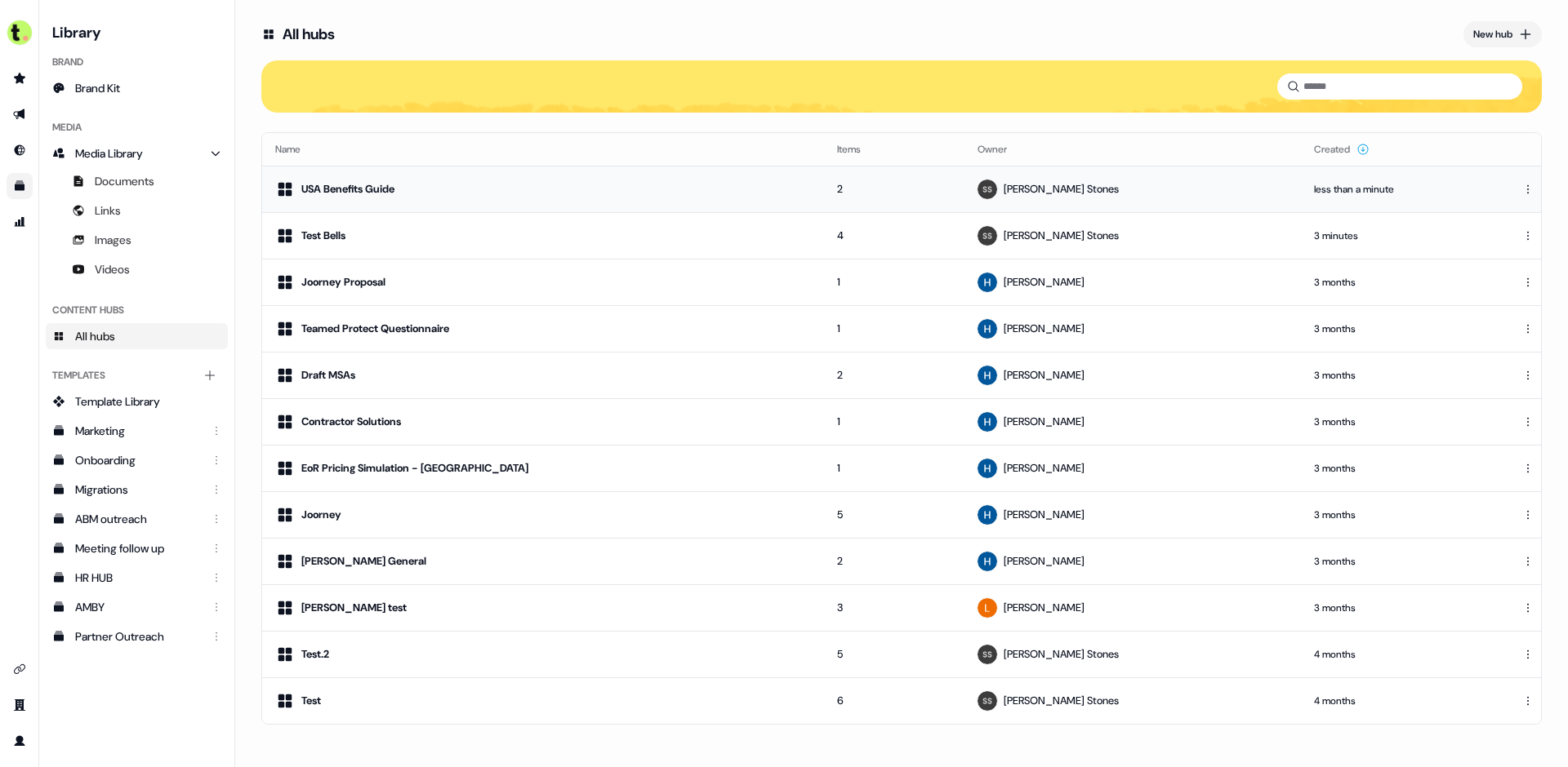
click at [499, 181] on div "USA Benefits Guide" at bounding box center [543, 190] width 535 height 20
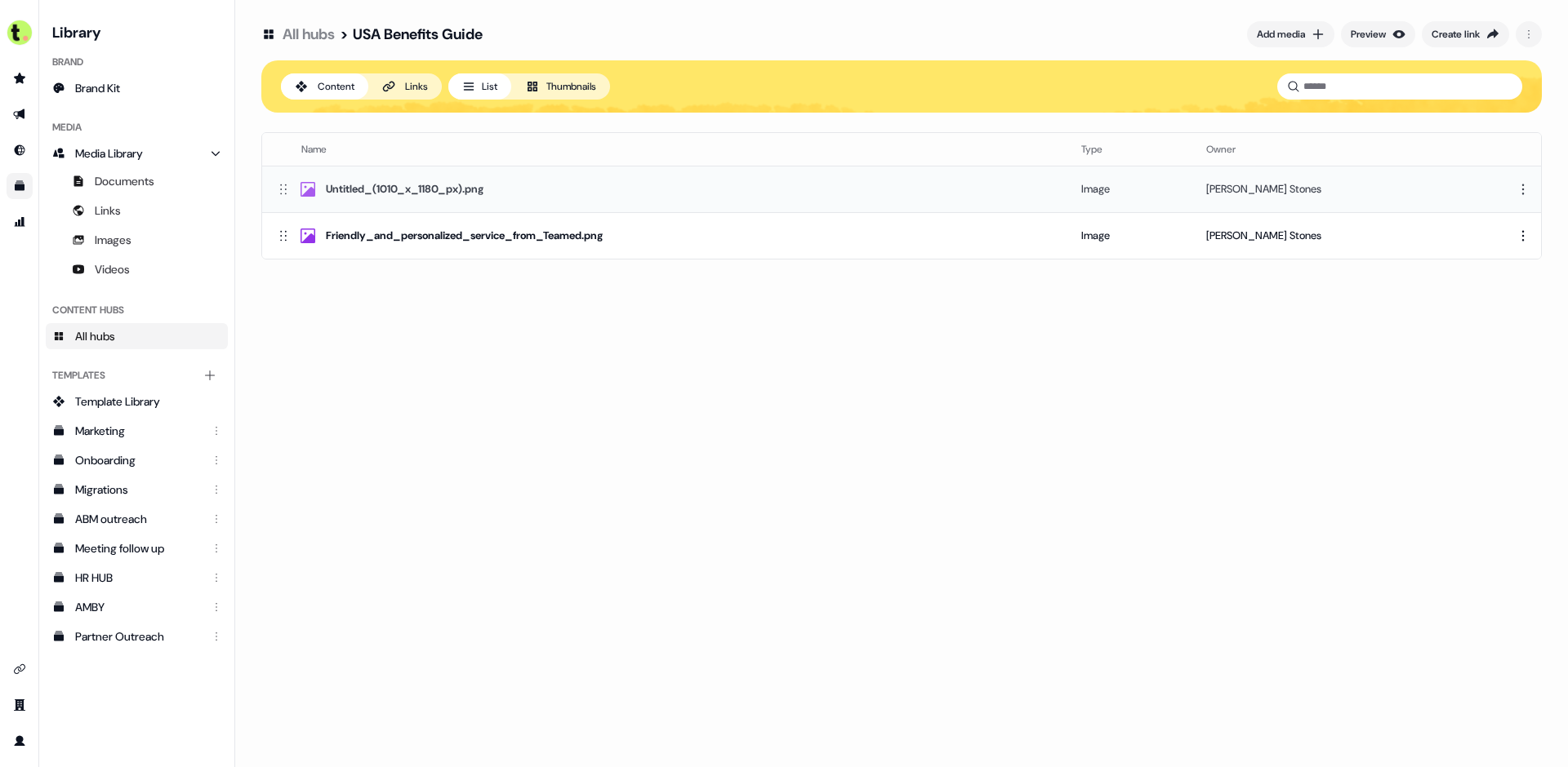
drag, startPoint x: 281, startPoint y: 236, endPoint x: 270, endPoint y: 190, distance: 47.3
click at [277, 187] on icon at bounding box center [283, 189] width 17 height 17
click at [1372, 34] on div "Preview" at bounding box center [1368, 35] width 35 height 17
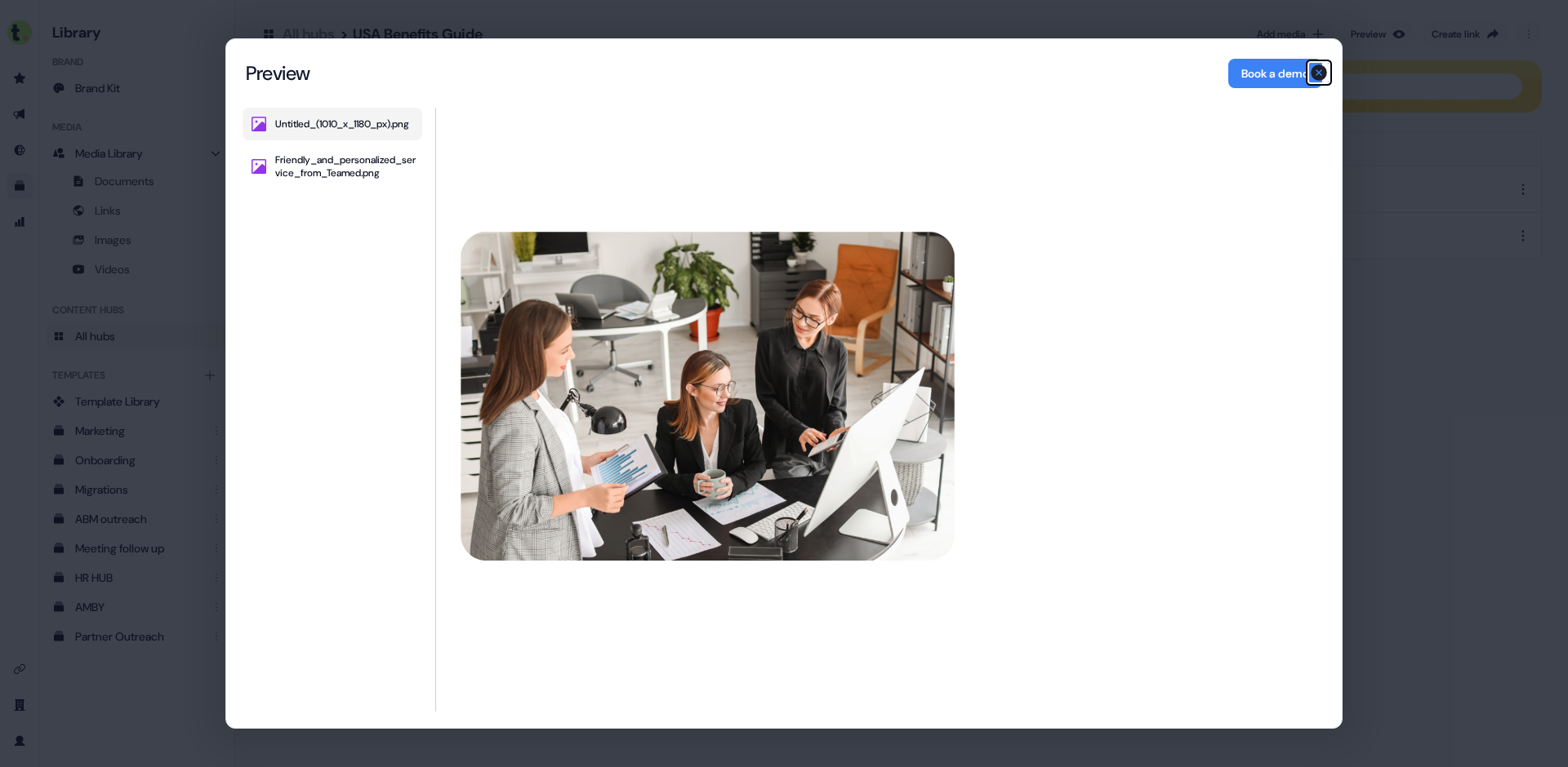
click at [1319, 74] on icon "button" at bounding box center [1319, 73] width 20 height 20
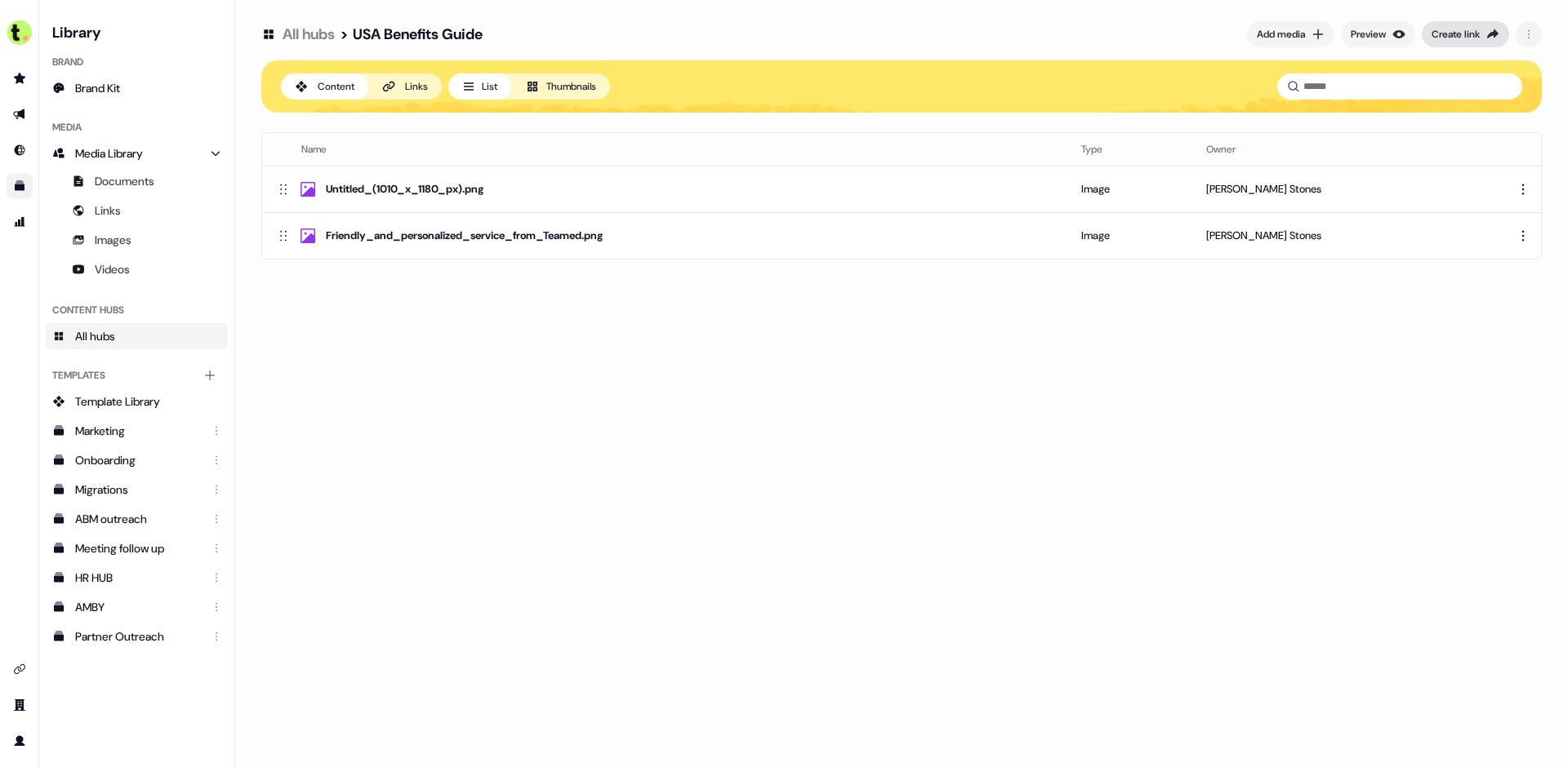
click at [1443, 42] on button "Create link" at bounding box center [1465, 35] width 87 height 27
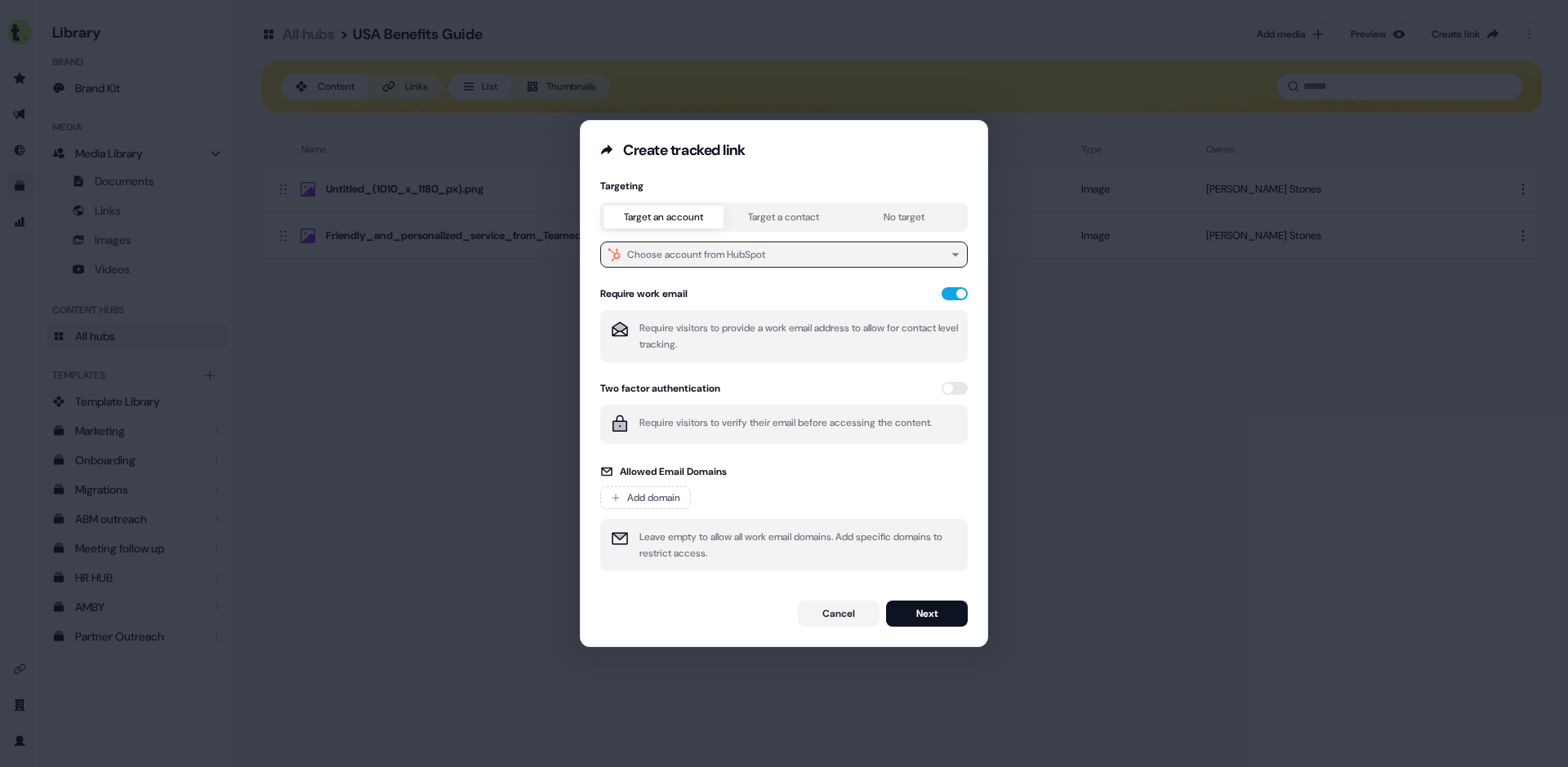
click at [756, 254] on div "Choose account from HubSpot" at bounding box center [696, 255] width 138 height 17
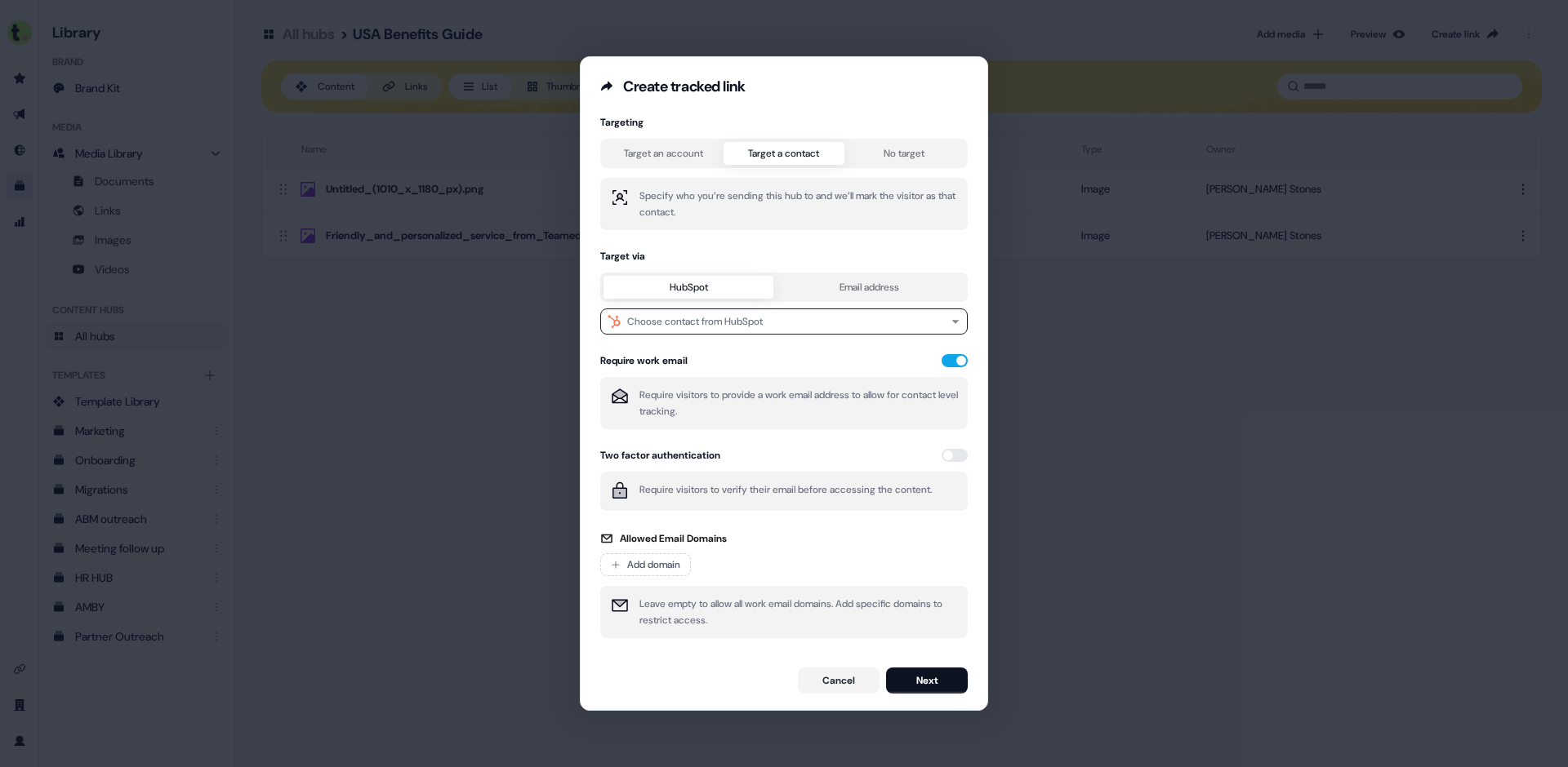
click at [779, 227] on div "Targeting Target an account Target a contact No target Specify who you’re sendi…" at bounding box center [783, 382] width 367 height 533
click at [683, 141] on div "Create tracked link Targeting Target an account Target a contact No target Spec…" at bounding box center [784, 384] width 409 height 654
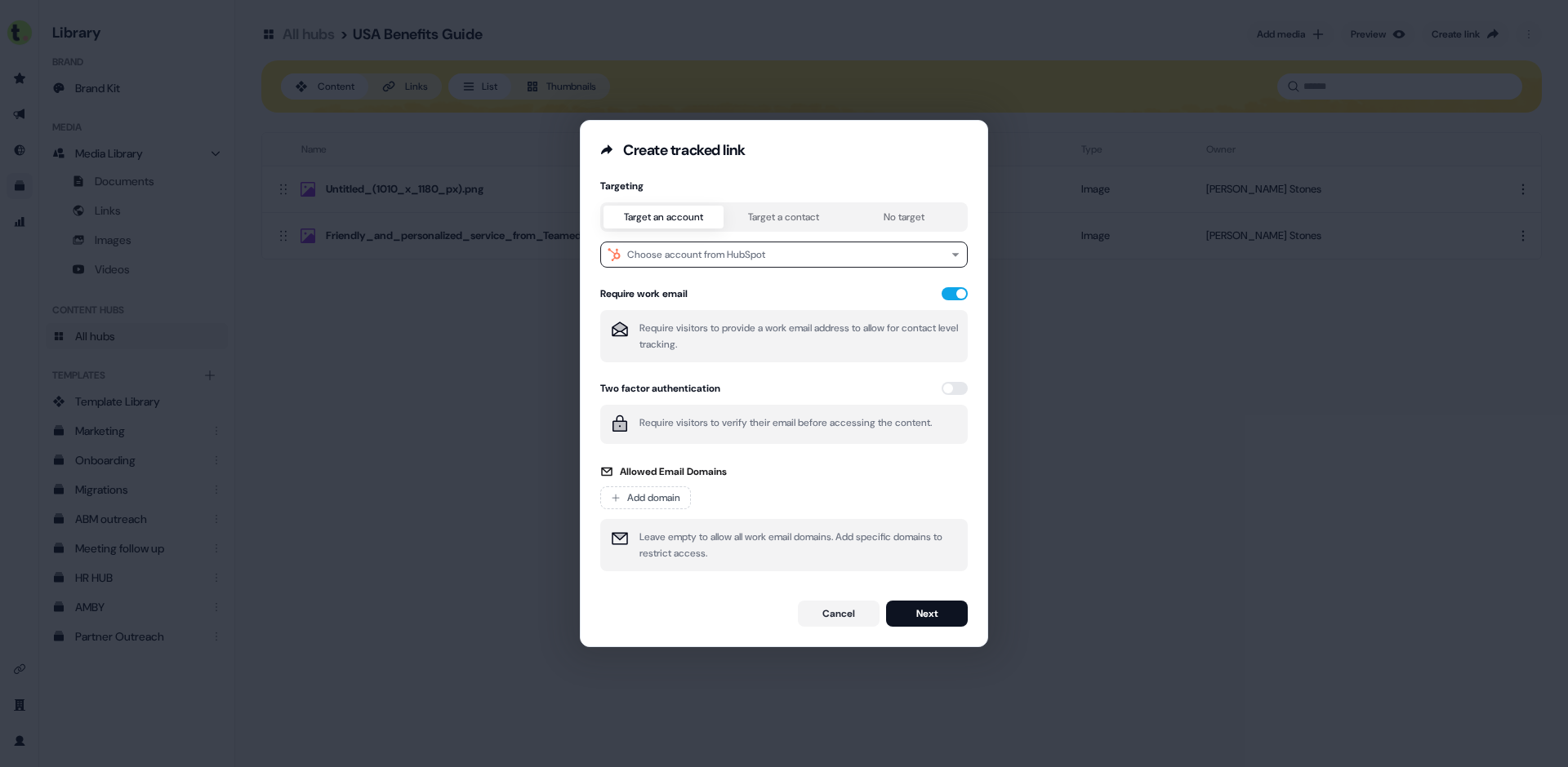
click at [772, 204] on div "Target an account Target a contact No target" at bounding box center [783, 216] width 367 height 29
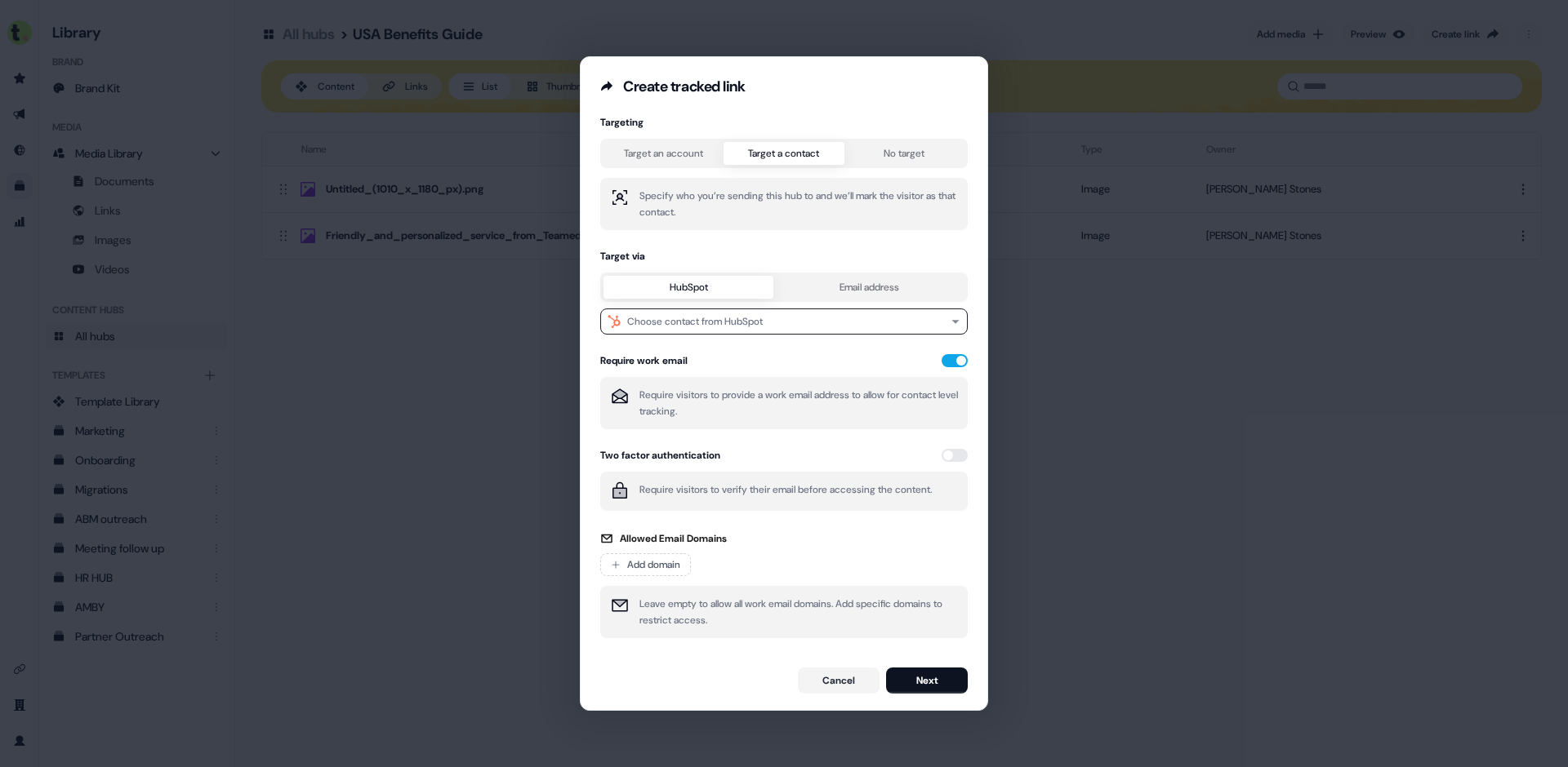
click at [763, 219] on div "Targeting Target an account Target a contact No target Specify who you’re sendi…" at bounding box center [783, 382] width 367 height 533
click at [672, 311] on button "Choose contact from HubSpot" at bounding box center [783, 321] width 367 height 27
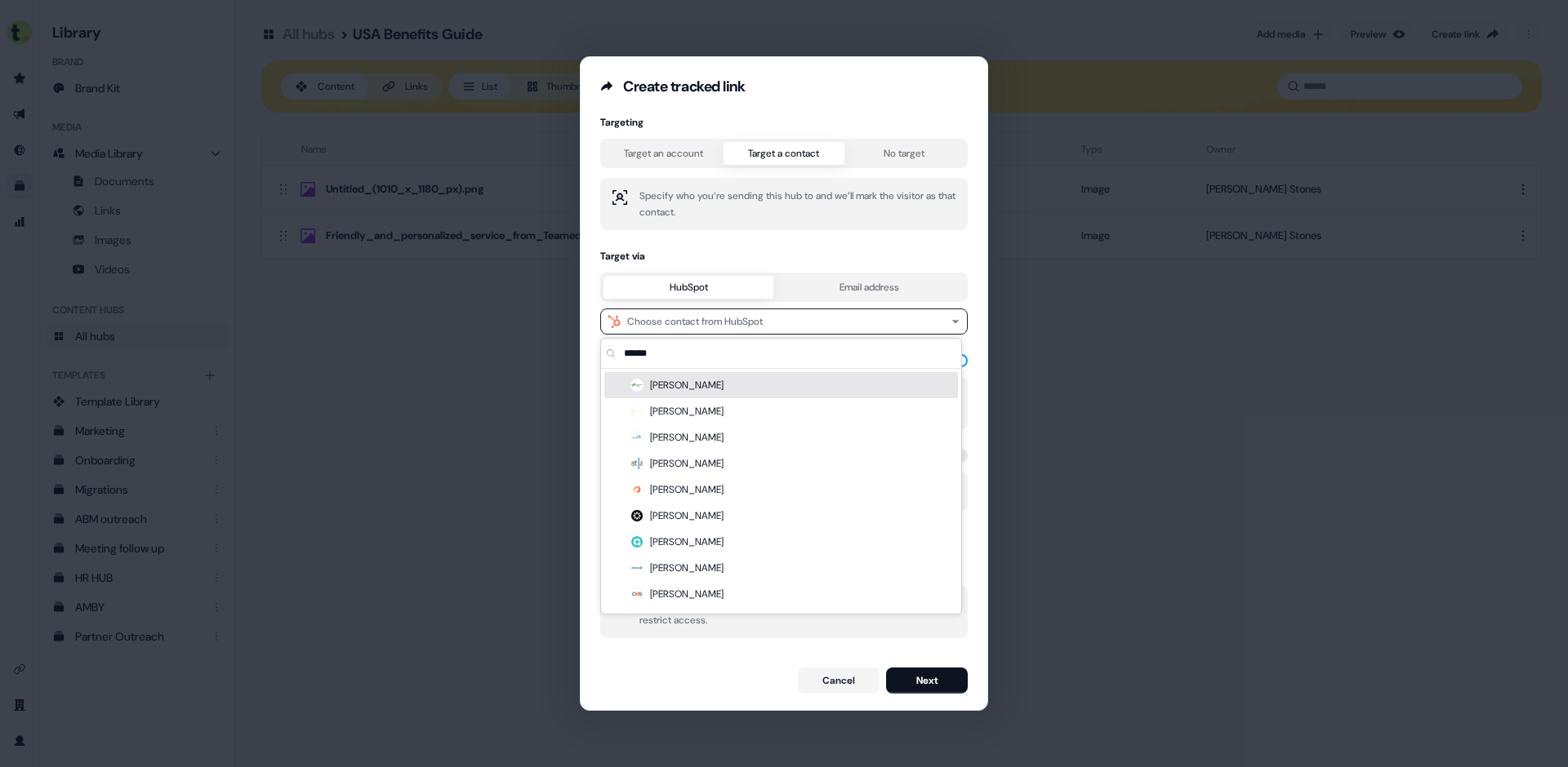
type input "*****"
click at [735, 384] on div "[PERSON_NAME]" at bounding box center [781, 385] width 354 height 27
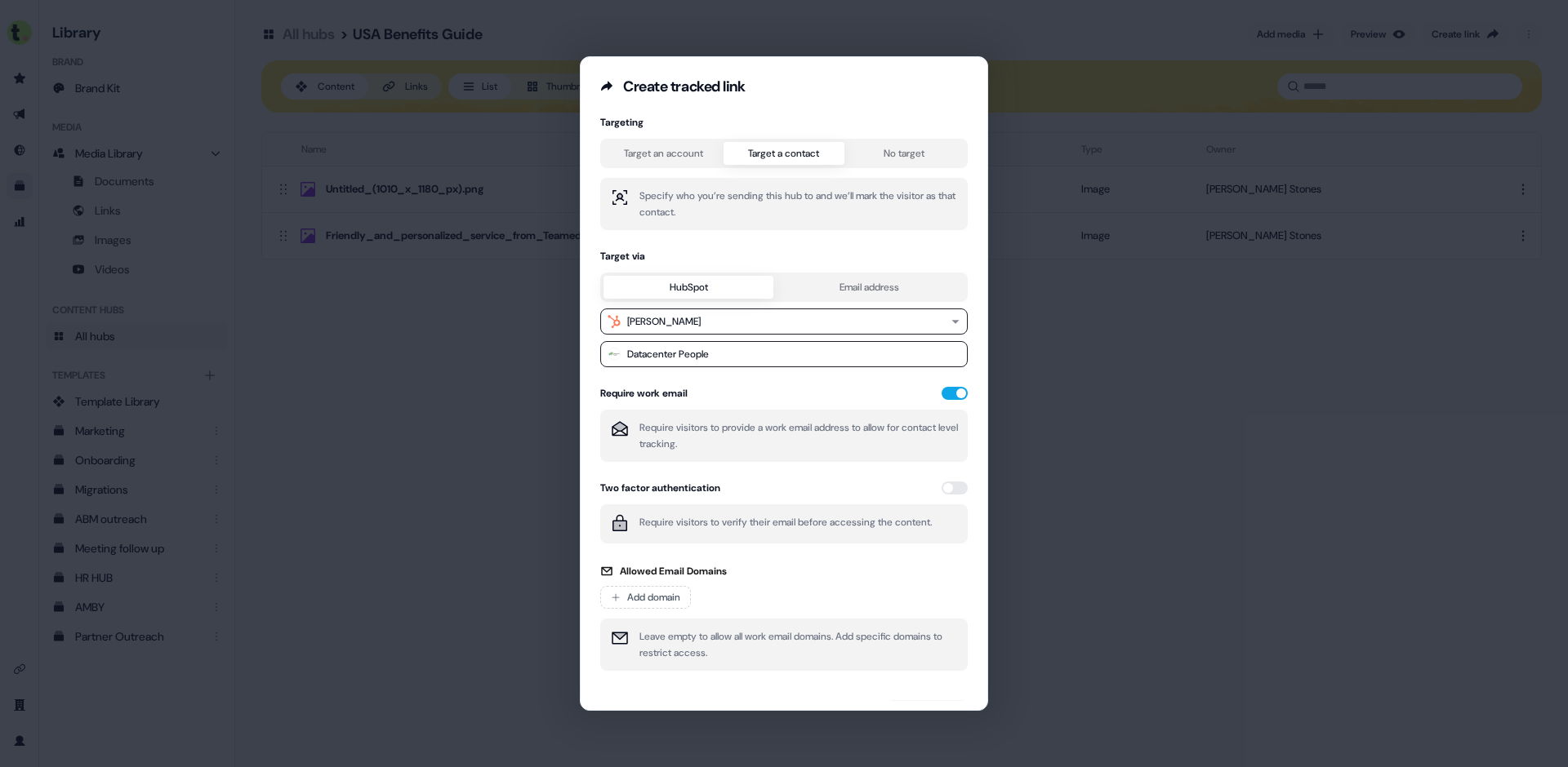
scroll to position [36, 0]
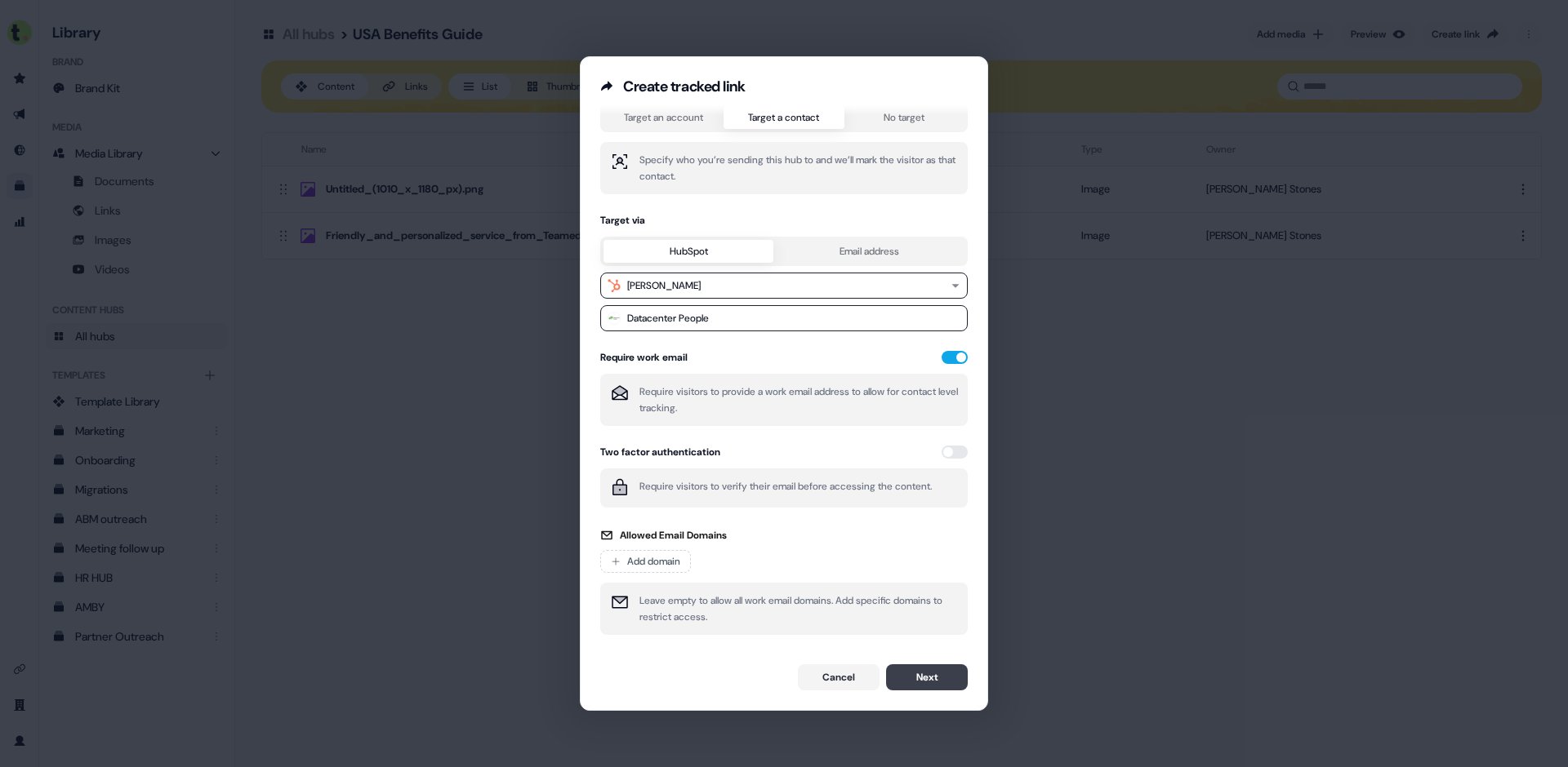
click at [940, 680] on button "Next" at bounding box center [927, 678] width 82 height 27
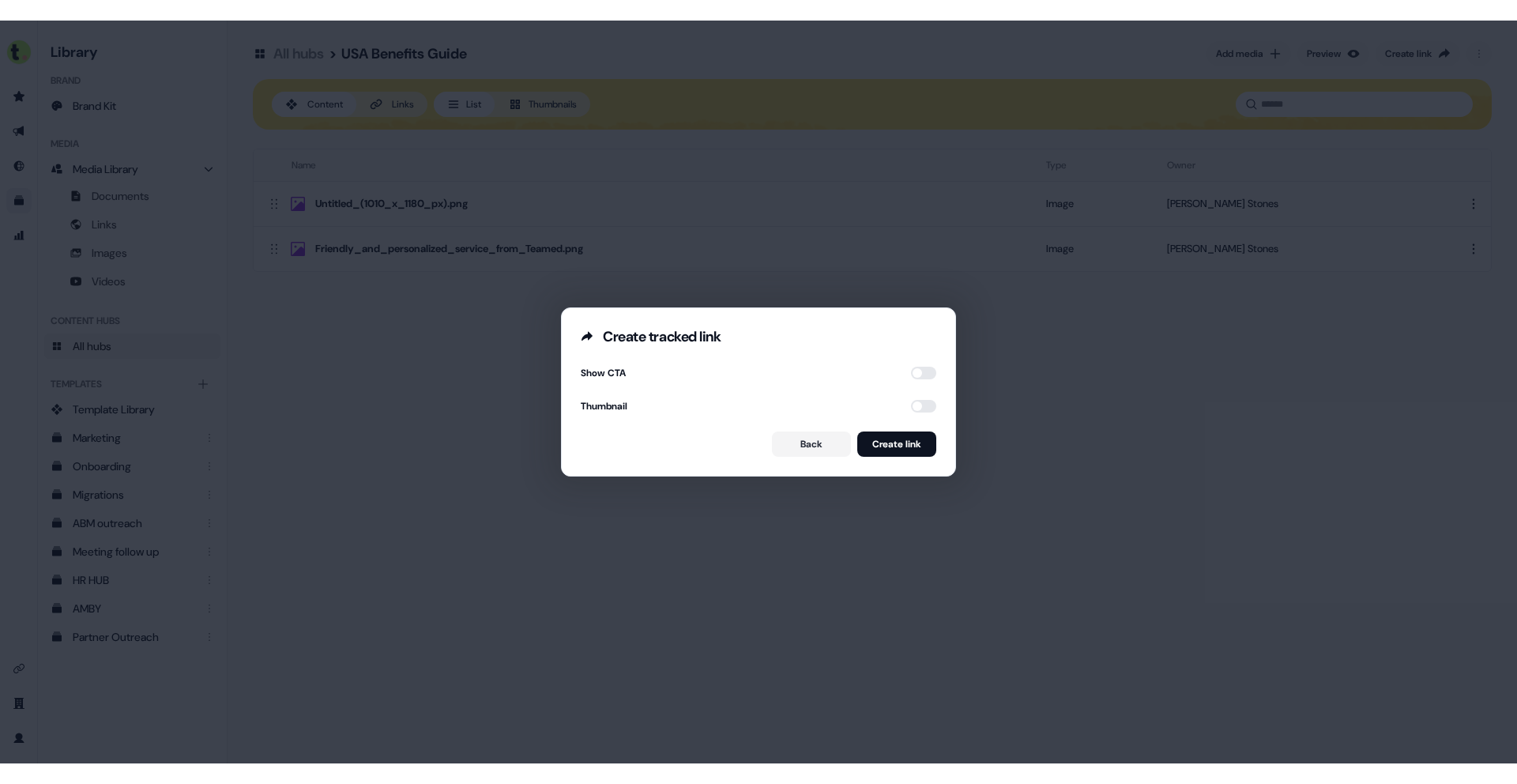
scroll to position [0, 0]
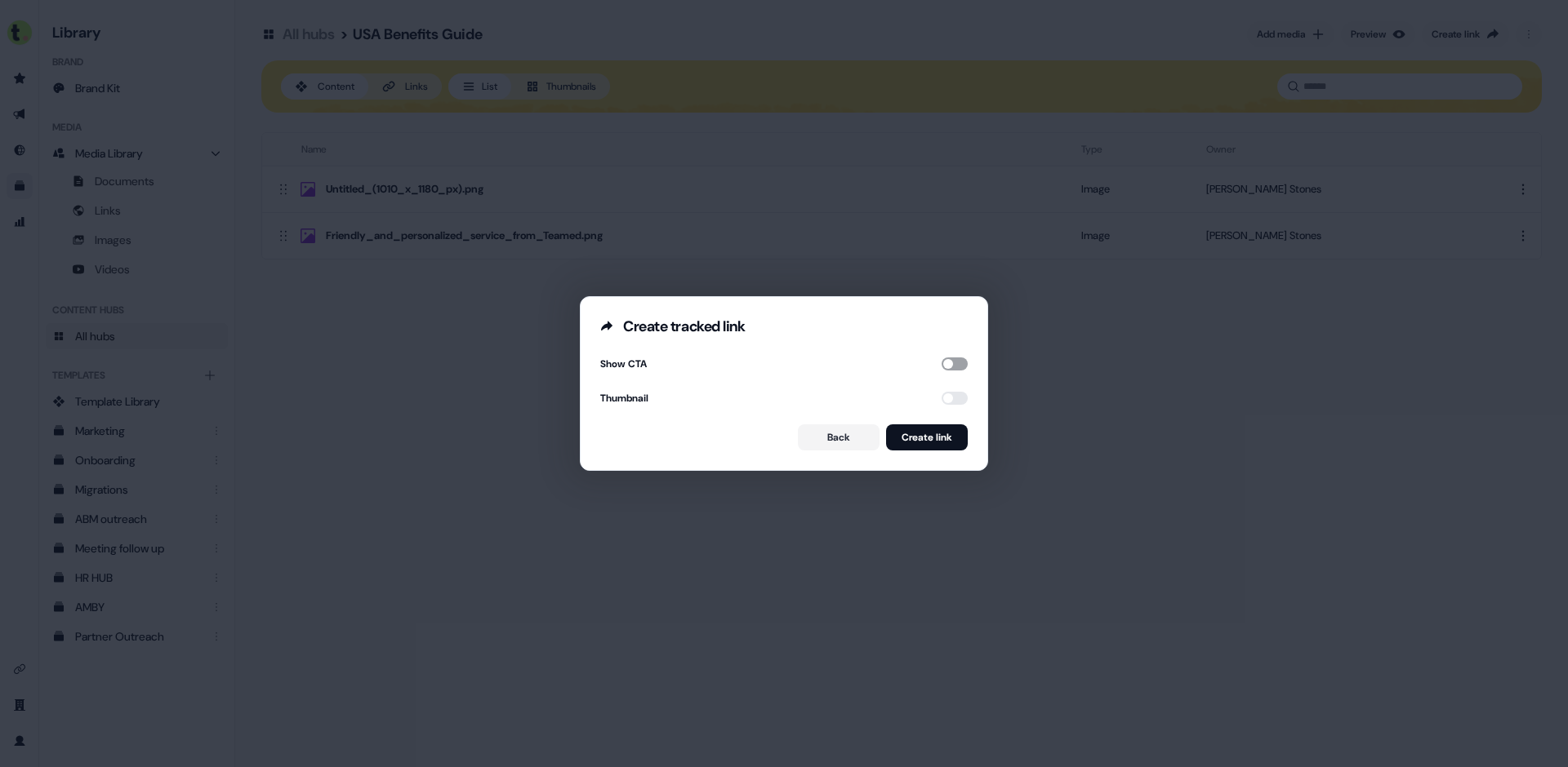
click at [947, 365] on button "button" at bounding box center [955, 364] width 27 height 13
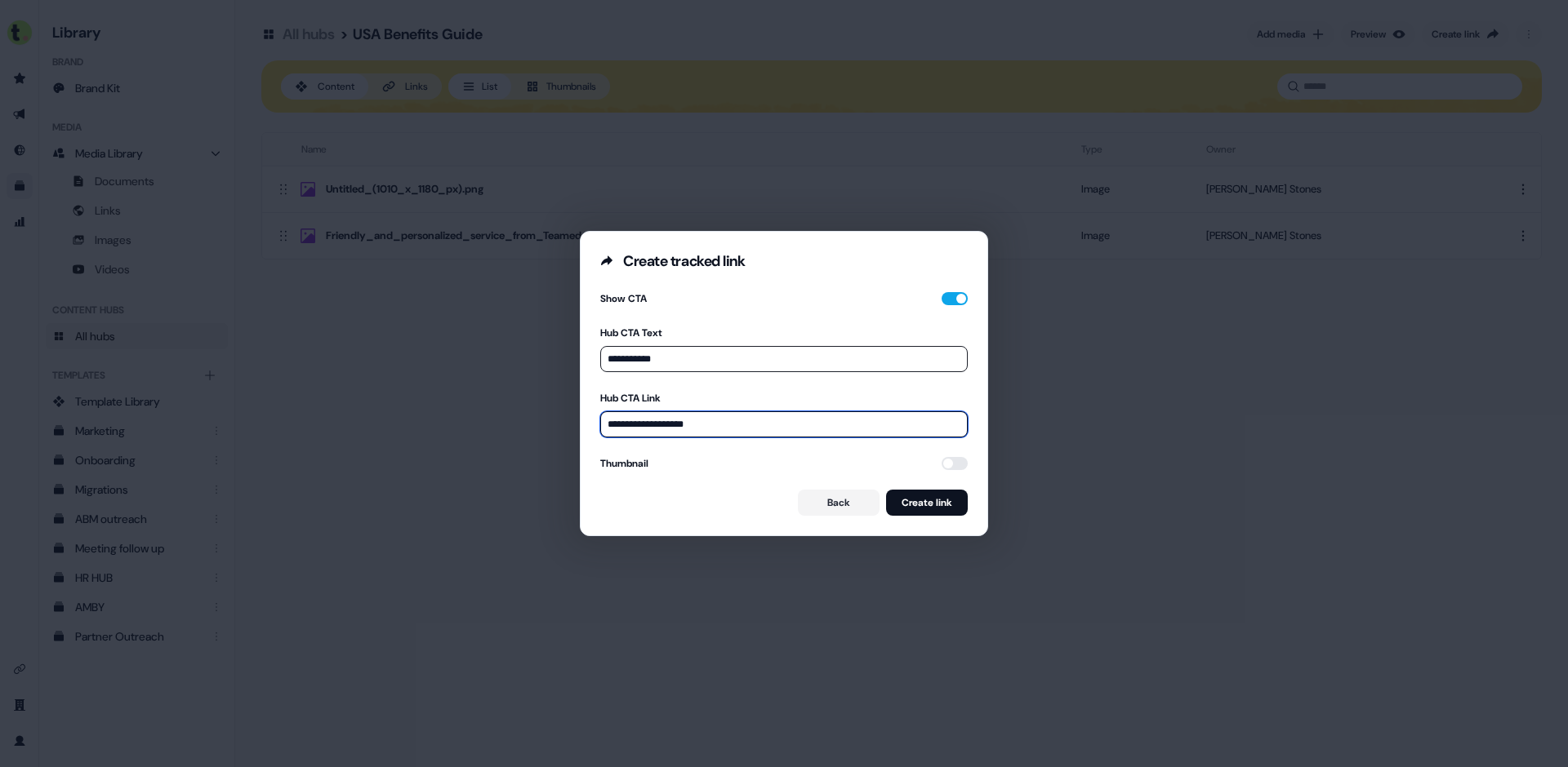
drag, startPoint x: 675, startPoint y: 423, endPoint x: 540, endPoint y: 416, distance: 135.2
click at [538, 421] on div "**********" at bounding box center [784, 384] width 1568 height 767
click at [950, 469] on button "button" at bounding box center [955, 464] width 27 height 13
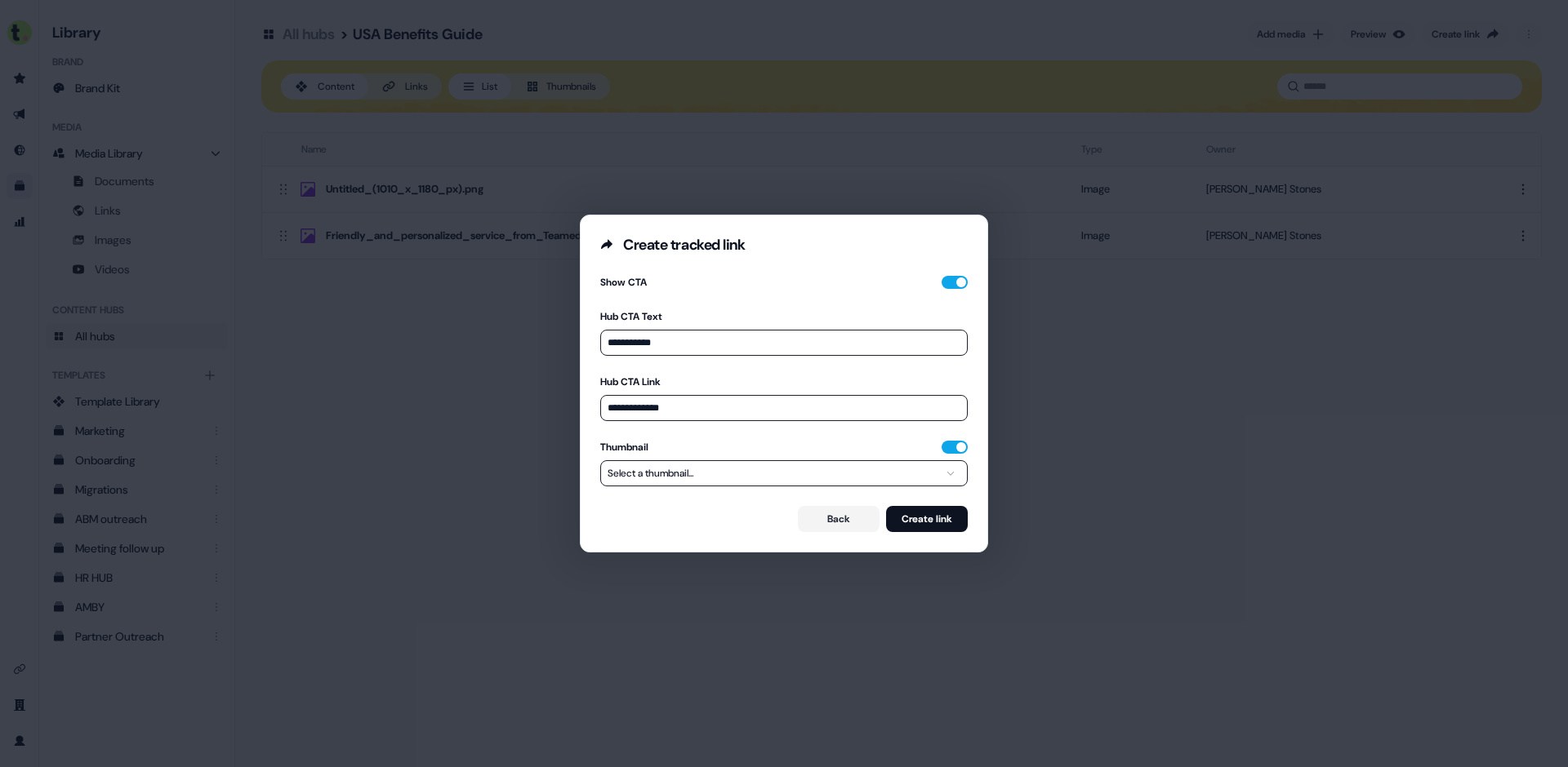
click at [752, 480] on button "Select a thumbnail..." at bounding box center [783, 474] width 367 height 27
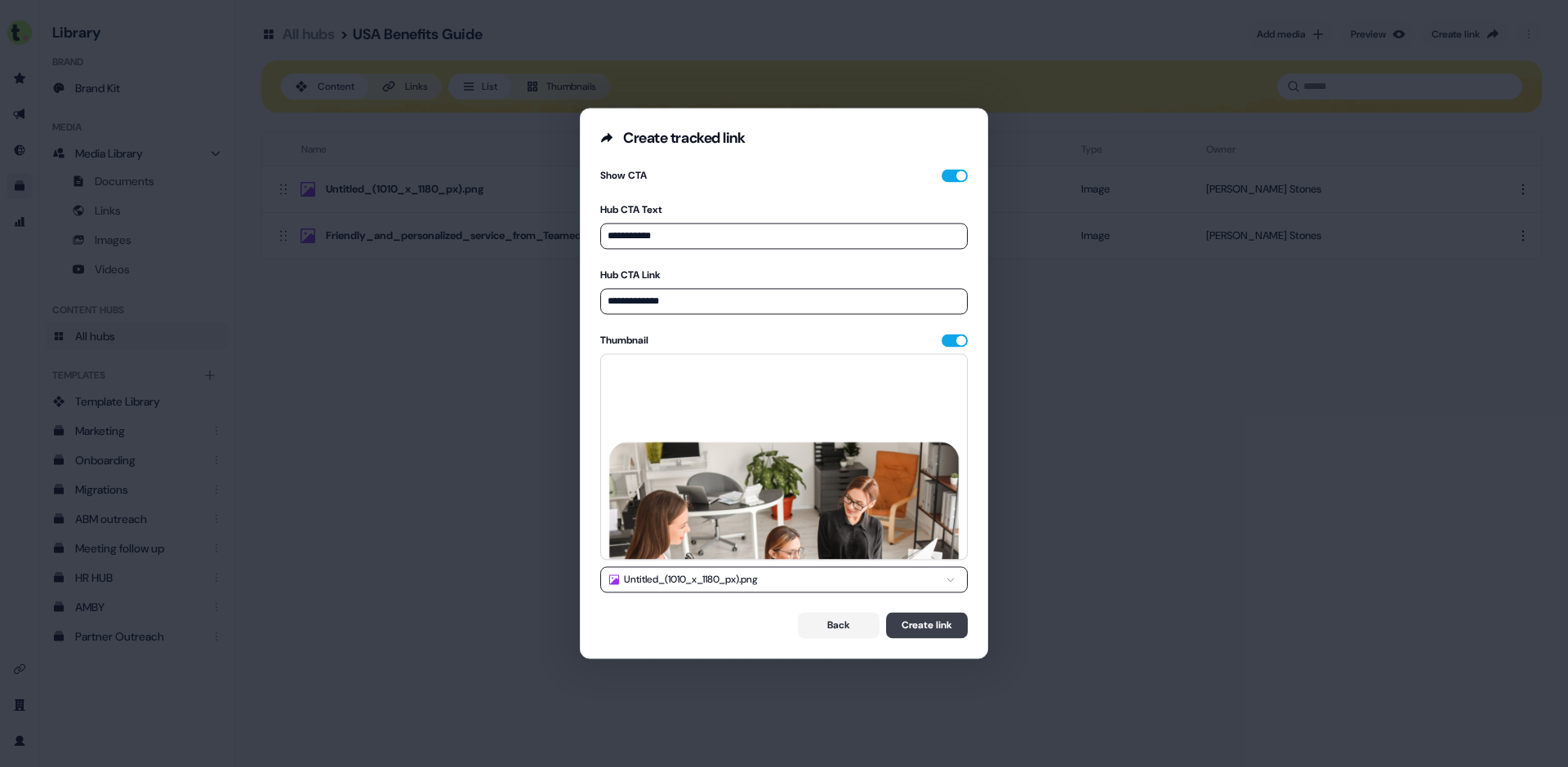
click at [931, 616] on button "Create link" at bounding box center [927, 626] width 82 height 27
click at [781, 306] on input "**********" at bounding box center [783, 301] width 367 height 27
drag, startPoint x: 781, startPoint y: 306, endPoint x: 865, endPoint y: 289, distance: 85.7
click at [786, 305] on input "**********" at bounding box center [783, 301] width 367 height 27
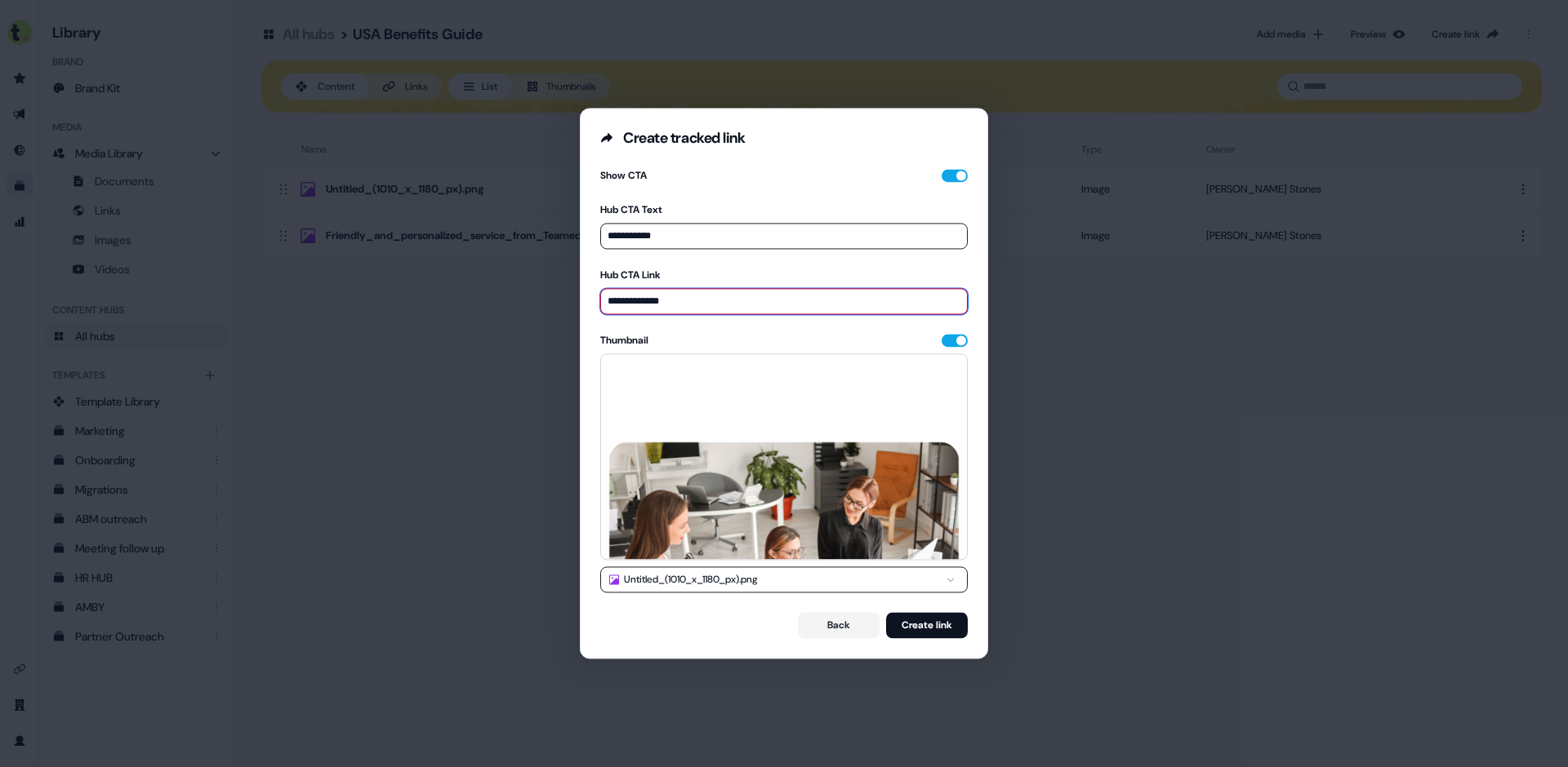
paste input "**********"
drag, startPoint x: 616, startPoint y: 302, endPoint x: 627, endPoint y: 321, distance: 22.0
click at [616, 302] on input "**********" at bounding box center [783, 301] width 367 height 27
click at [607, 297] on input "**********" at bounding box center [783, 301] width 367 height 27
type input "**********"
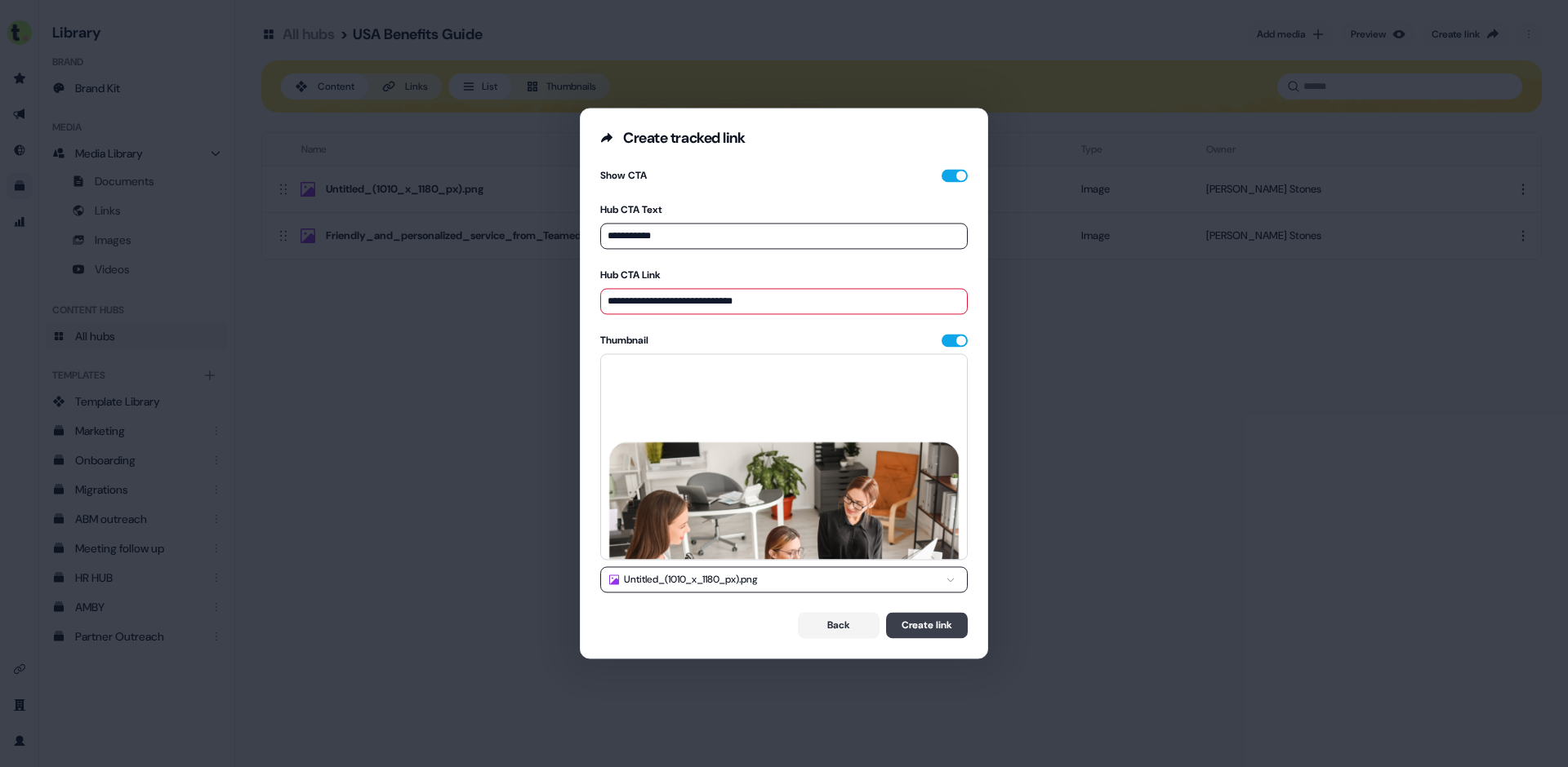
click at [936, 630] on button "Create link" at bounding box center [927, 626] width 82 height 27
click at [842, 304] on input "**********" at bounding box center [783, 301] width 367 height 27
click at [827, 625] on button "Back" at bounding box center [839, 626] width 82 height 27
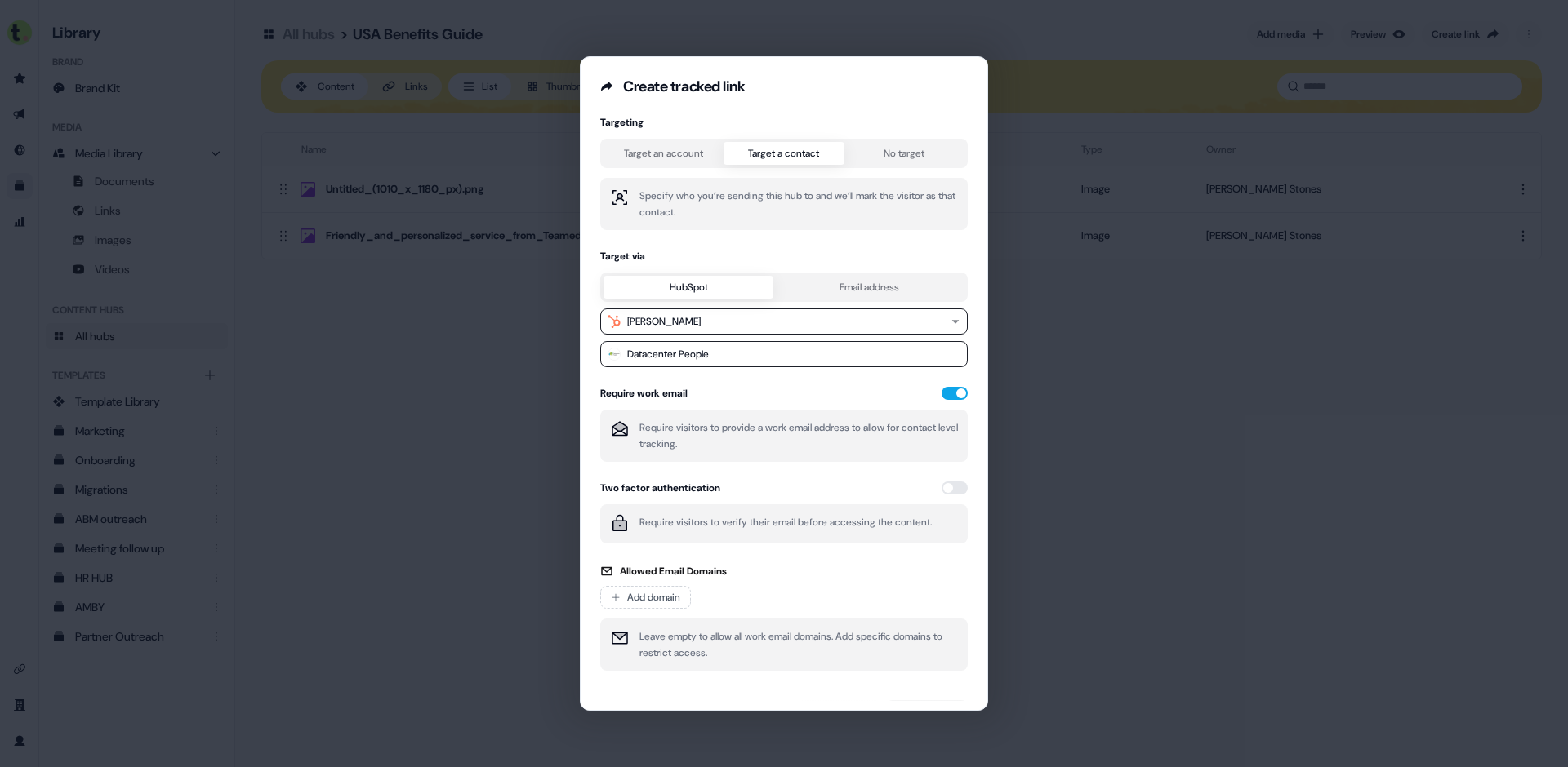
click at [476, 428] on div "Create tracked link Targeting Target an account Target a contact No target Spec…" at bounding box center [784, 384] width 1568 height 767
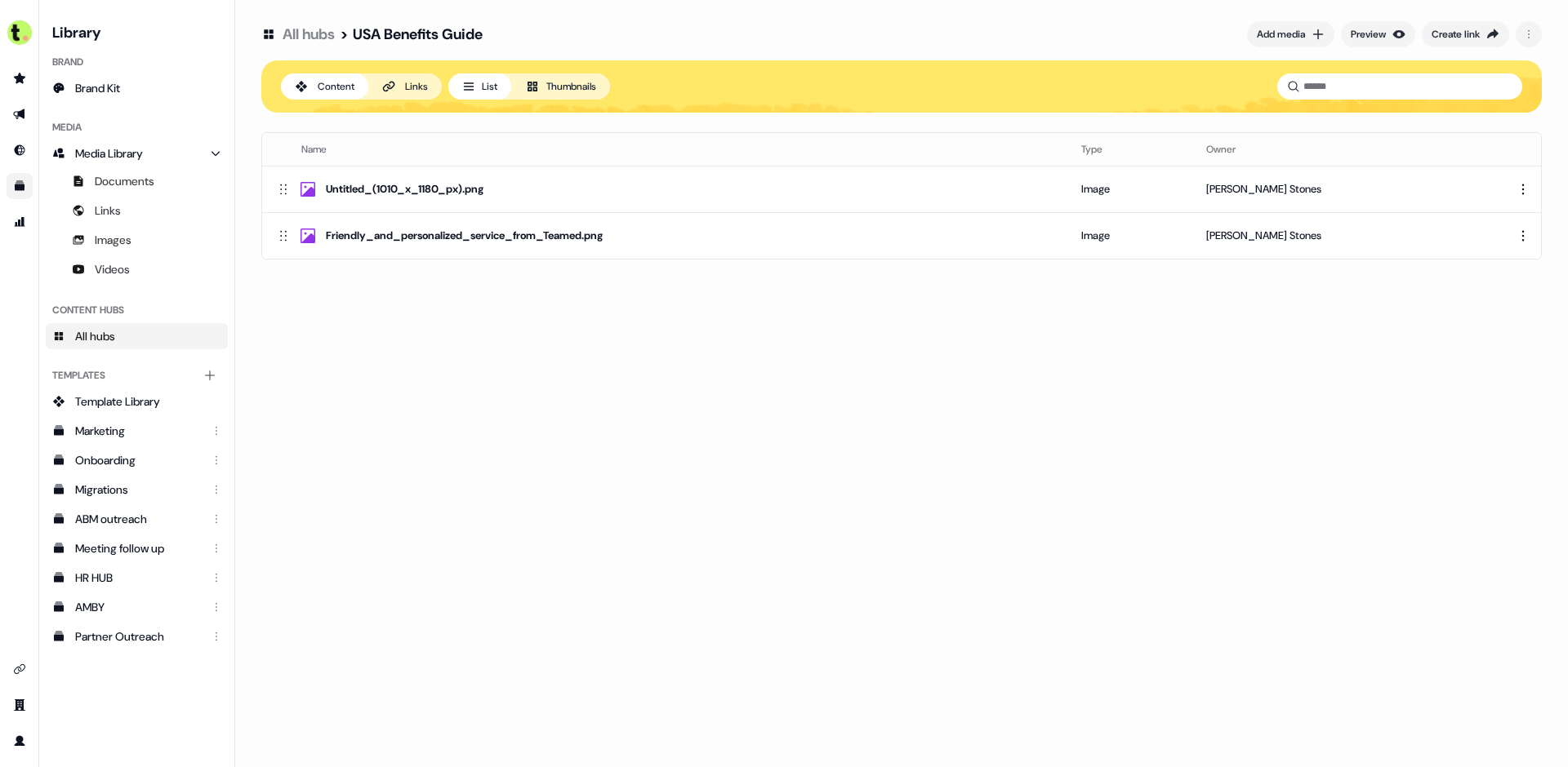
click at [312, 28] on link "All hubs" at bounding box center [308, 35] width 52 height 20
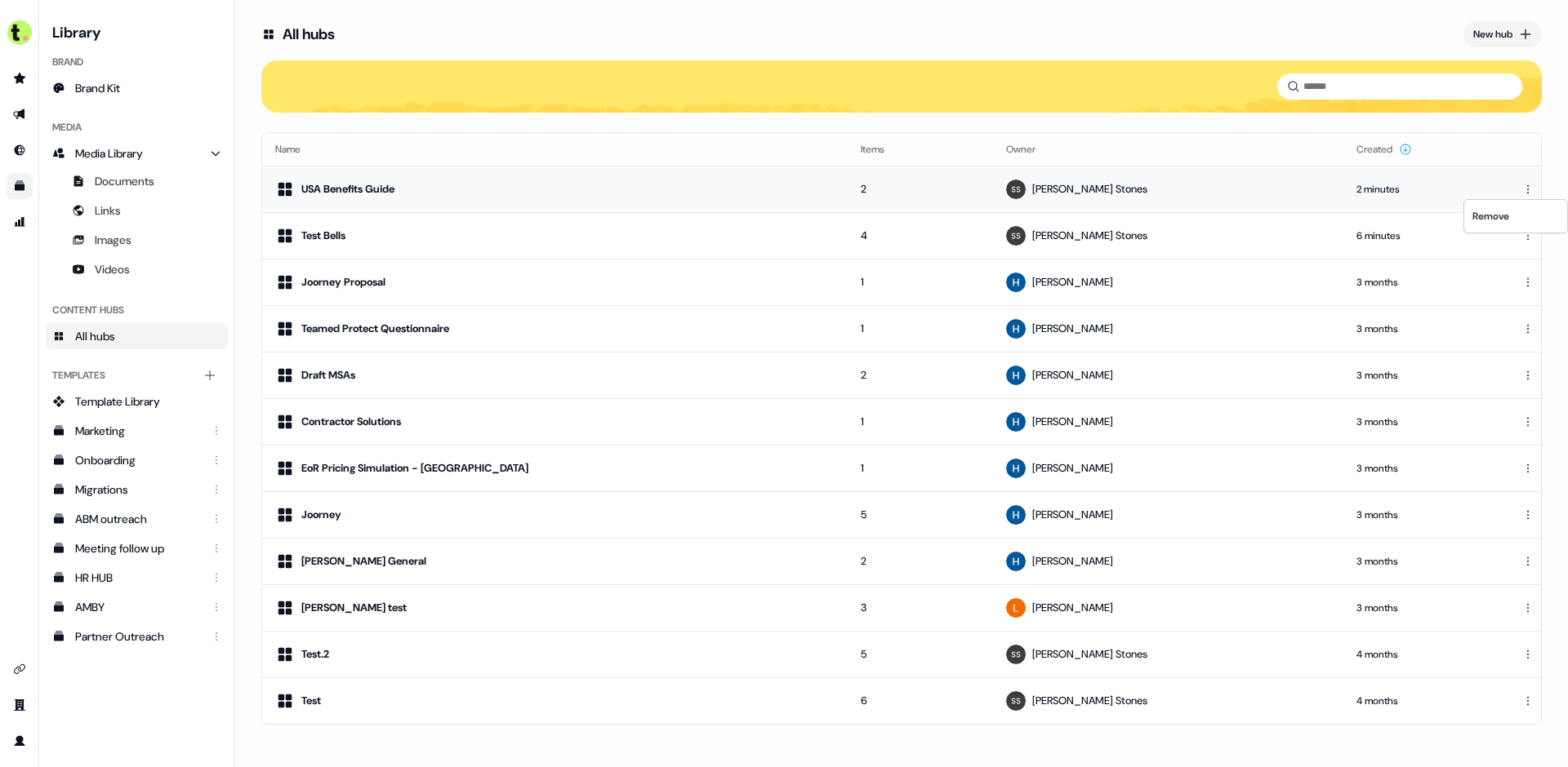
click at [1532, 186] on html "For the best experience switch devices to a bigger screen. Go to [DOMAIN_NAME] …" at bounding box center [784, 384] width 1568 height 767
click at [1506, 215] on div "Remove" at bounding box center [1516, 216] width 96 height 27
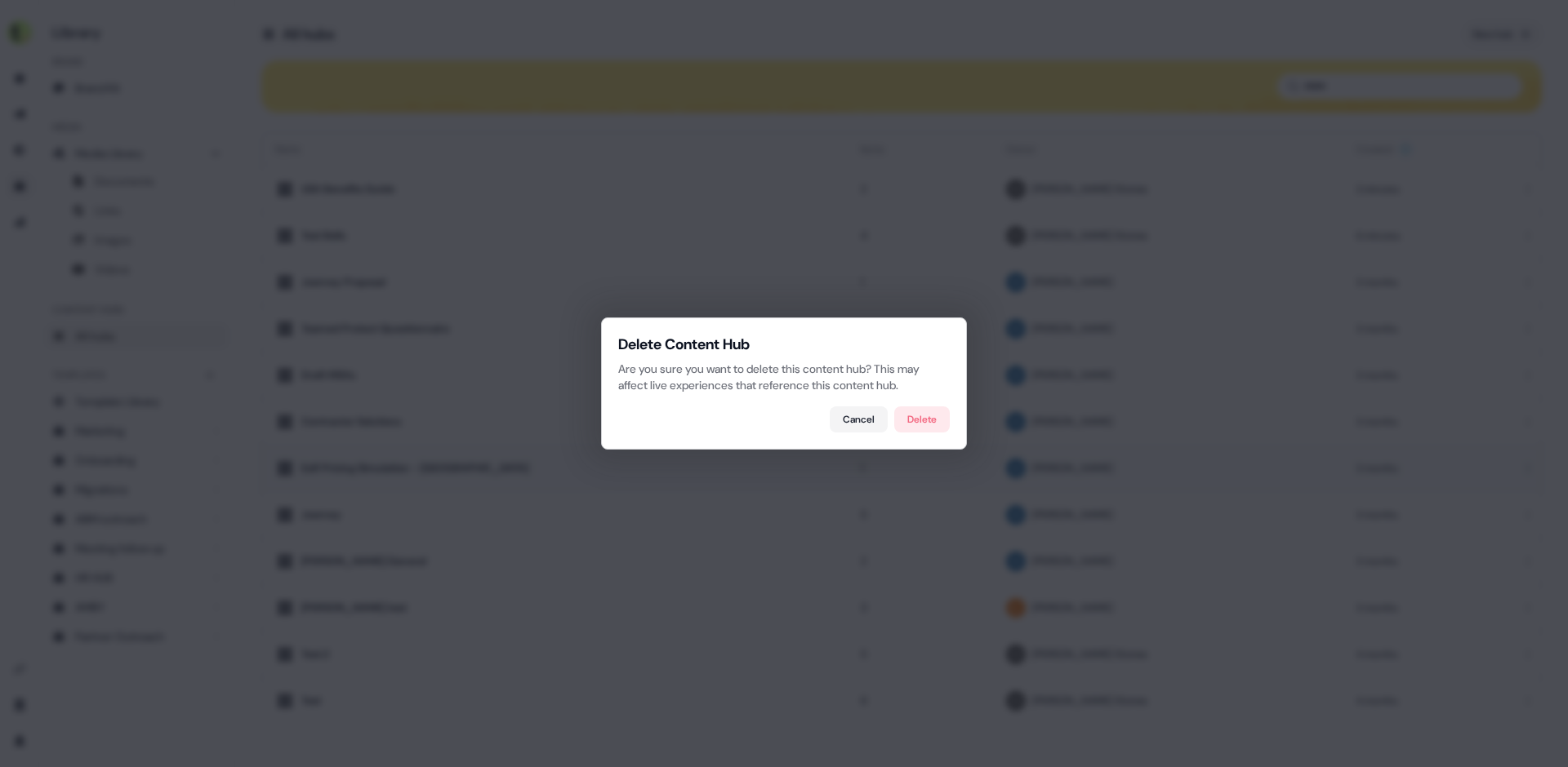
click at [912, 410] on button "Delete" at bounding box center [922, 420] width 56 height 27
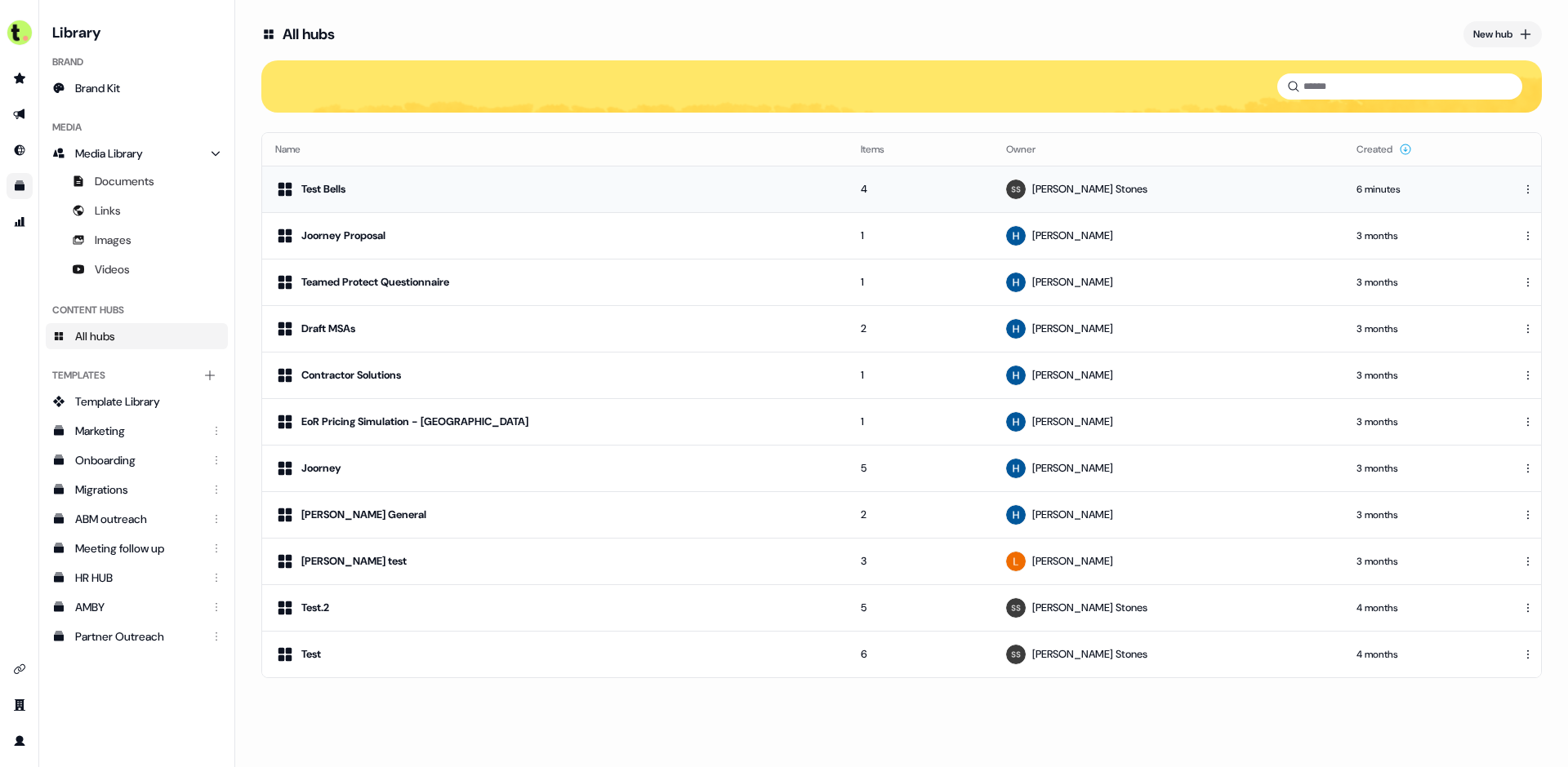
click at [1525, 180] on td at bounding box center [1528, 189] width 27 height 46
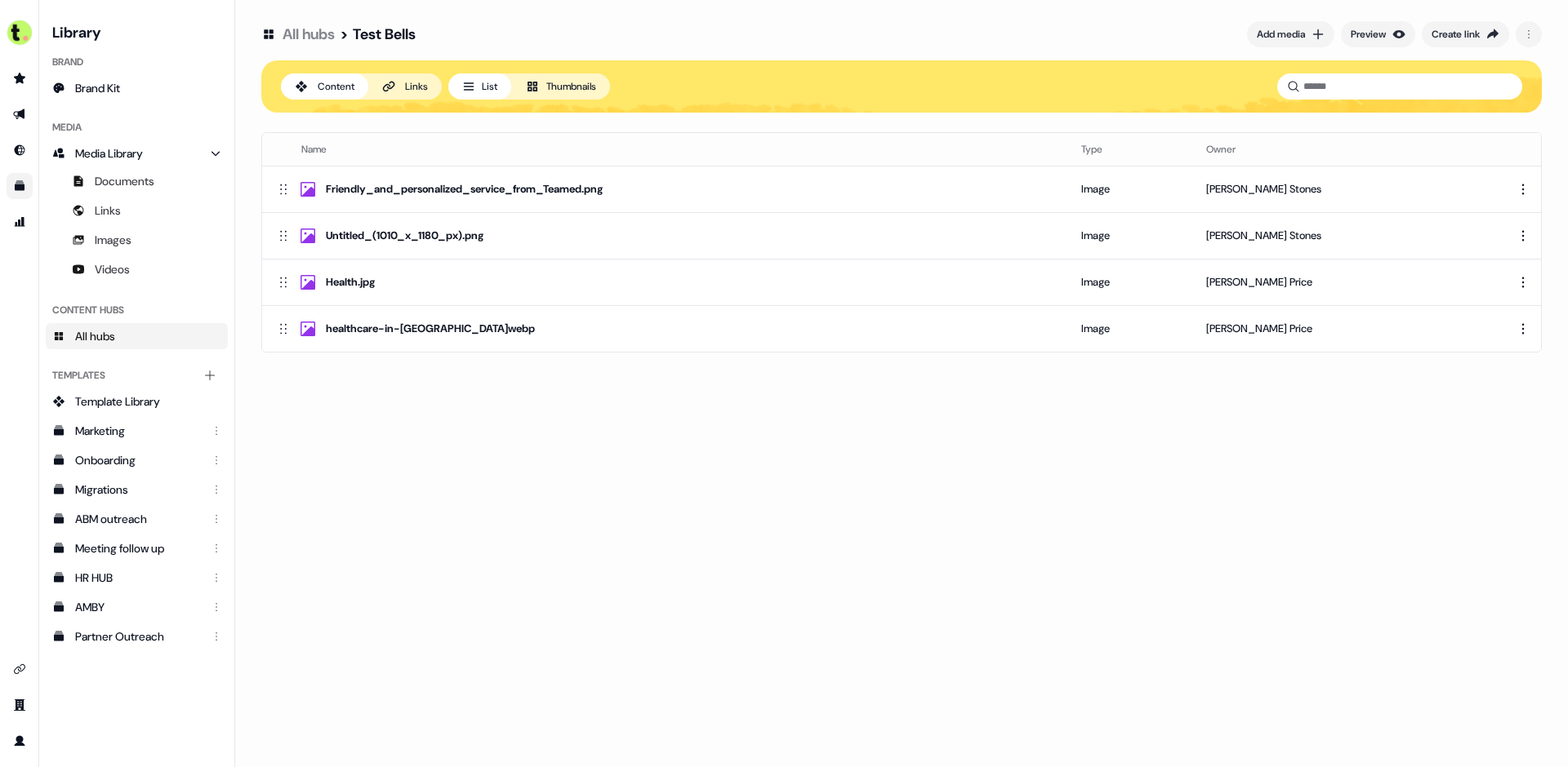
drag, startPoint x: 326, startPoint y: 44, endPoint x: 327, endPoint y: 27, distance: 17.0
click at [322, 45] on h1 "All hubs > Test Bells" at bounding box center [338, 34] width 154 height 29
click at [327, 27] on link "All hubs" at bounding box center [308, 35] width 52 height 20
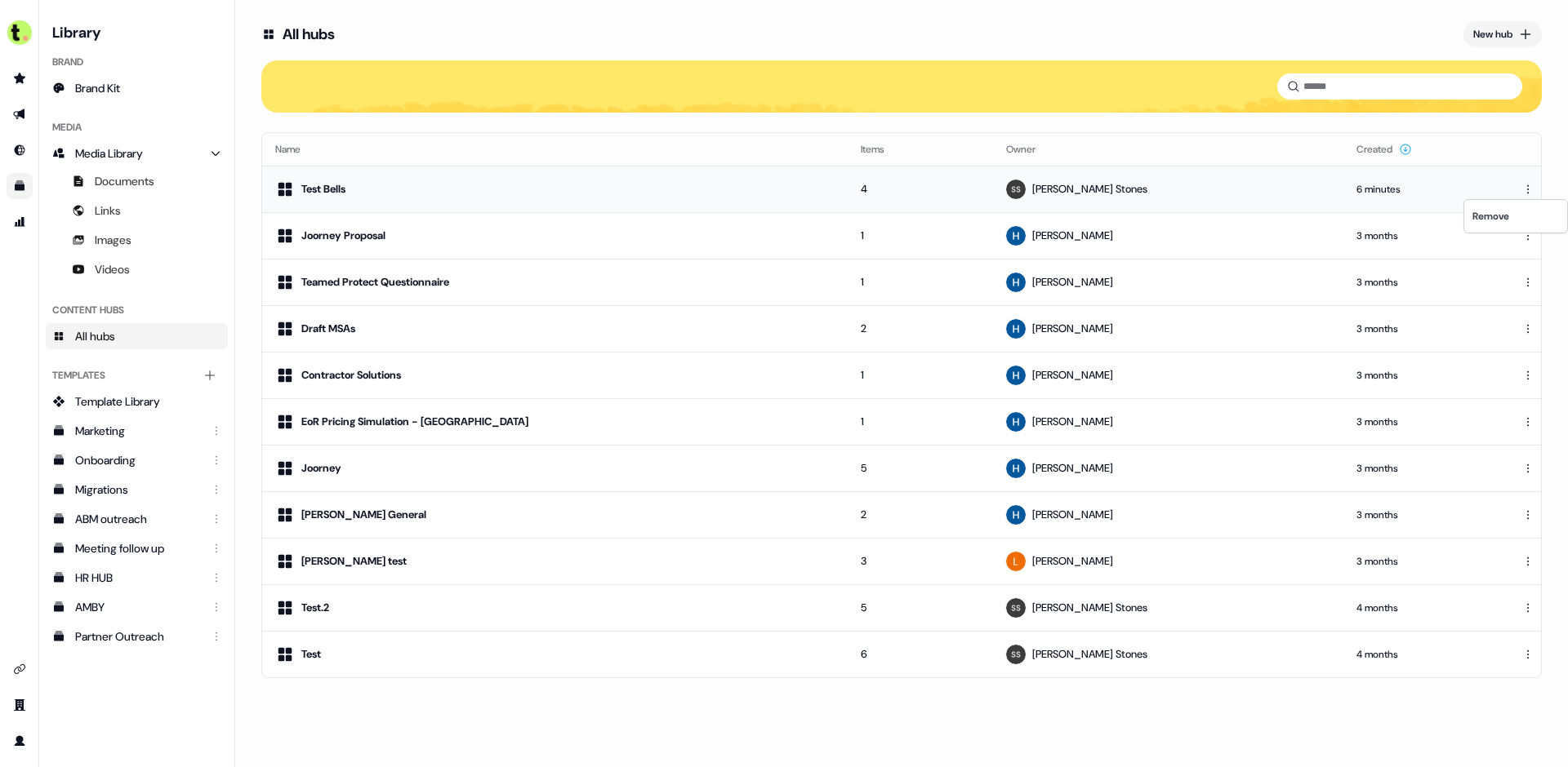
click at [1531, 184] on html "For the best experience switch devices to a bigger screen. Go to [DOMAIN_NAME] …" at bounding box center [784, 384] width 1568 height 767
click at [1502, 212] on div "Remove" at bounding box center [1516, 216] width 96 height 27
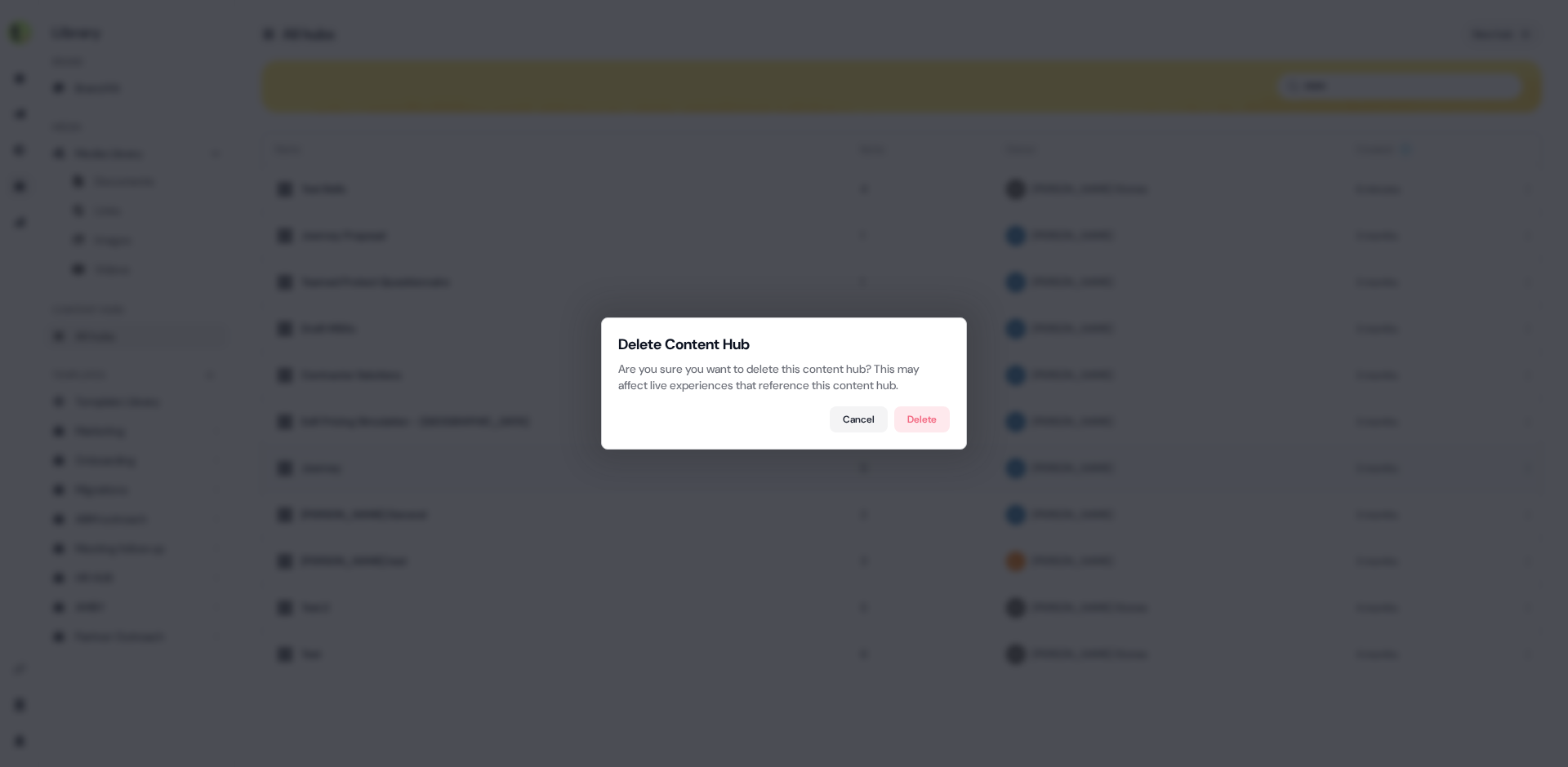
click at [927, 421] on button "Delete" at bounding box center [922, 420] width 56 height 27
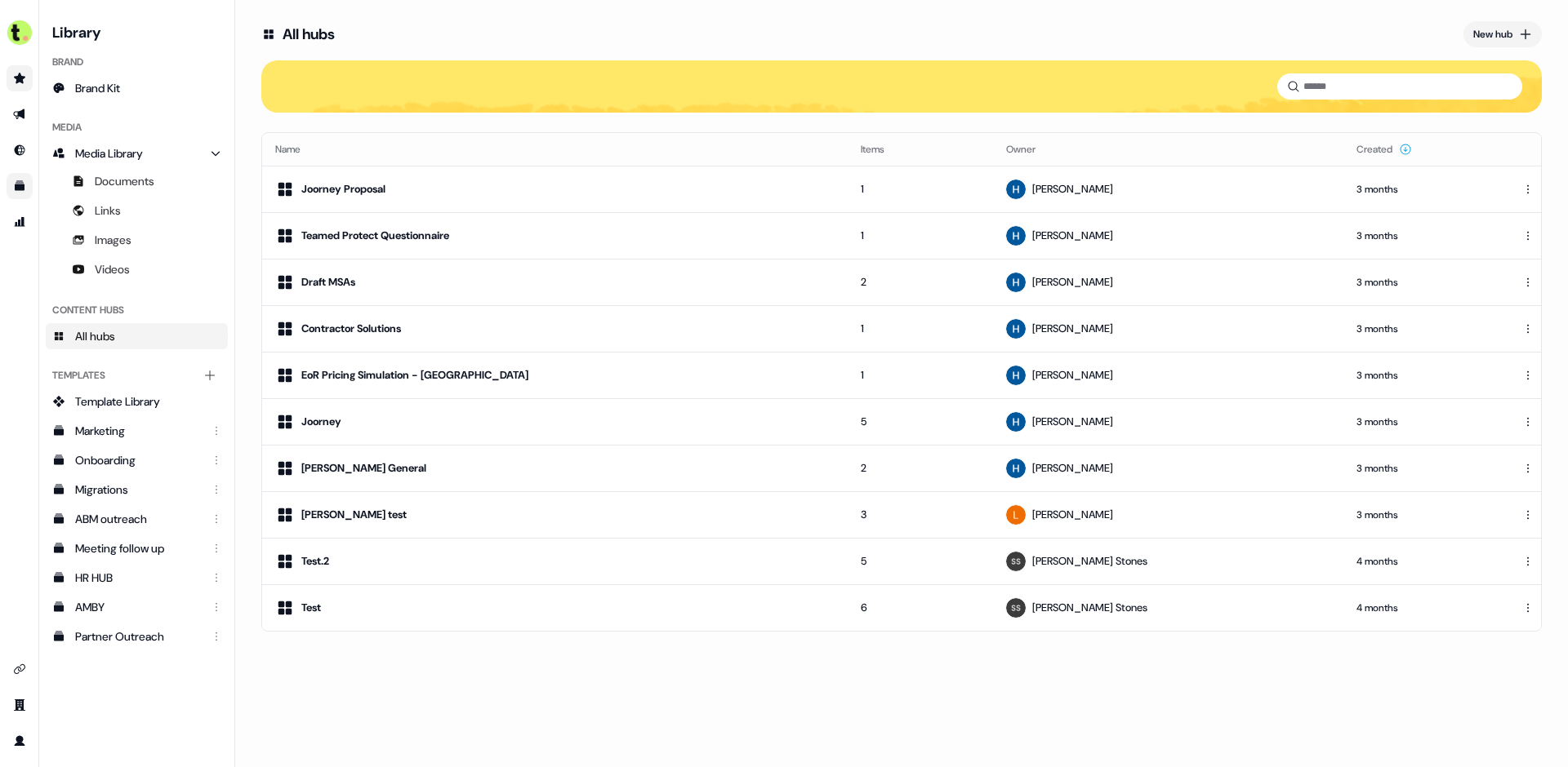
click at [28, 80] on link "Go to prospects" at bounding box center [20, 79] width 27 height 27
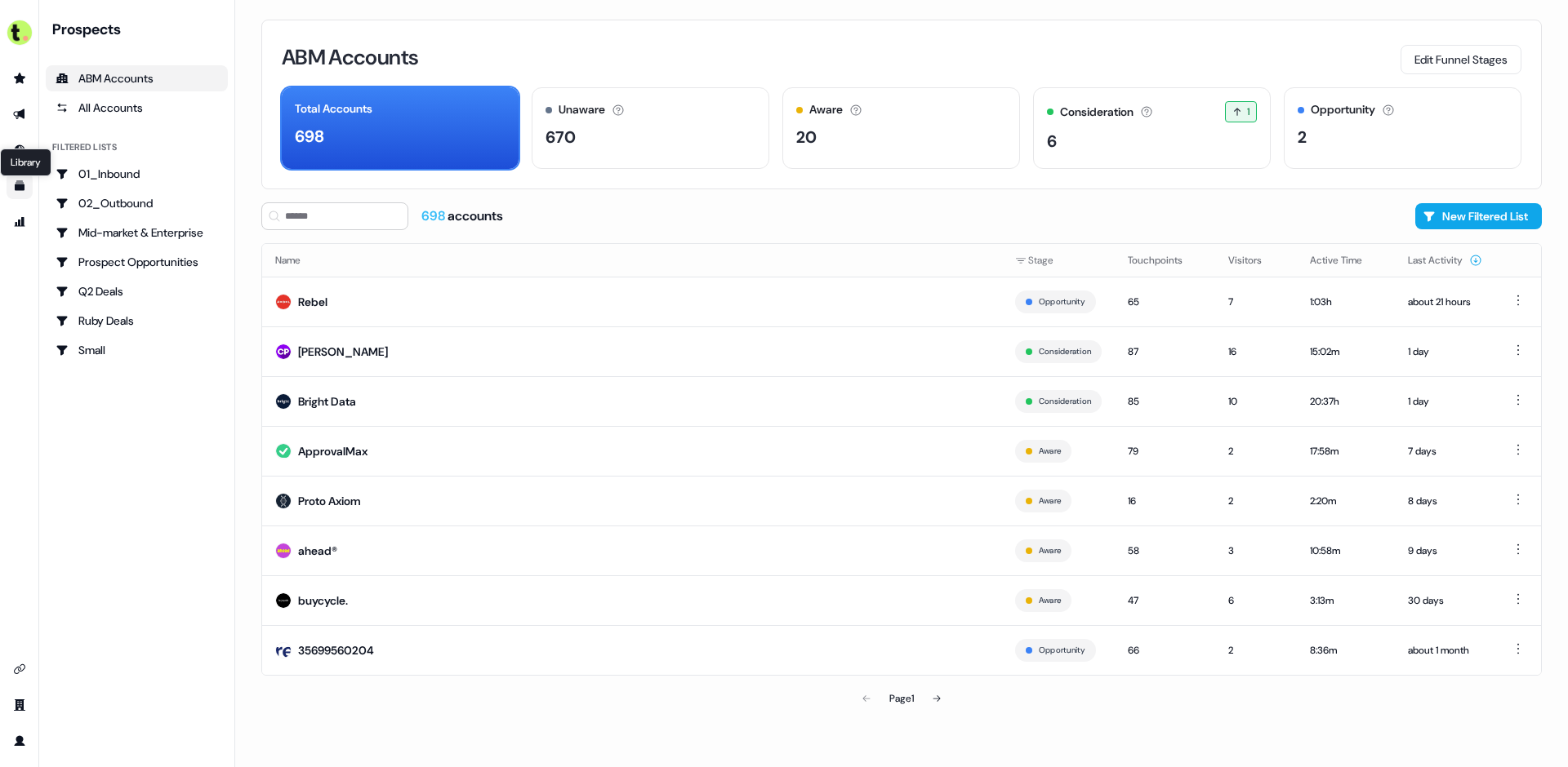
click at [18, 185] on icon "Go to templates" at bounding box center [20, 186] width 10 height 10
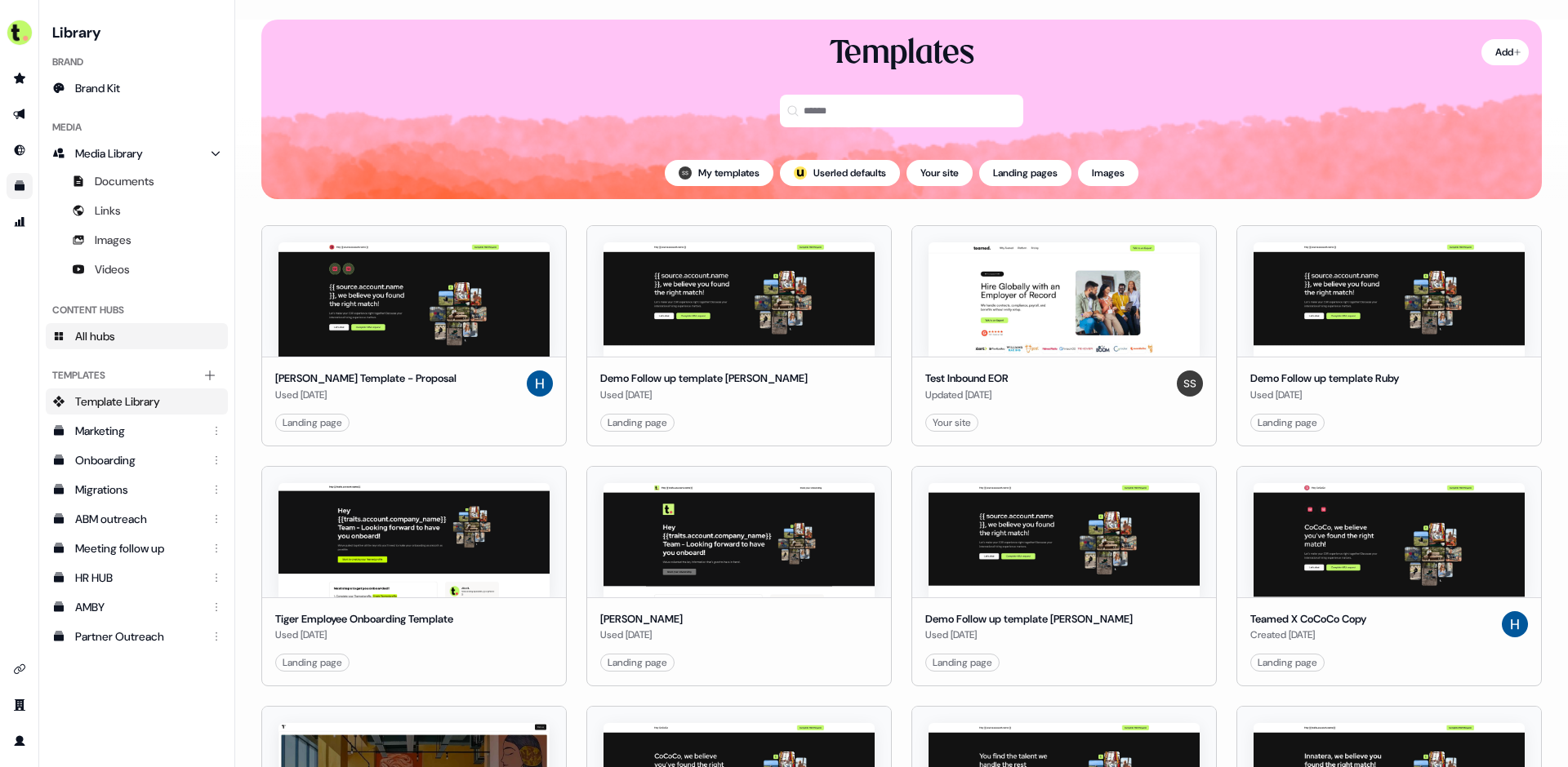
click at [106, 331] on span "All hubs" at bounding box center [95, 336] width 40 height 17
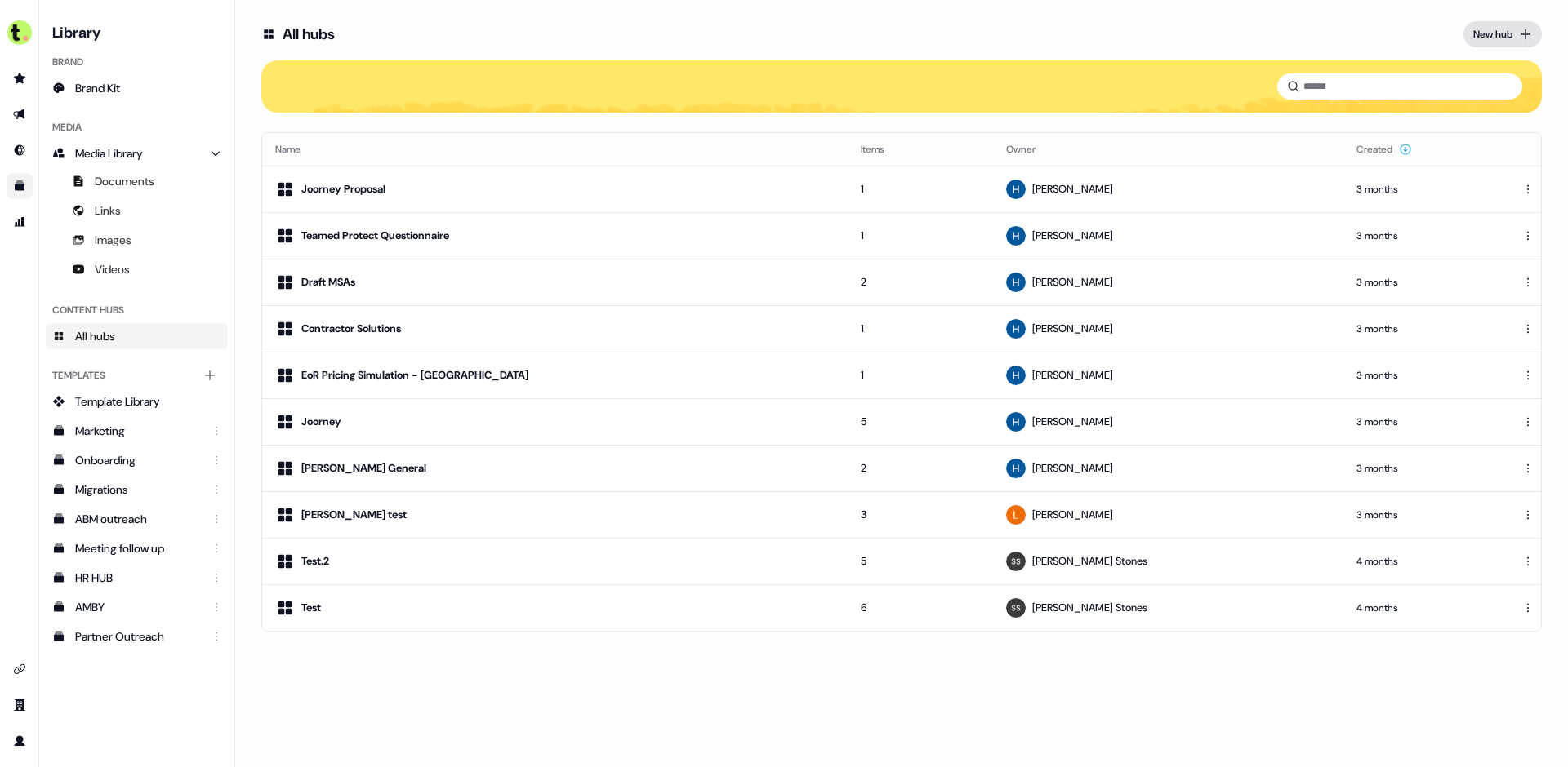
click at [1493, 34] on div "New hub" at bounding box center [1493, 35] width 39 height 17
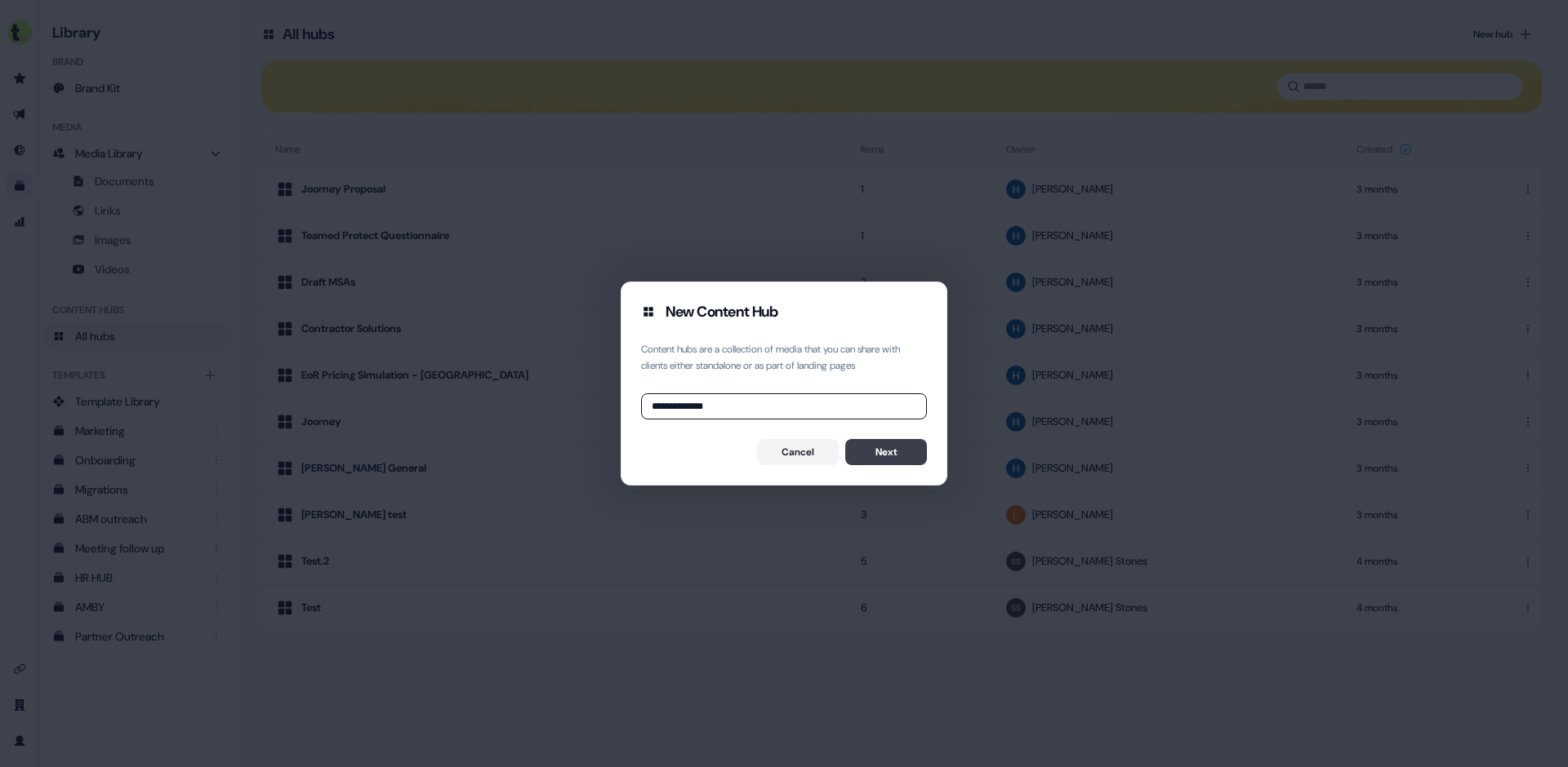
type input "**********"
click at [888, 449] on button "Next" at bounding box center [886, 452] width 82 height 27
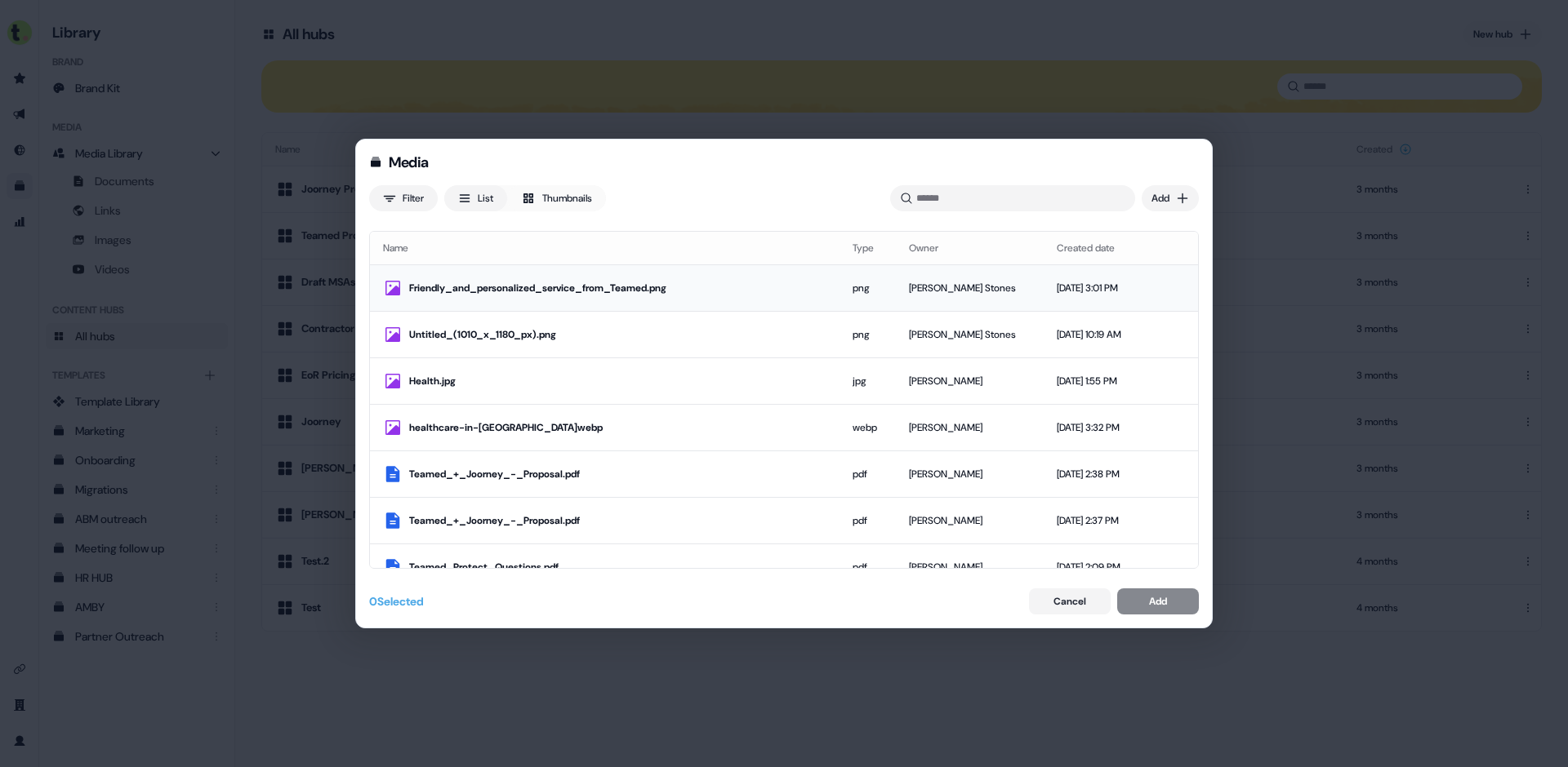
click at [632, 289] on div "Friendly_and_personalized_service_from_Teamed.png" at bounding box center [618, 288] width 418 height 17
click at [607, 328] on div "Untitled_(1010_x_1180_px).png" at bounding box center [614, 335] width 409 height 17
click at [665, 282] on div "Friendly_and_personalized_service_from_Teamed.png" at bounding box center [614, 288] width 409 height 17
click at [670, 330] on div "Untitled_(1010_x_1180_px).png" at bounding box center [614, 335] width 409 height 17
click at [1090, 606] on button "Cancel" at bounding box center [1070, 602] width 82 height 27
